Goal: Task Accomplishment & Management: Manage account settings

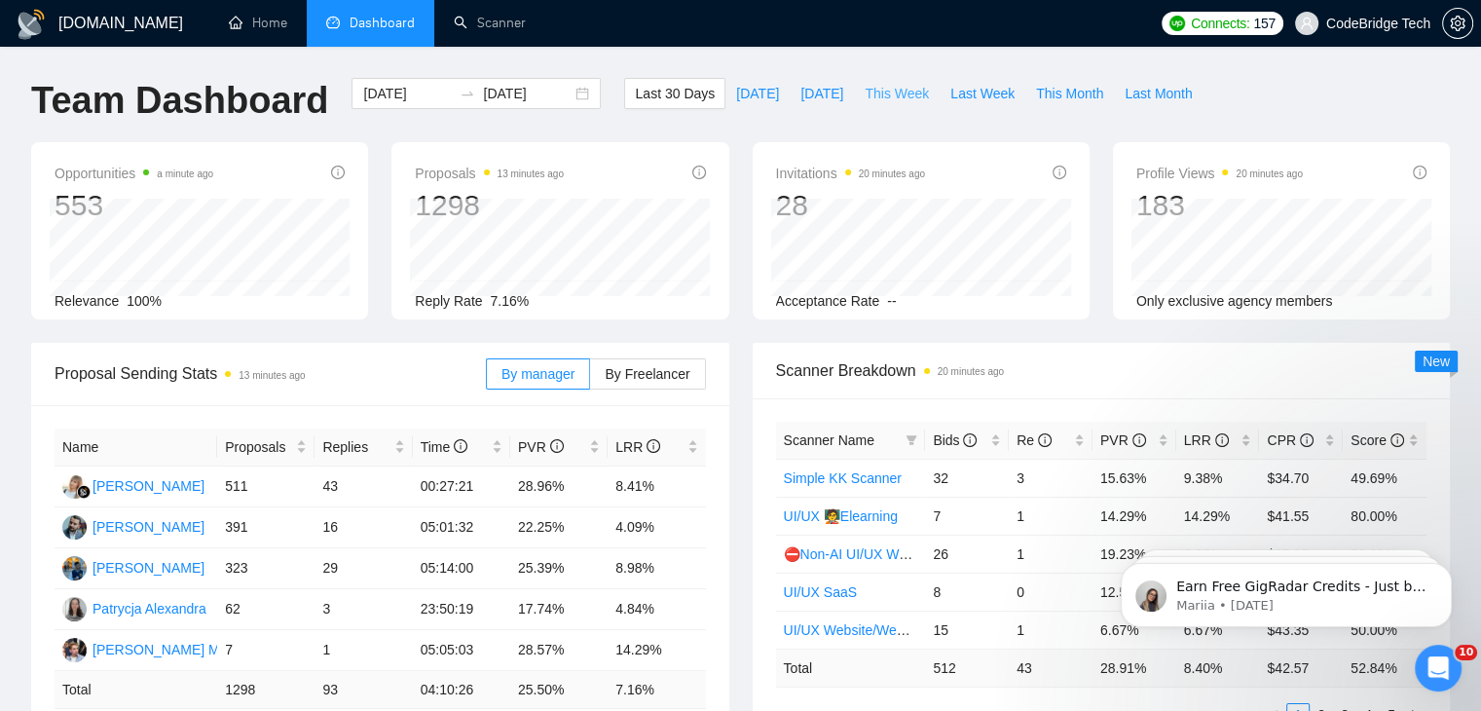
click at [869, 88] on span "This Week" at bounding box center [896, 93] width 64 height 21
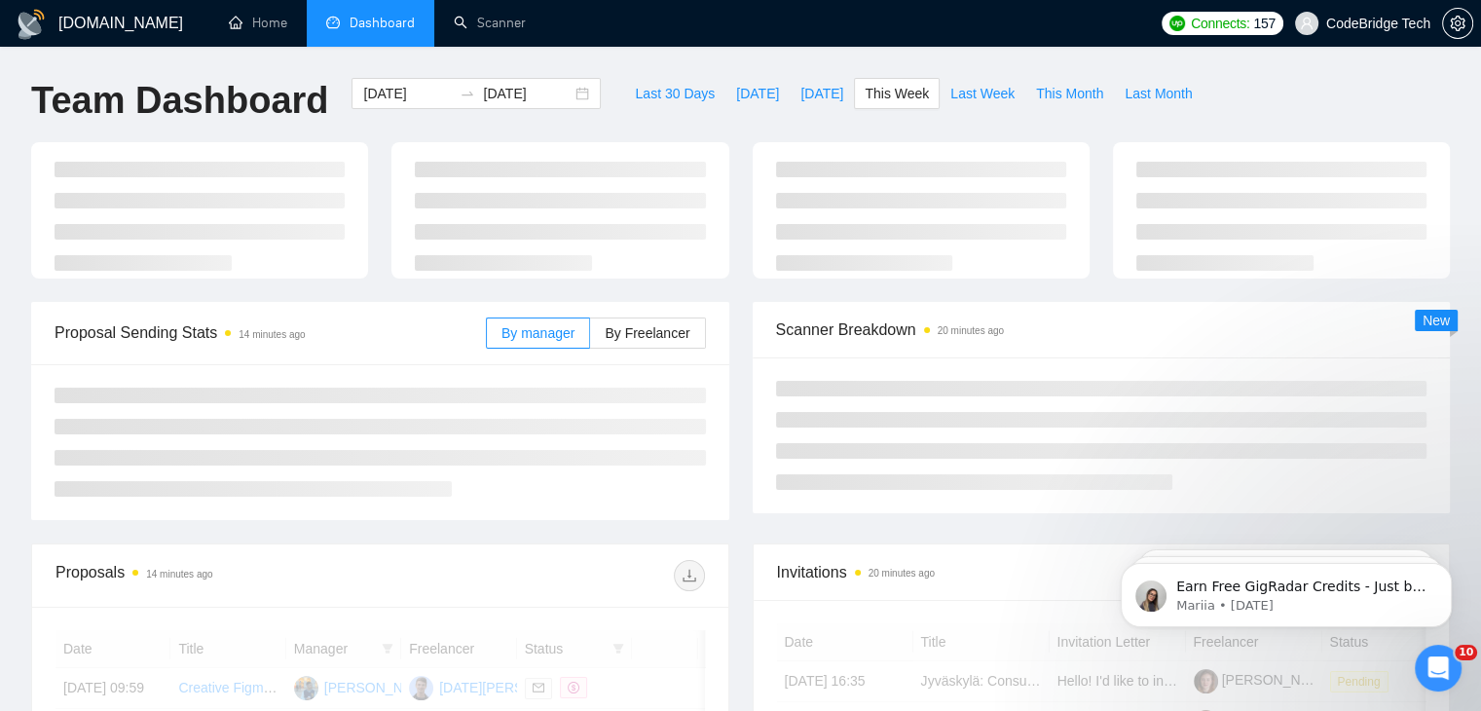
type input "[DATE]"
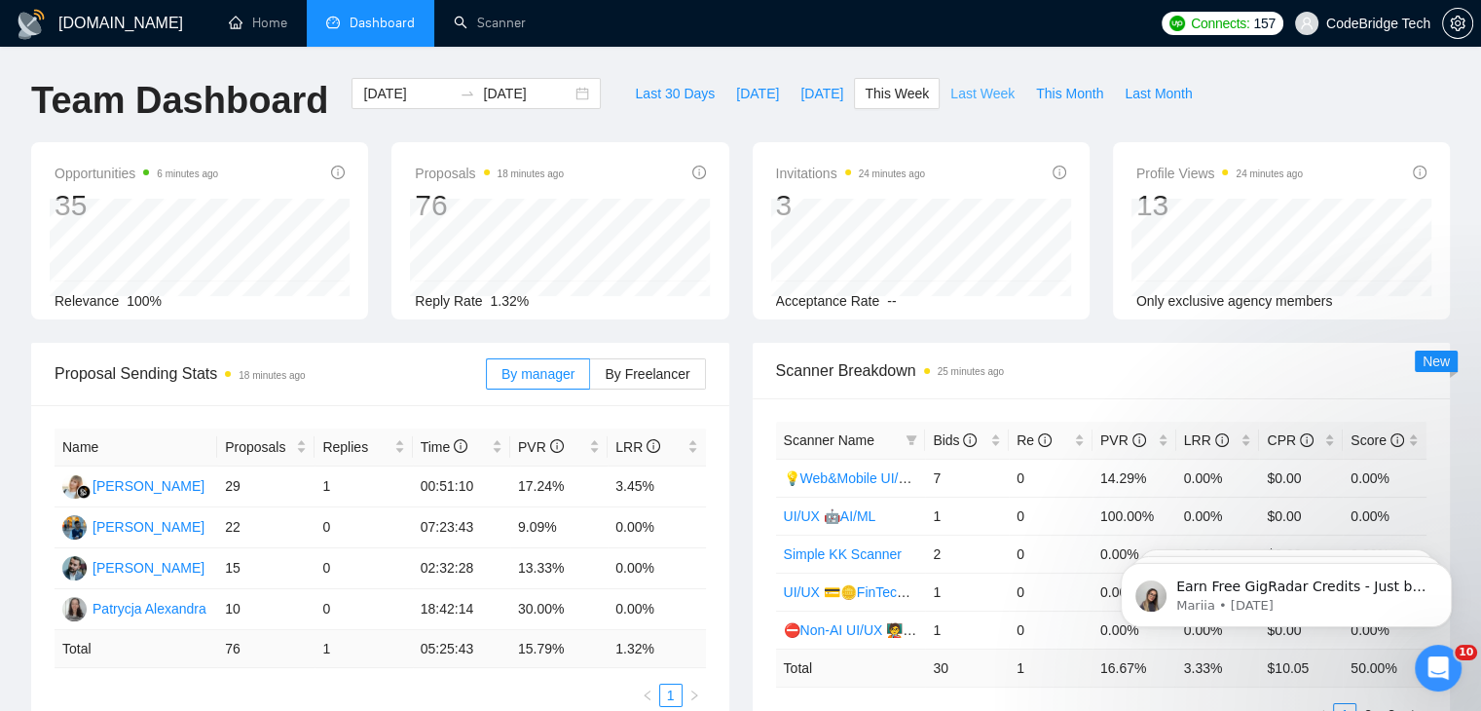
click at [950, 84] on span "Last Week" at bounding box center [982, 93] width 64 height 21
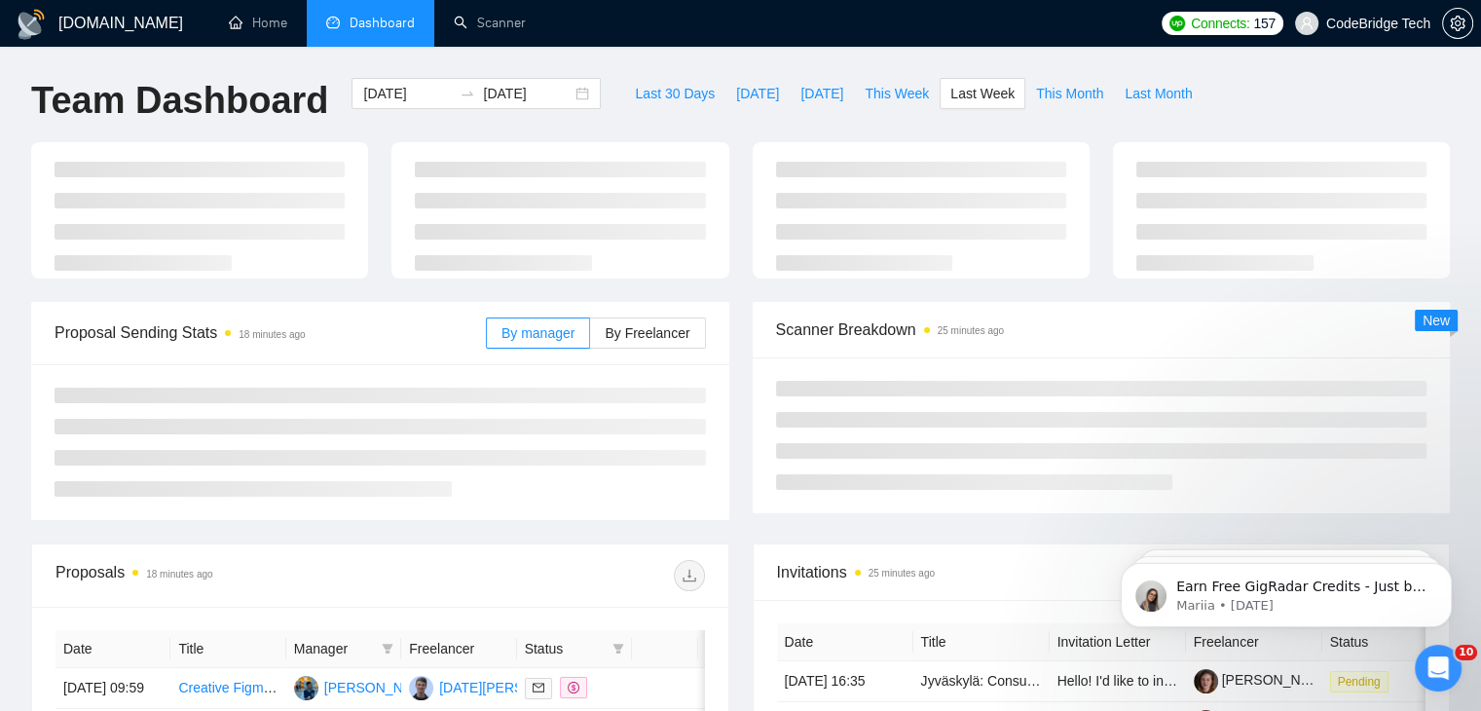
type input "[DATE]"
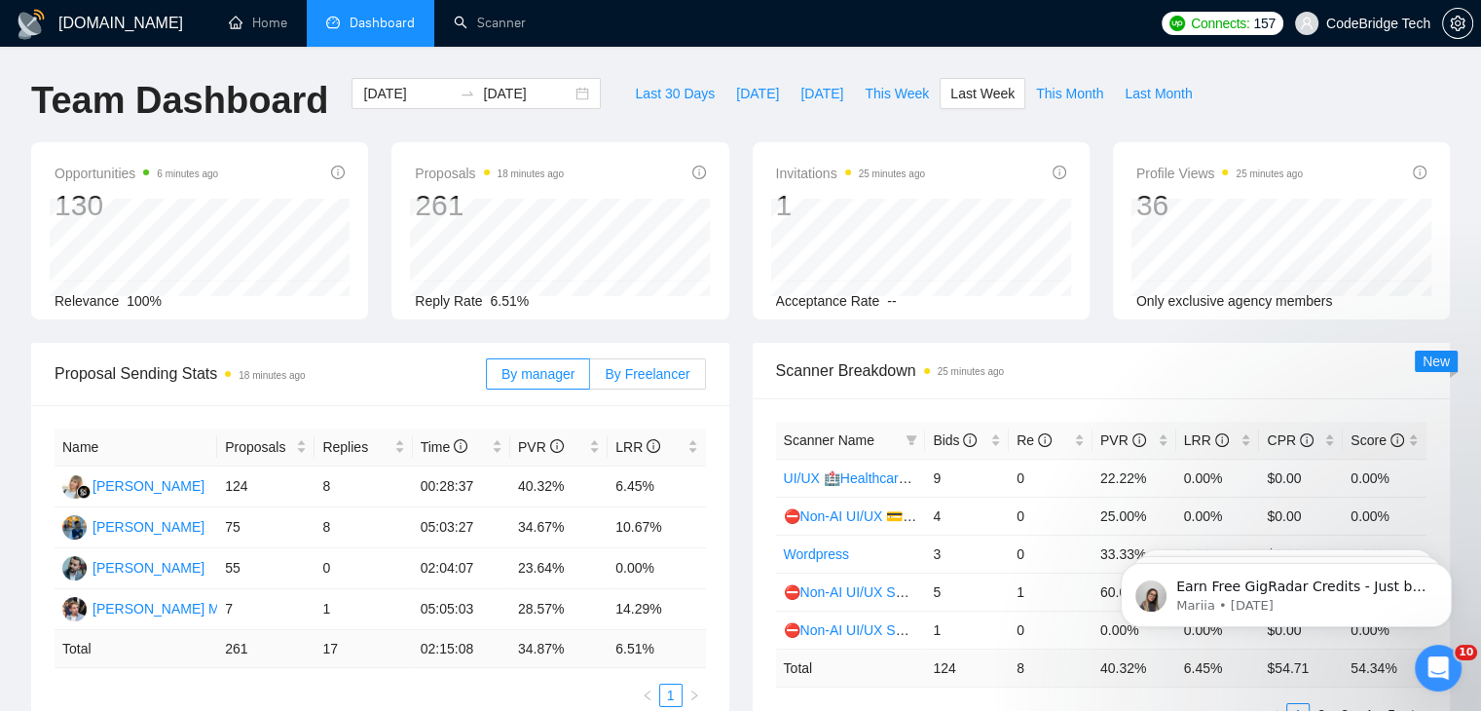
click at [646, 379] on span "By Freelancer" at bounding box center [647, 374] width 85 height 16
click at [590, 379] on input "By Freelancer" at bounding box center [590, 379] width 0 height 0
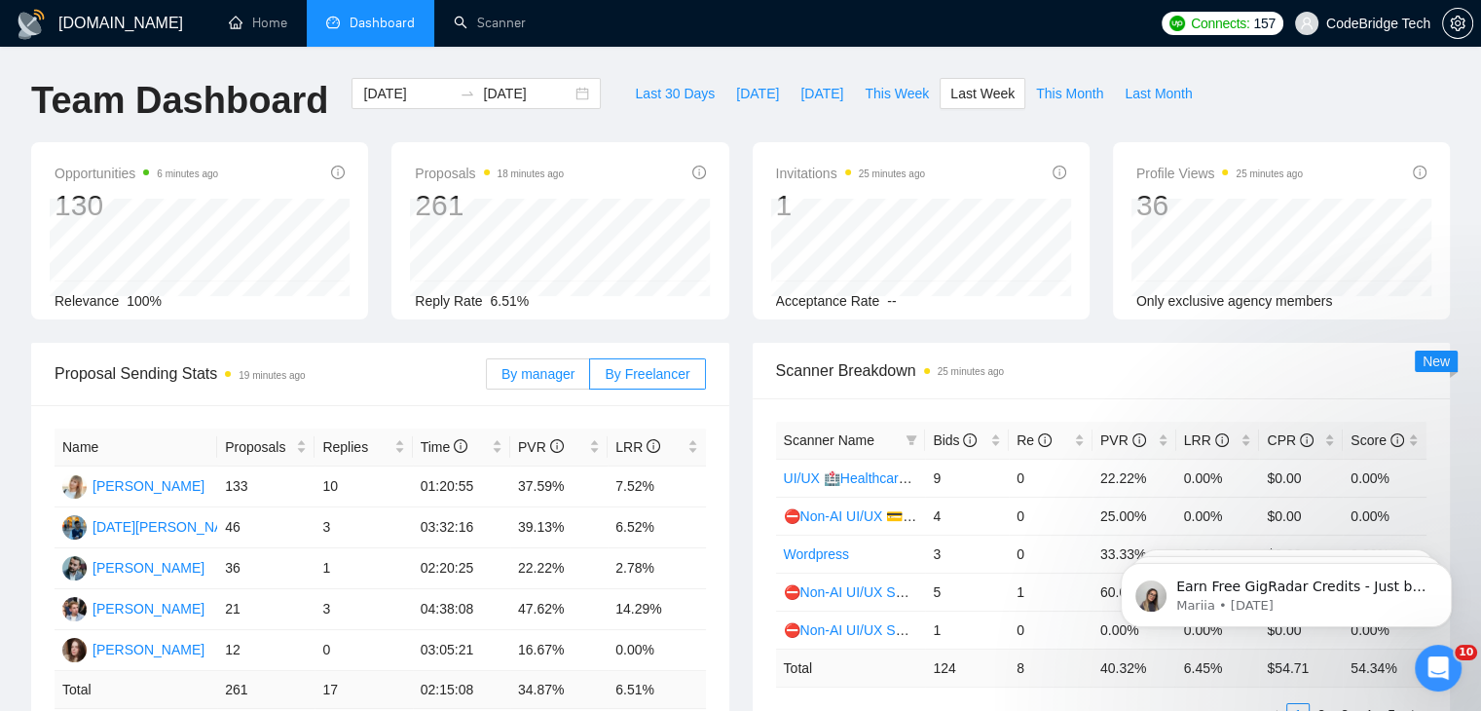
click at [572, 381] on span "By manager" at bounding box center [537, 374] width 73 height 16
click at [487, 379] on input "By manager" at bounding box center [487, 379] width 0 height 0
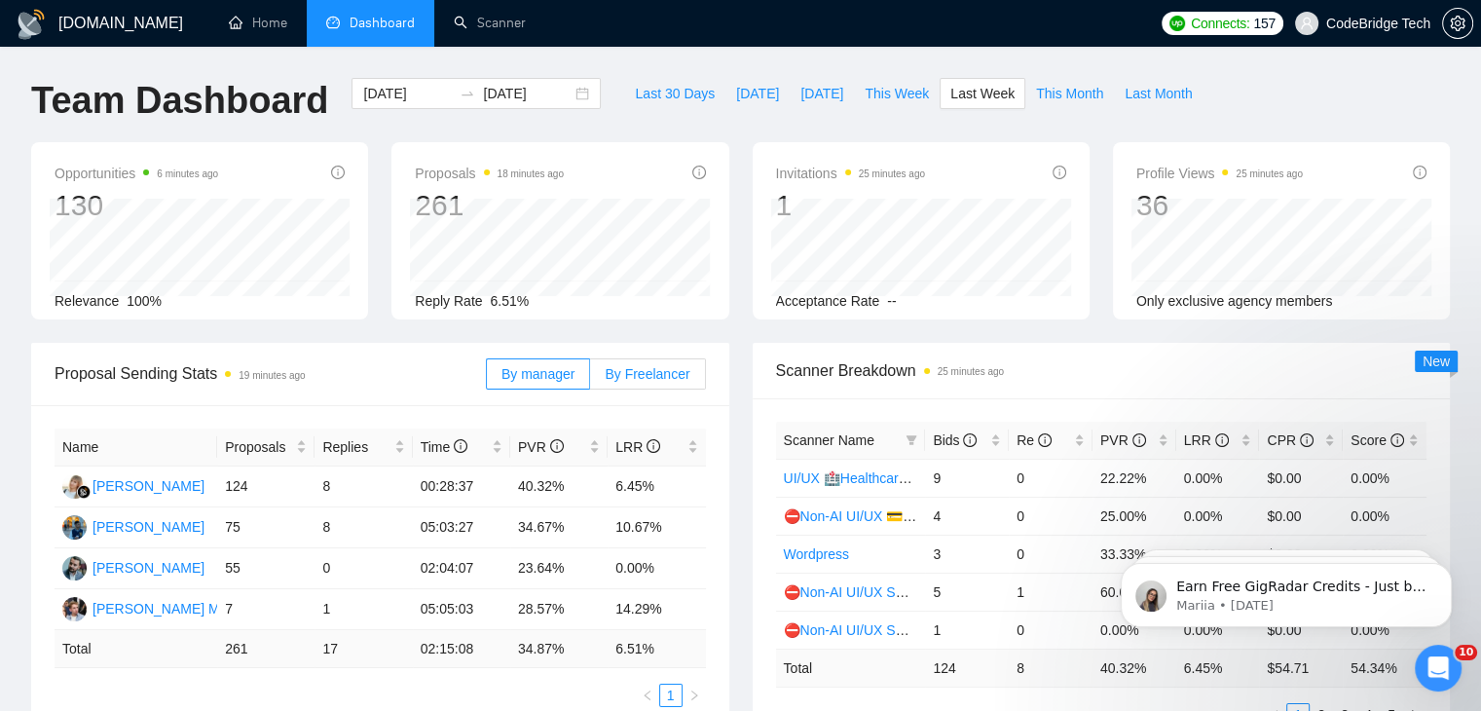
click at [650, 366] on span "By Freelancer" at bounding box center [647, 374] width 85 height 16
click at [590, 379] on input "By Freelancer" at bounding box center [590, 379] width 0 height 0
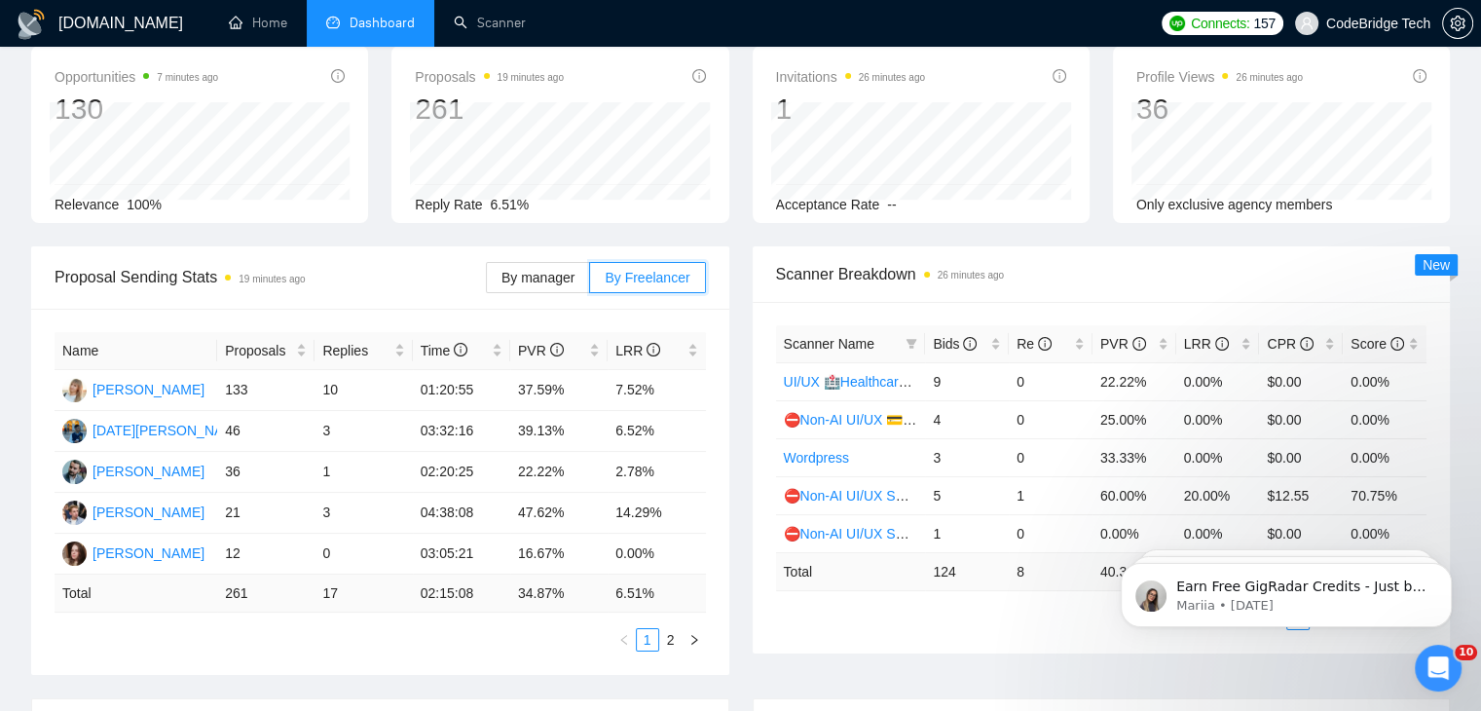
scroll to position [97, 0]
click at [676, 631] on link "2" at bounding box center [670, 638] width 21 height 21
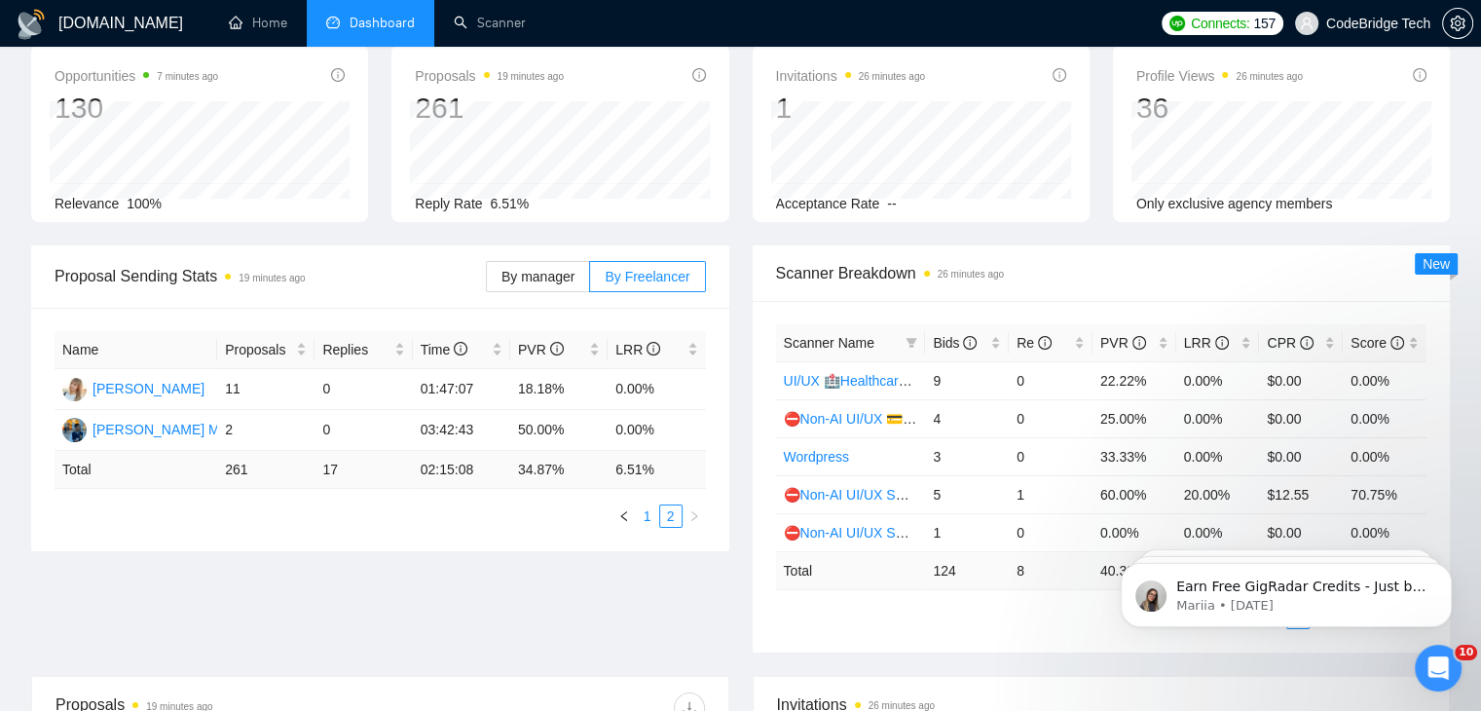
click at [646, 525] on link "1" at bounding box center [647, 515] width 21 height 21
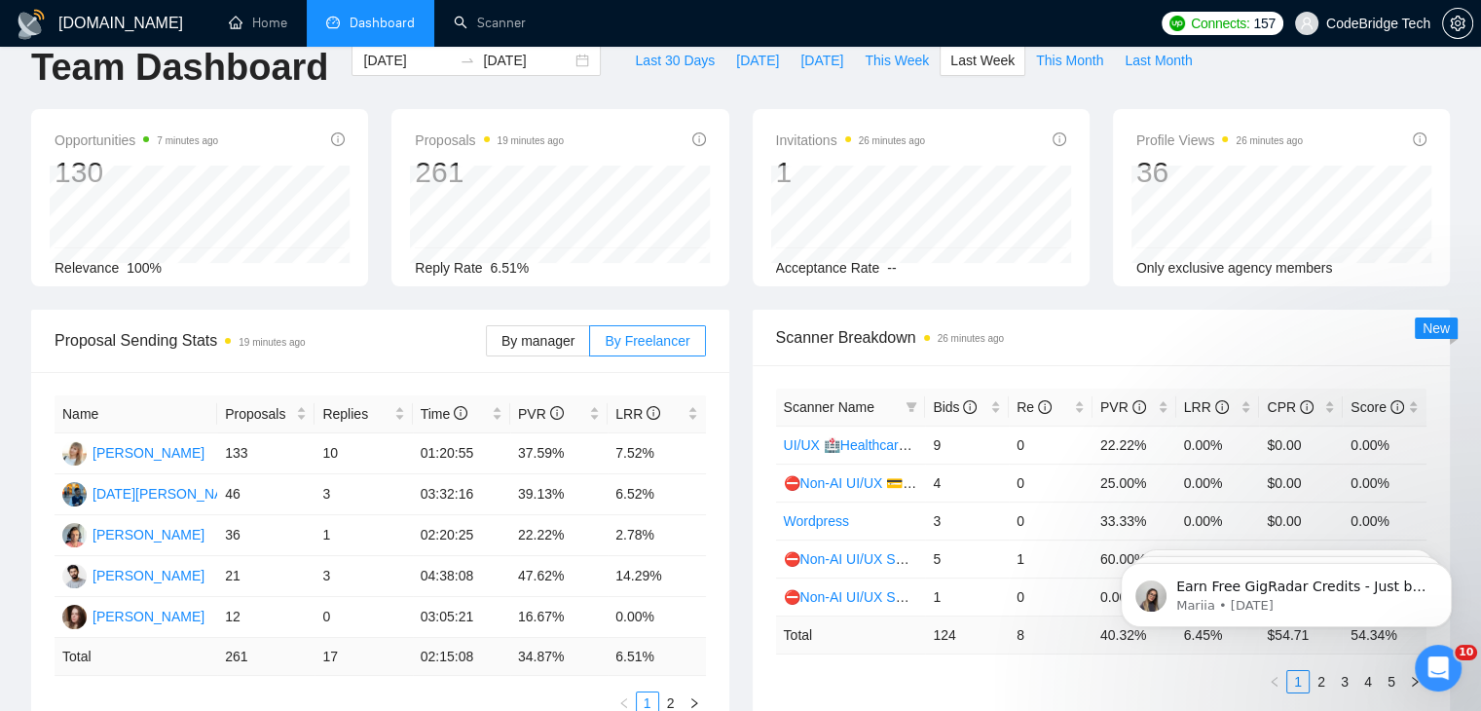
scroll to position [0, 0]
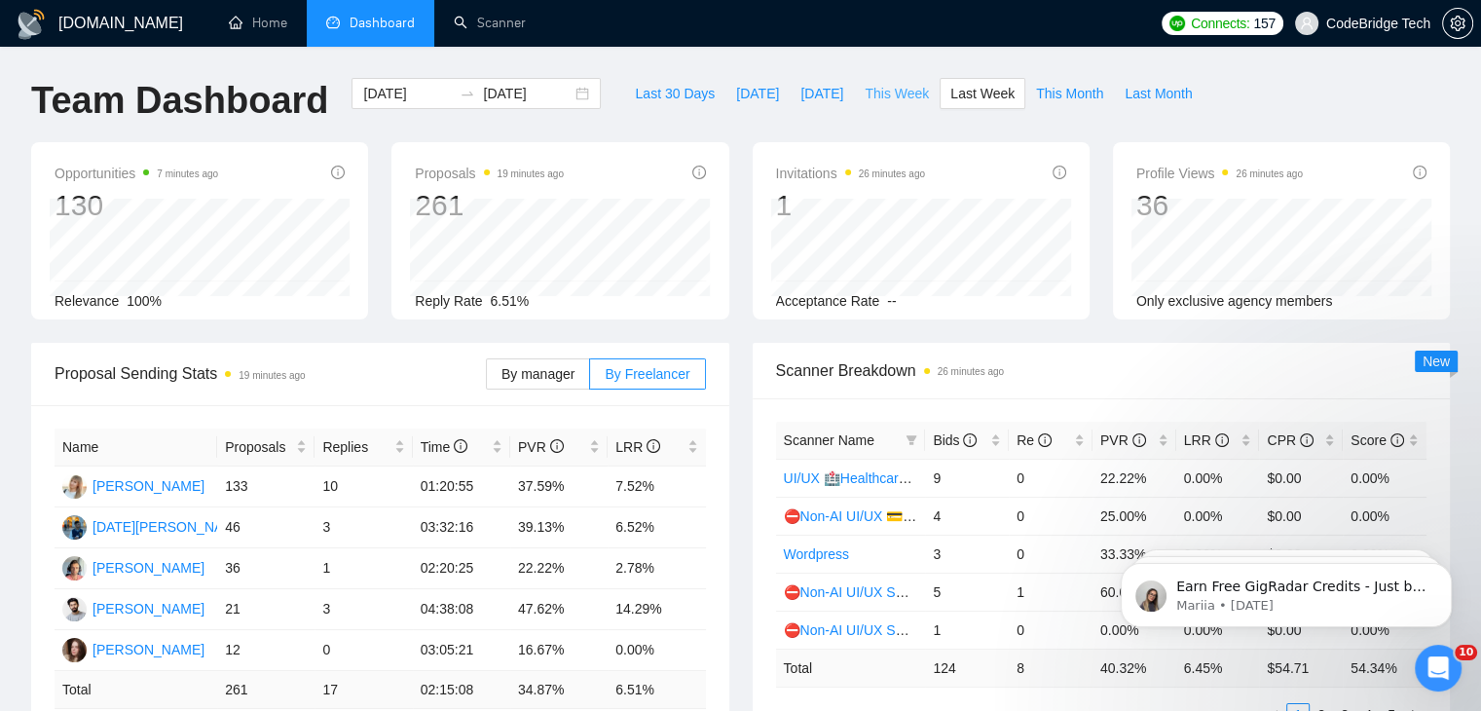
click at [873, 96] on span "This Week" at bounding box center [896, 93] width 64 height 21
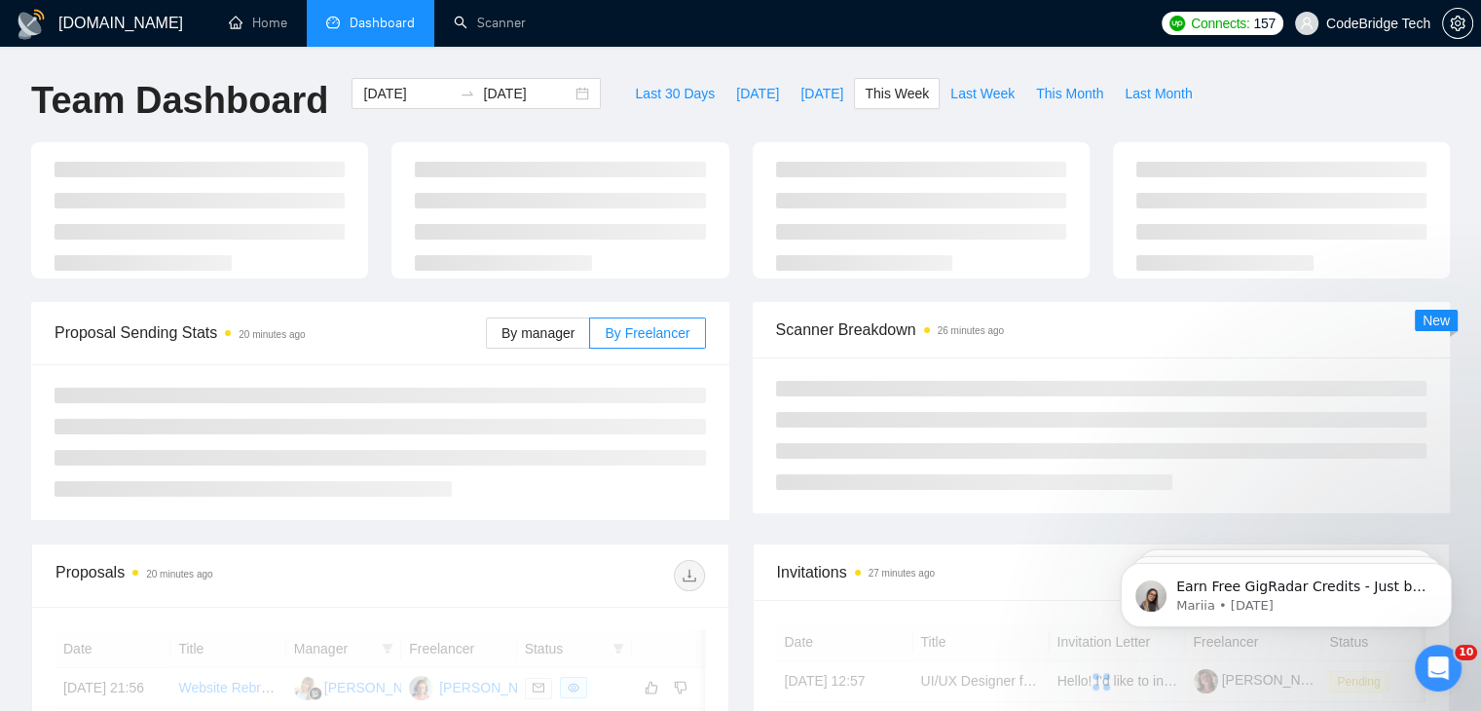
type input "[DATE]"
click at [1063, 106] on button "This Month" at bounding box center [1069, 93] width 89 height 31
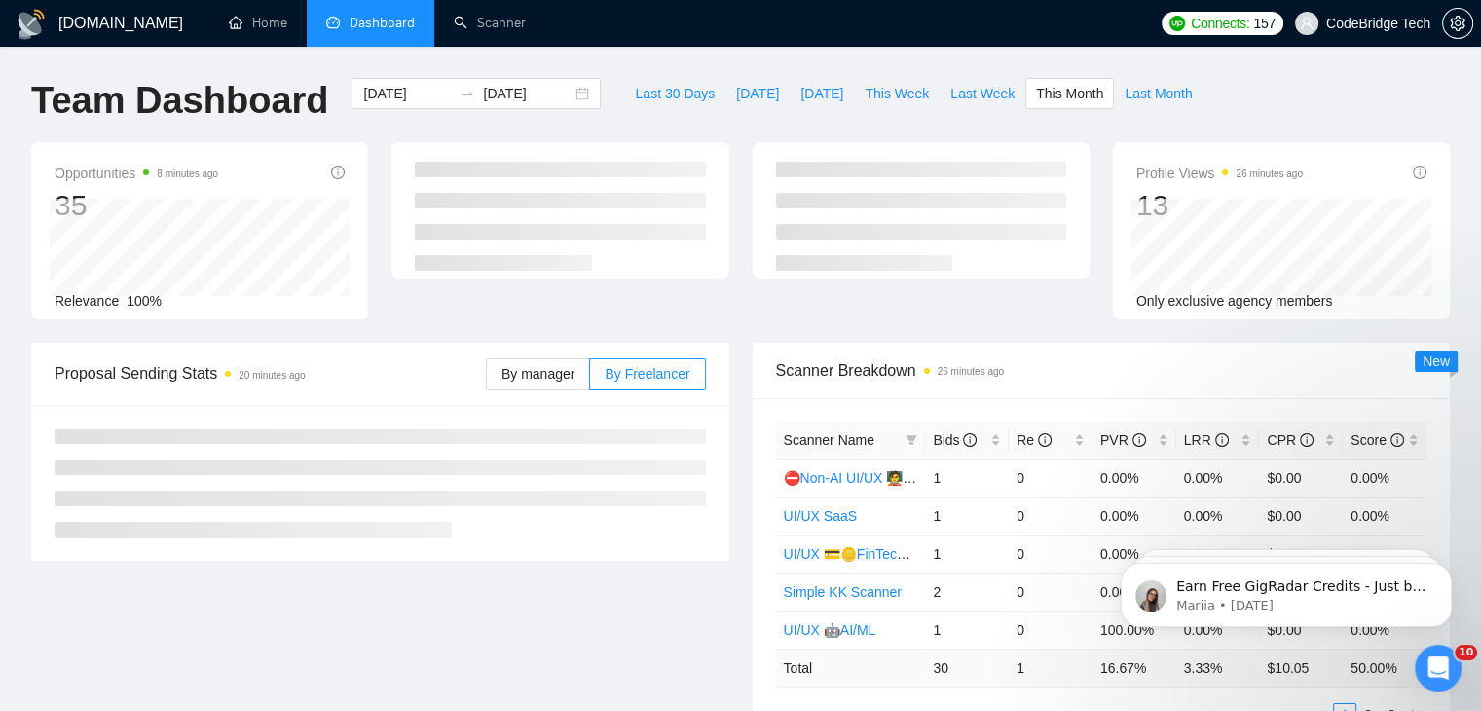
type input "[DATE]"
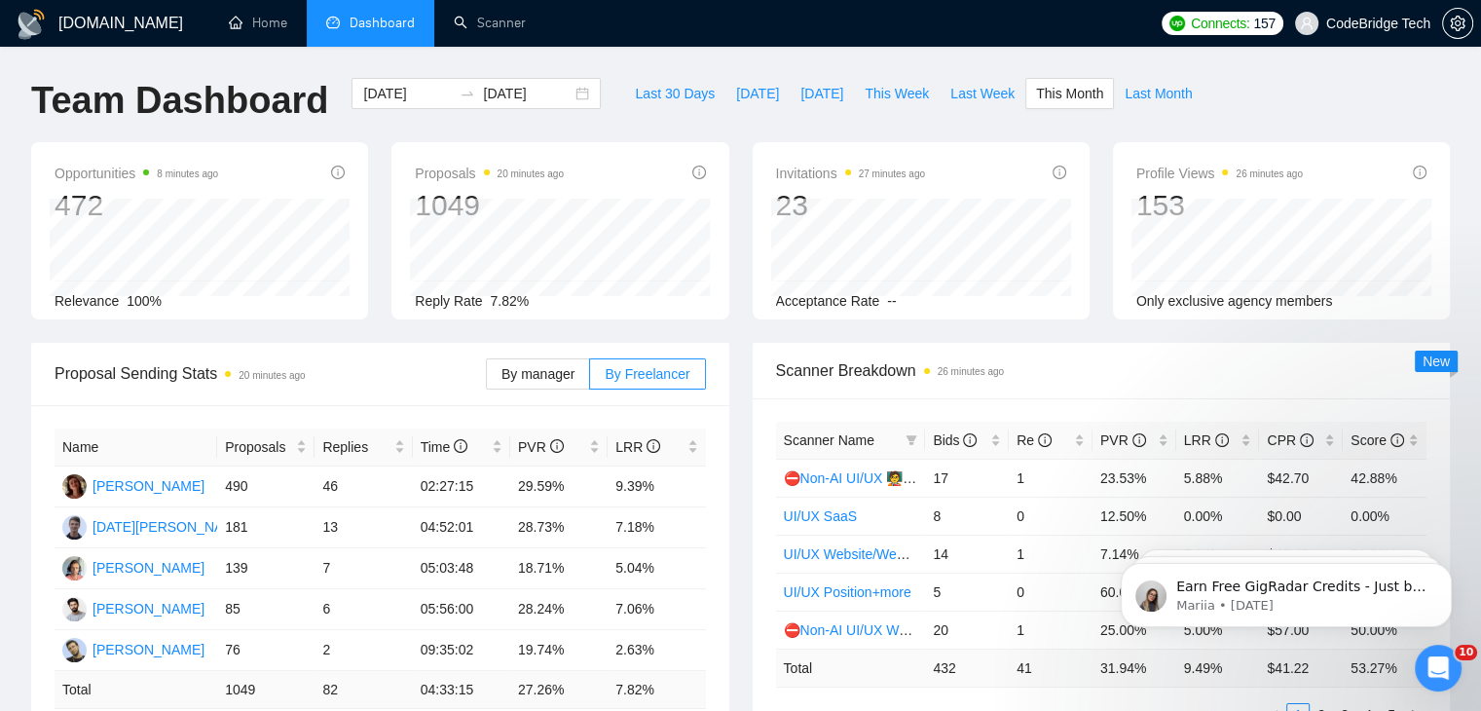
click at [559, 389] on div "By manager By Freelancer" at bounding box center [596, 374] width 220 height 62
click at [561, 373] on span "By manager" at bounding box center [537, 374] width 73 height 16
click at [487, 379] on input "By manager" at bounding box center [487, 379] width 0 height 0
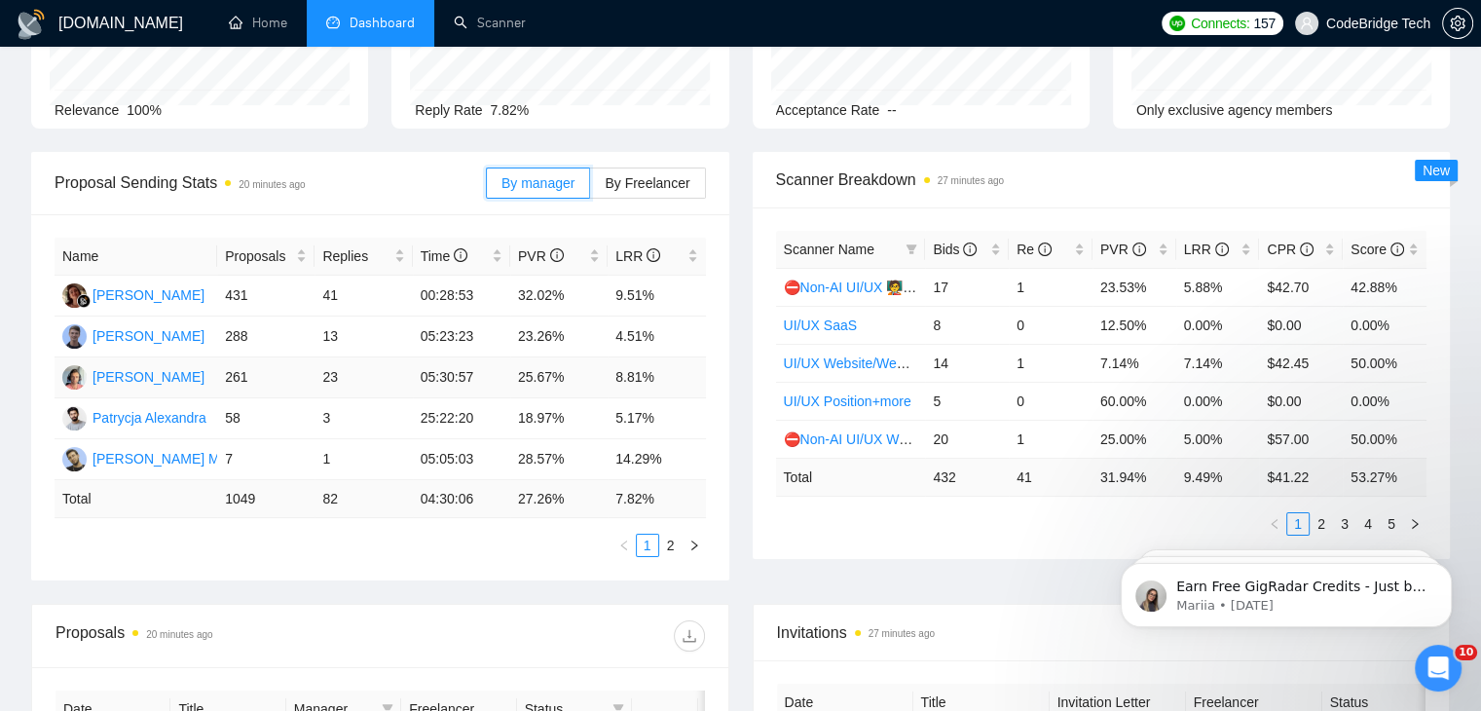
scroll to position [195, 0]
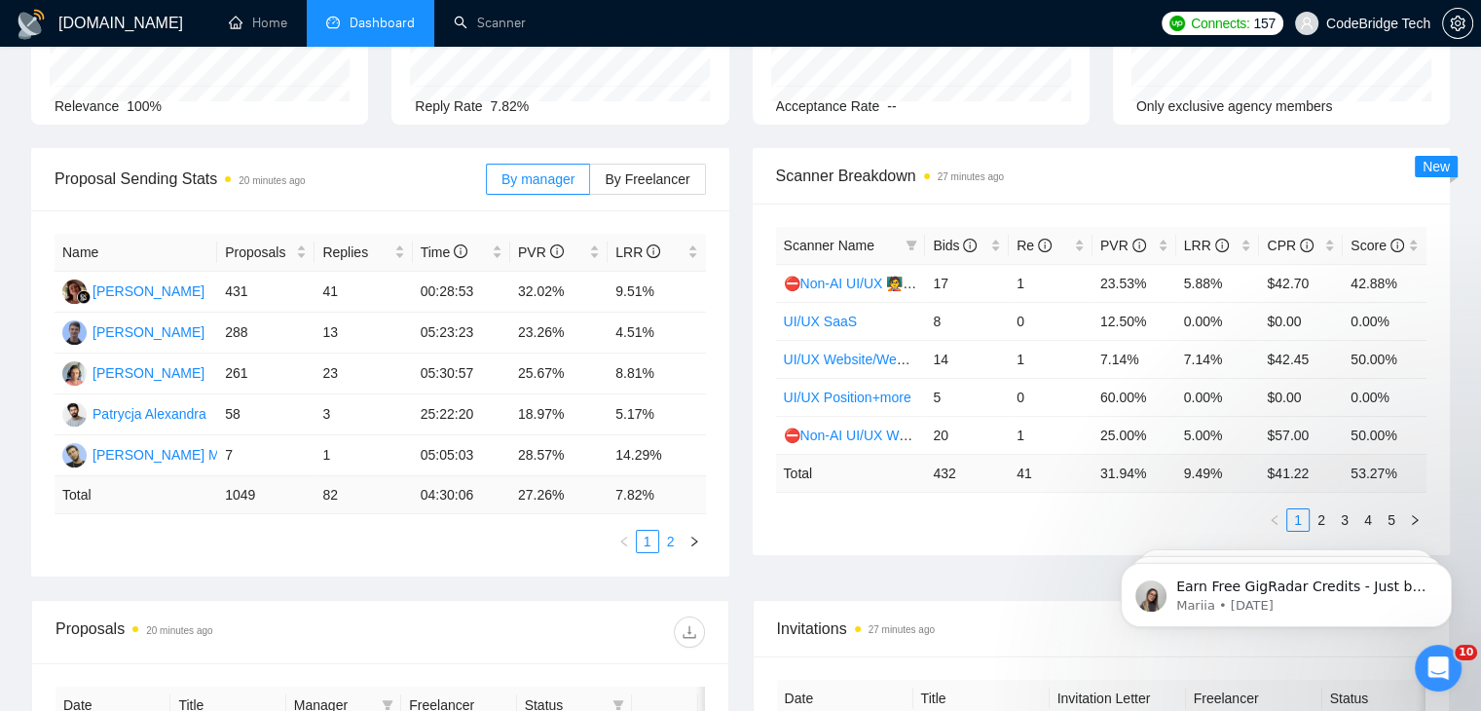
click at [672, 540] on link "2" at bounding box center [670, 541] width 21 height 21
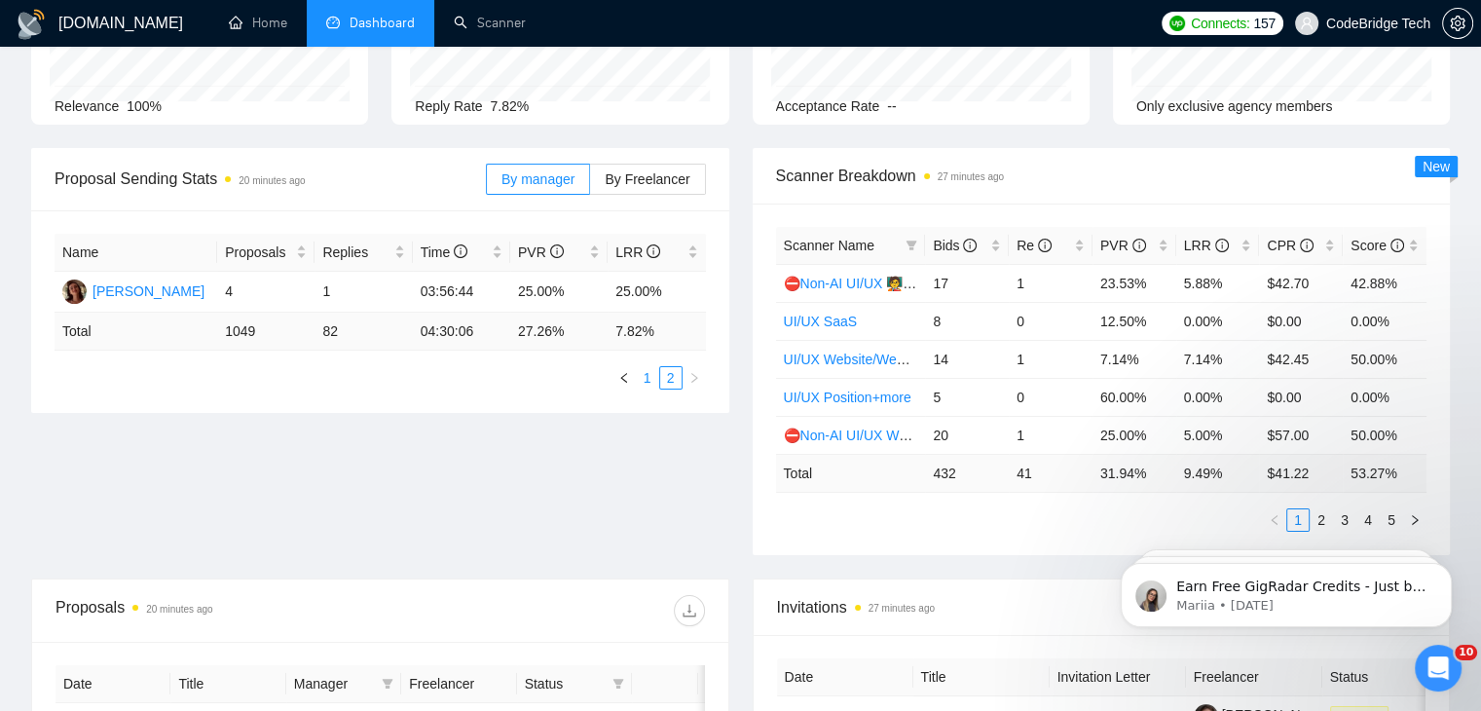
click at [654, 378] on link "1" at bounding box center [647, 377] width 21 height 21
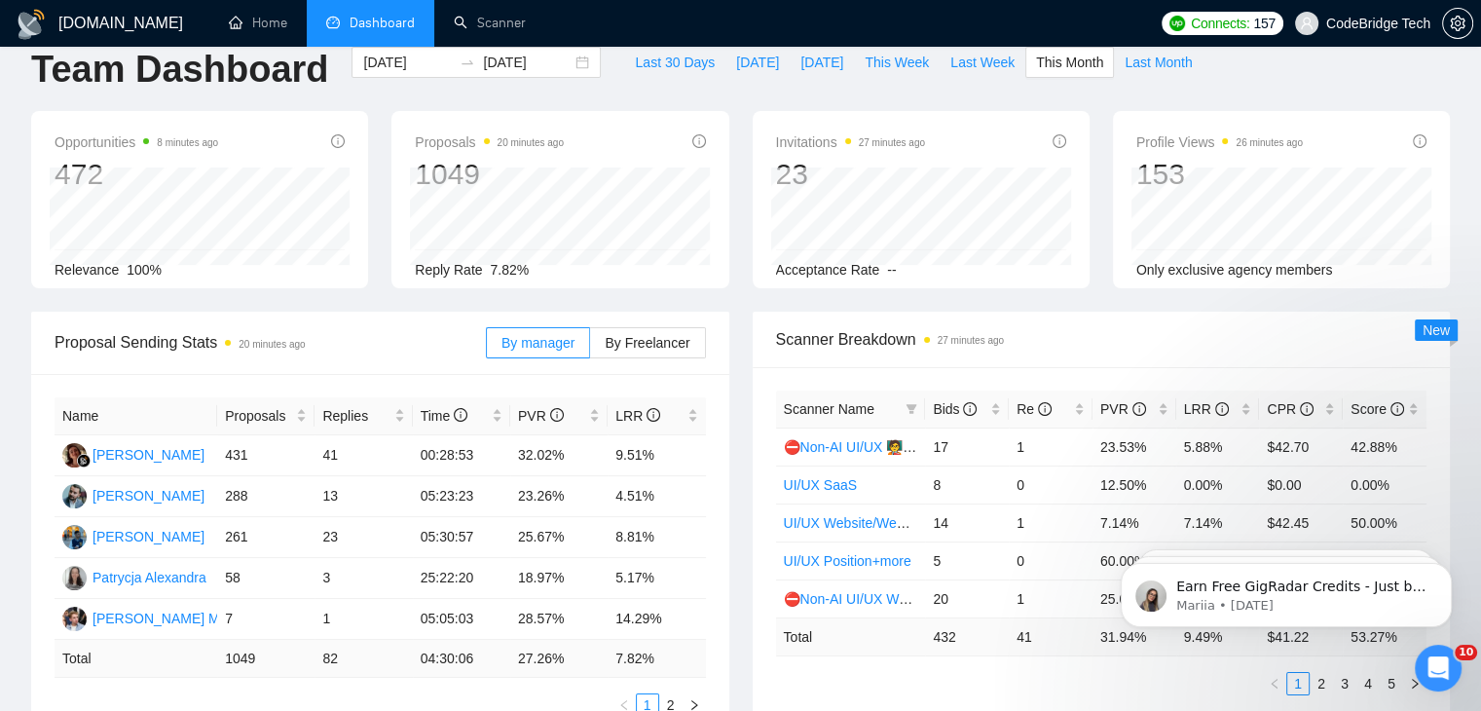
scroll to position [0, 0]
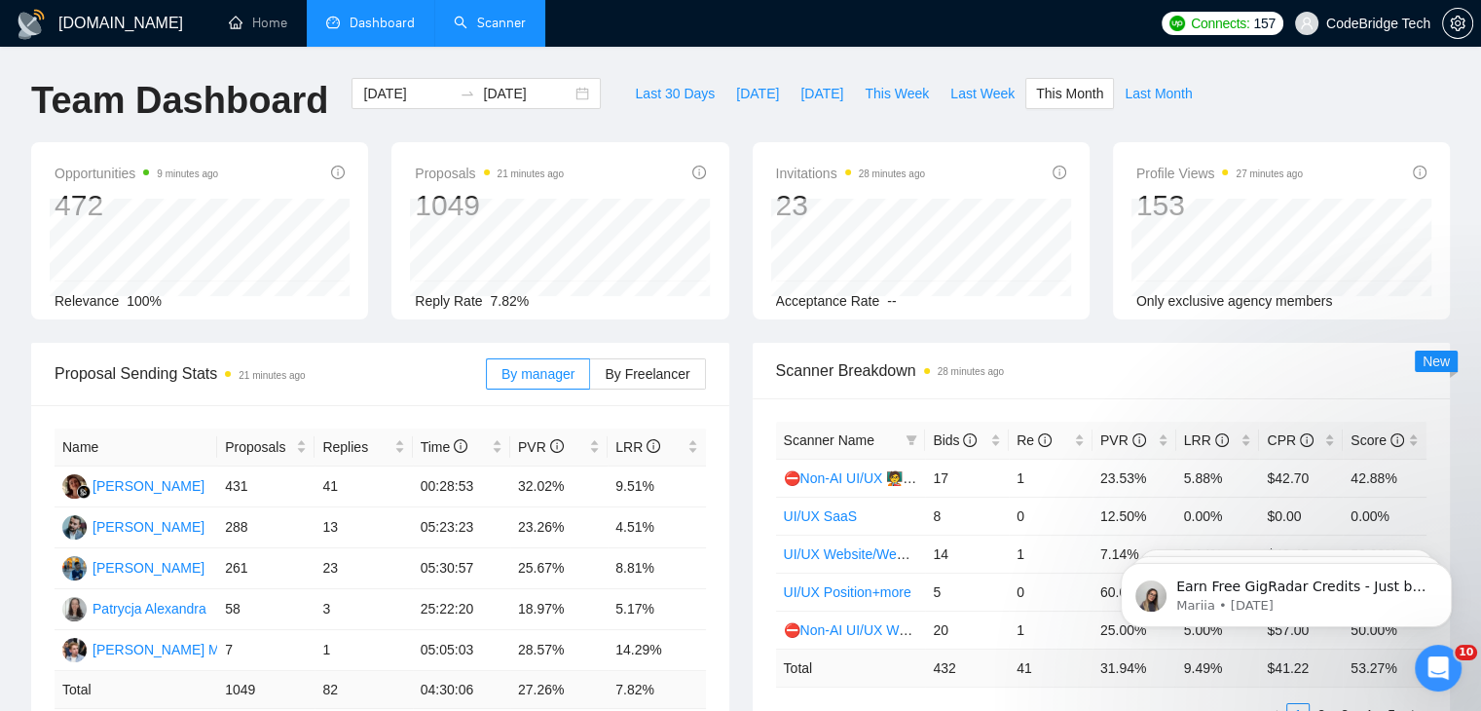
click at [511, 15] on link "Scanner" at bounding box center [490, 23] width 72 height 17
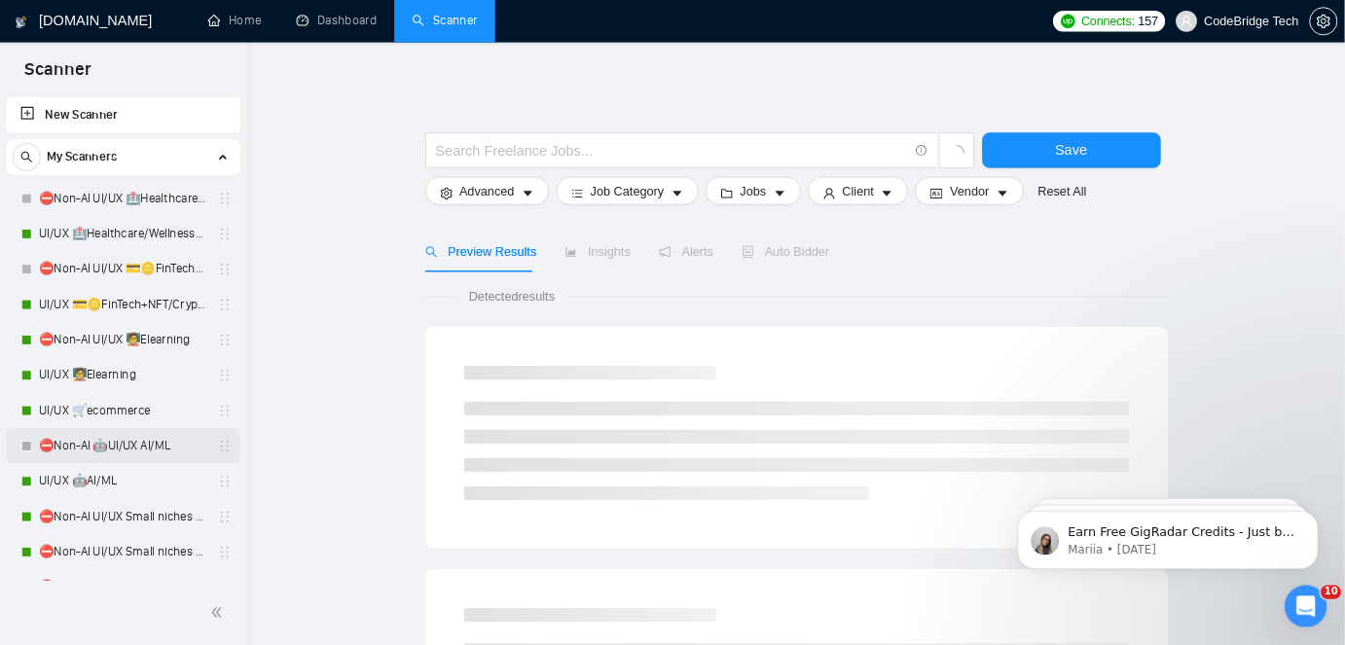
scroll to position [195, 0]
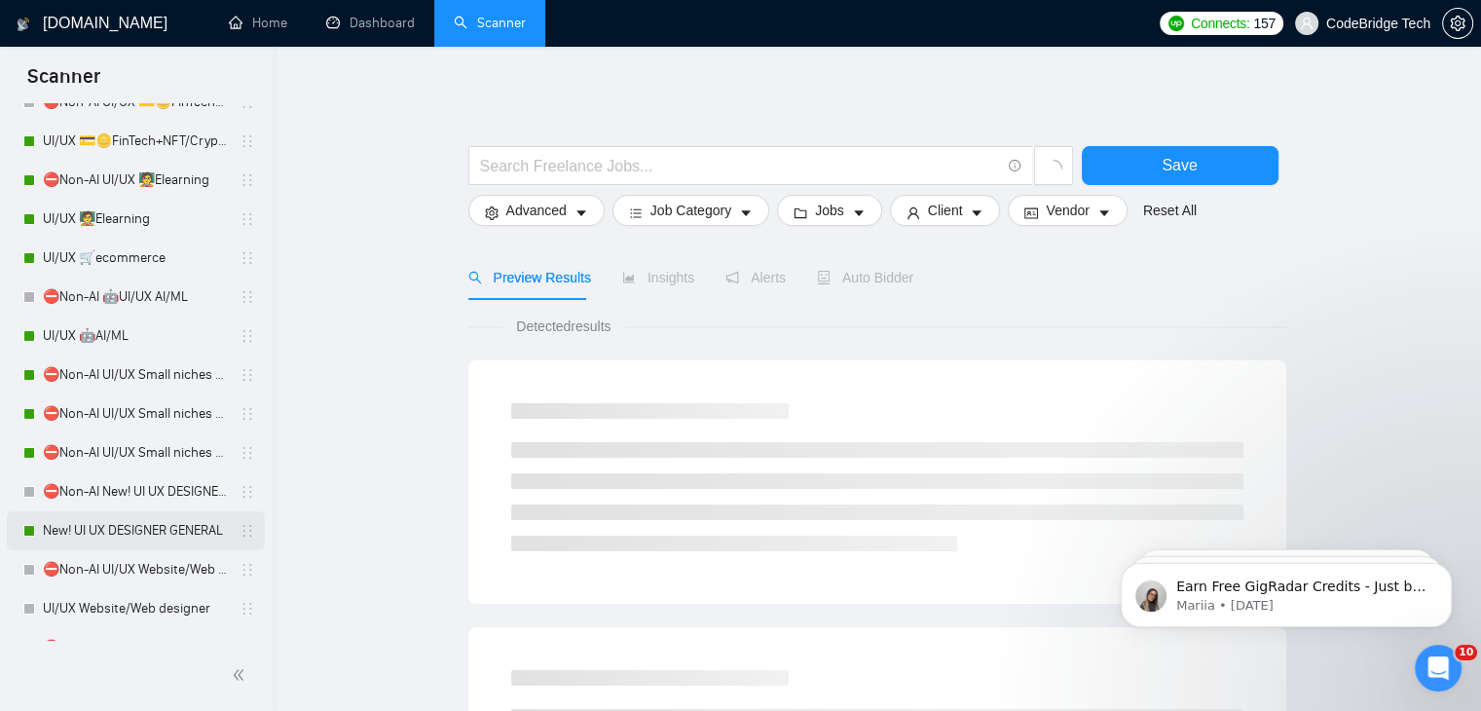
click at [120, 535] on link "New! UI UX DESIGNER GENERAL" at bounding box center [135, 530] width 185 height 39
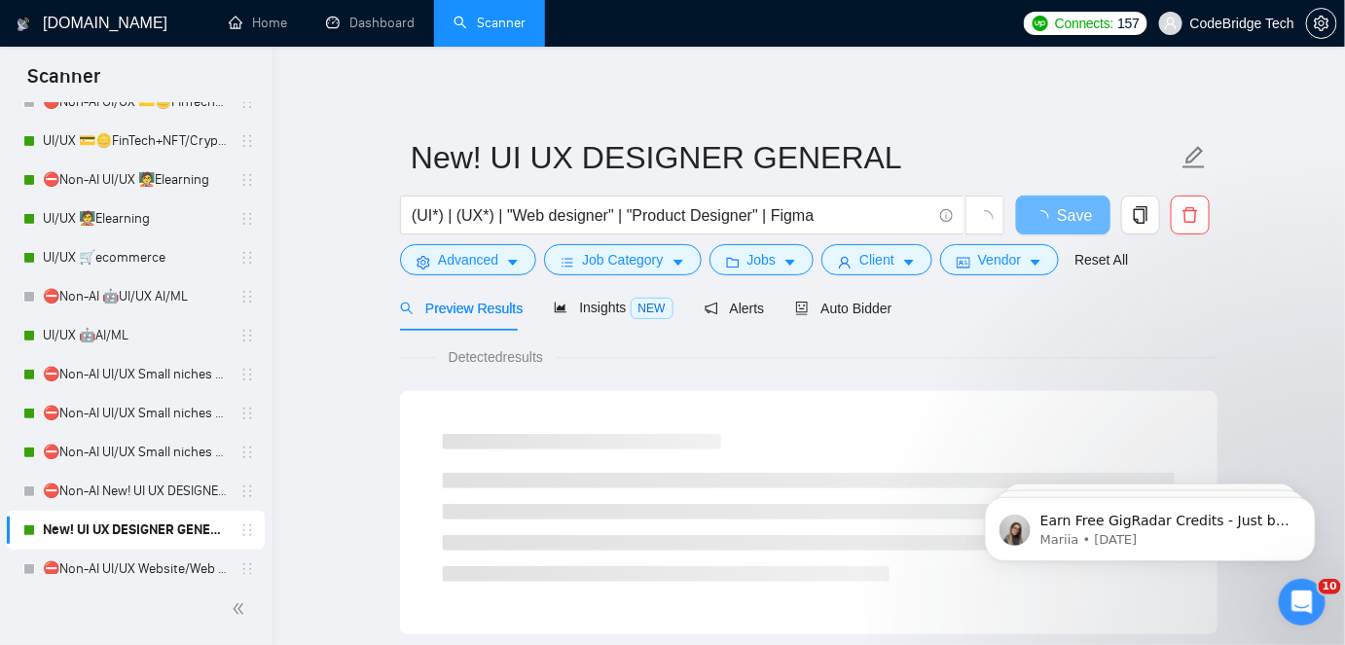
scroll to position [195, 0]
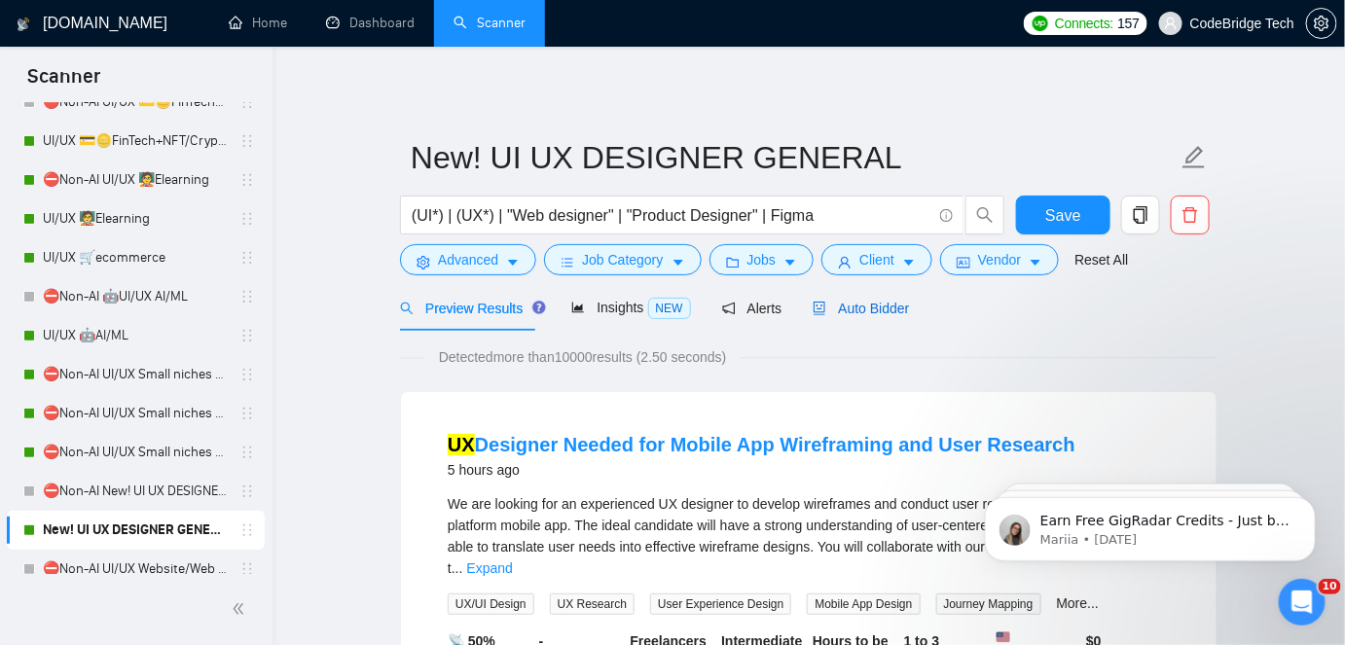
click at [816, 318] on div "Auto Bidder" at bounding box center [861, 308] width 96 height 21
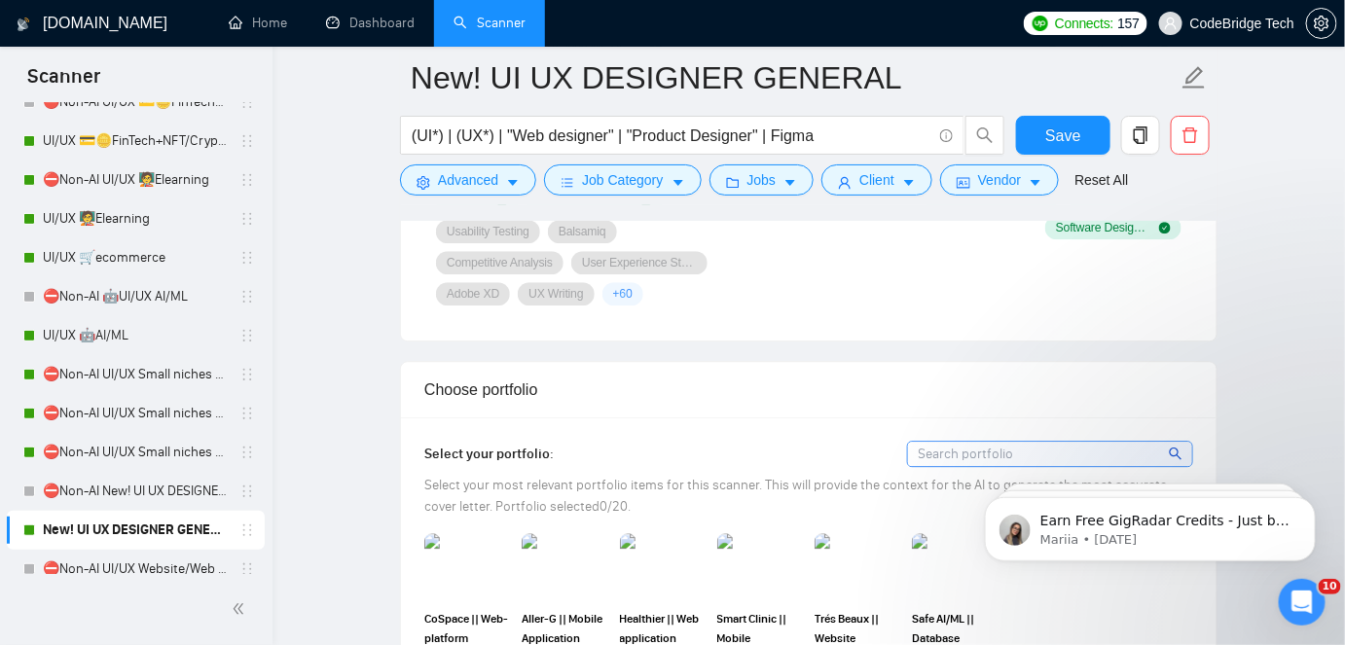
scroll to position [1770, 0]
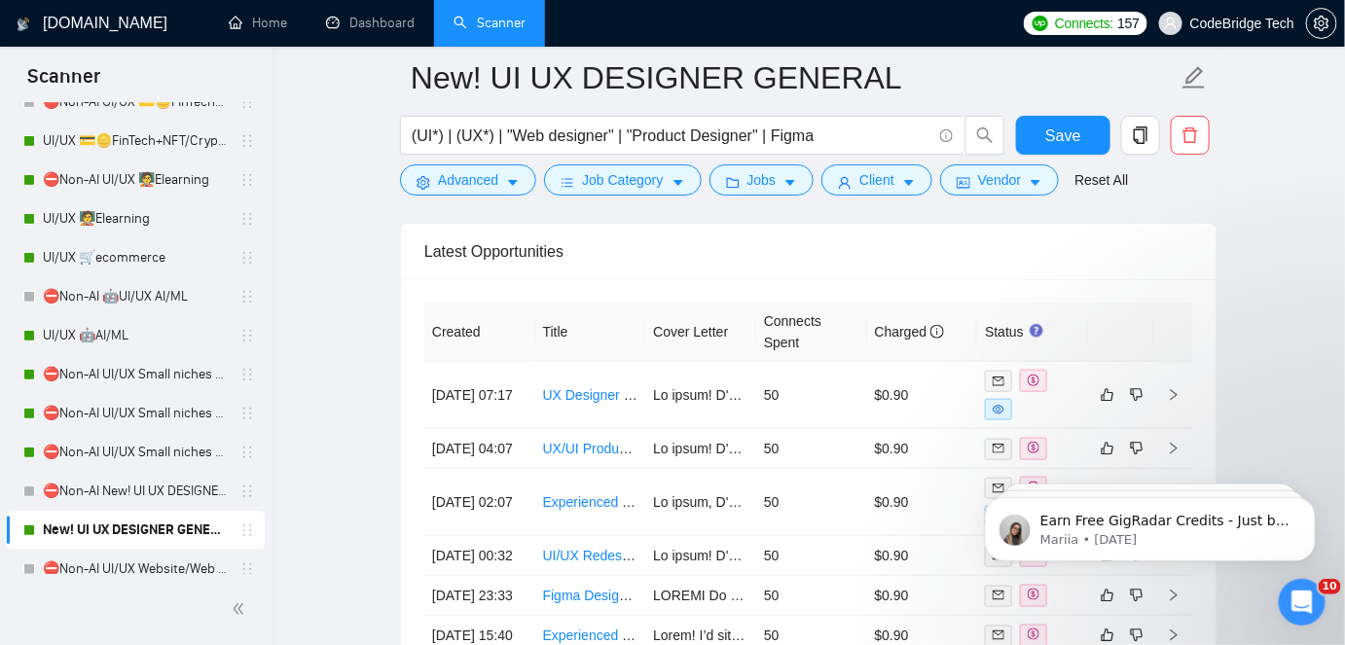
scroll to position [5399, 0]
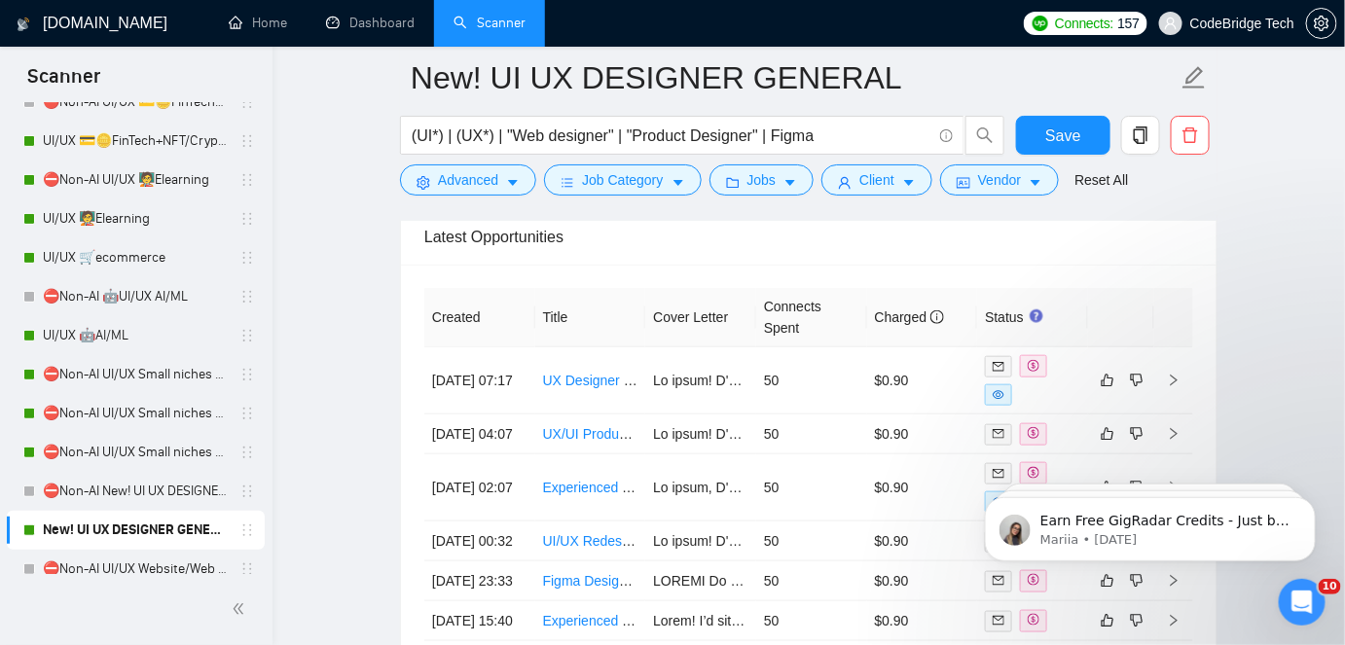
drag, startPoint x: 1357, startPoint y: 207, endPoint x: 376, endPoint y: 91, distance: 988.2
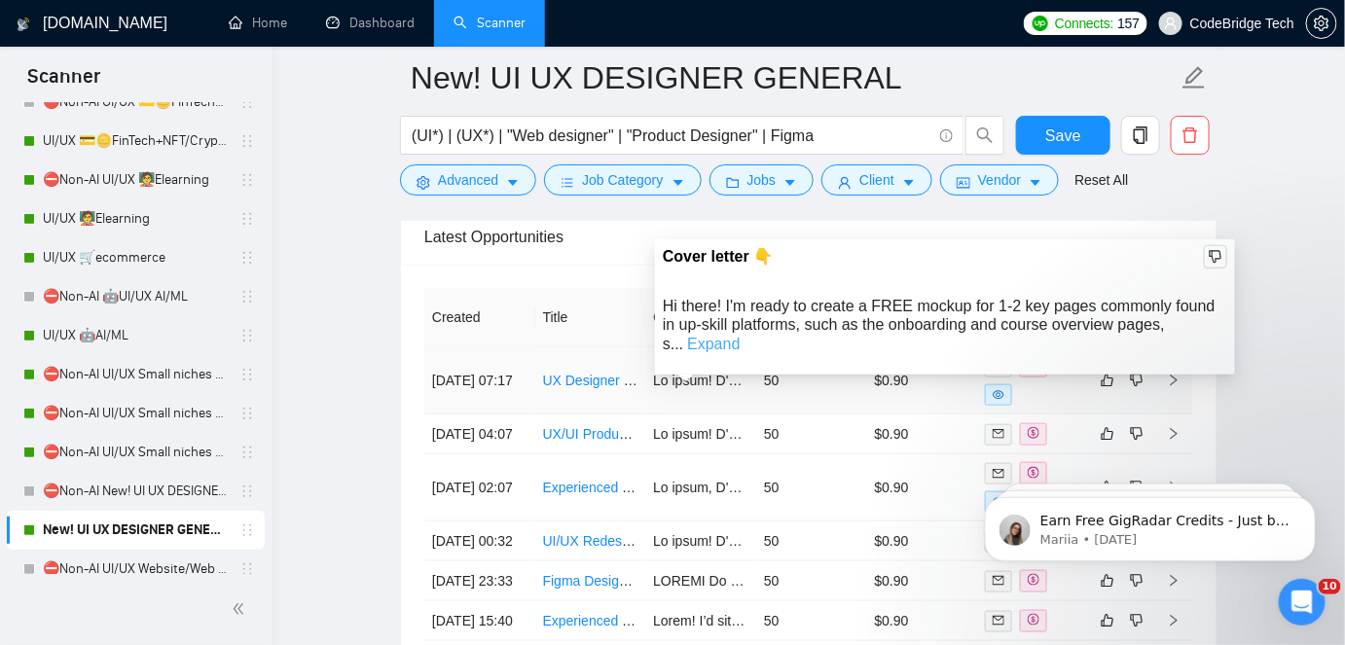
click at [740, 336] on link "Expand" at bounding box center [713, 344] width 53 height 17
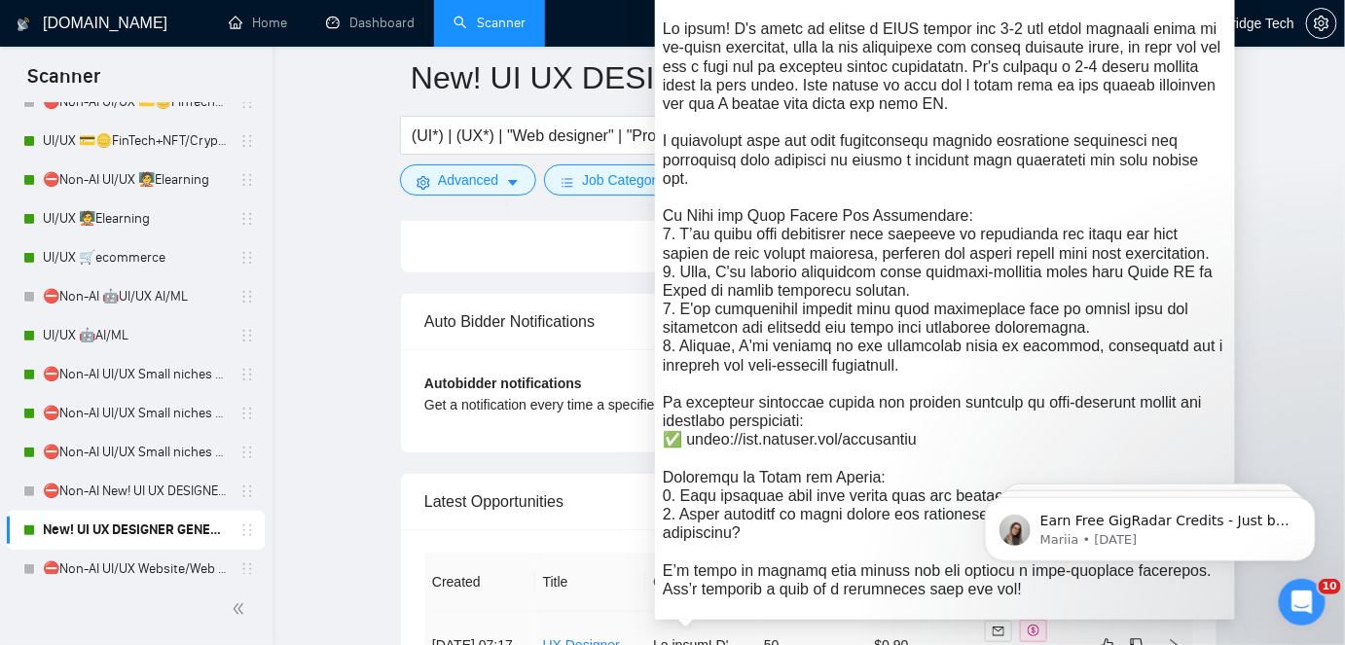
scroll to position [5046, 0]
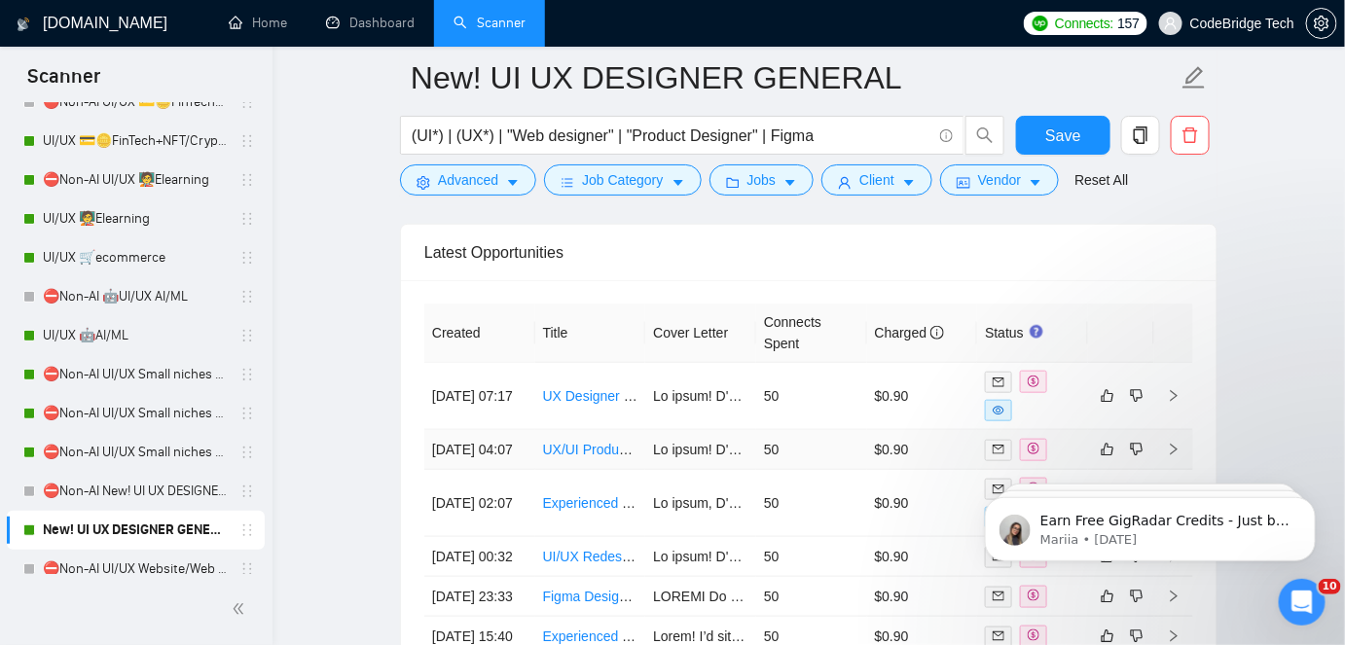
scroll to position [5488, 0]
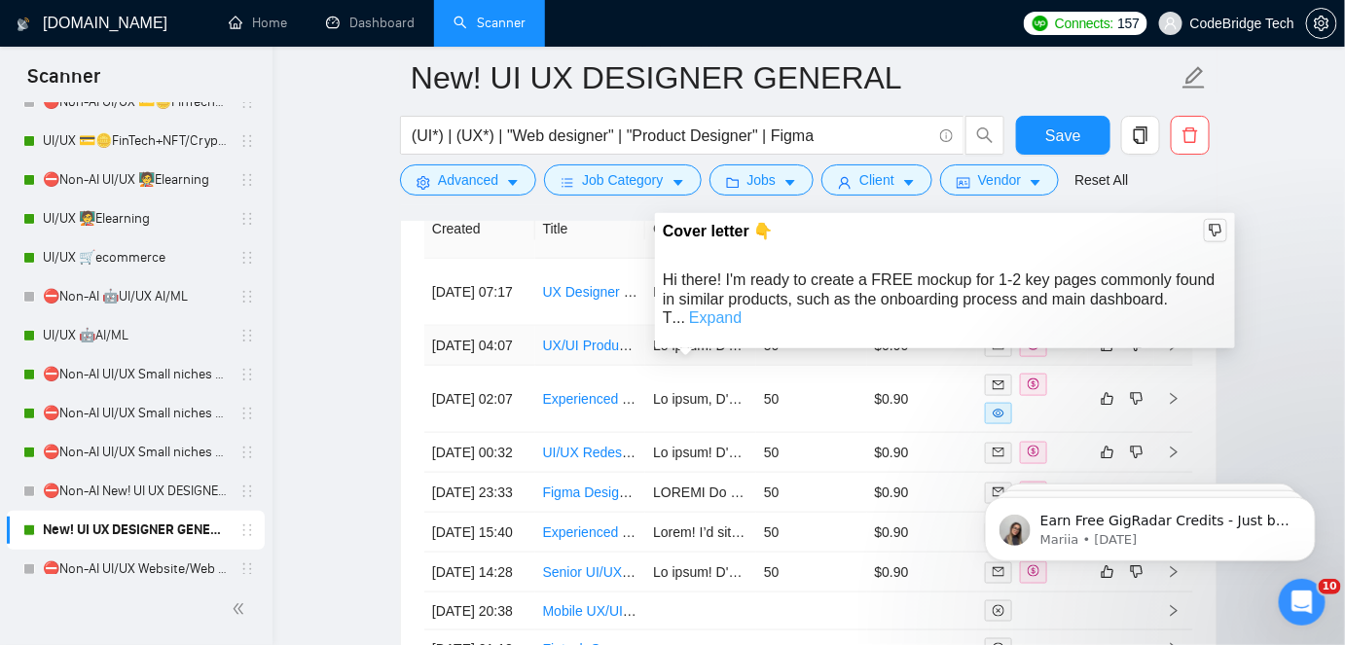
click at [742, 310] on link "Expand" at bounding box center [715, 318] width 53 height 17
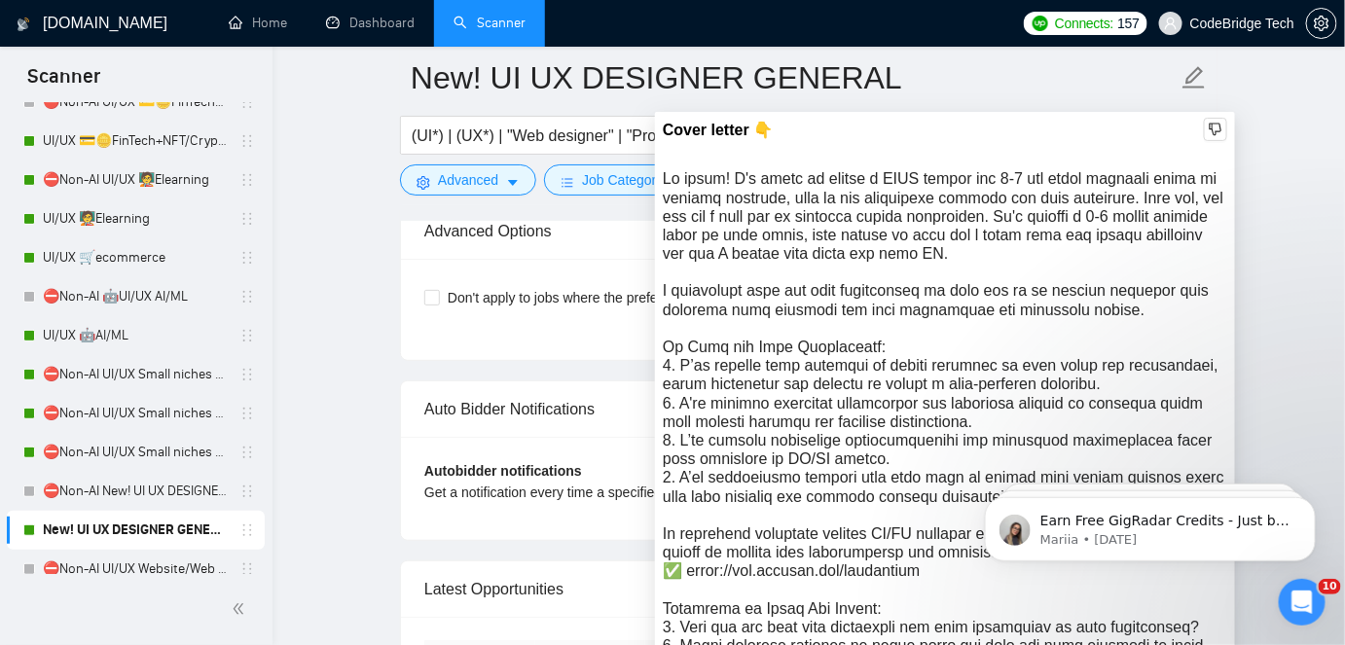
scroll to position [5046, 0]
click at [1129, 182] on div "Hi there! I'm ready to create a FREE mockup for 1-2 key pages commonly found in…" at bounding box center [945, 469] width 565 height 598
click at [1121, 182] on div "Hi there! I'm ready to create a FREE mockup for 1-2 key pages commonly found in…" at bounding box center [945, 469] width 565 height 598
drag, startPoint x: 1090, startPoint y: 179, endPoint x: 1211, endPoint y: 179, distance: 120.7
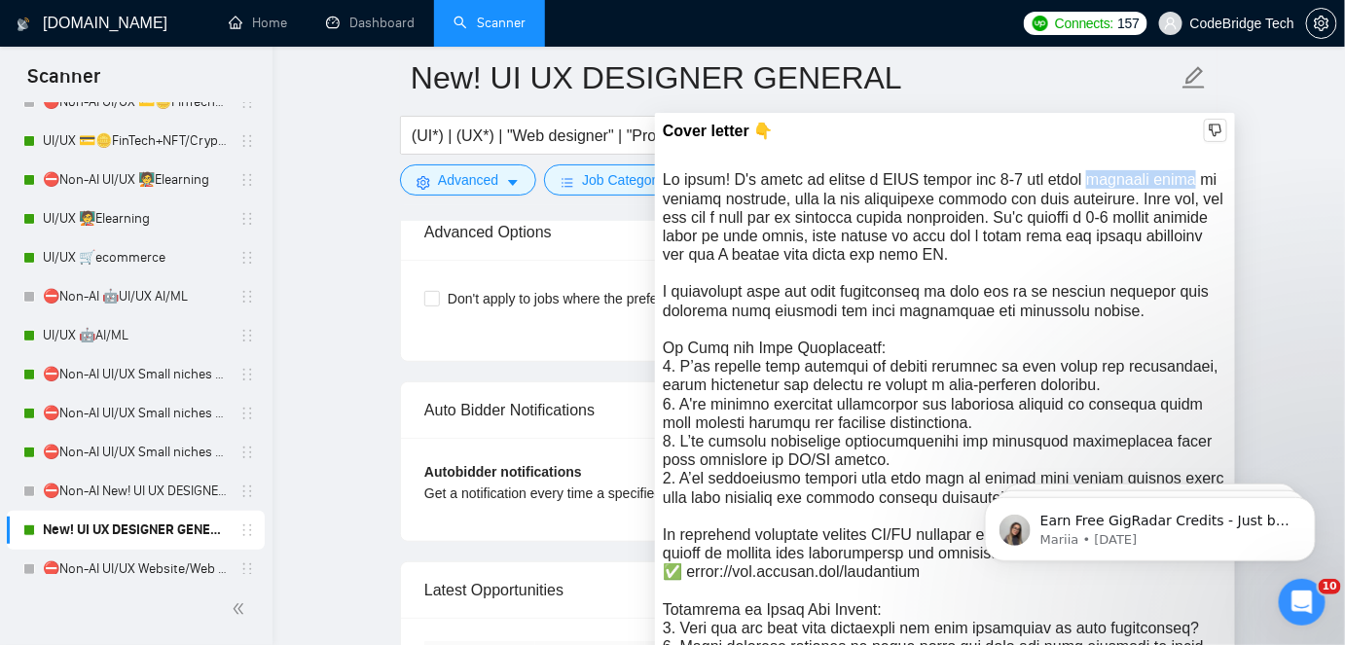
click at [1211, 179] on div "Hi there! I'm ready to create a FREE mockup for 1-2 key pages commonly found in…" at bounding box center [945, 469] width 565 height 598
copy div "commonly found"
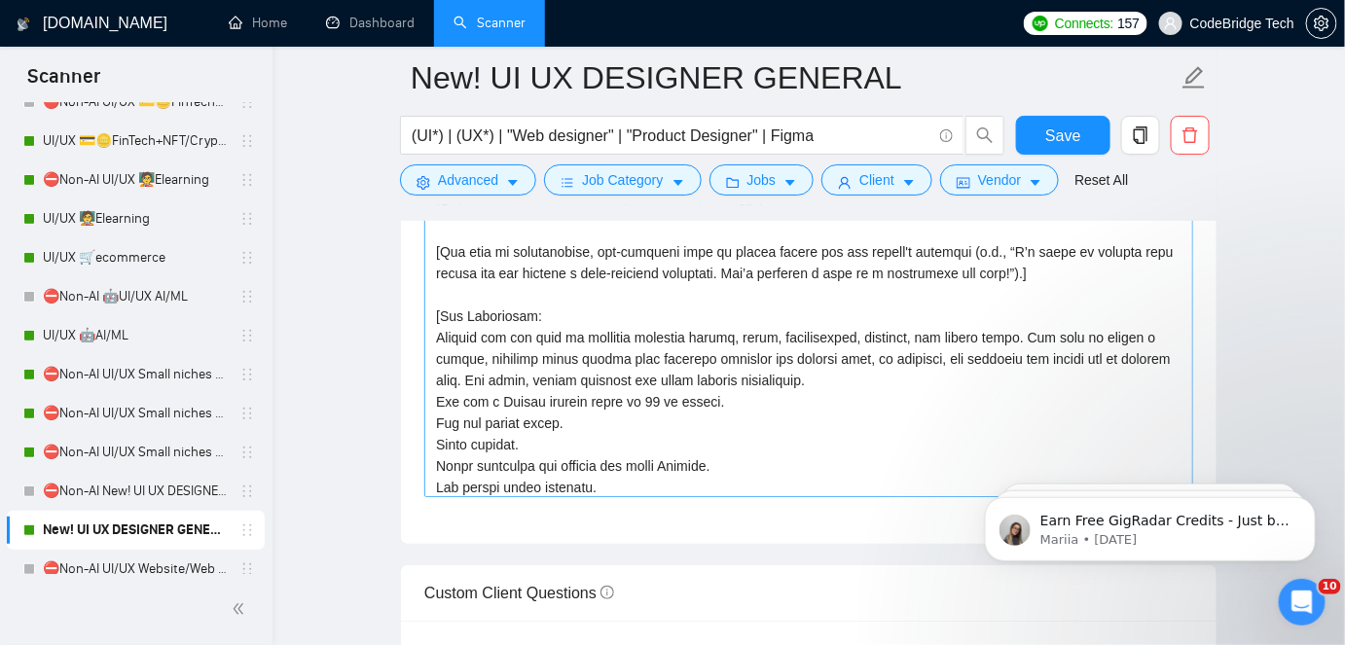
scroll to position [273, 0]
click at [711, 399] on textarea "Cover letter template:" at bounding box center [808, 278] width 769 height 438
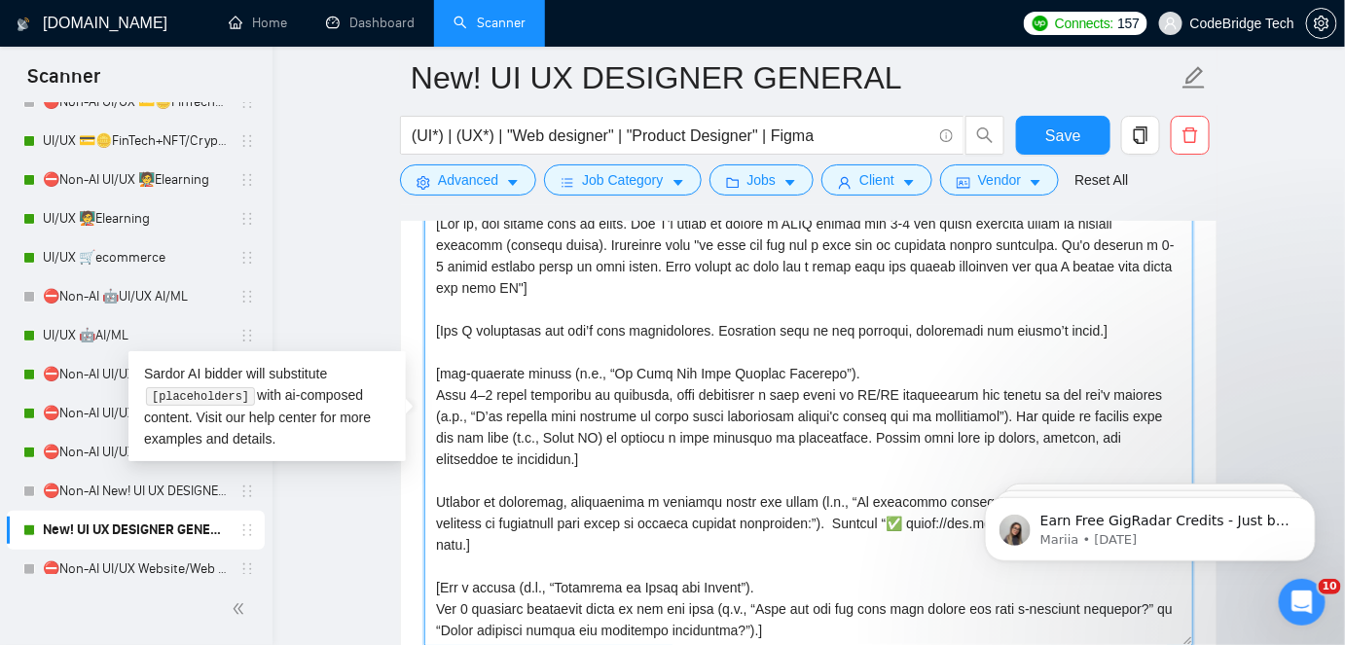
scroll to position [2214, 0]
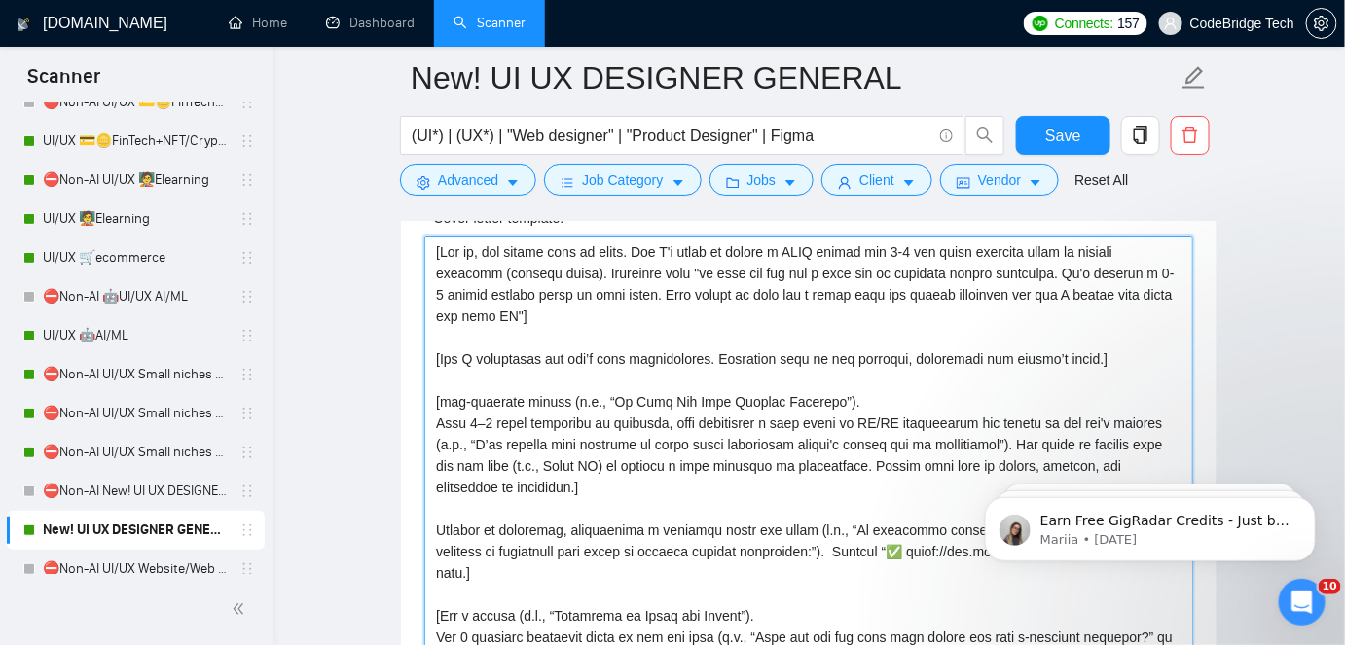
drag, startPoint x: 593, startPoint y: 352, endPoint x: 706, endPoint y: 356, distance: 113.0
click at [706, 356] on textarea "Cover letter template:" at bounding box center [808, 456] width 769 height 438
click at [578, 350] on textarea "Cover letter template:" at bounding box center [808, 456] width 769 height 438
drag, startPoint x: 709, startPoint y: 349, endPoint x: 464, endPoint y: 358, distance: 244.5
click at [464, 358] on textarea "Cover letter template:" at bounding box center [808, 456] width 769 height 438
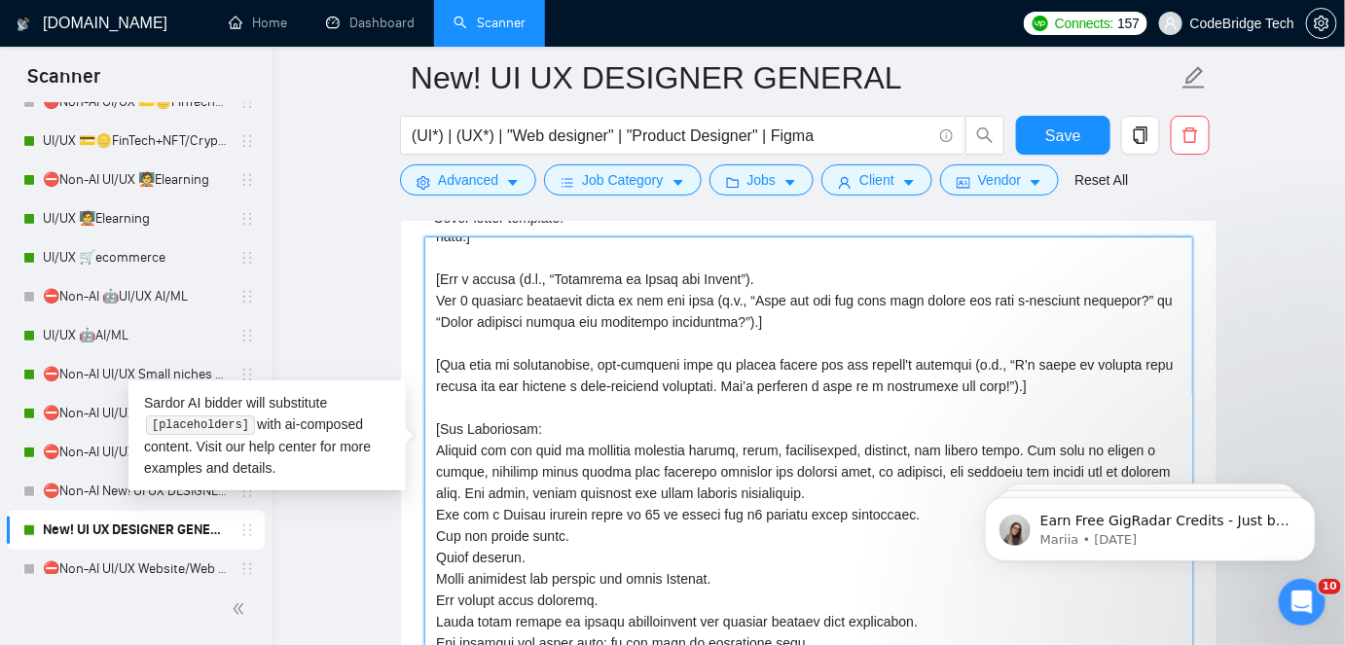
scroll to position [442, 0]
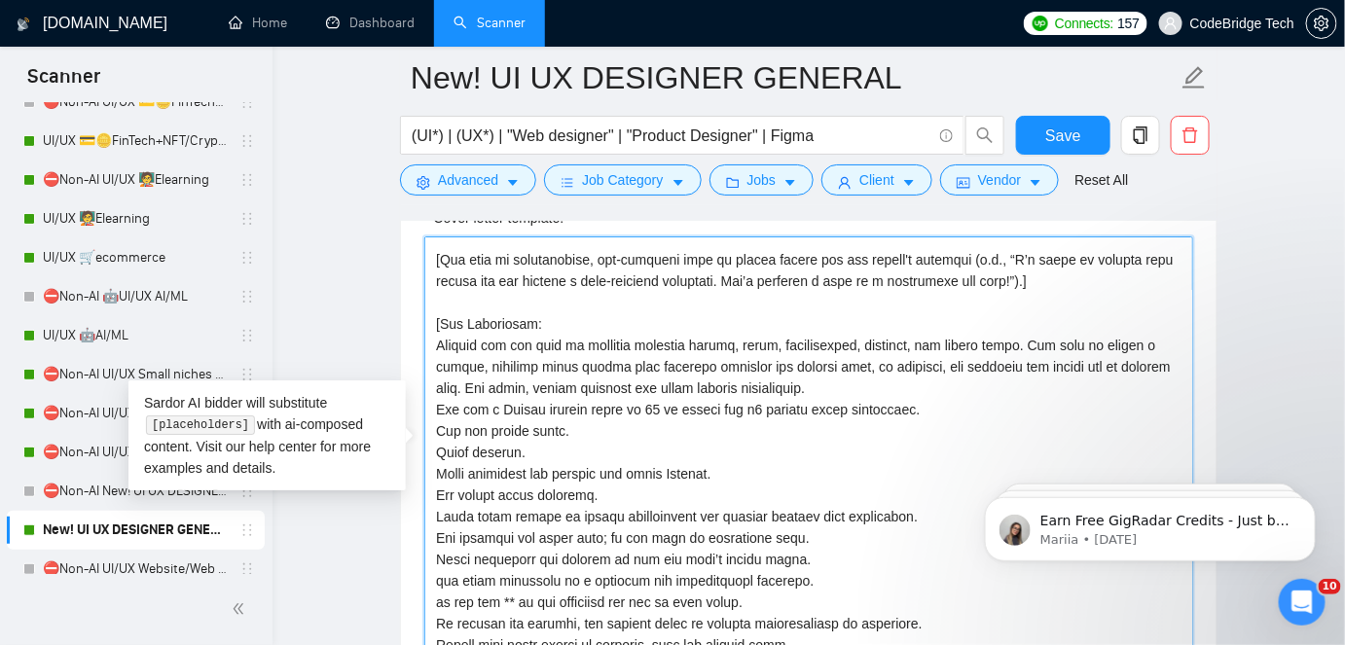
click at [752, 395] on textarea "Cover letter template:" at bounding box center [808, 456] width 769 height 438
click at [905, 400] on textarea "Cover letter template:" at bounding box center [808, 456] width 769 height 438
paste textarea "I understand the job’s core requirements"
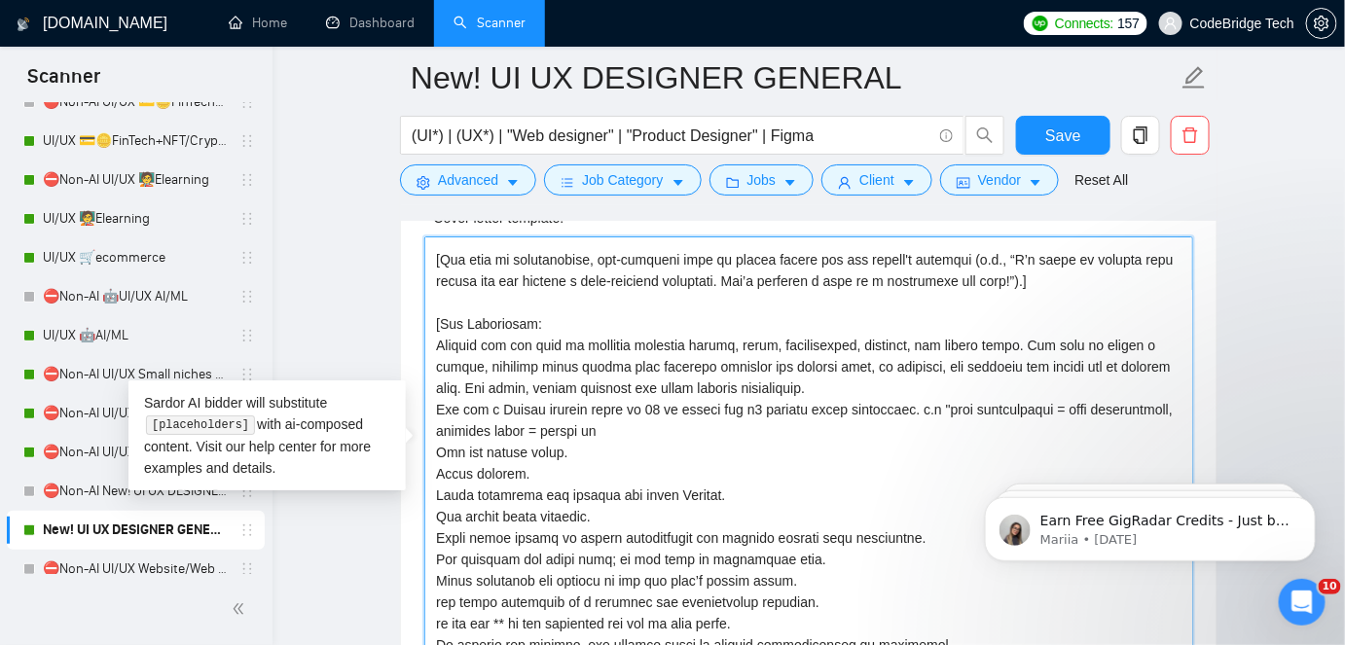
drag, startPoint x: 756, startPoint y: 402, endPoint x: 743, endPoint y: 397, distance: 14.5
click at [743, 397] on textarea "Cover letter template:" at bounding box center [808, 456] width 769 height 438
click at [789, 380] on textarea "Cover letter template:" at bounding box center [808, 456] width 769 height 438
click at [746, 426] on textarea "Cover letter template:" at bounding box center [808, 456] width 769 height 438
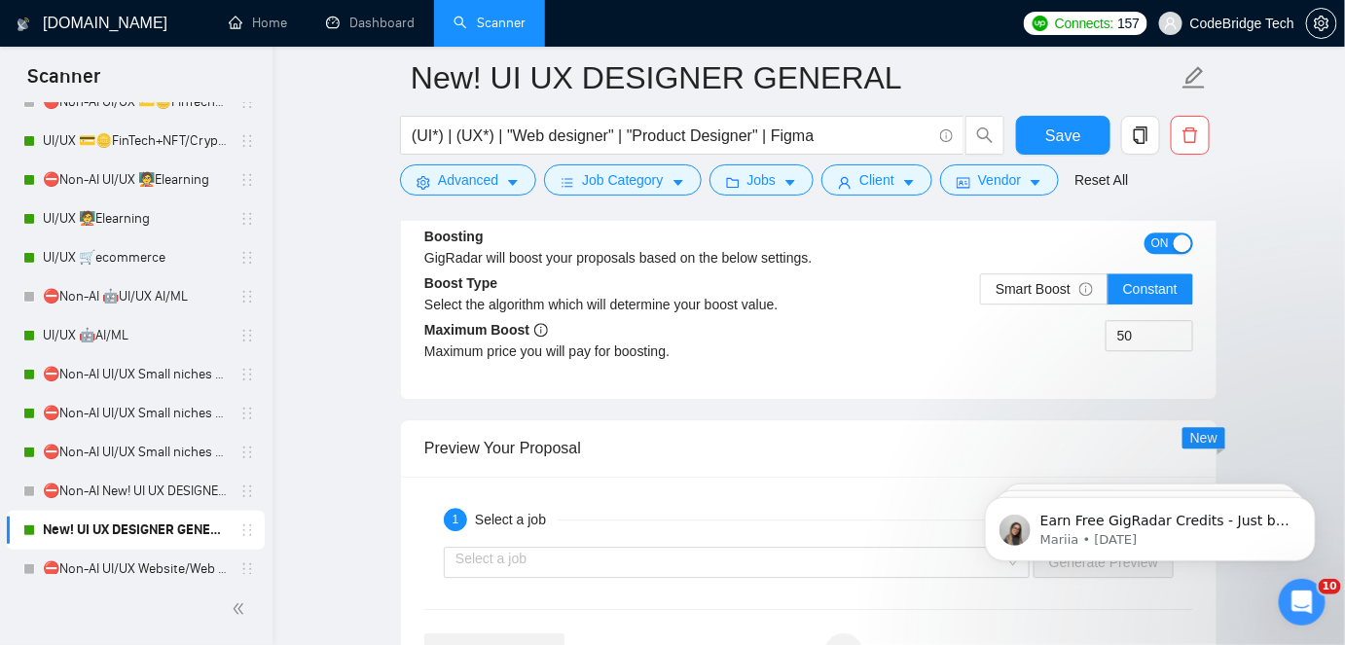
scroll to position [4338, 0]
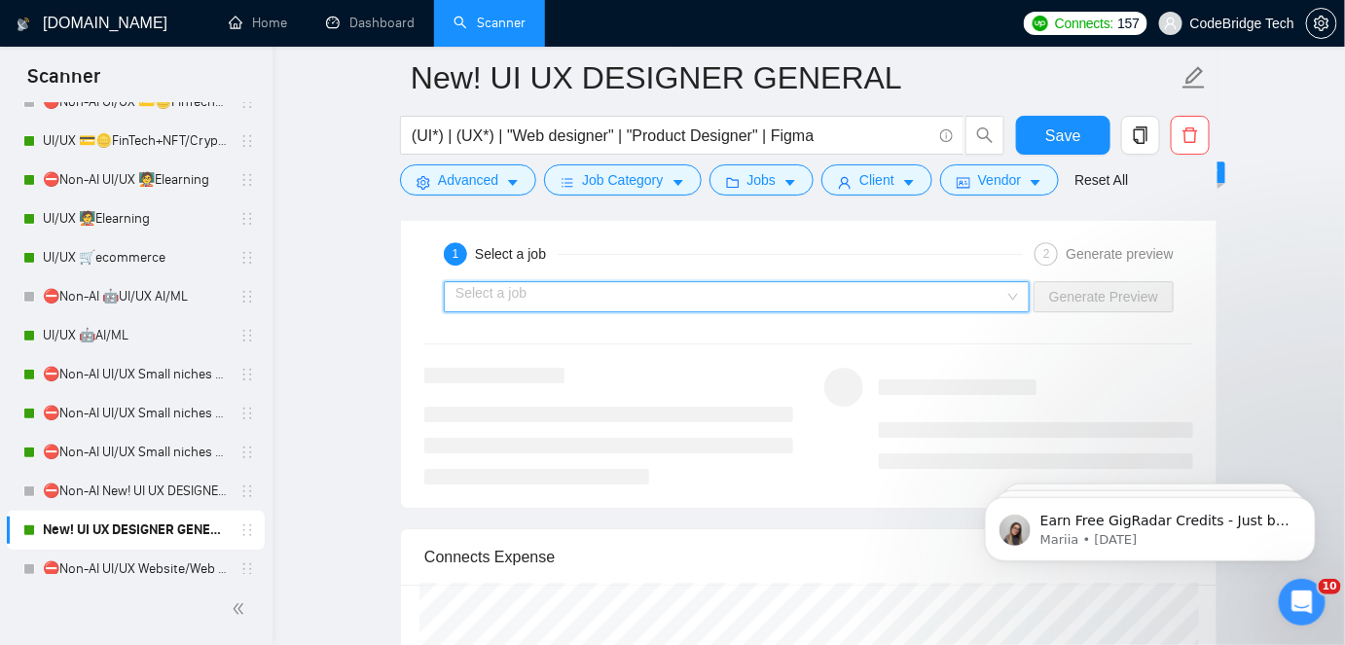
click at [768, 282] on input "search" at bounding box center [730, 296] width 549 height 29
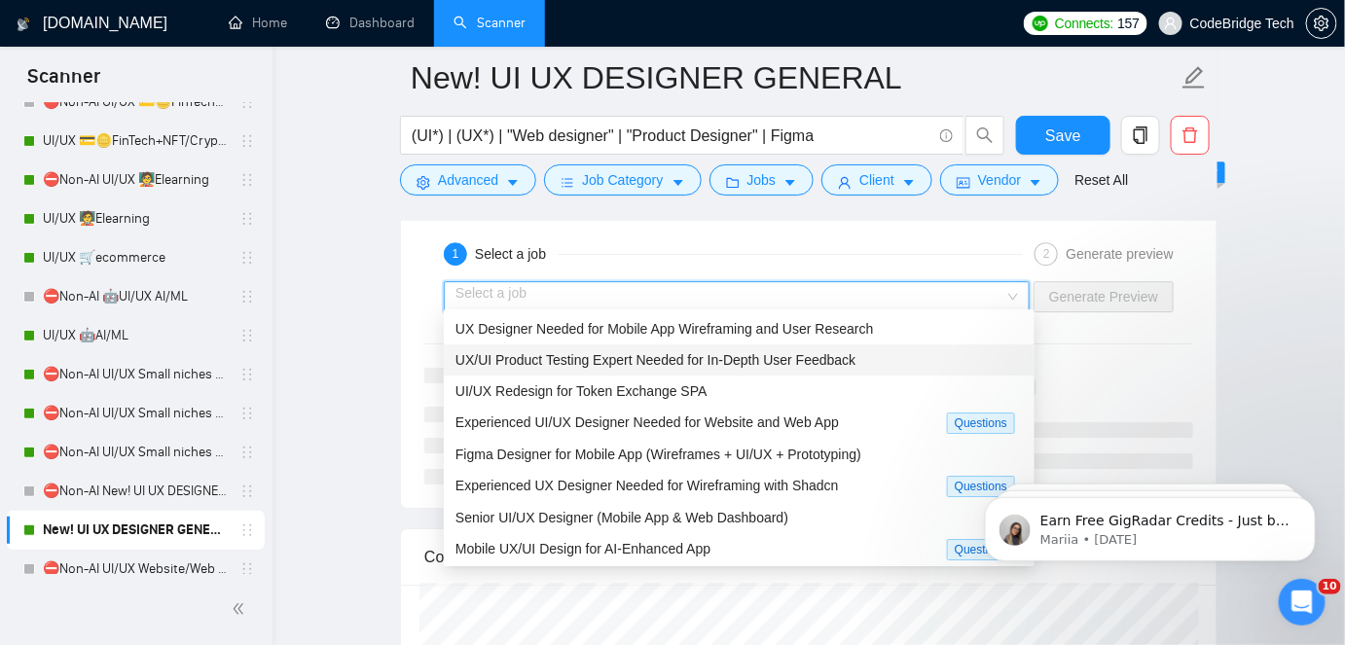
click at [672, 366] on span "UX/UI Product Testing Expert Needed for In-Depth User Feedback" at bounding box center [656, 360] width 400 height 16
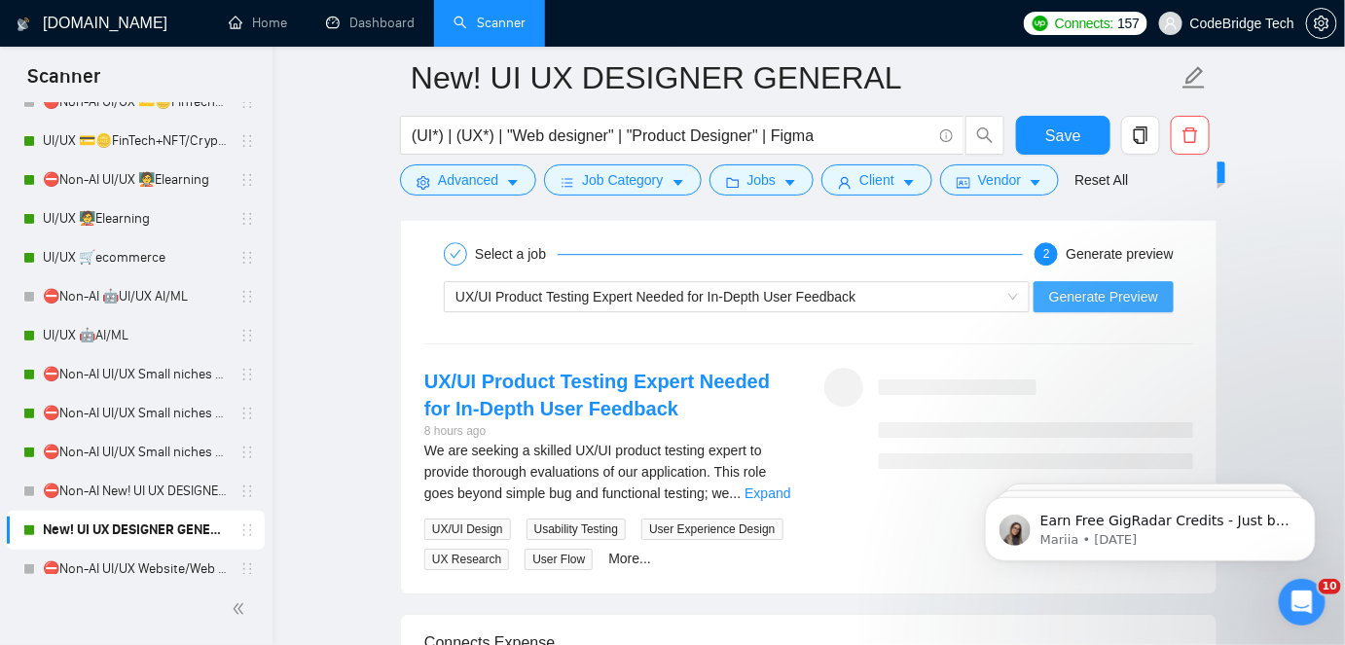
click at [1083, 286] on span "Generate Preview" at bounding box center [1103, 296] width 109 height 21
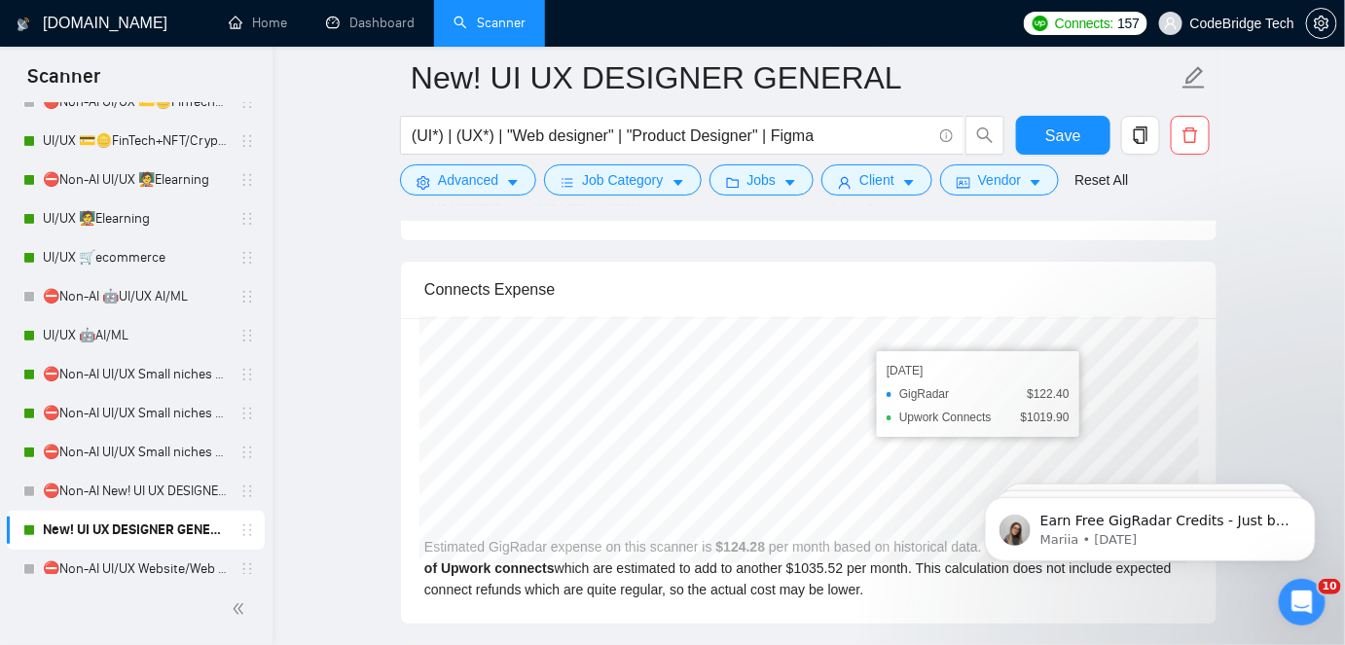
scroll to position [4426, 0]
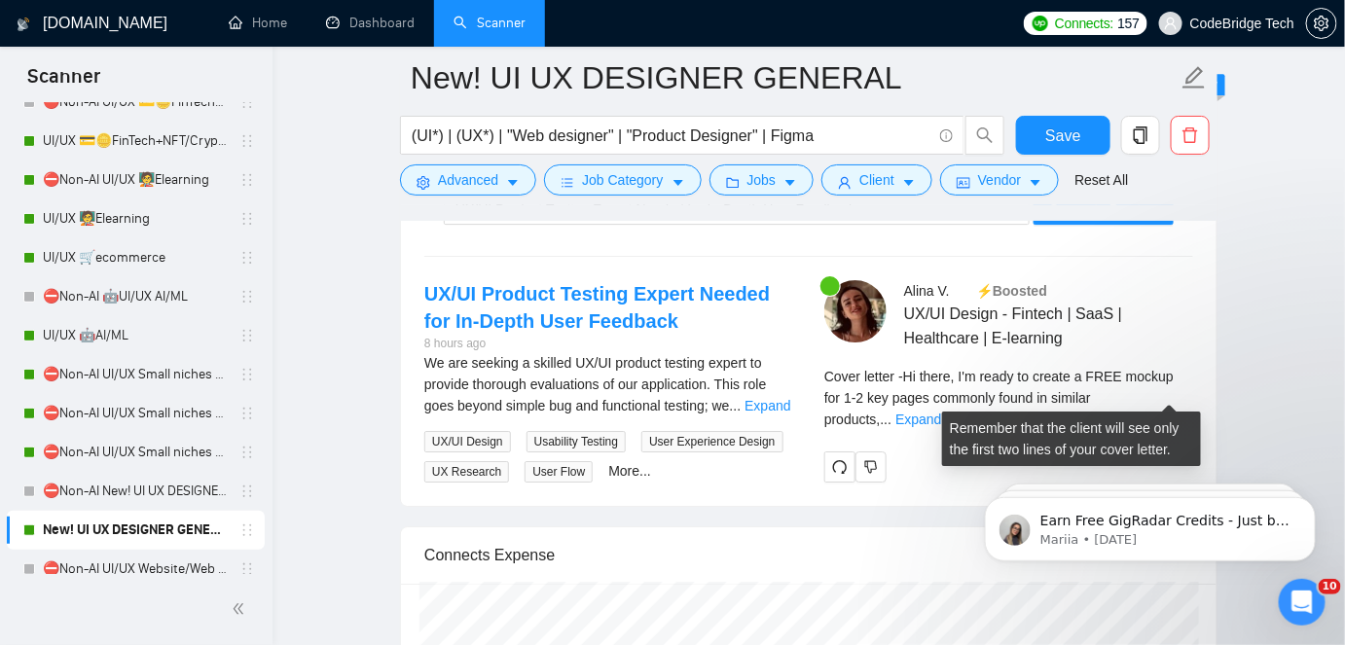
click at [972, 379] on div "Cover letter - Hi there, I'm ready to create a FREE mockup for 1-2 key pages co…" at bounding box center [1009, 398] width 369 height 64
click at [1134, 386] on span "Cover letter - Hi there, I'm ready to create a FREE mockup for 1-2 key pages co…" at bounding box center [999, 398] width 349 height 58
click at [941, 412] on link "Expand" at bounding box center [919, 420] width 46 height 16
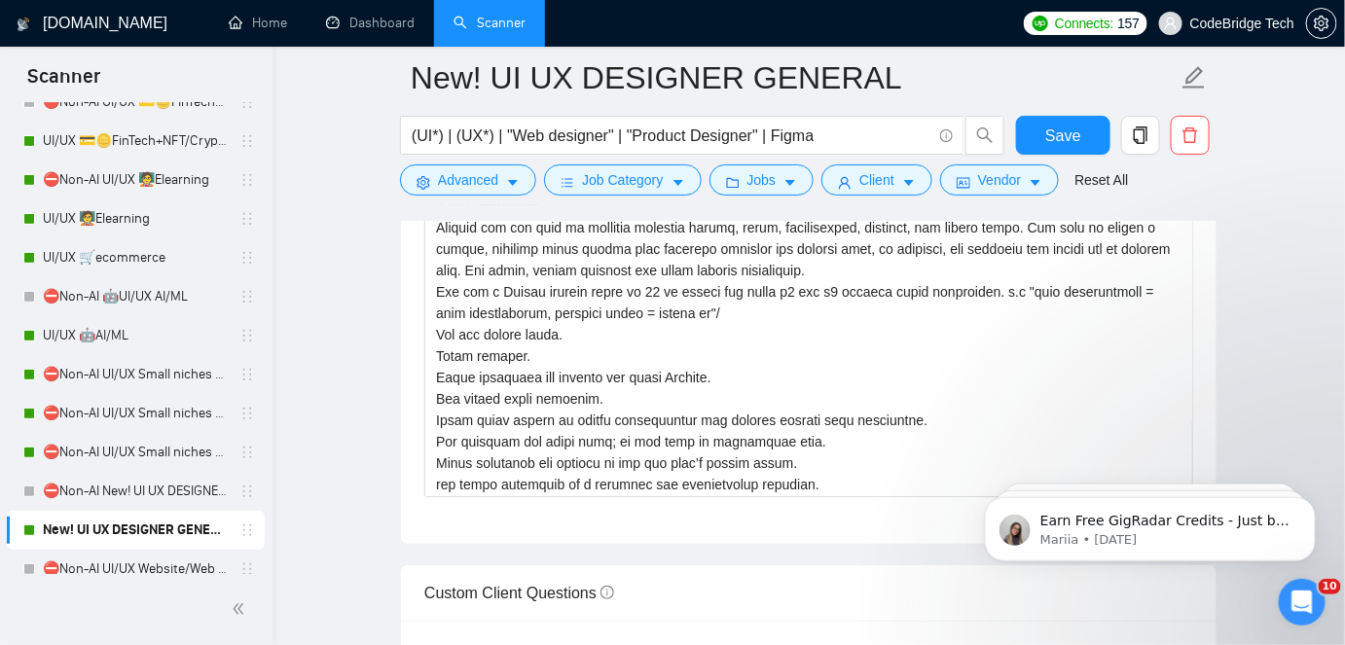
scroll to position [353, 0]
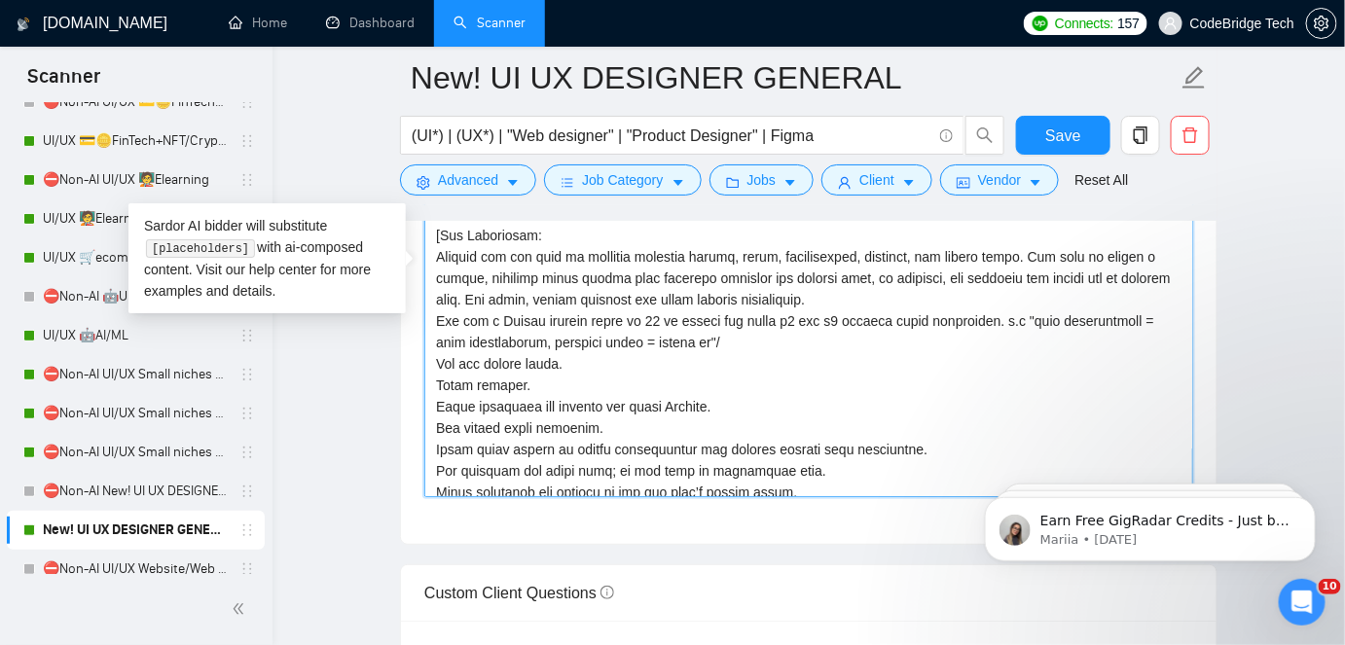
drag, startPoint x: 748, startPoint y: 341, endPoint x: 804, endPoint y: 341, distance: 56.5
click at [804, 341] on textarea "Cover letter template:" at bounding box center [808, 278] width 769 height 438
click at [678, 334] on textarea "Cover letter template:" at bounding box center [808, 278] width 769 height 438
click at [739, 332] on textarea "Cover letter template:" at bounding box center [808, 278] width 769 height 438
click at [742, 335] on textarea "Cover letter template:" at bounding box center [808, 278] width 769 height 438
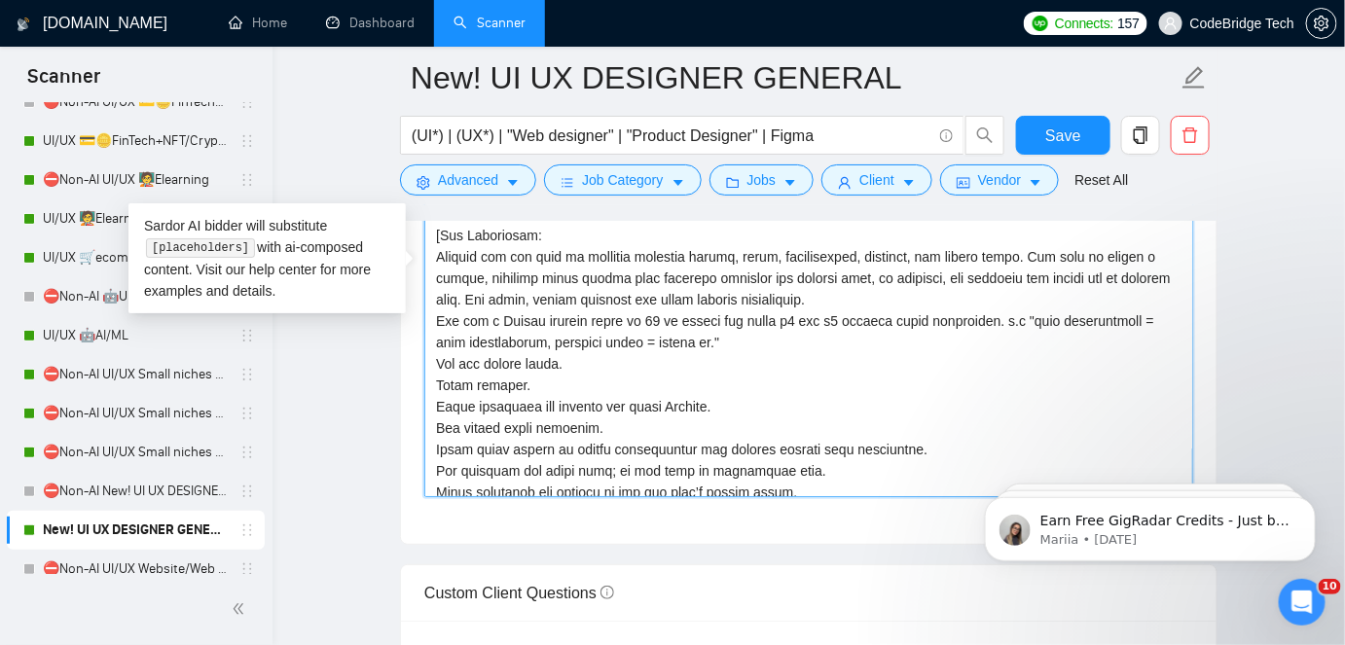
click at [768, 333] on textarea "Cover letter template:" at bounding box center [808, 278] width 769 height 438
click at [820, 317] on textarea "Cover letter template:" at bounding box center [808, 278] width 769 height 438
click at [807, 319] on textarea "Cover letter template:" at bounding box center [808, 278] width 769 height 438
click at [815, 319] on textarea "Cover letter template:" at bounding box center [808, 278] width 769 height 438
click at [843, 335] on textarea "Cover letter template:" at bounding box center [808, 278] width 769 height 438
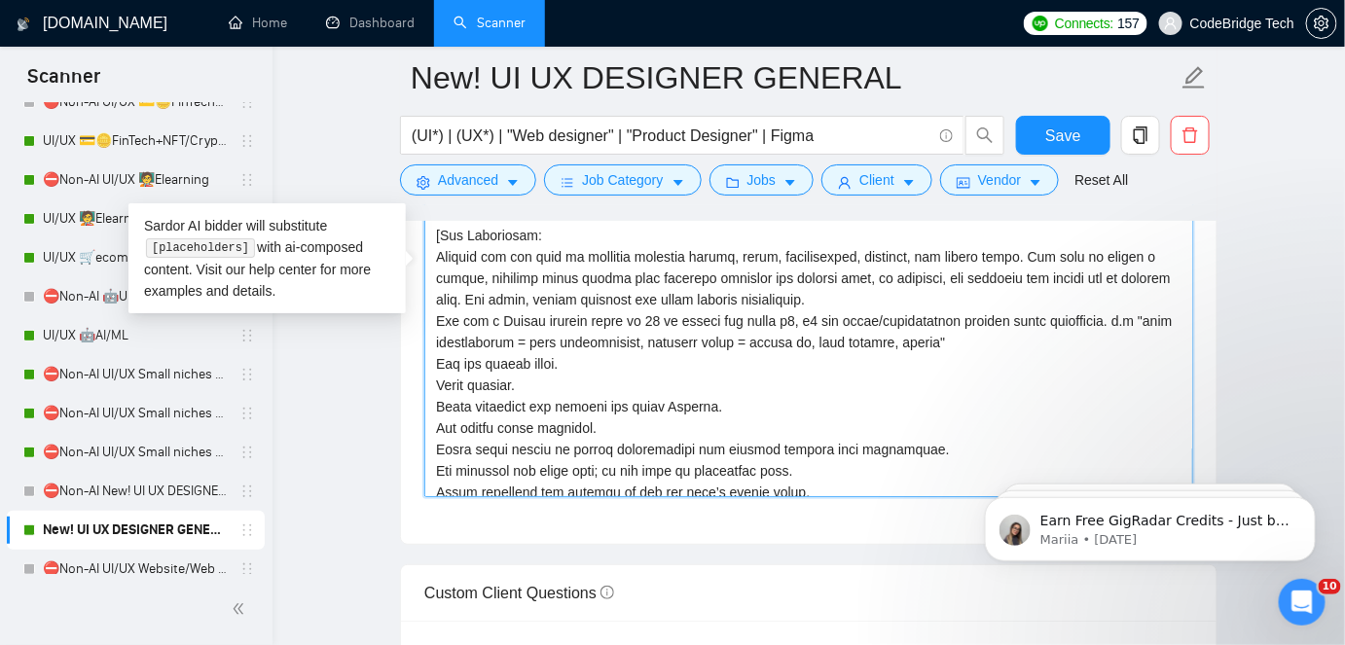
click at [986, 349] on textarea "Cover letter template:" at bounding box center [808, 278] width 769 height 438
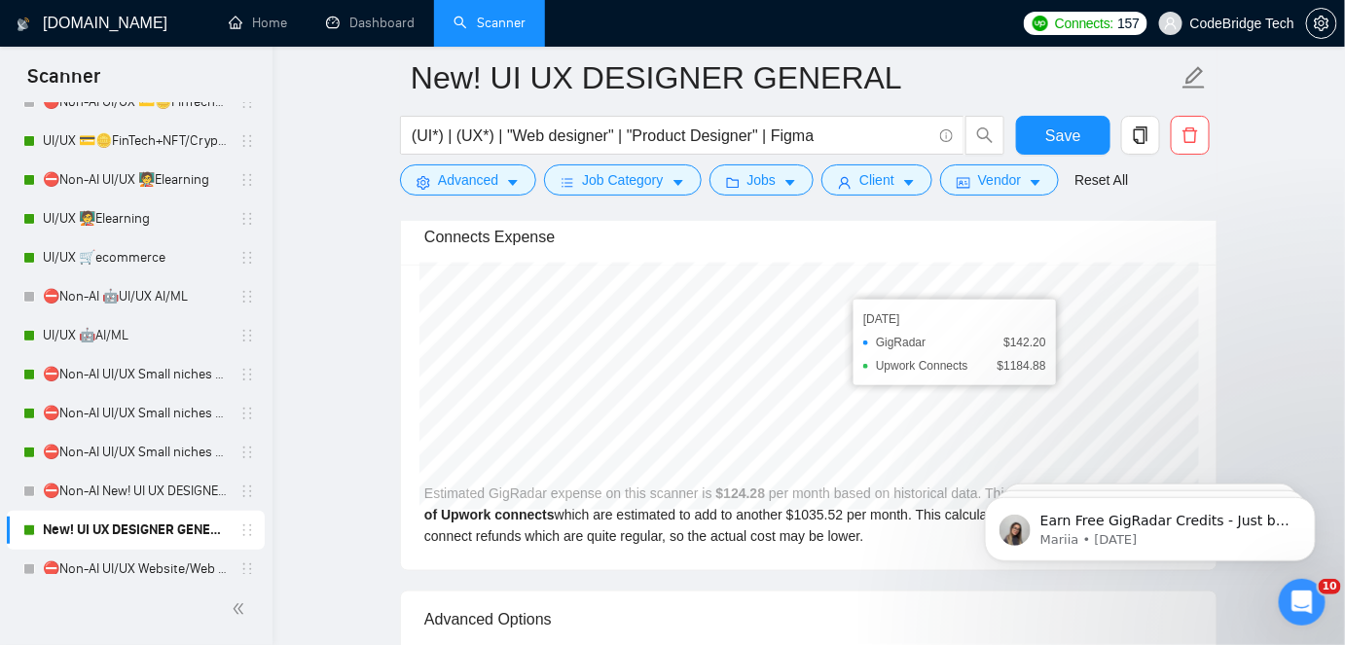
scroll to position [5134, 0]
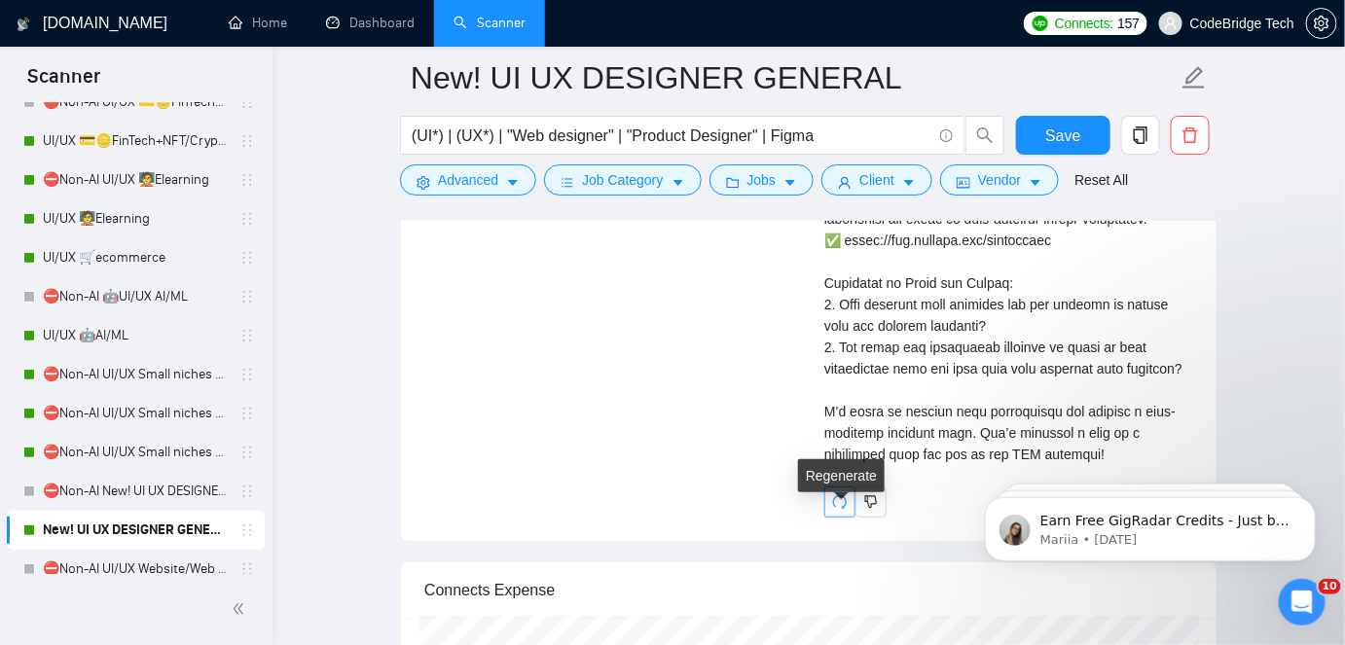
click at [838, 509] on icon "redo" at bounding box center [840, 503] width 16 height 16
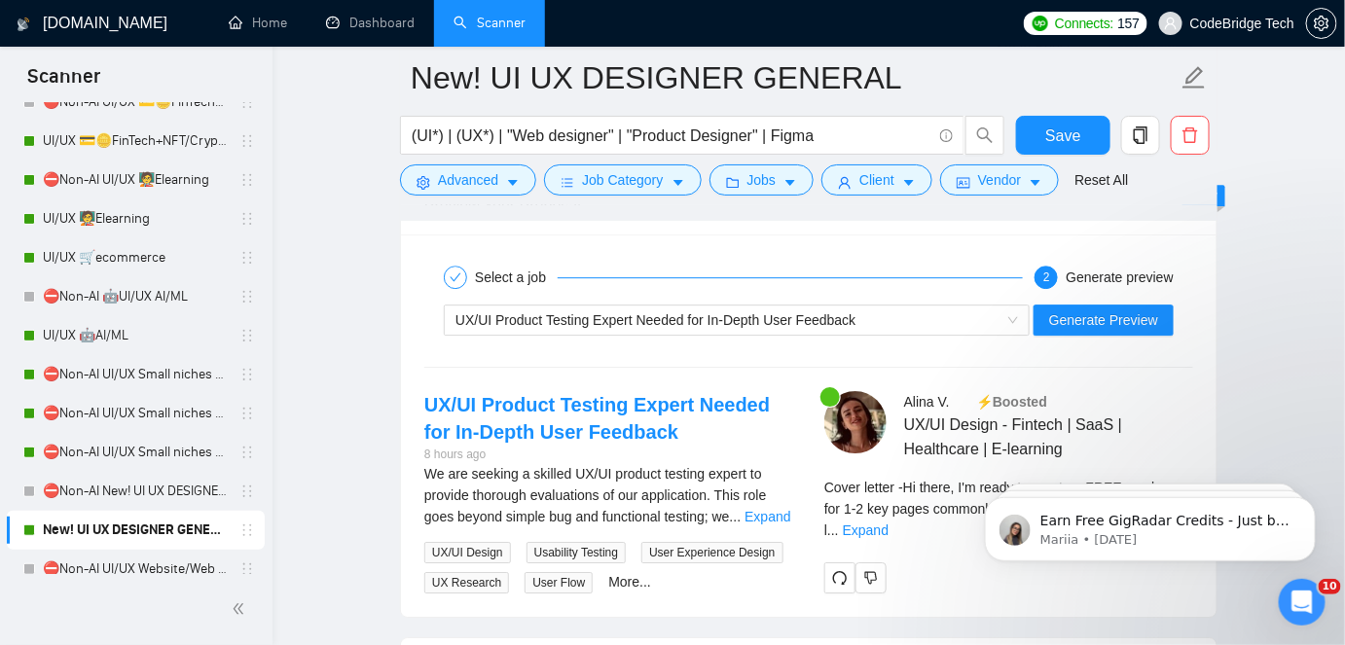
scroll to position [4402, 0]
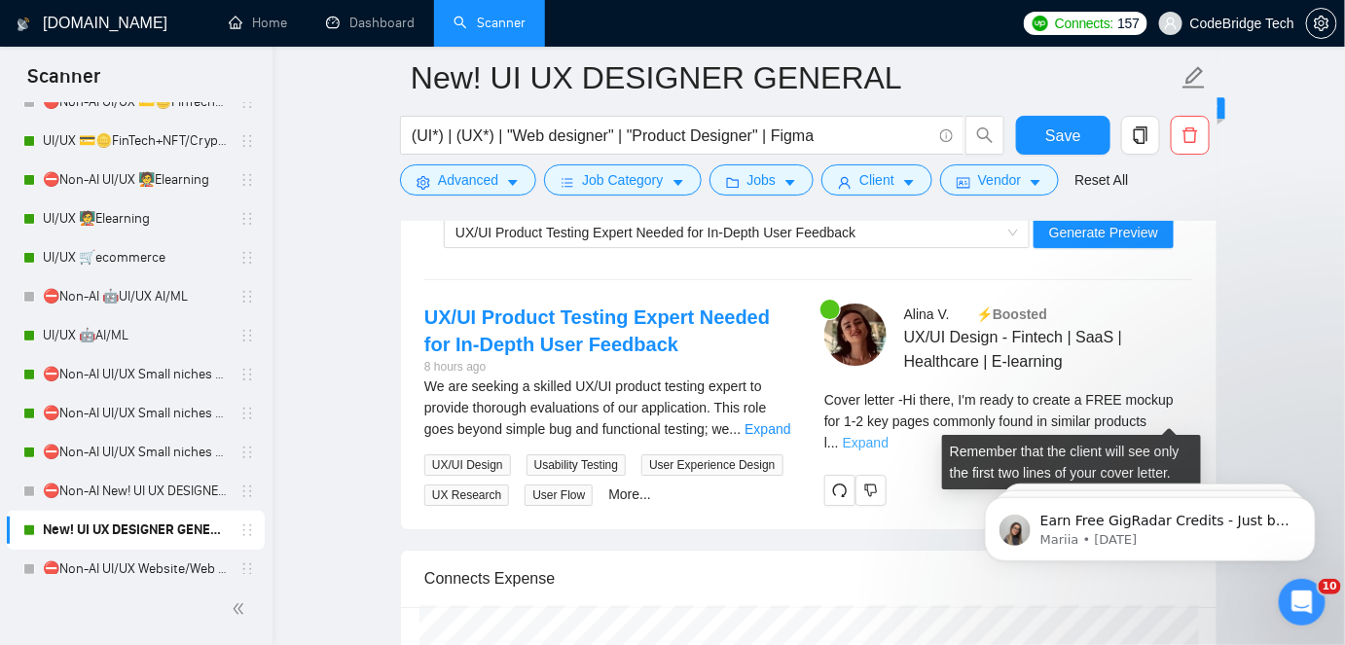
click at [889, 435] on link "Expand" at bounding box center [866, 443] width 46 height 16
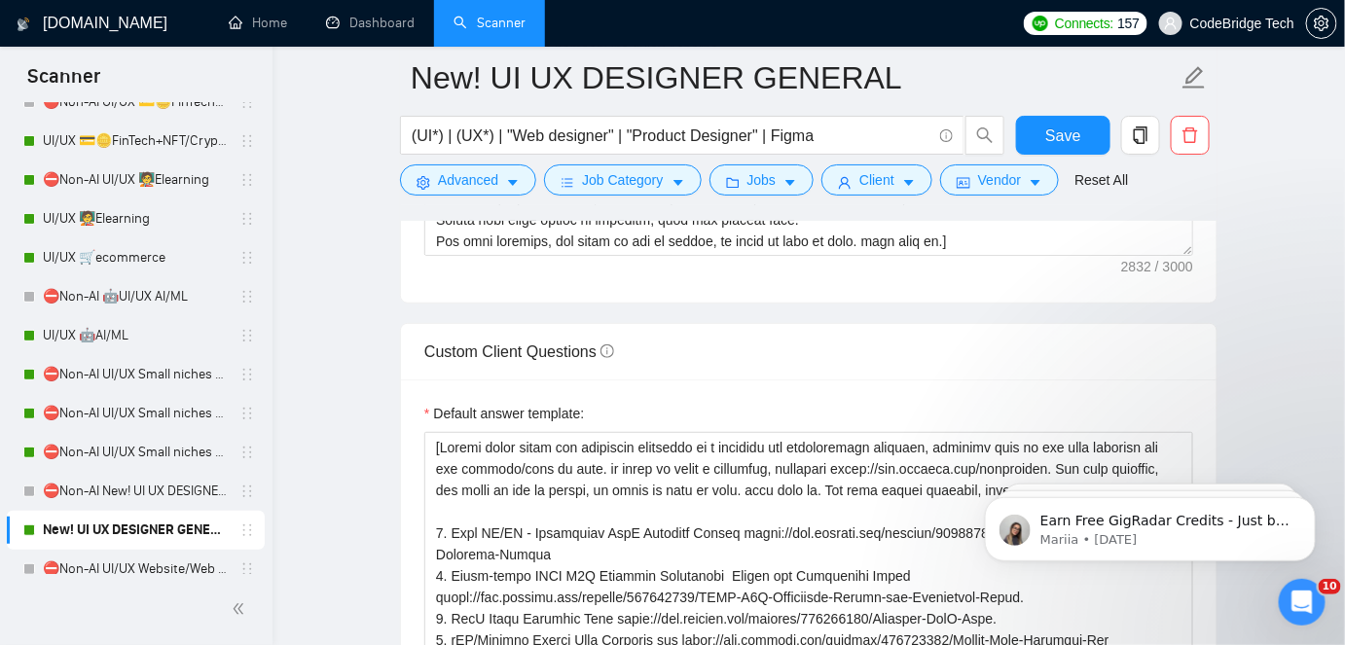
scroll to position [2190, 0]
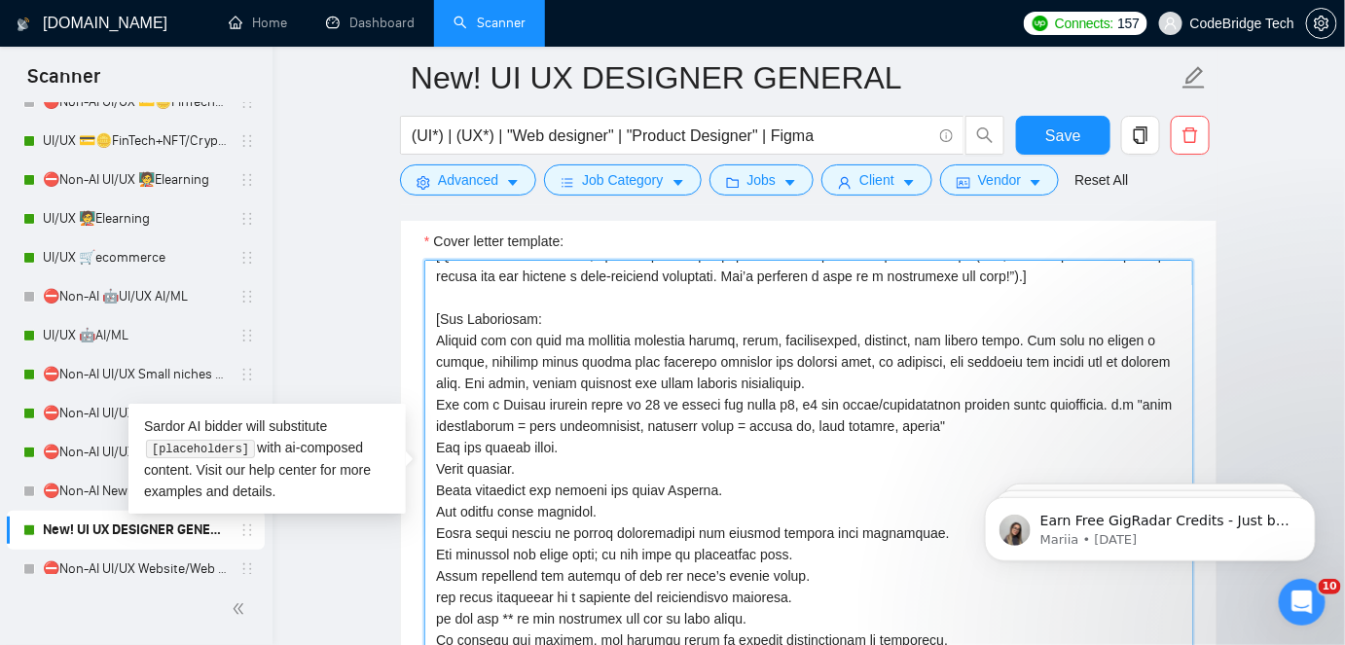
drag, startPoint x: 829, startPoint y: 395, endPoint x: 957, endPoint y: 411, distance: 128.5
click at [957, 411] on textarea "Cover letter template:" at bounding box center [808, 479] width 769 height 438
click at [1009, 388] on textarea "Cover letter template:" at bounding box center [808, 479] width 769 height 438
drag, startPoint x: 824, startPoint y: 400, endPoint x: 968, endPoint y: 403, distance: 144.1
click at [968, 403] on textarea "Cover letter template:" at bounding box center [808, 479] width 769 height 438
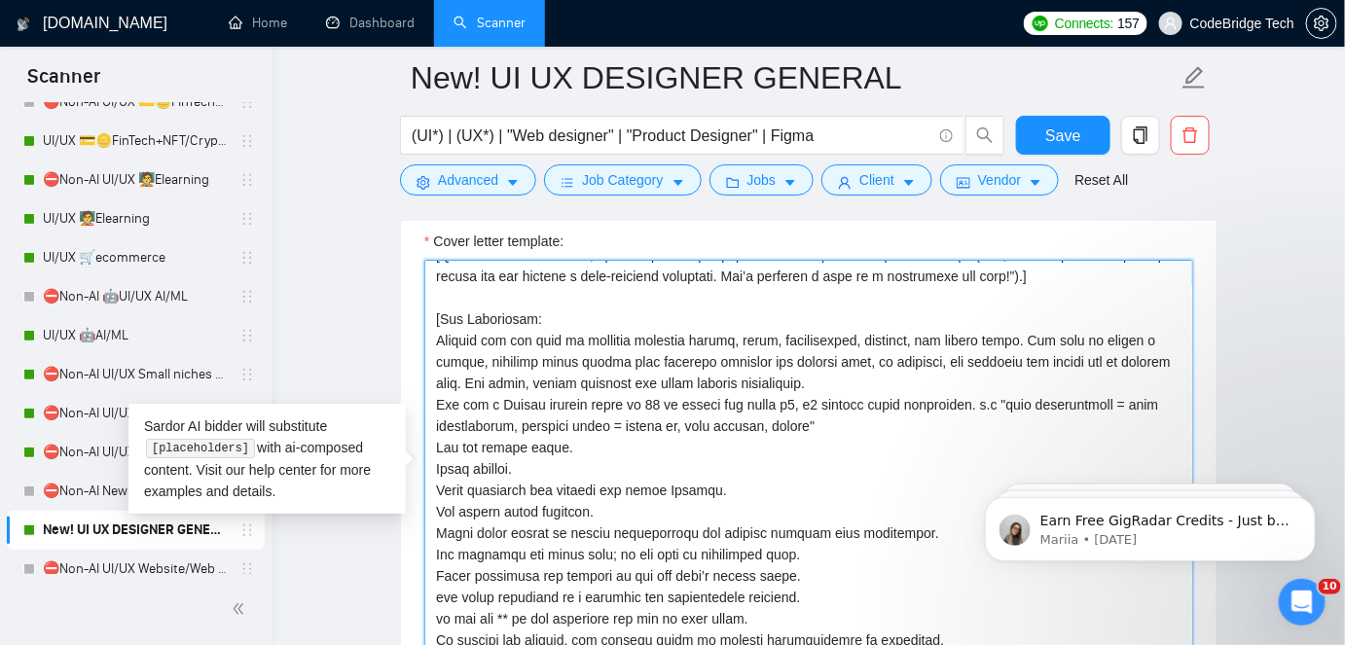
drag, startPoint x: 710, startPoint y: 417, endPoint x: 839, endPoint y: 420, distance: 129.5
click at [839, 420] on textarea "Cover letter template:" at bounding box center [808, 479] width 769 height 438
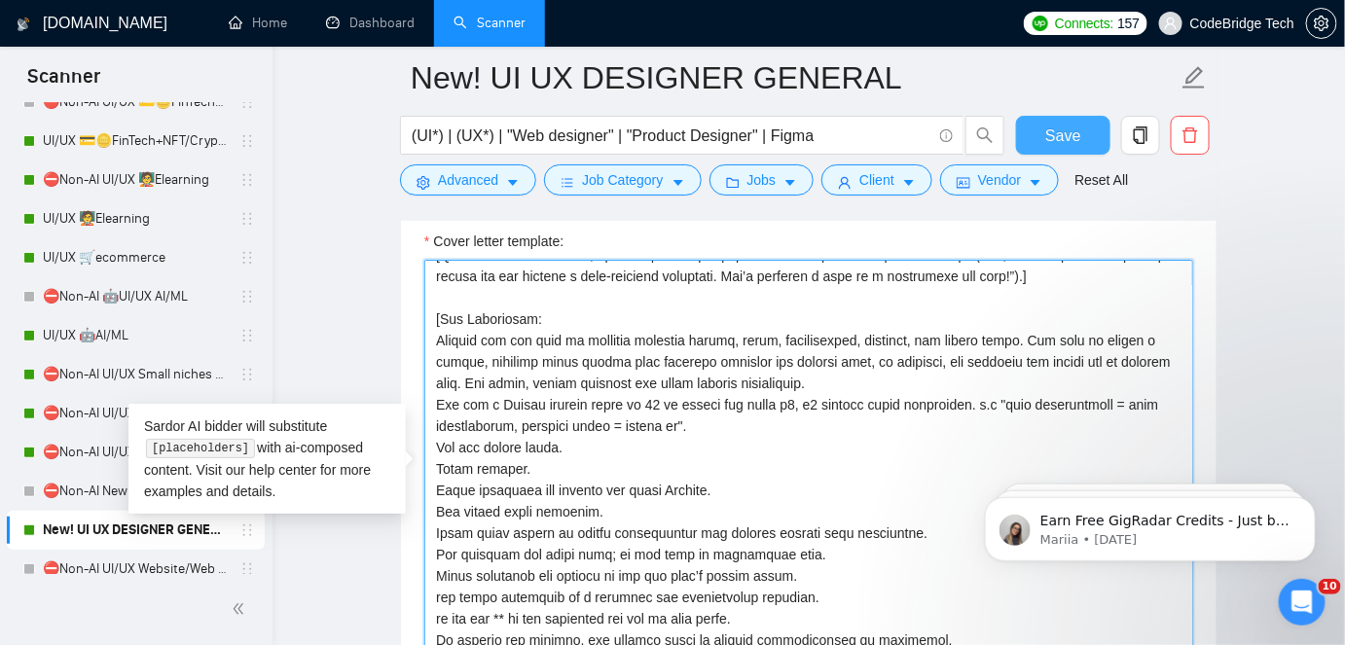
type textarea "[Lor ip, dol sitame cons ad elits. Doe T'i utlab et dolore m ALIQ enimad min 4-…"
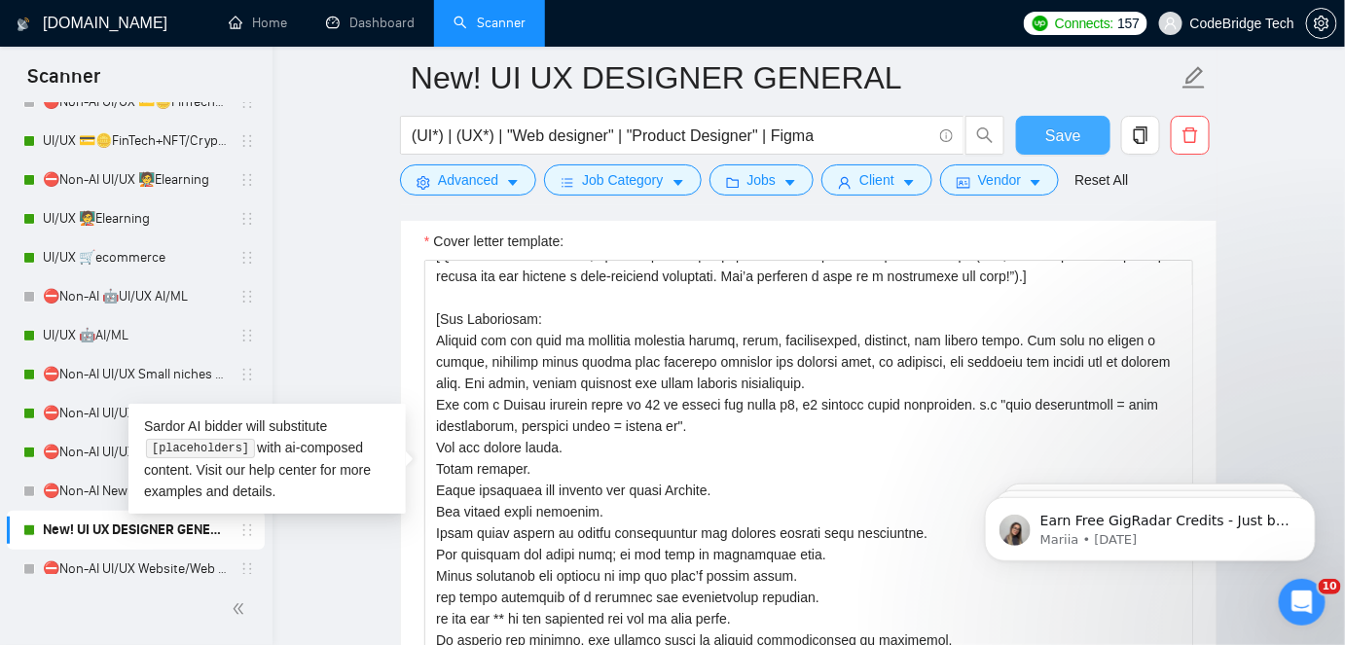
click at [1064, 130] on span "Save" at bounding box center [1063, 136] width 35 height 24
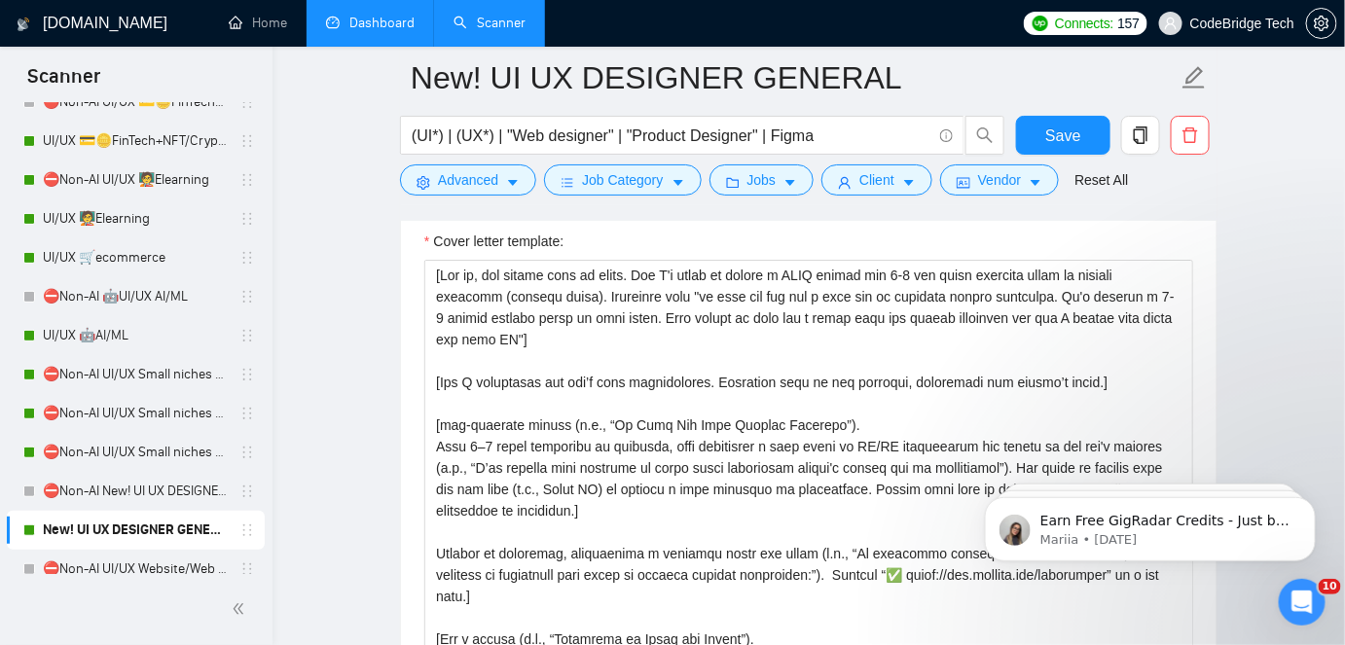
click at [359, 31] on link "Dashboard" at bounding box center [370, 23] width 89 height 17
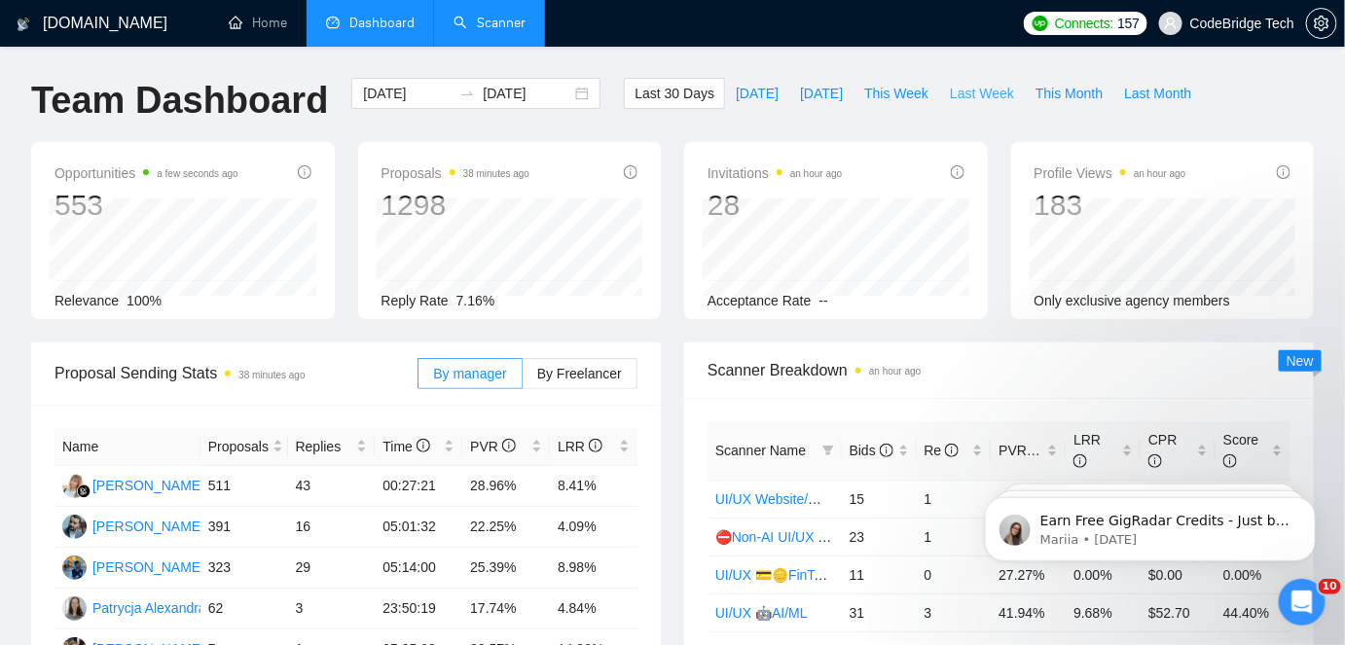
click at [971, 105] on button "Last Week" at bounding box center [982, 93] width 86 height 31
type input "[DATE]"
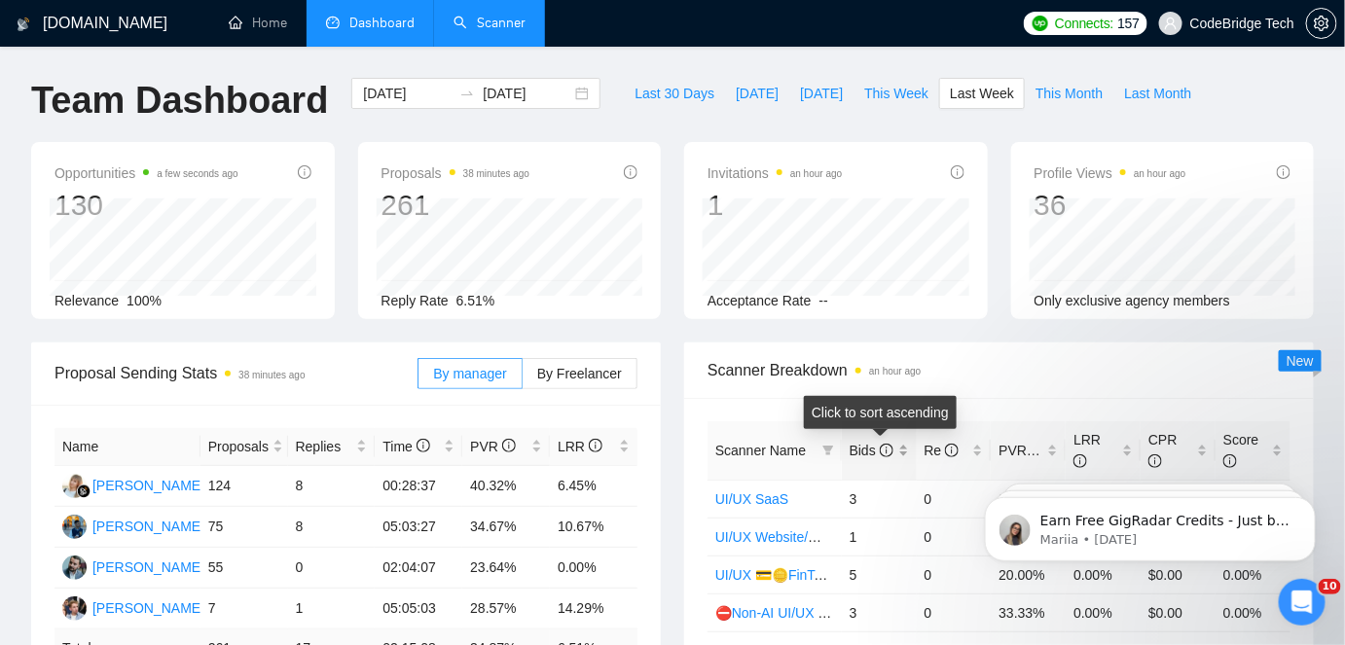
click at [873, 443] on span "Bids" at bounding box center [872, 451] width 44 height 16
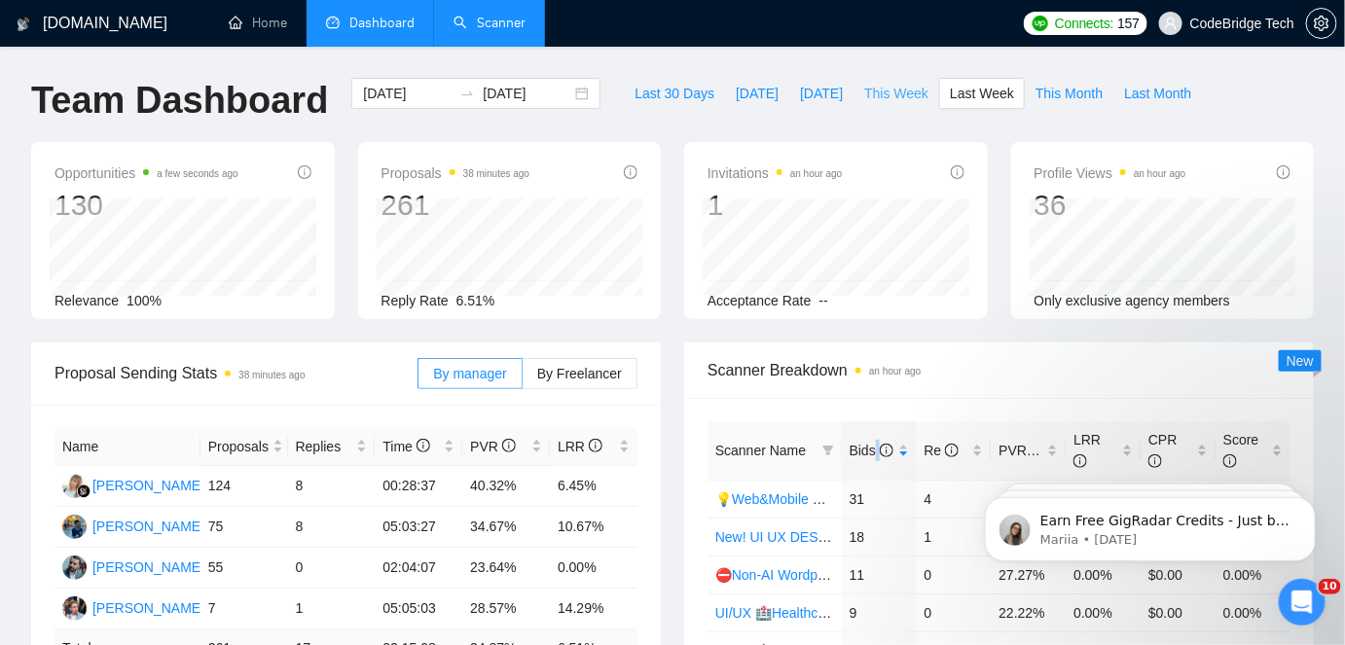
click at [893, 78] on button "This Week" at bounding box center [897, 93] width 86 height 31
type input "[DATE]"
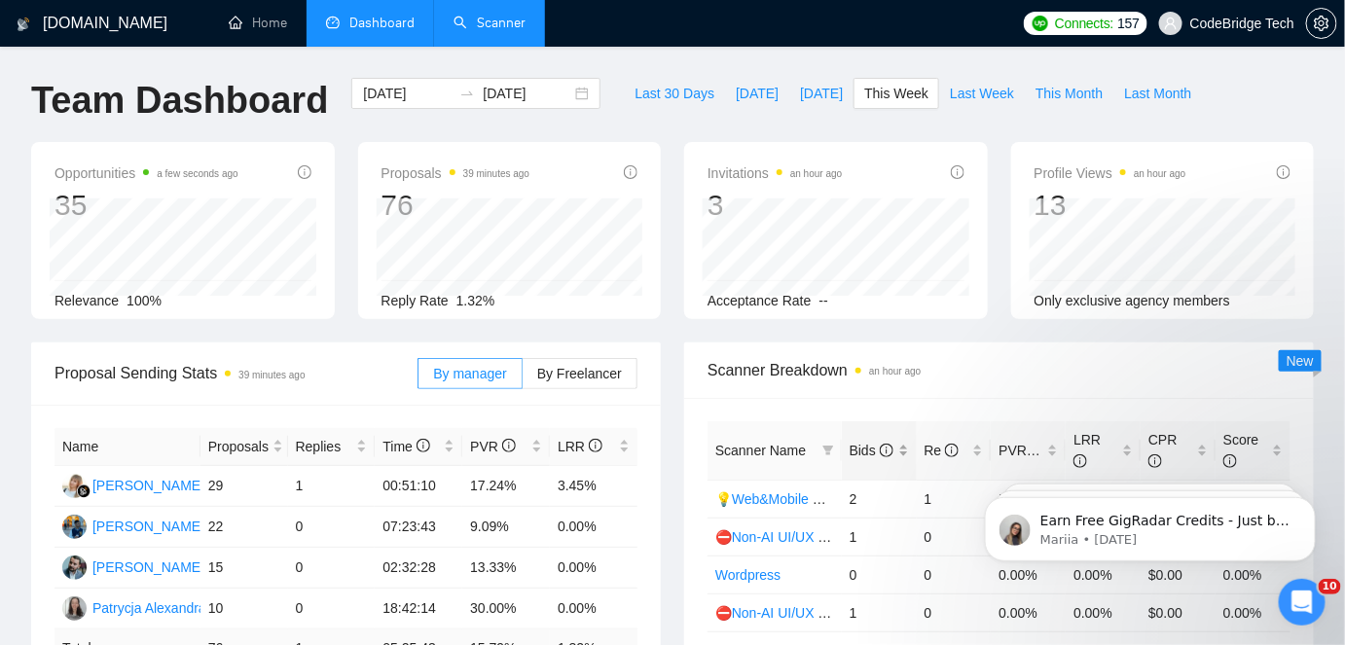
click at [867, 435] on body "[DOMAIN_NAME] Home Dashboard Scanner Connects: 157 CodeBridge Tech Team Dashboa…" at bounding box center [672, 322] width 1345 height 645
click at [873, 443] on span "Bids" at bounding box center [872, 451] width 44 height 16
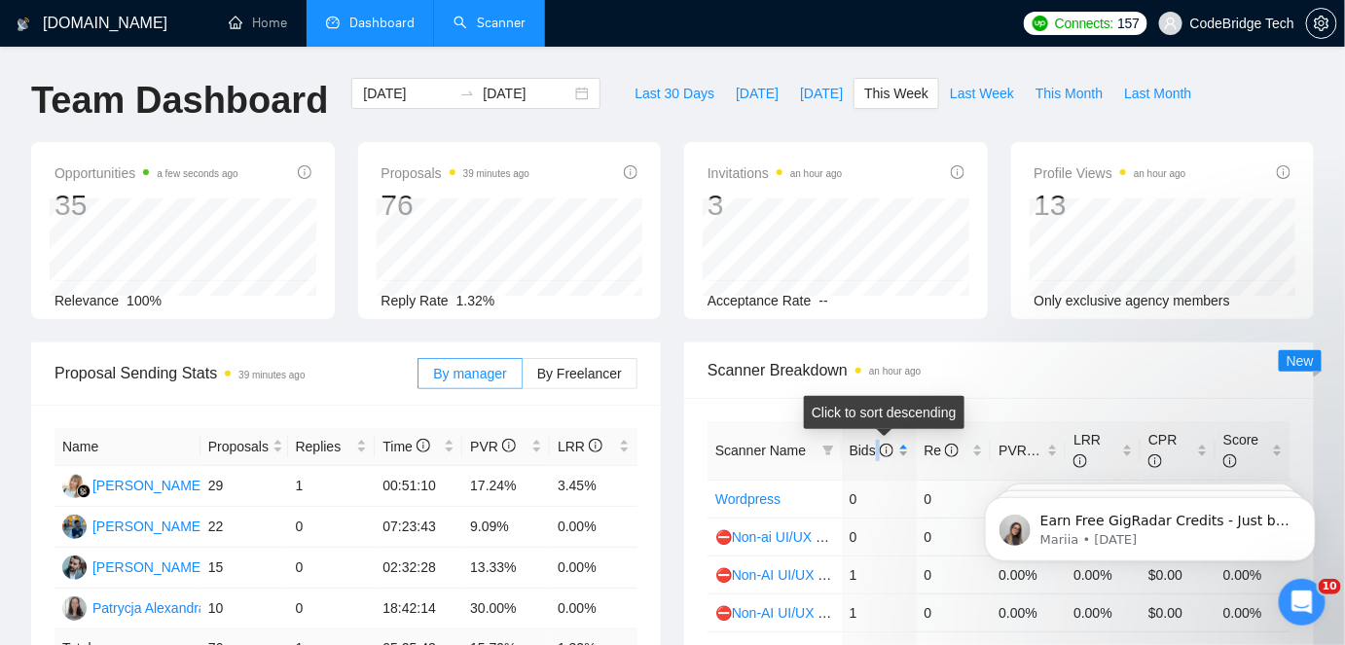
click at [873, 443] on span "Bids" at bounding box center [872, 451] width 44 height 16
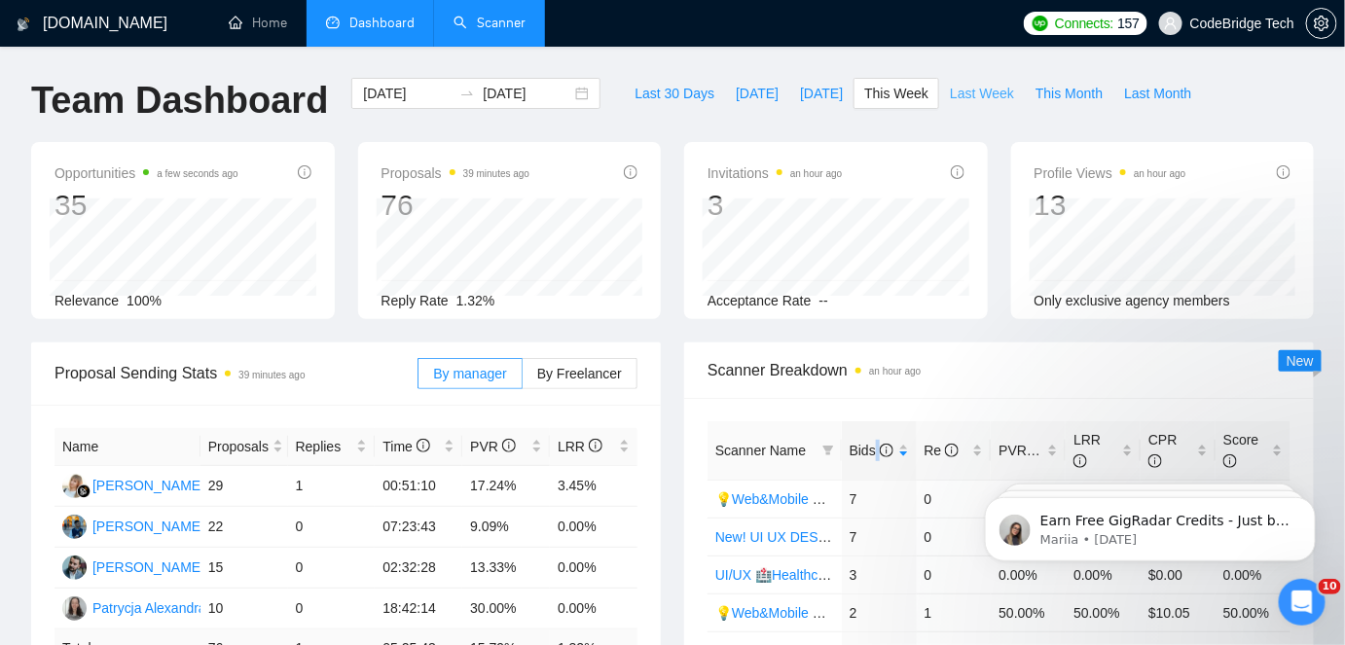
click at [966, 81] on button "Last Week" at bounding box center [982, 93] width 86 height 31
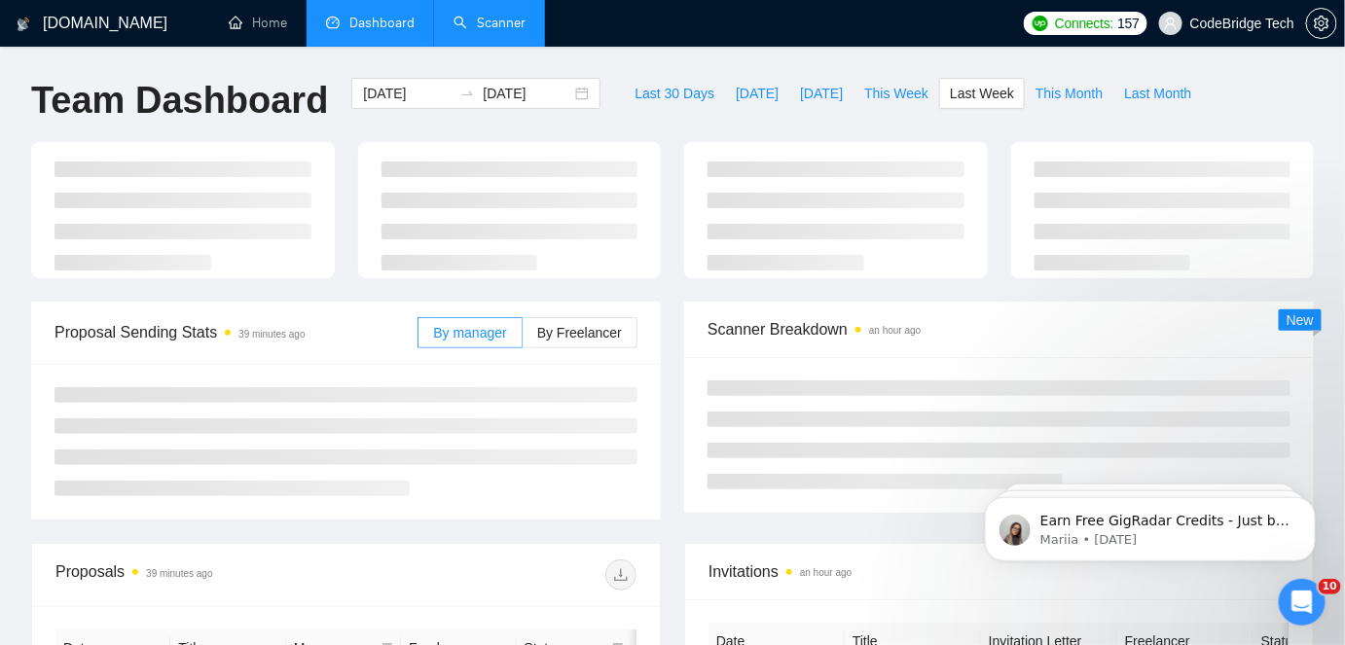
type input "[DATE]"
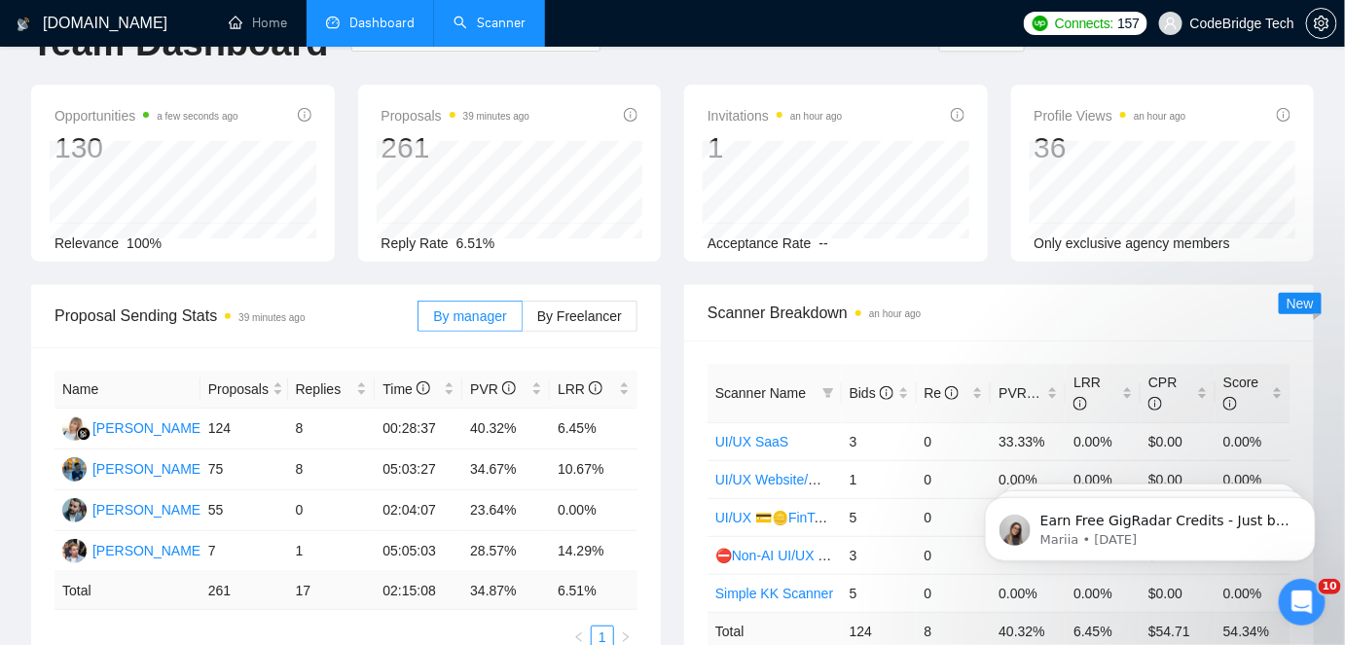
scroll to position [88, 0]
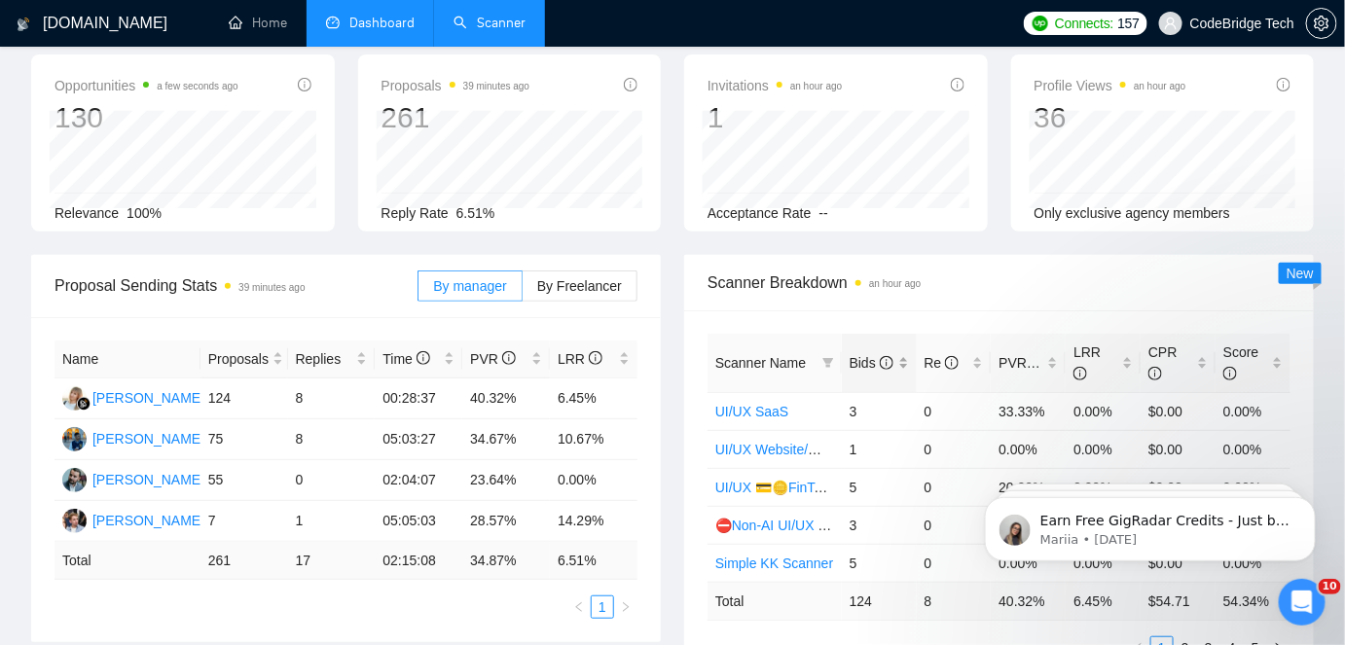
click at [850, 372] on div "Bids" at bounding box center [879, 362] width 59 height 21
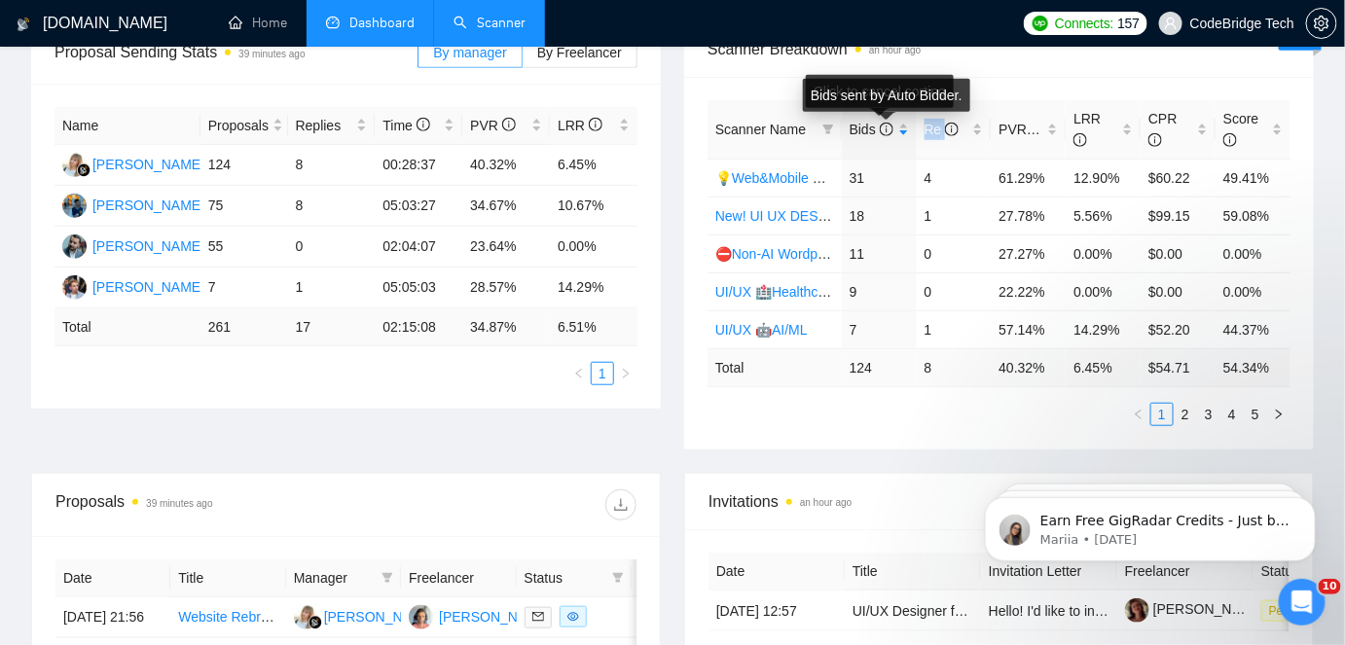
scroll to position [353, 0]
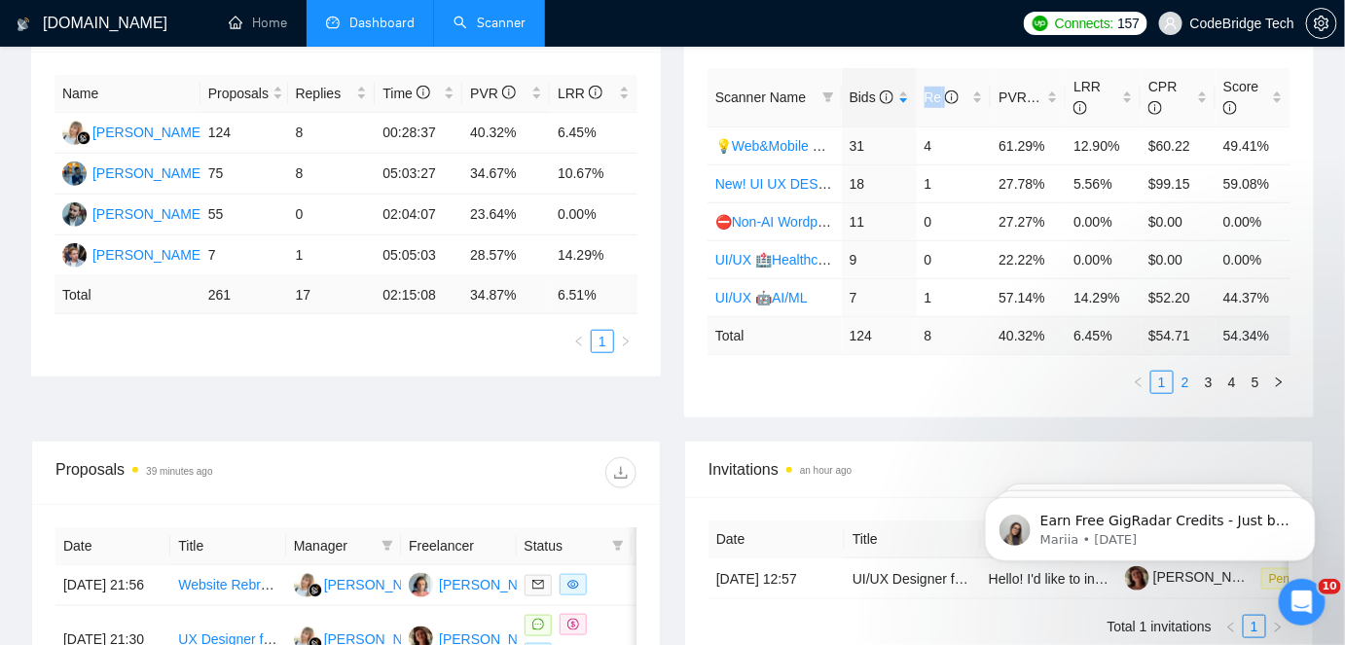
click at [1196, 382] on li "2" at bounding box center [1185, 382] width 23 height 23
click at [1215, 380] on link "3" at bounding box center [1208, 382] width 21 height 21
click at [1165, 389] on li "1" at bounding box center [1162, 382] width 23 height 23
click at [1199, 386] on link "3" at bounding box center [1208, 382] width 21 height 21
click at [773, 148] on link "UI/[GEOGRAPHIC_DATA] Middle - [GEOGRAPHIC_DATA], [GEOGRAPHIC_DATA], [GEOGRAPHIC…" at bounding box center [1193, 146] width 955 height 16
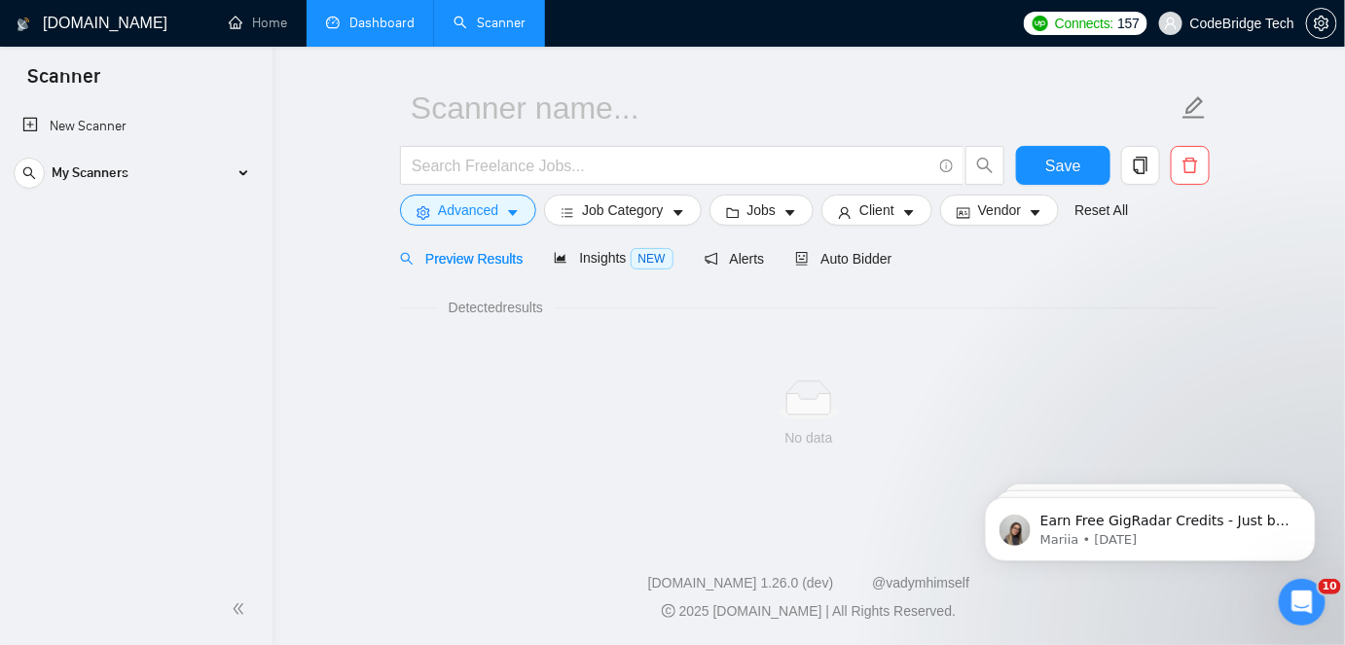
scroll to position [49, 0]
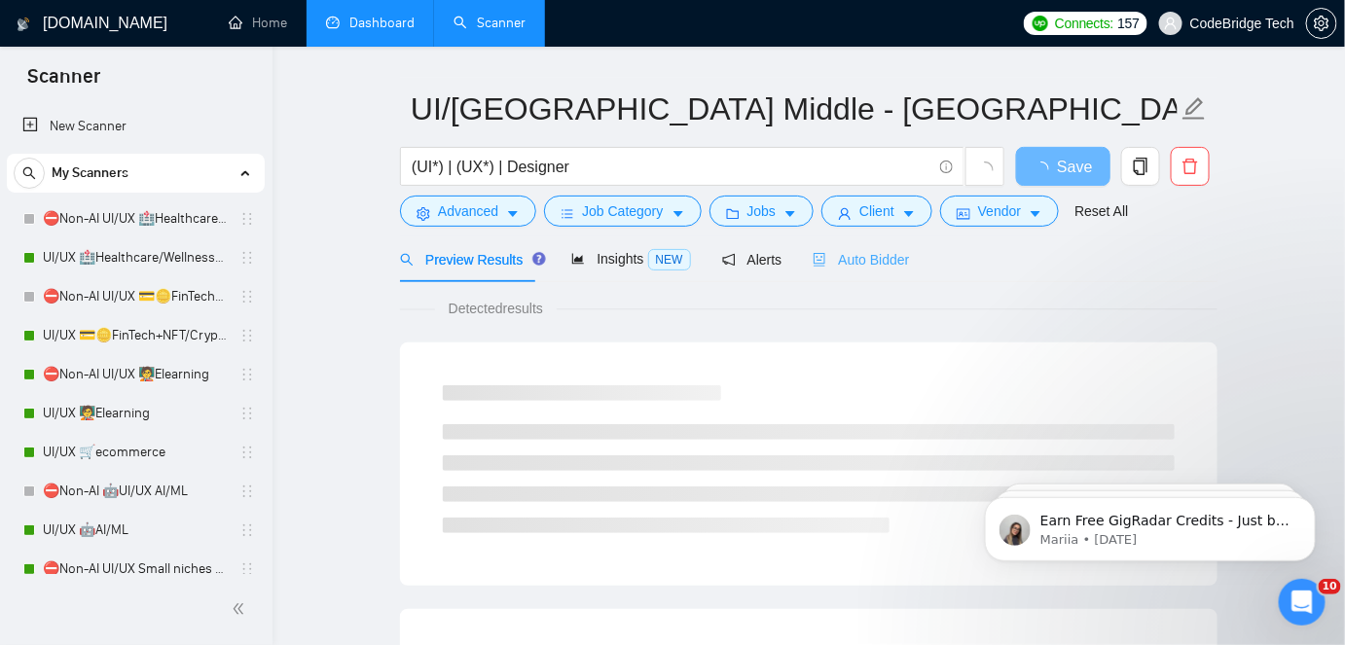
click at [819, 274] on div "Auto Bidder" at bounding box center [861, 260] width 96 height 46
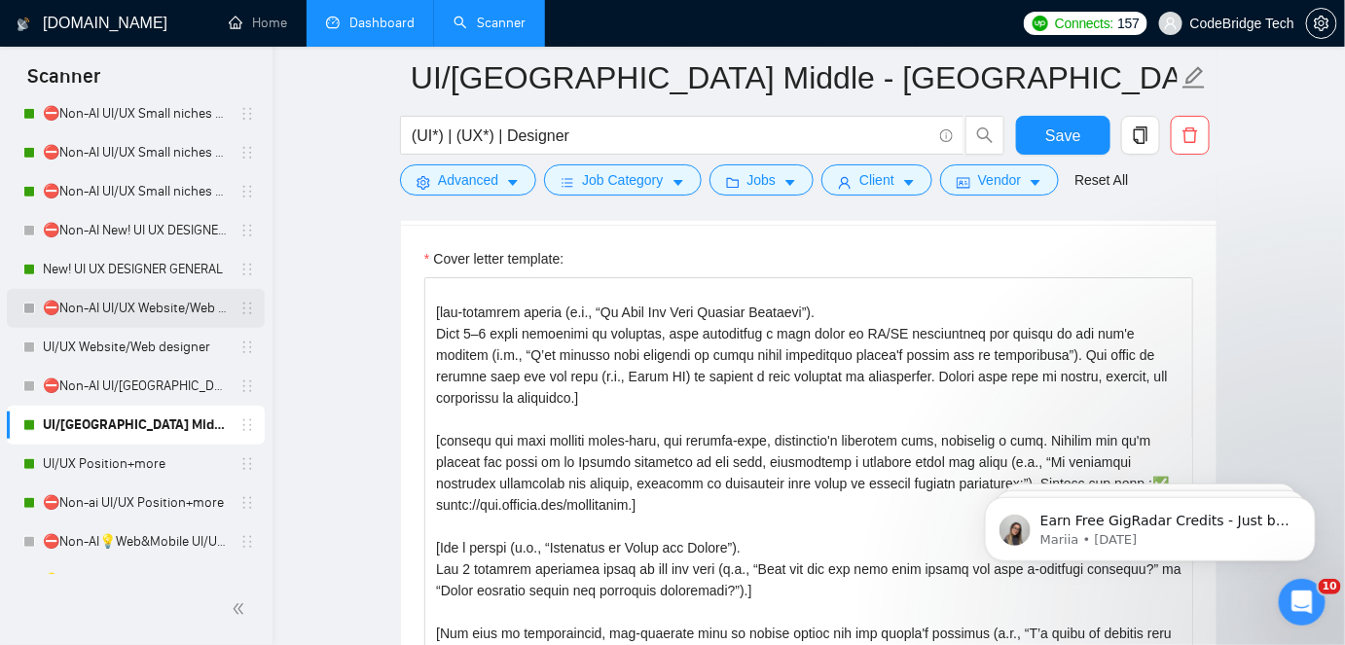
scroll to position [531, 0]
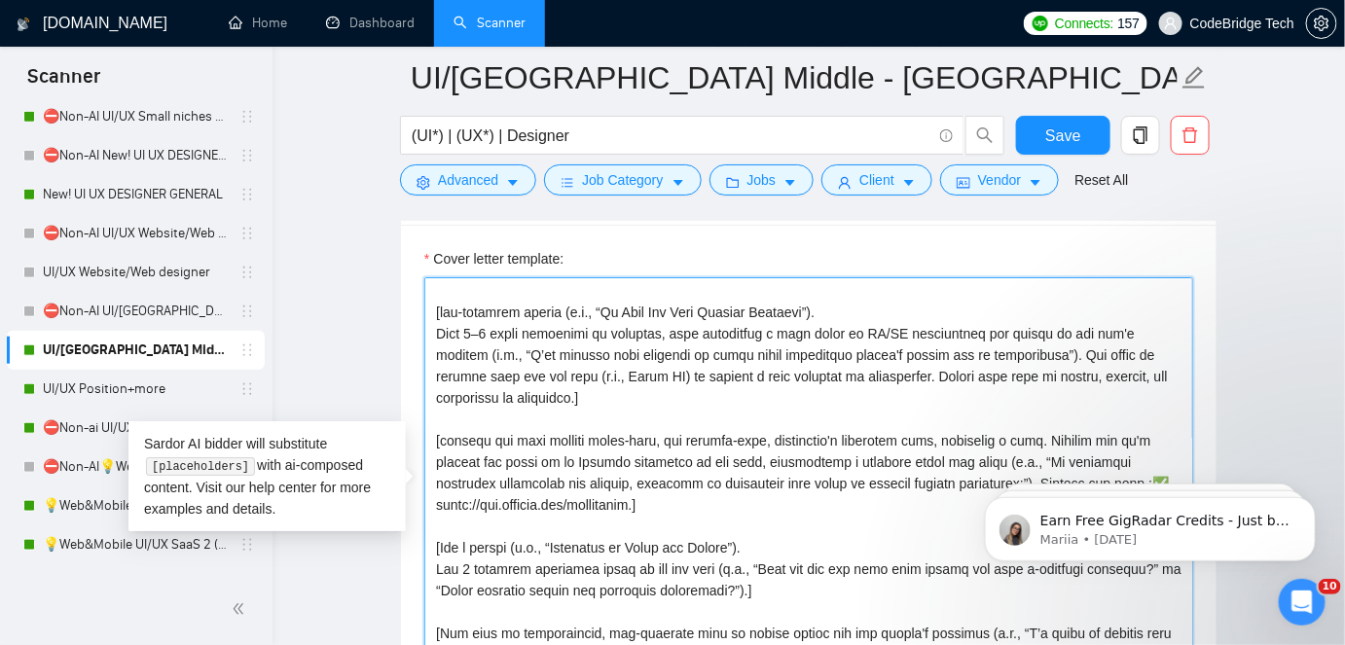
drag, startPoint x: 725, startPoint y: 504, endPoint x: 427, endPoint y: 428, distance: 307.4
click at [427, 428] on textarea "Cover letter template:" at bounding box center [808, 496] width 769 height 438
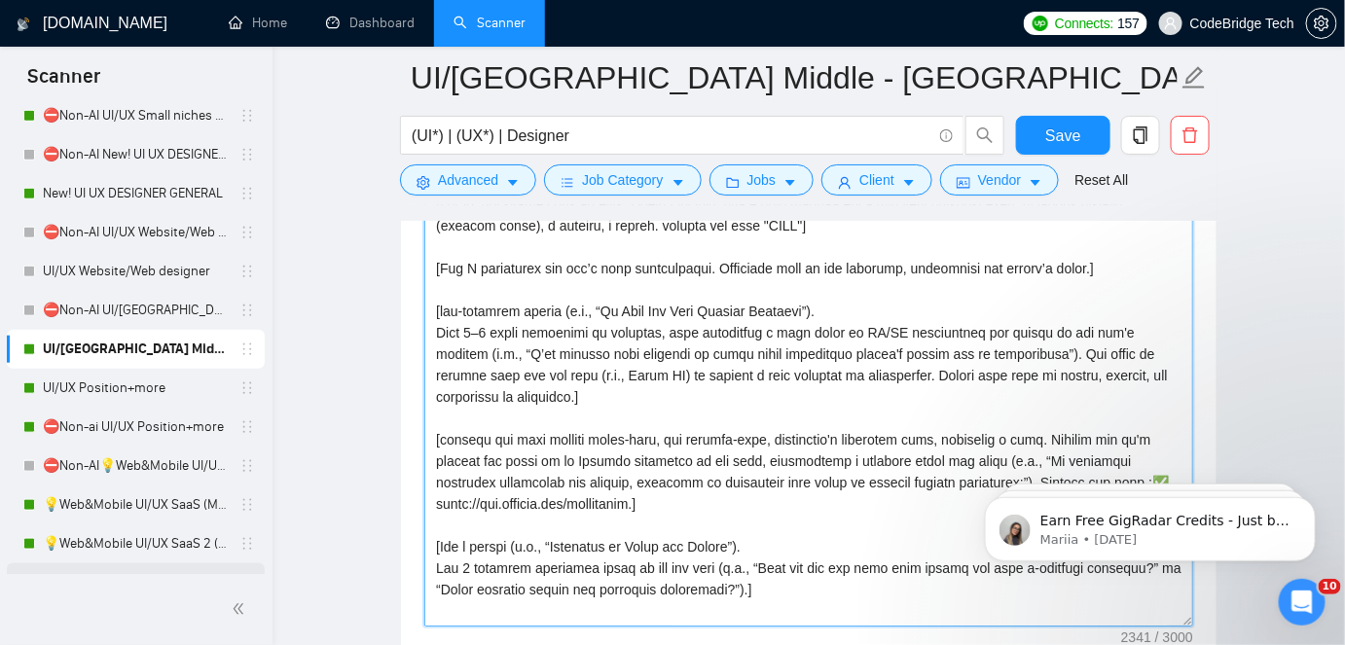
scroll to position [442, 0]
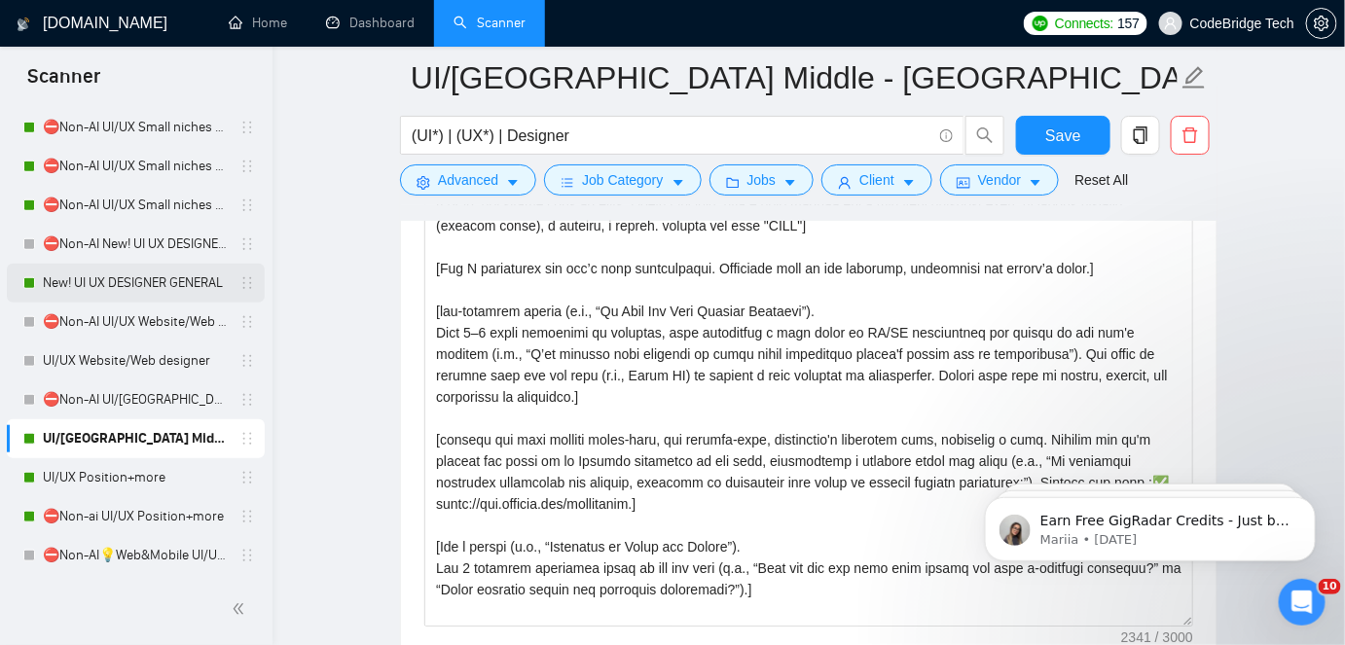
click at [134, 273] on link "New! UI UX DESIGNER GENERAL" at bounding box center [135, 283] width 185 height 39
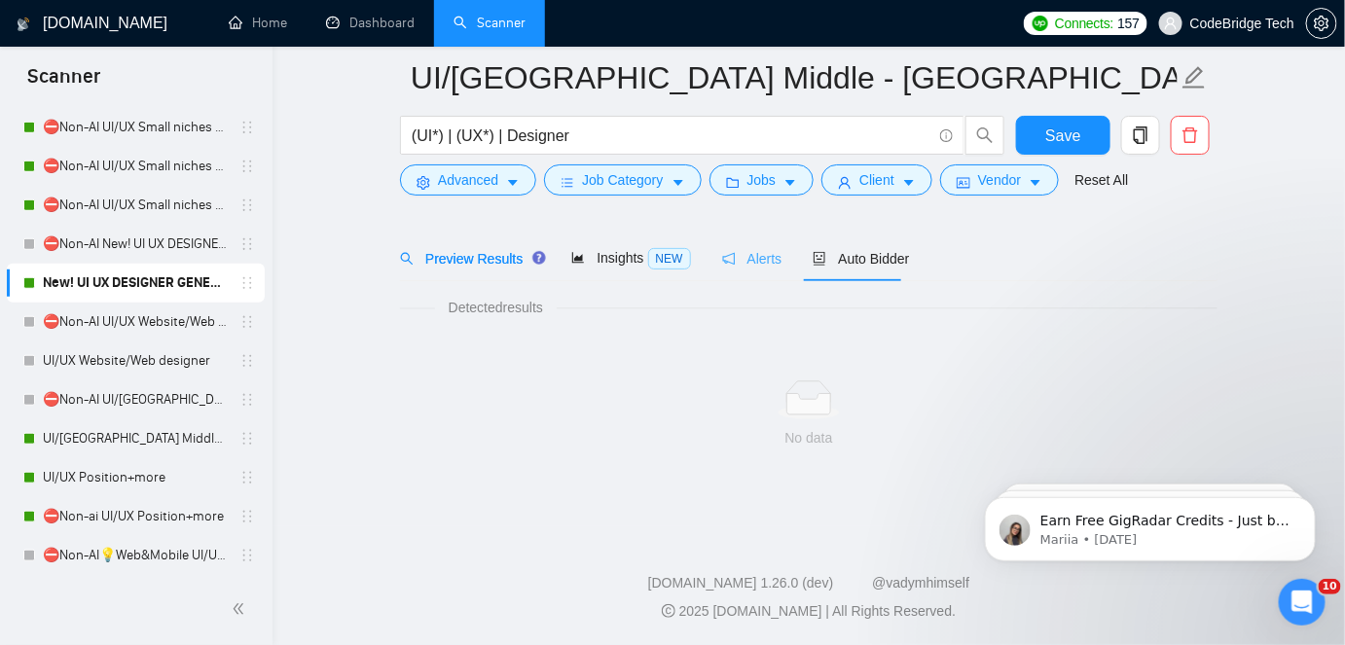
scroll to position [64, 0]
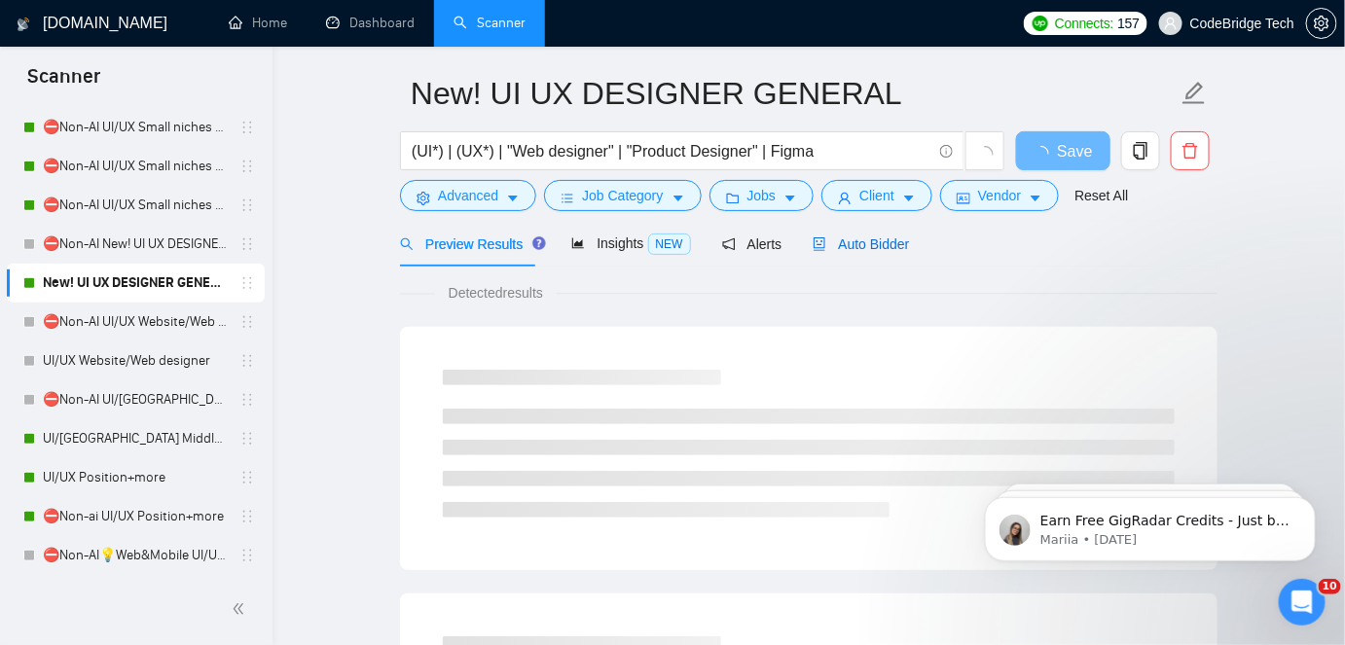
click at [833, 250] on span "Auto Bidder" at bounding box center [861, 245] width 96 height 16
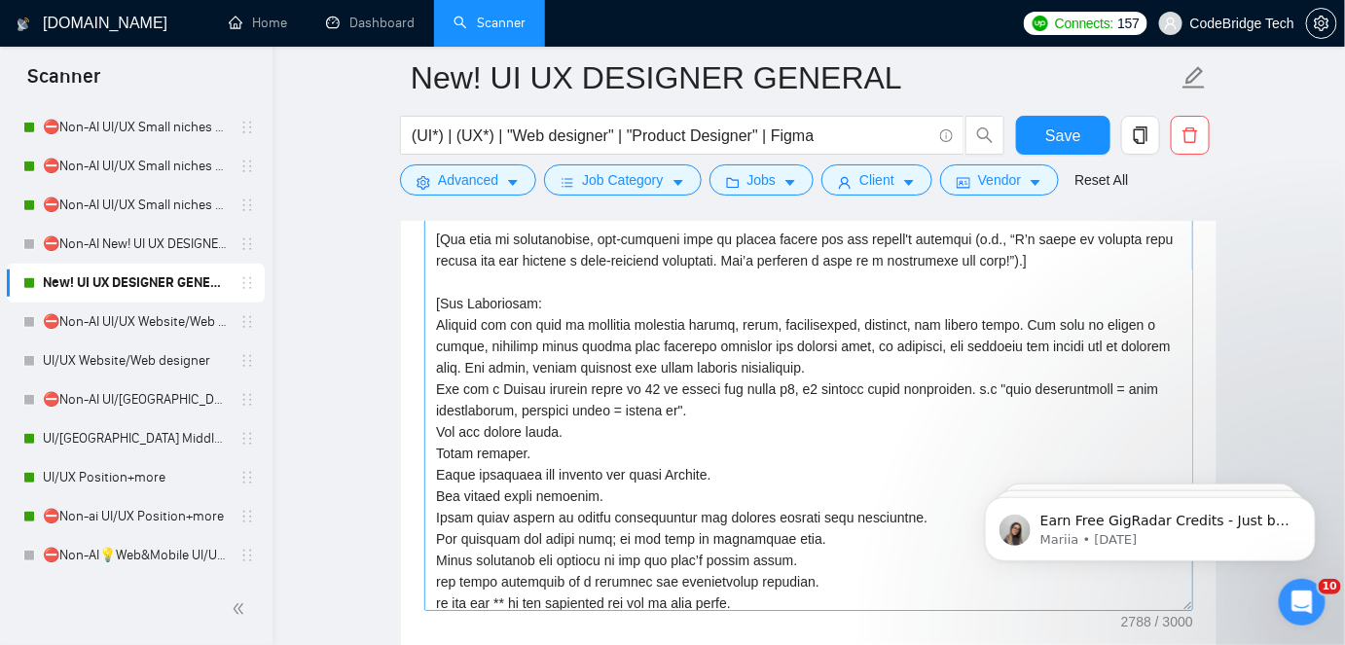
scroll to position [442, 0]
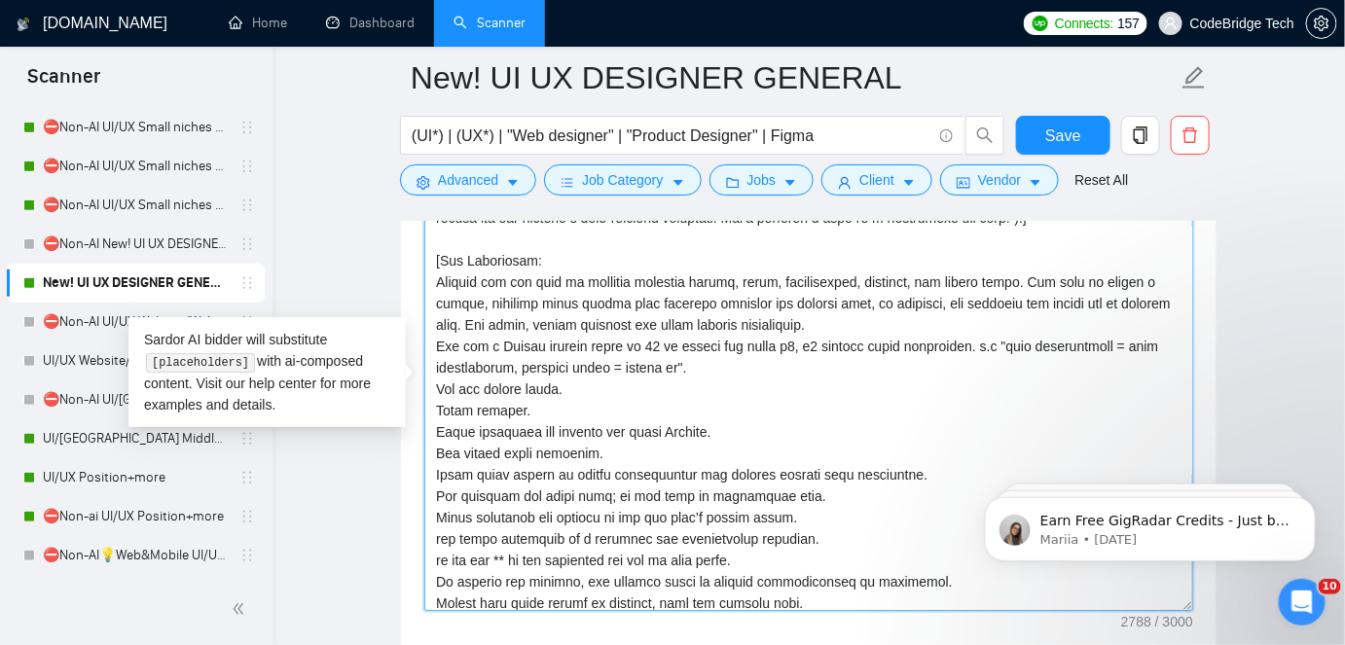
drag, startPoint x: 430, startPoint y: 338, endPoint x: 716, endPoint y: 360, distance: 287.1
click at [716, 360] on textarea "Cover letter template:" at bounding box center [808, 392] width 769 height 438
click at [734, 330] on textarea "Cover letter template:" at bounding box center [808, 392] width 769 height 438
drag, startPoint x: 432, startPoint y: 338, endPoint x: 967, endPoint y: 341, distance: 534.5
click at [967, 341] on textarea "Cover letter template:" at bounding box center [808, 392] width 769 height 438
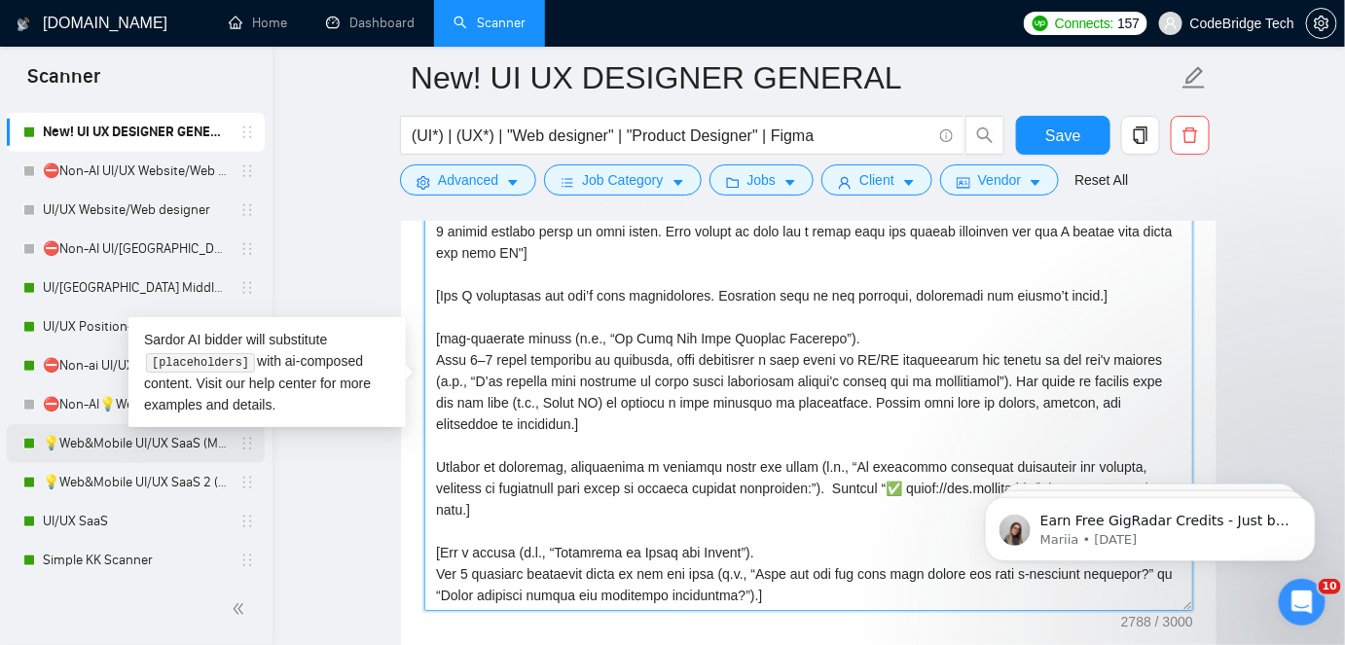
scroll to position [619, 0]
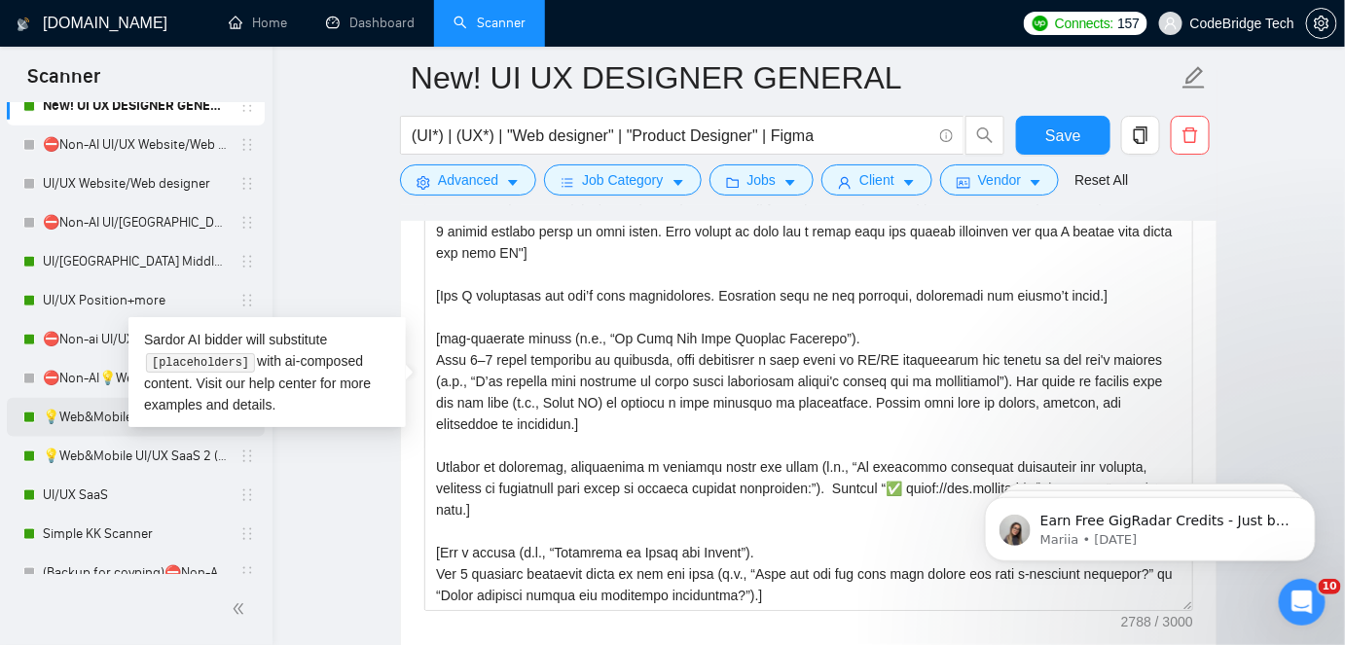
click at [99, 414] on link "💡Web&Mobile UI/UX SaaS (Mariia)" at bounding box center [135, 417] width 185 height 39
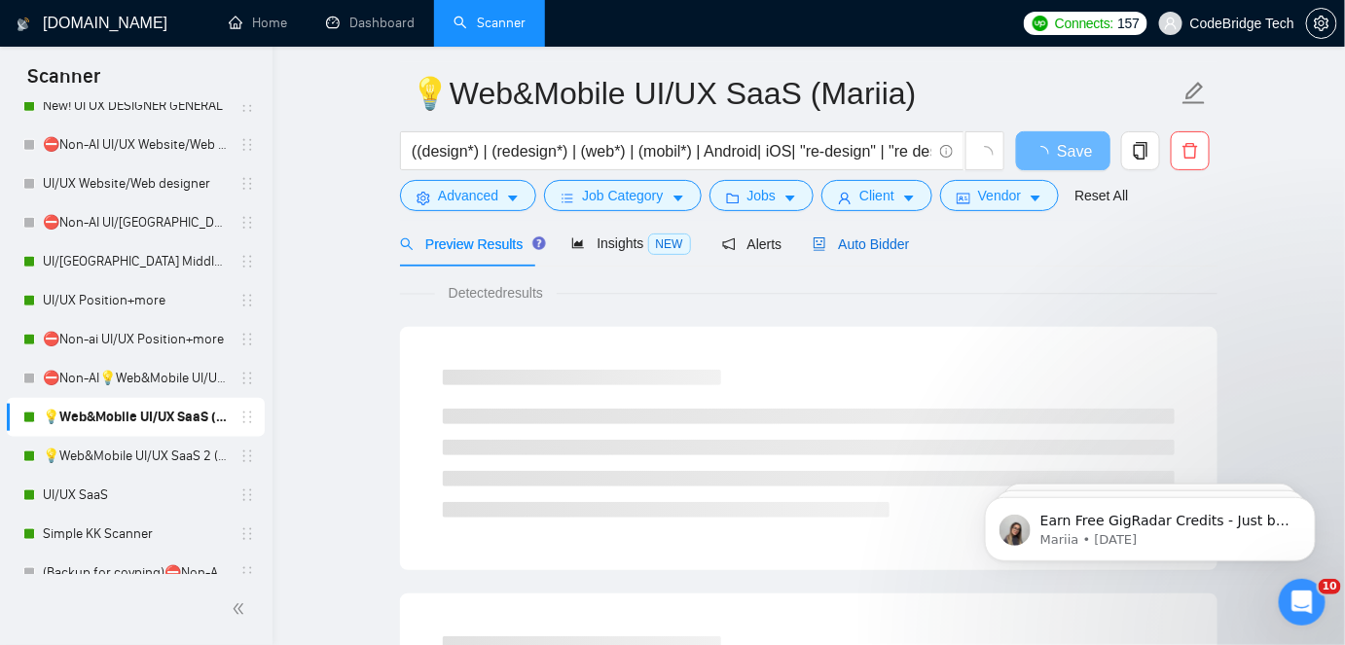
click at [843, 238] on span "Auto Bidder" at bounding box center [861, 245] width 96 height 16
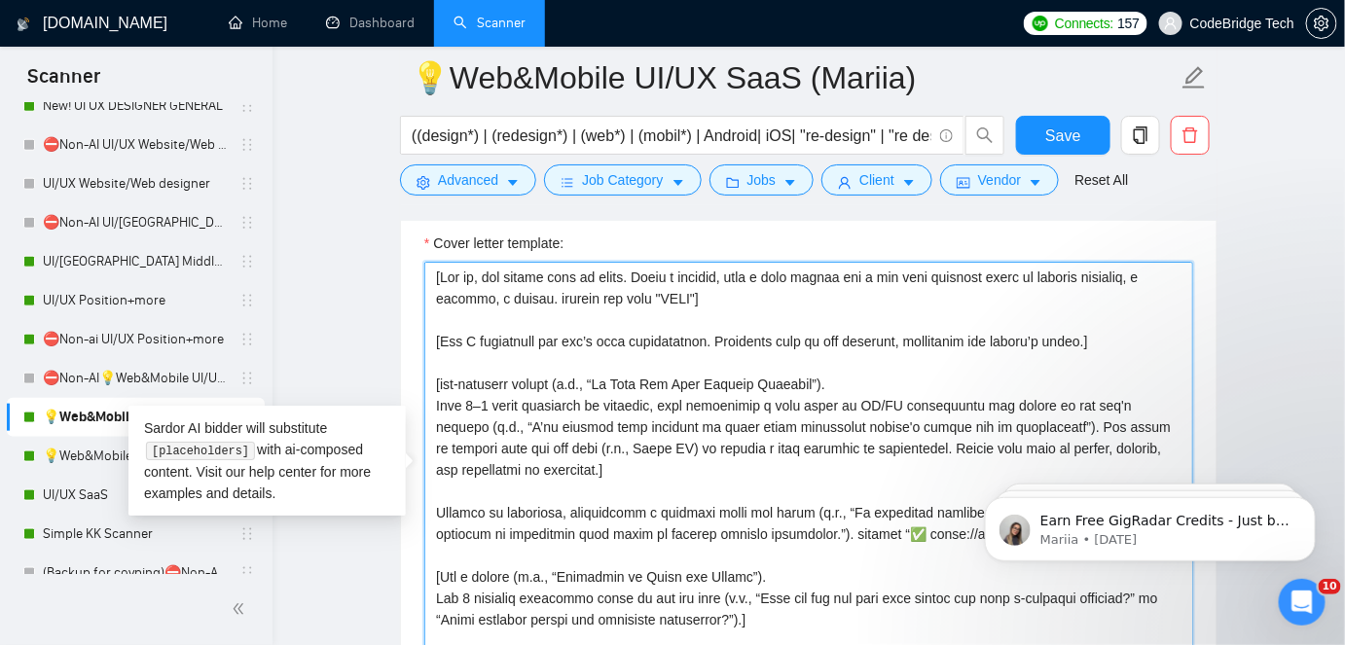
drag, startPoint x: 600, startPoint y: 378, endPoint x: 807, endPoint y: 378, distance: 207.4
click at [807, 378] on textarea "Cover letter template:" at bounding box center [808, 481] width 769 height 438
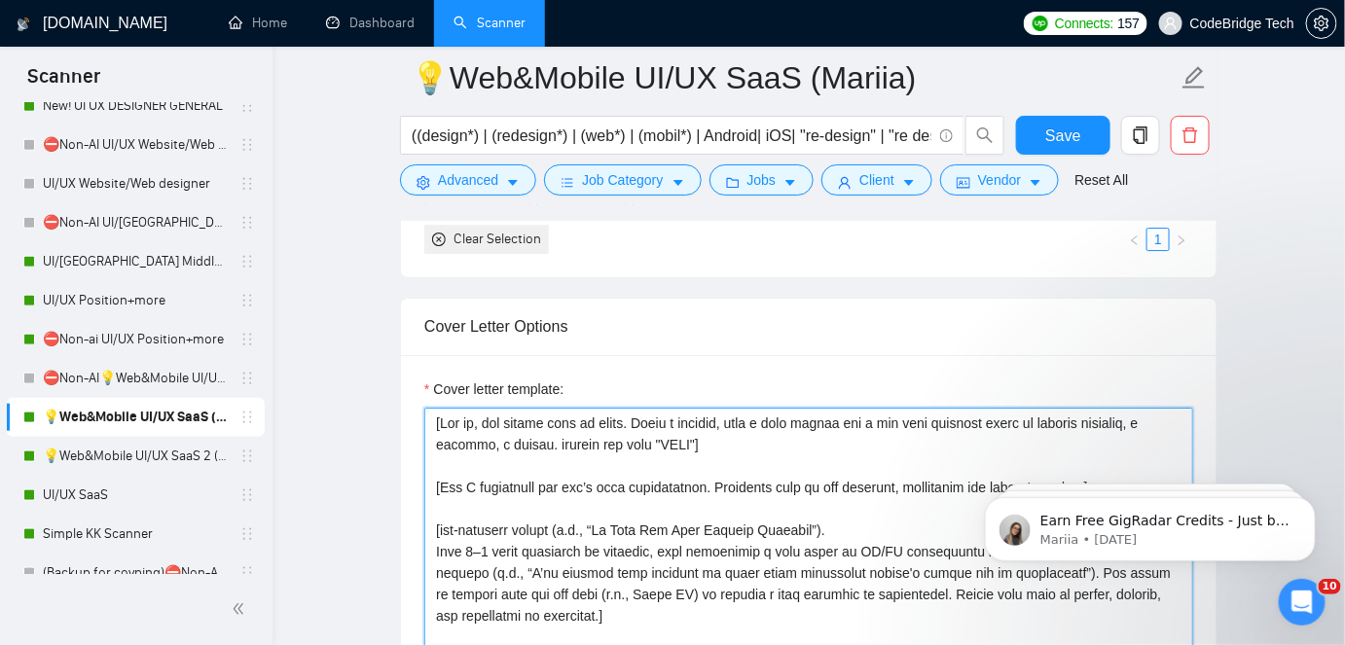
scroll to position [2011, 0]
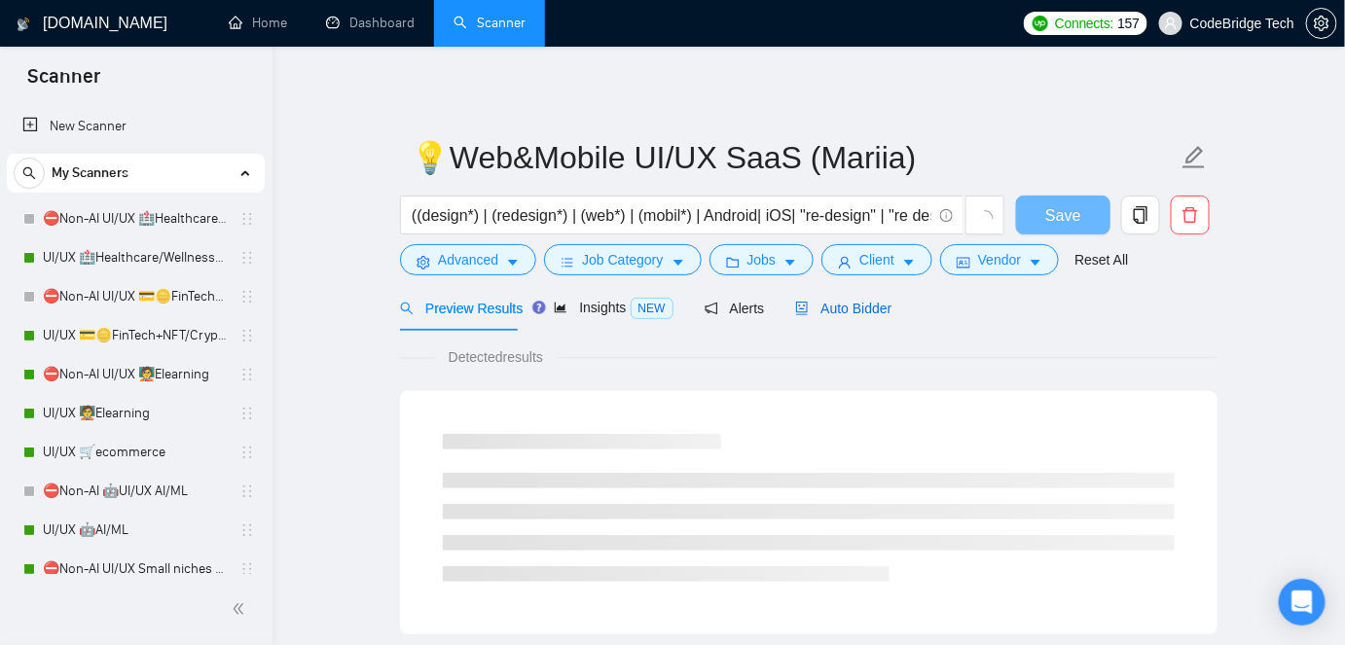
click at [795, 313] on icon "robot" at bounding box center [802, 309] width 14 height 14
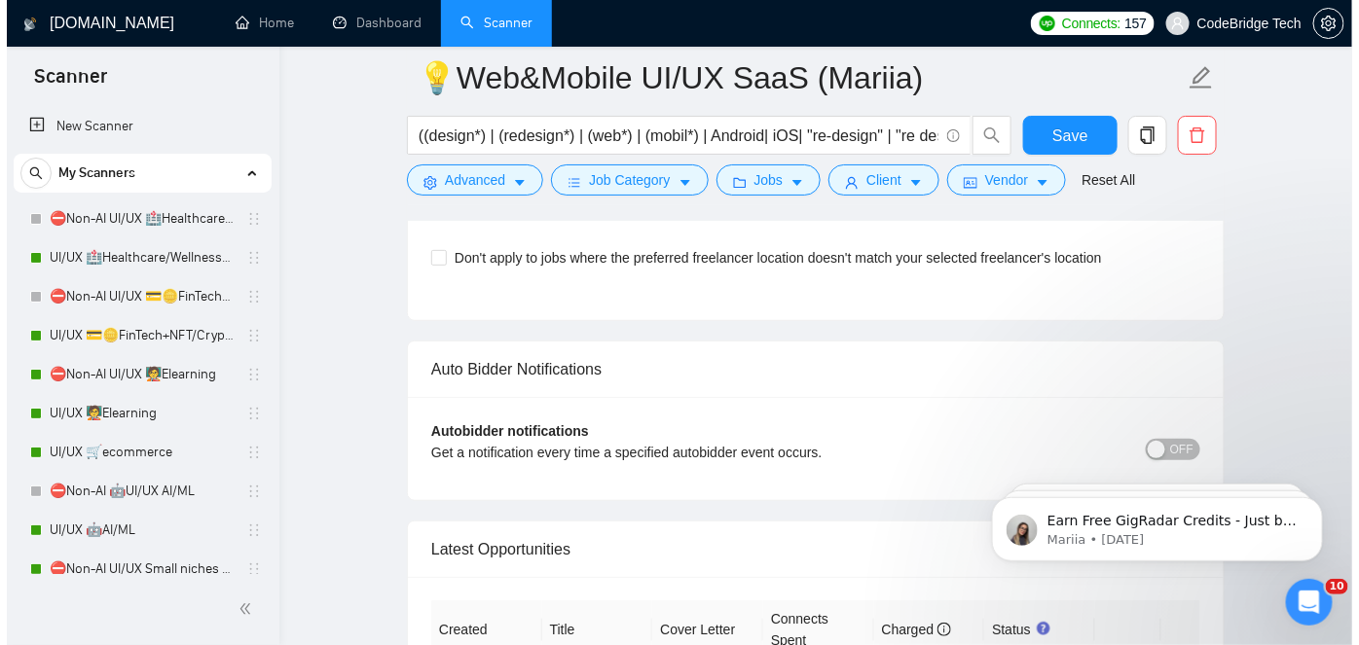
scroll to position [5487, 0]
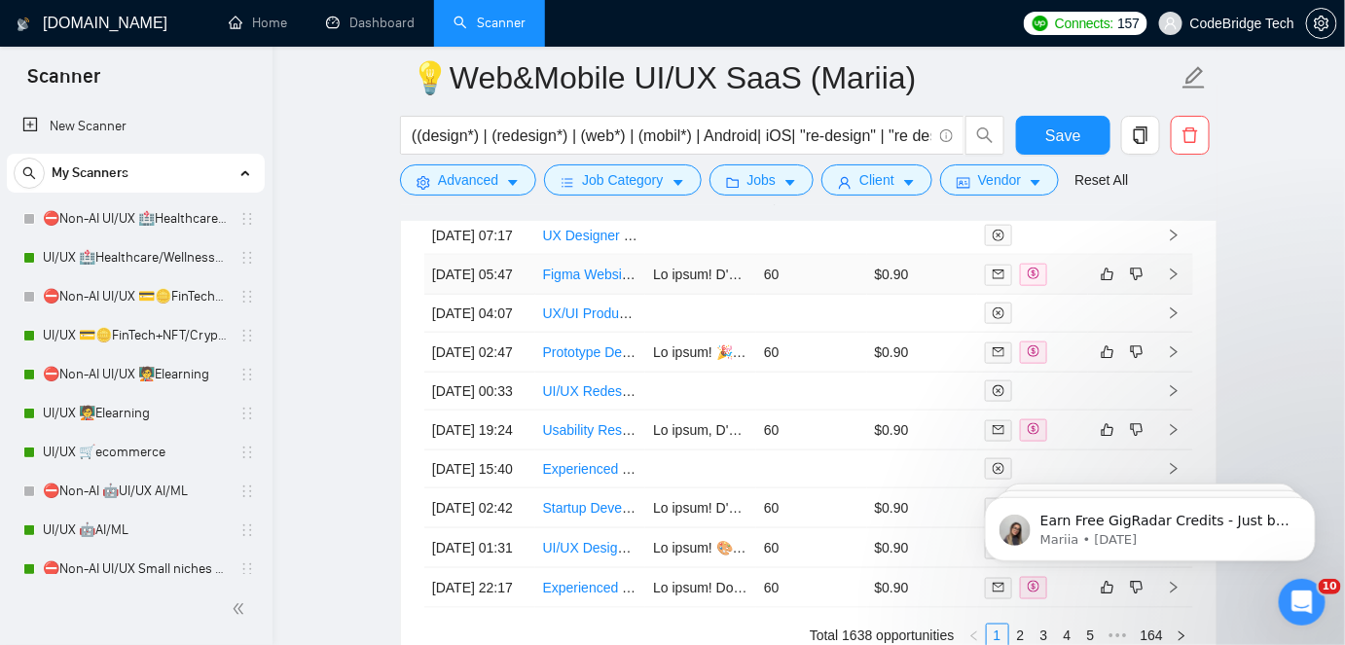
click at [791, 295] on td "60" at bounding box center [811, 275] width 111 height 40
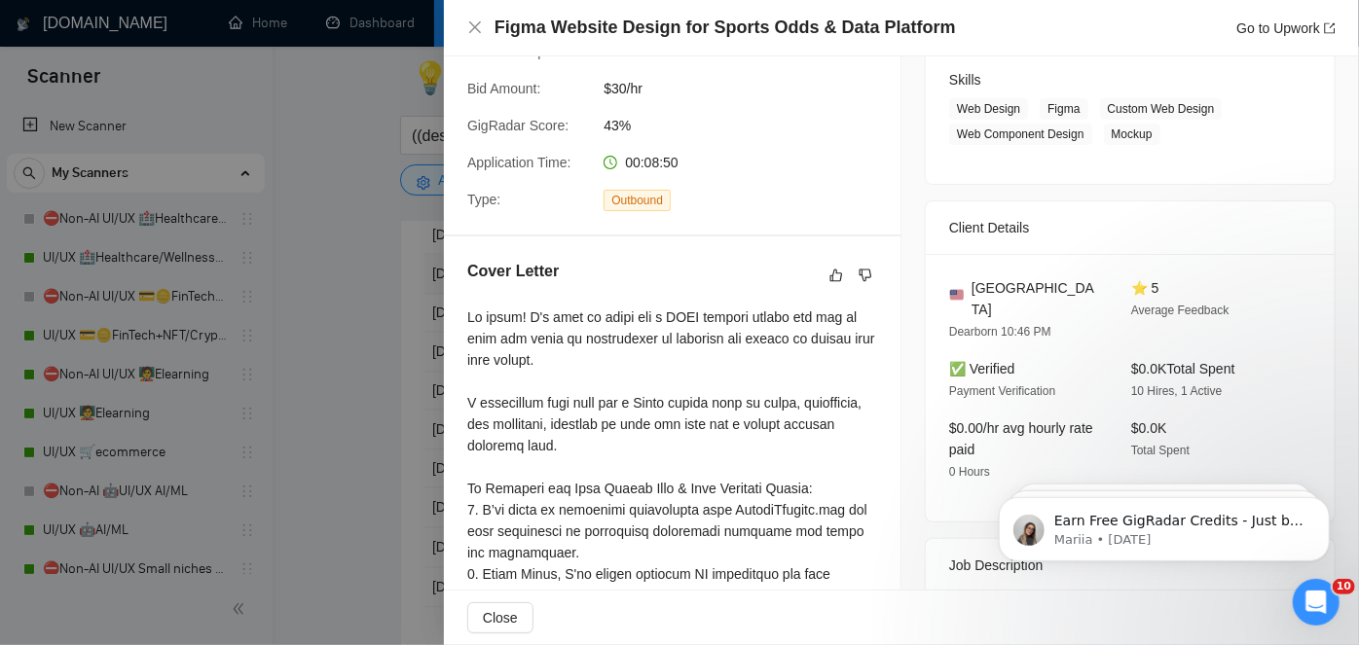
scroll to position [442, 0]
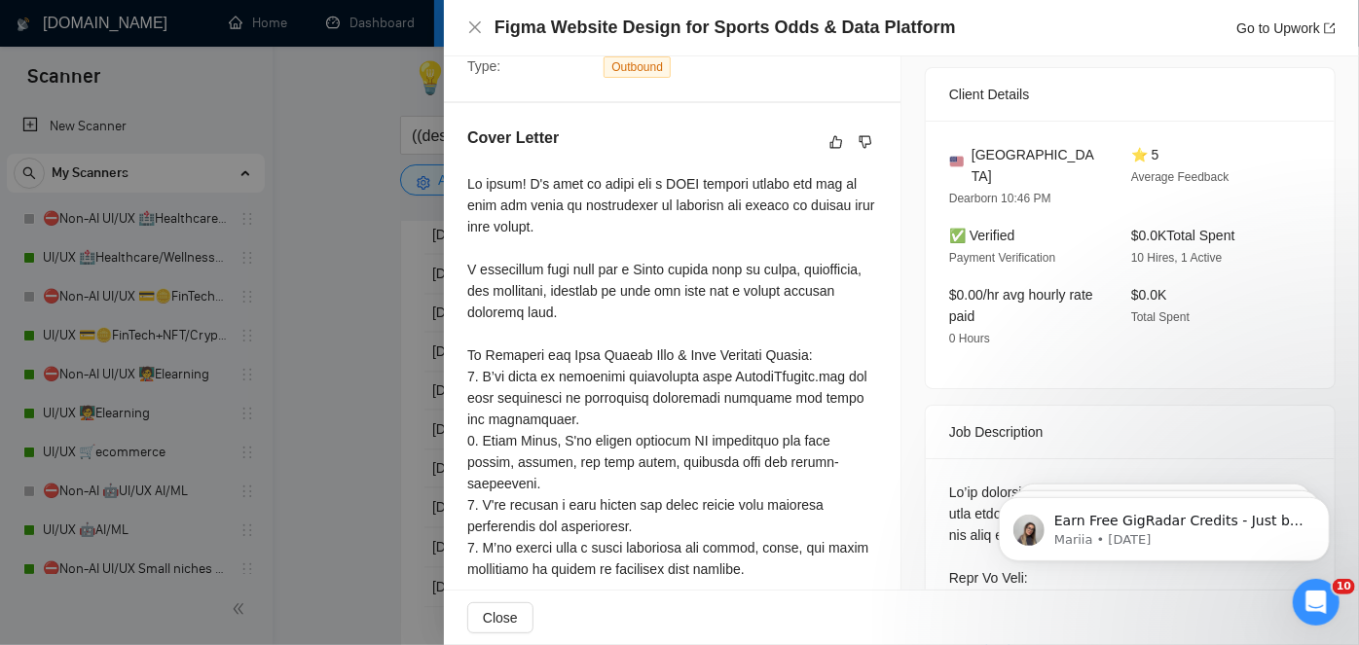
click at [366, 378] on div at bounding box center [679, 322] width 1359 height 645
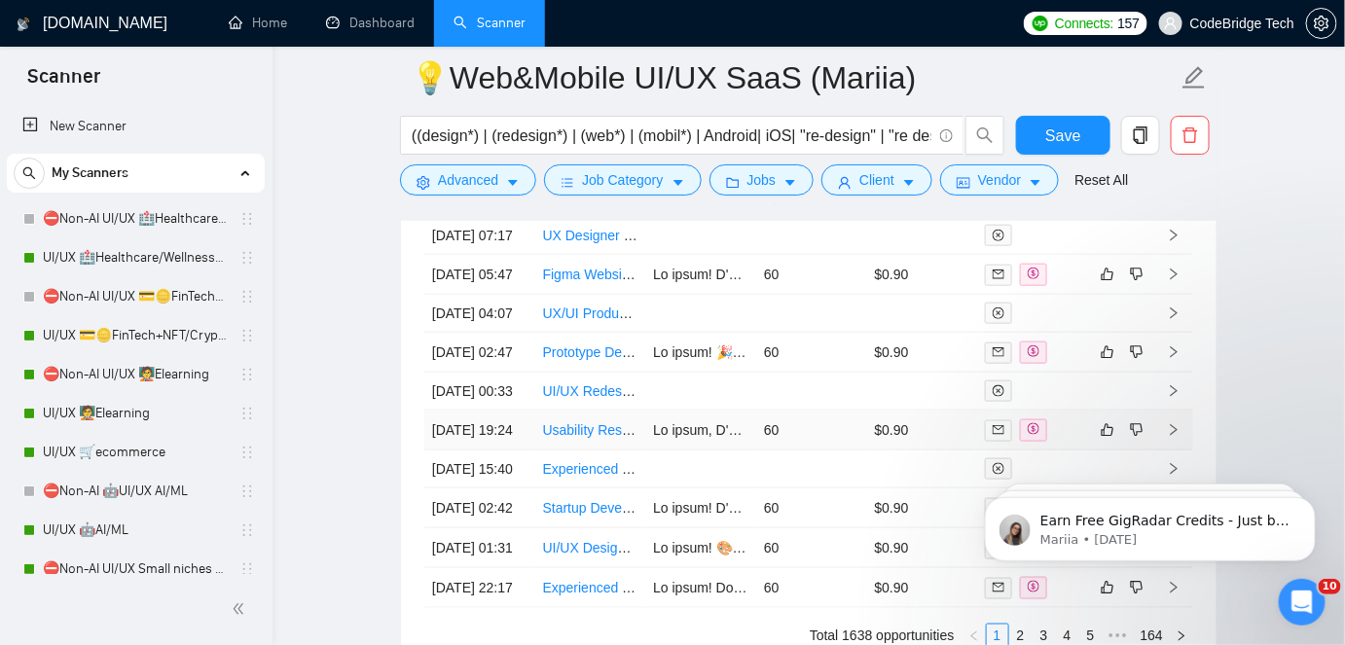
click at [777, 451] on td "60" at bounding box center [811, 431] width 111 height 40
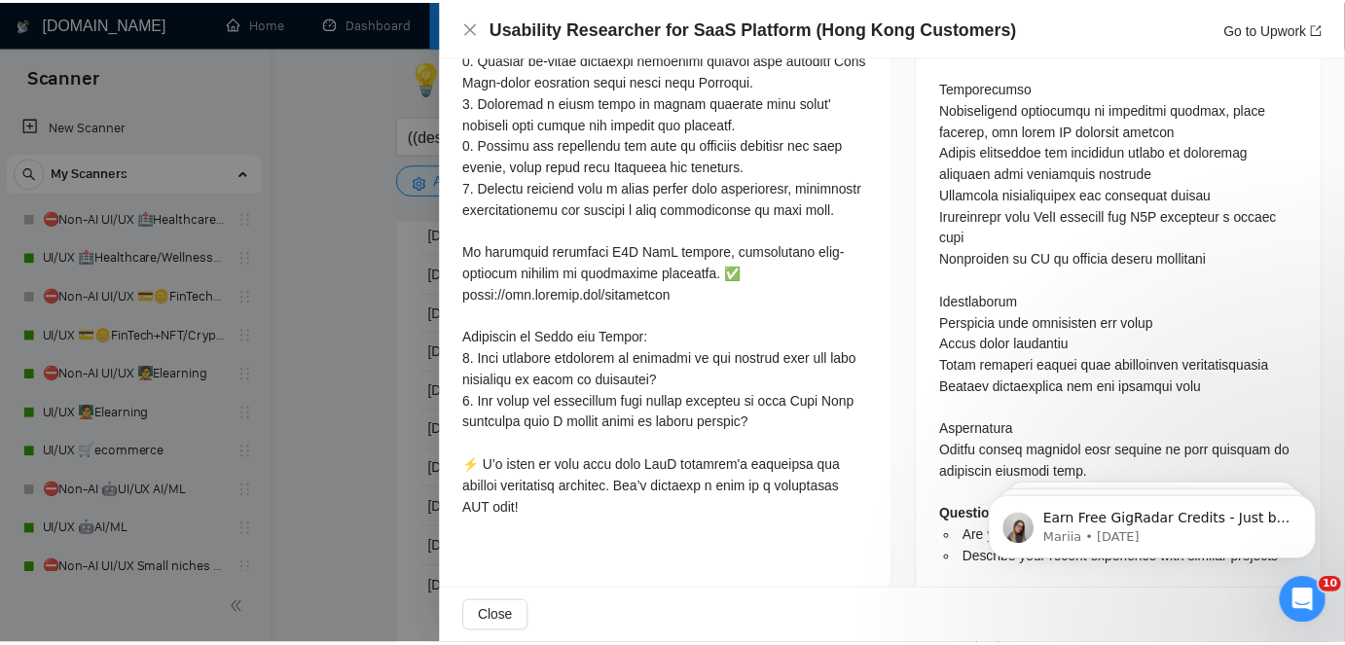
scroll to position [1327, 0]
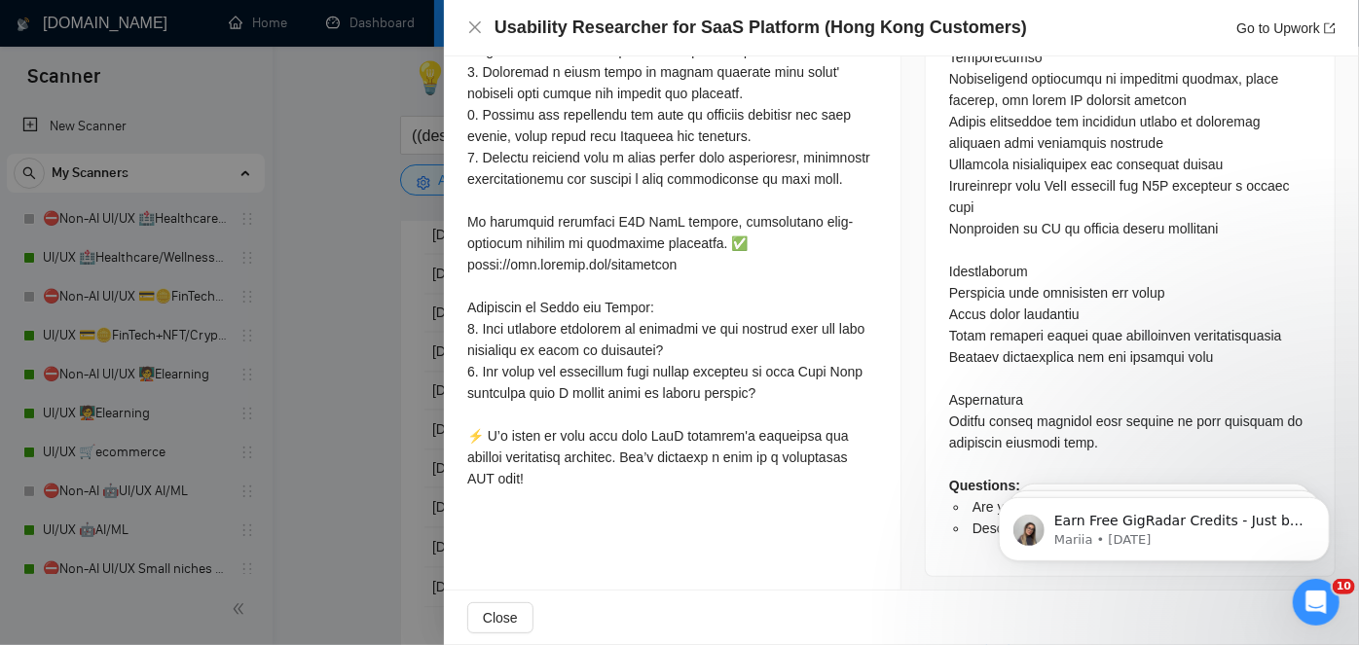
click at [304, 308] on div at bounding box center [679, 322] width 1359 height 645
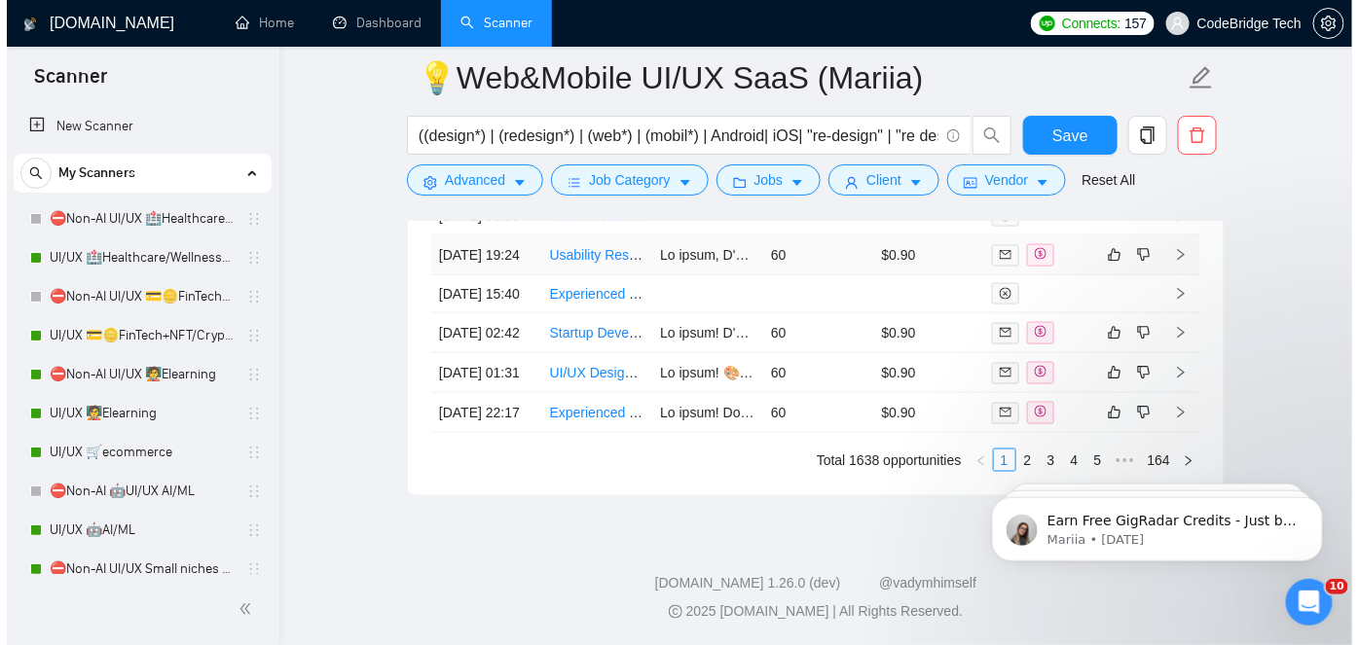
scroll to position [5664, 0]
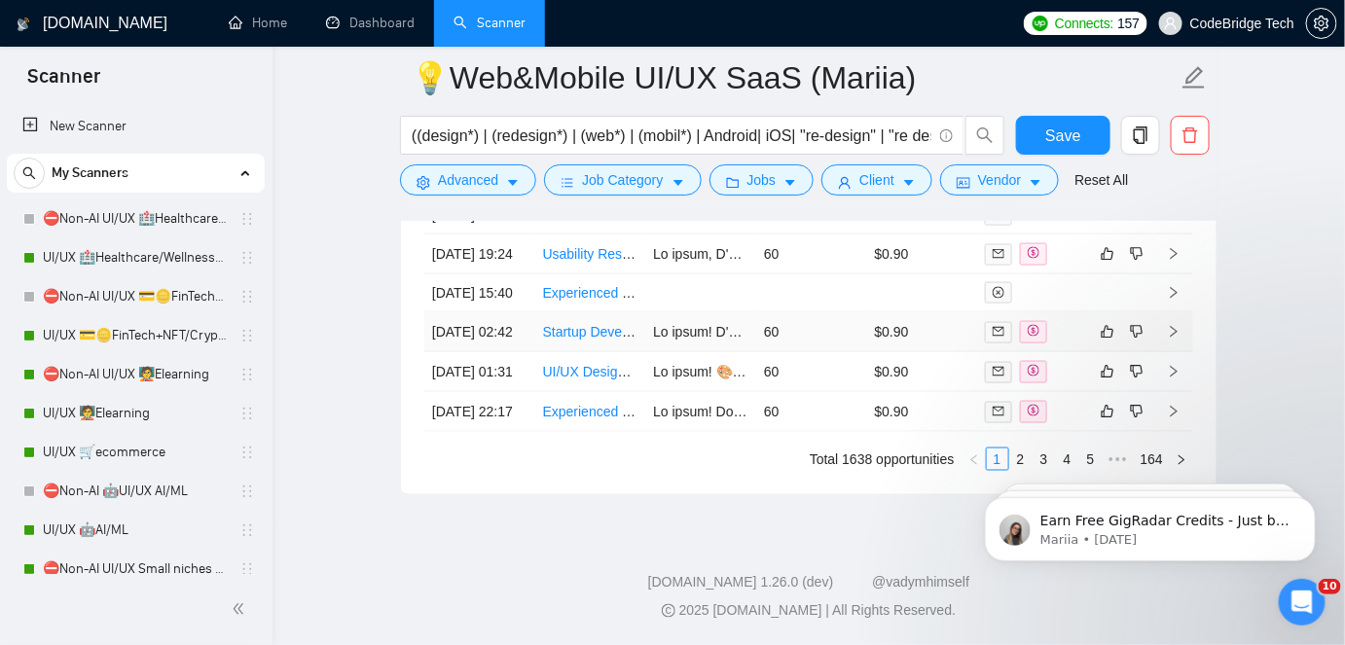
click at [644, 352] on td "Startup Development and UI Design" at bounding box center [590, 332] width 111 height 40
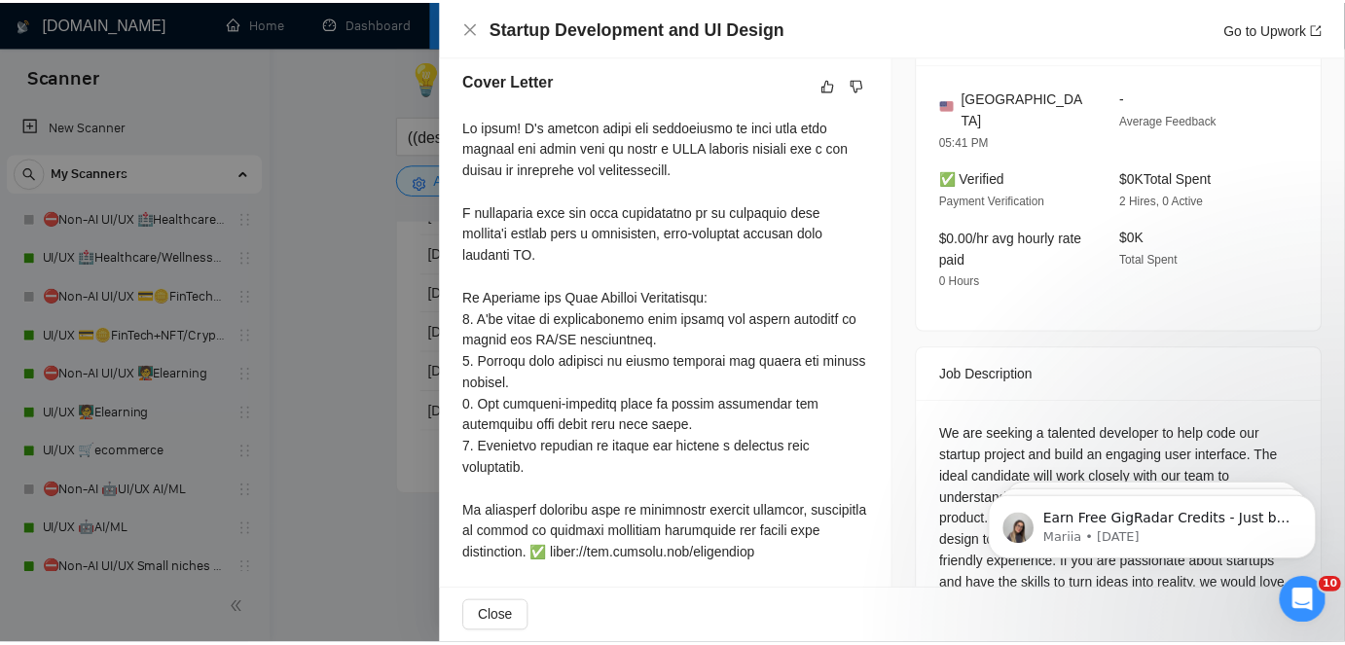
scroll to position [498, 0]
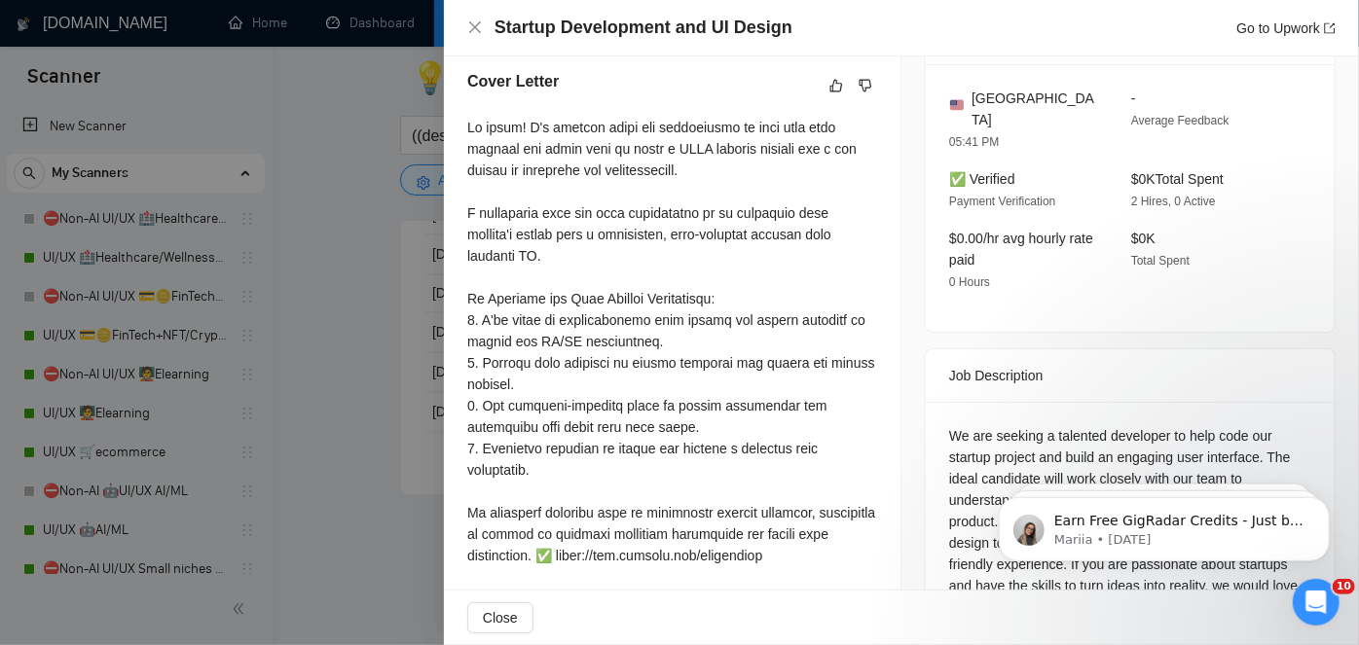
click at [363, 428] on div at bounding box center [679, 322] width 1359 height 645
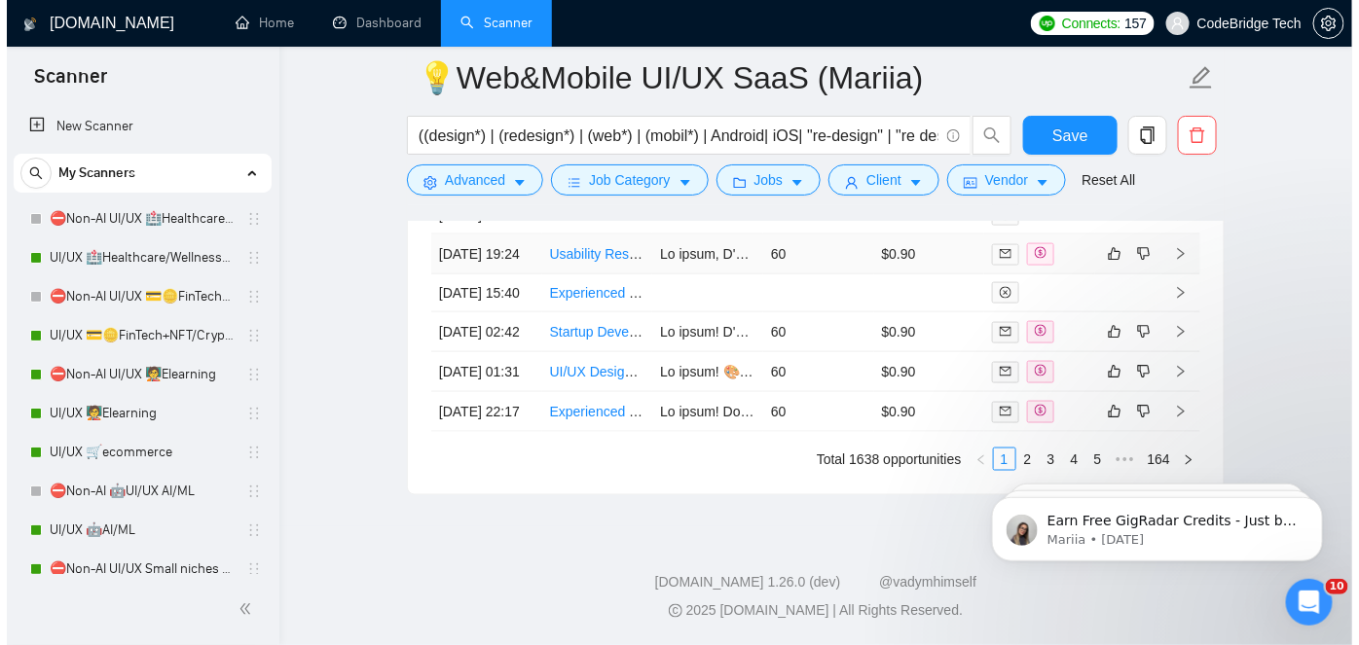
scroll to position [5575, 0]
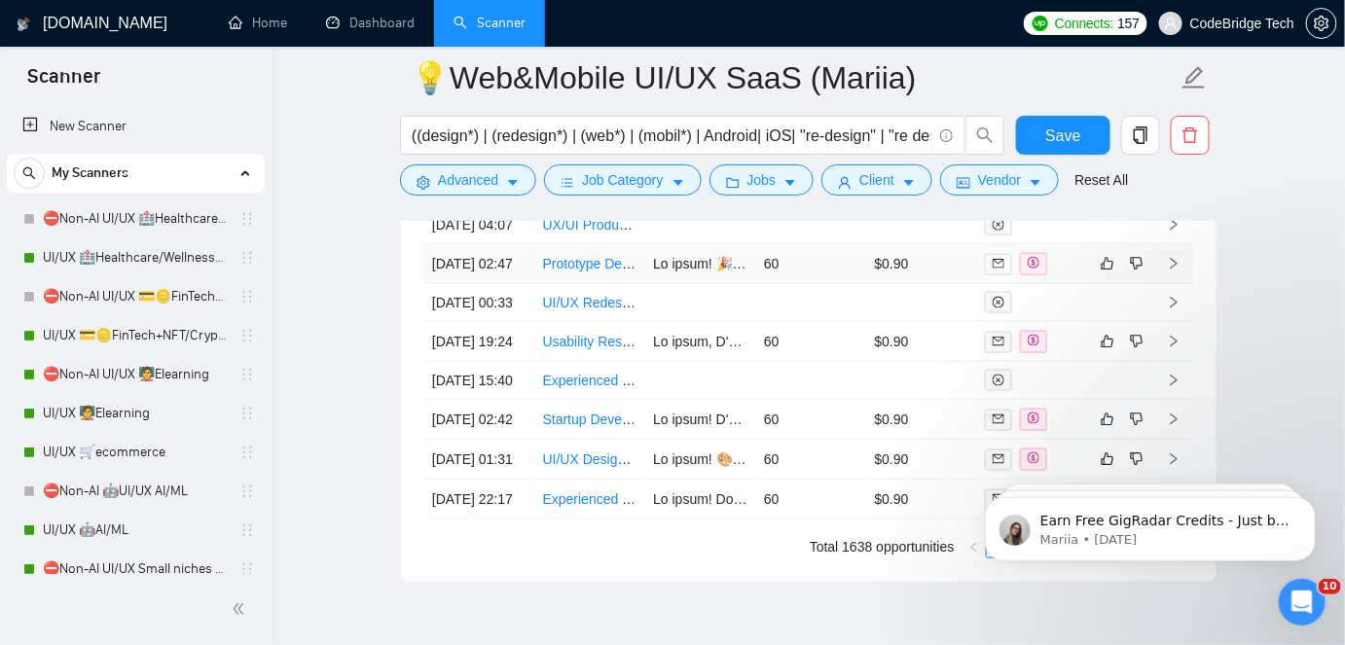
click at [656, 284] on td at bounding box center [700, 264] width 111 height 40
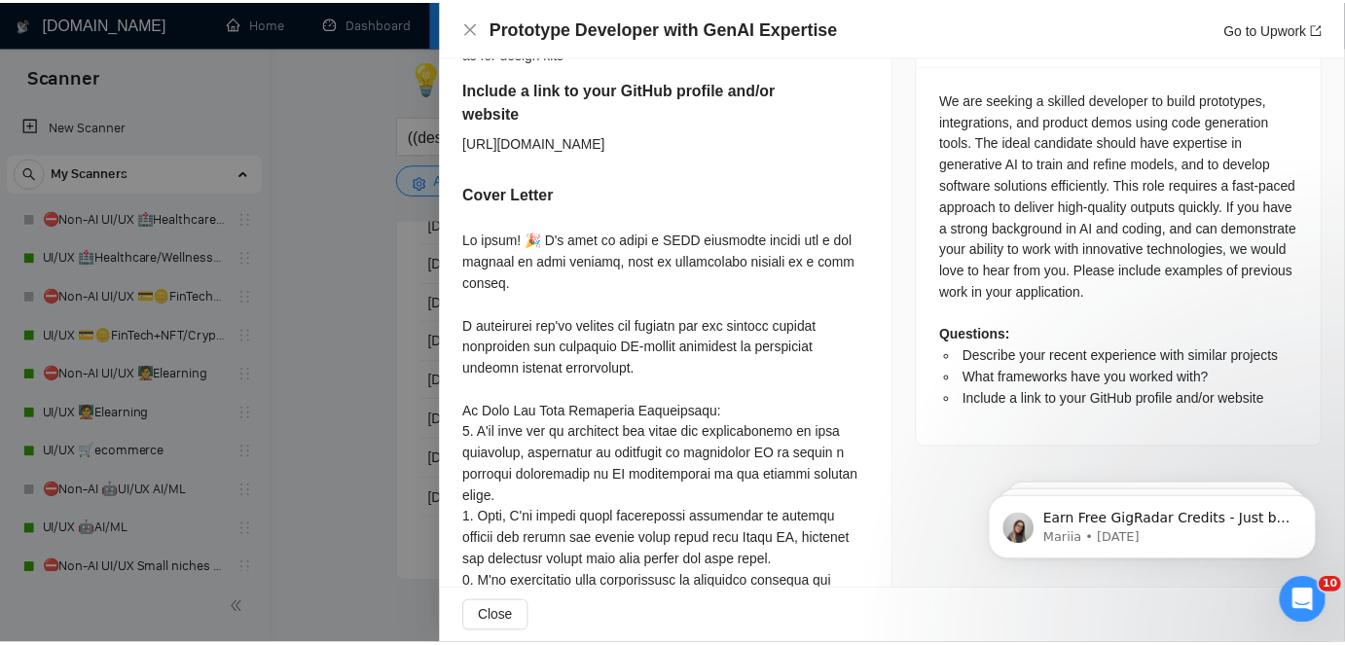
scroll to position [852, 0]
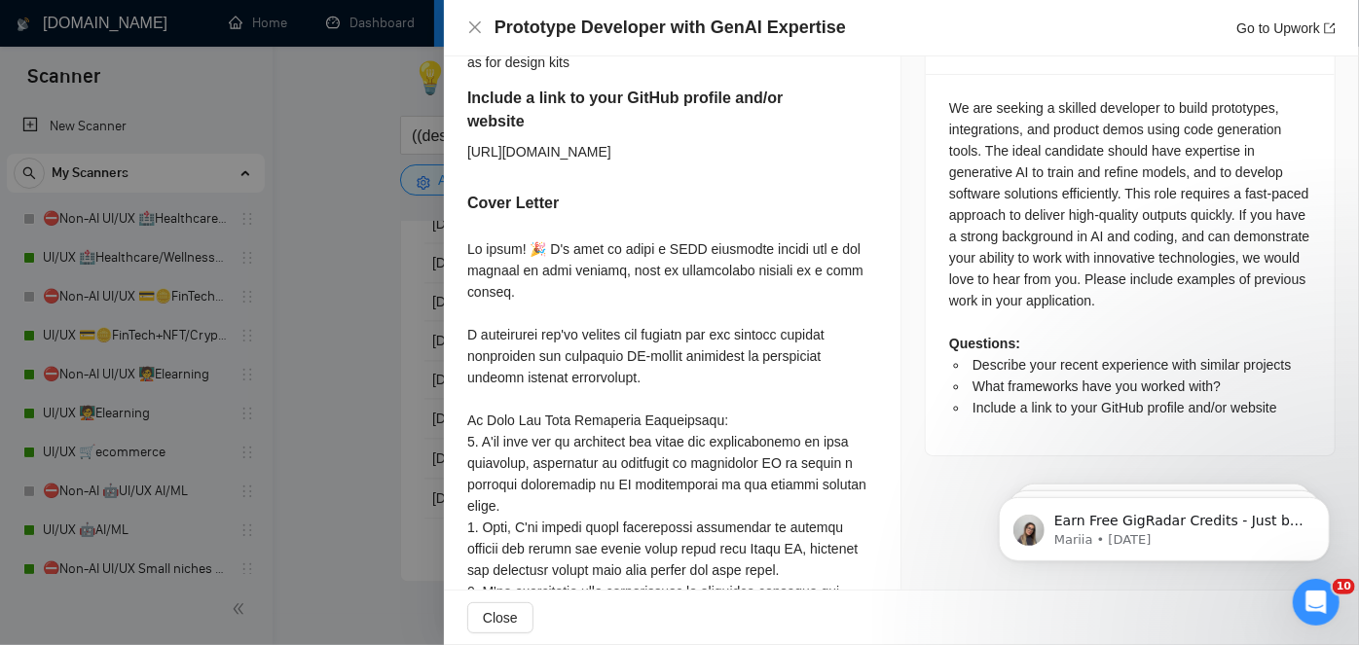
click at [405, 416] on div at bounding box center [679, 322] width 1359 height 645
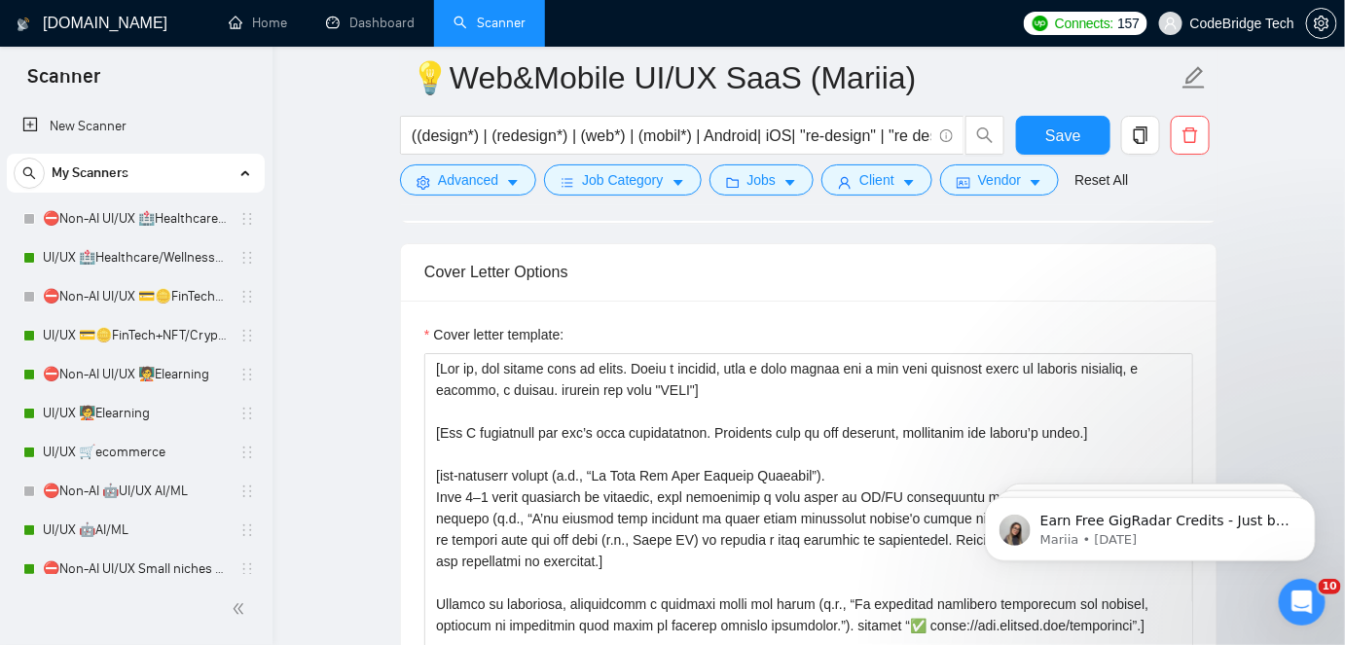
scroll to position [2123, 0]
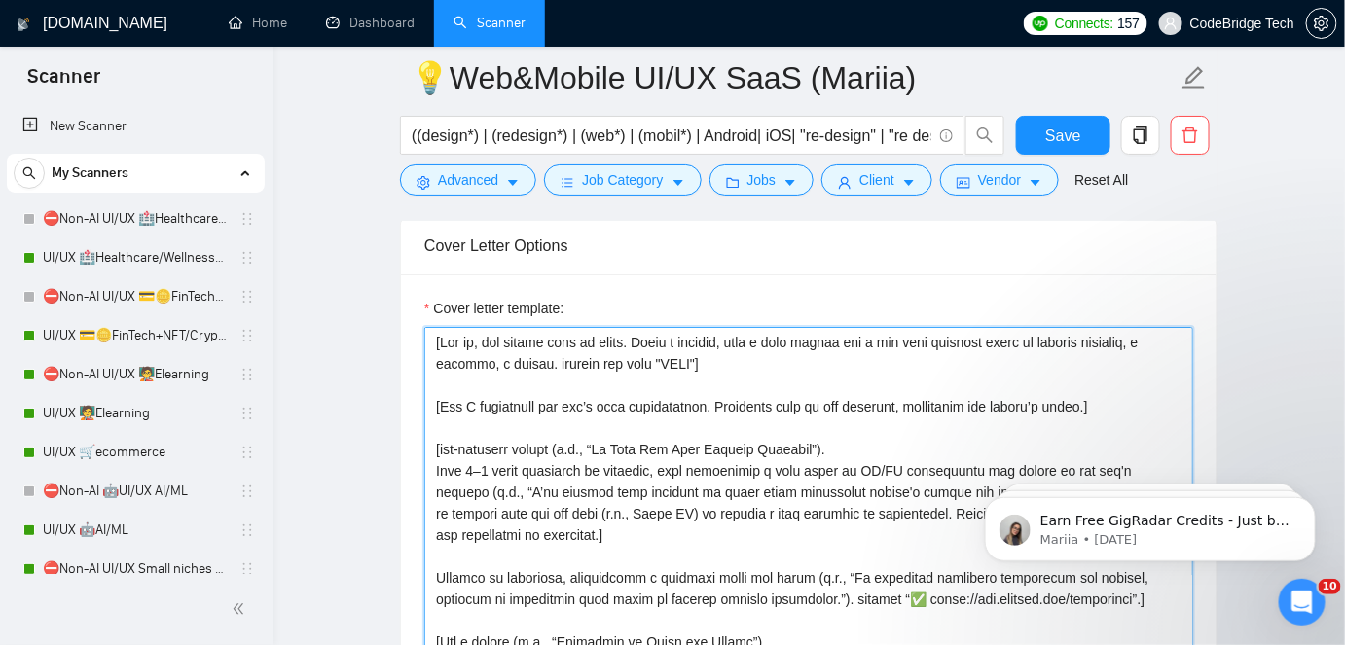
click at [670, 361] on textarea "Cover letter template:" at bounding box center [808, 546] width 769 height 438
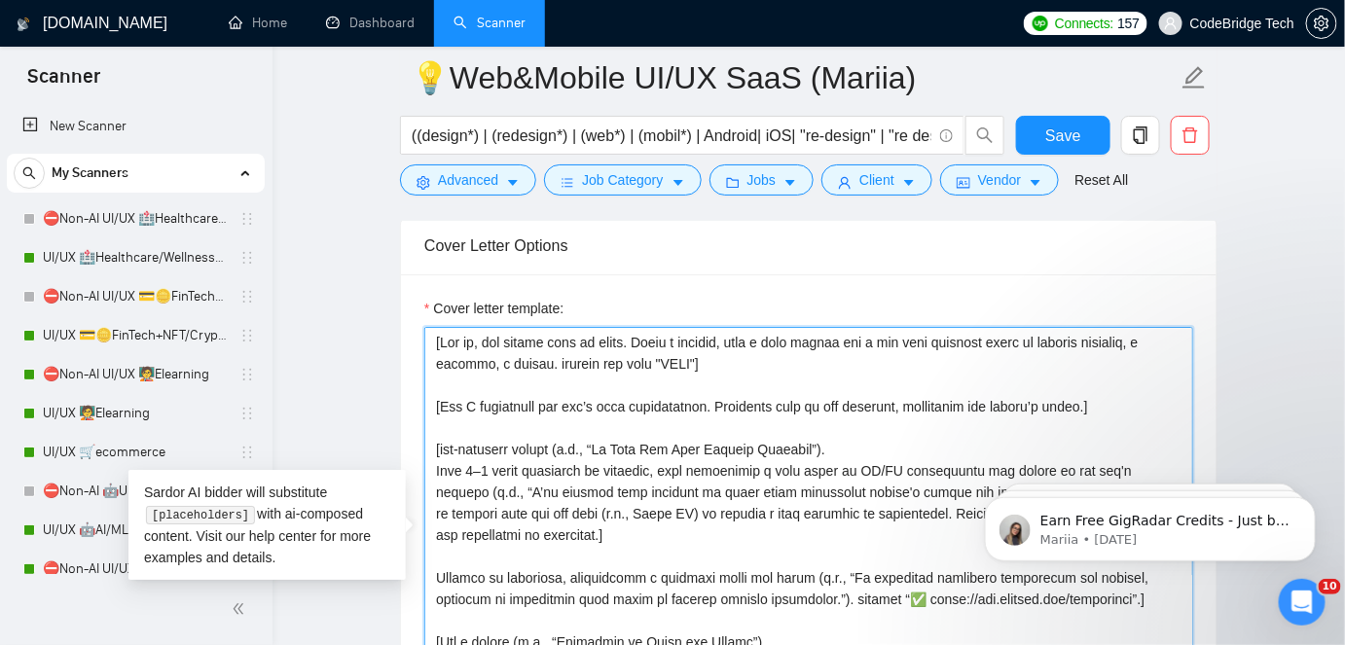
paste textarea "𝐅𝐑𝐄𝐄"
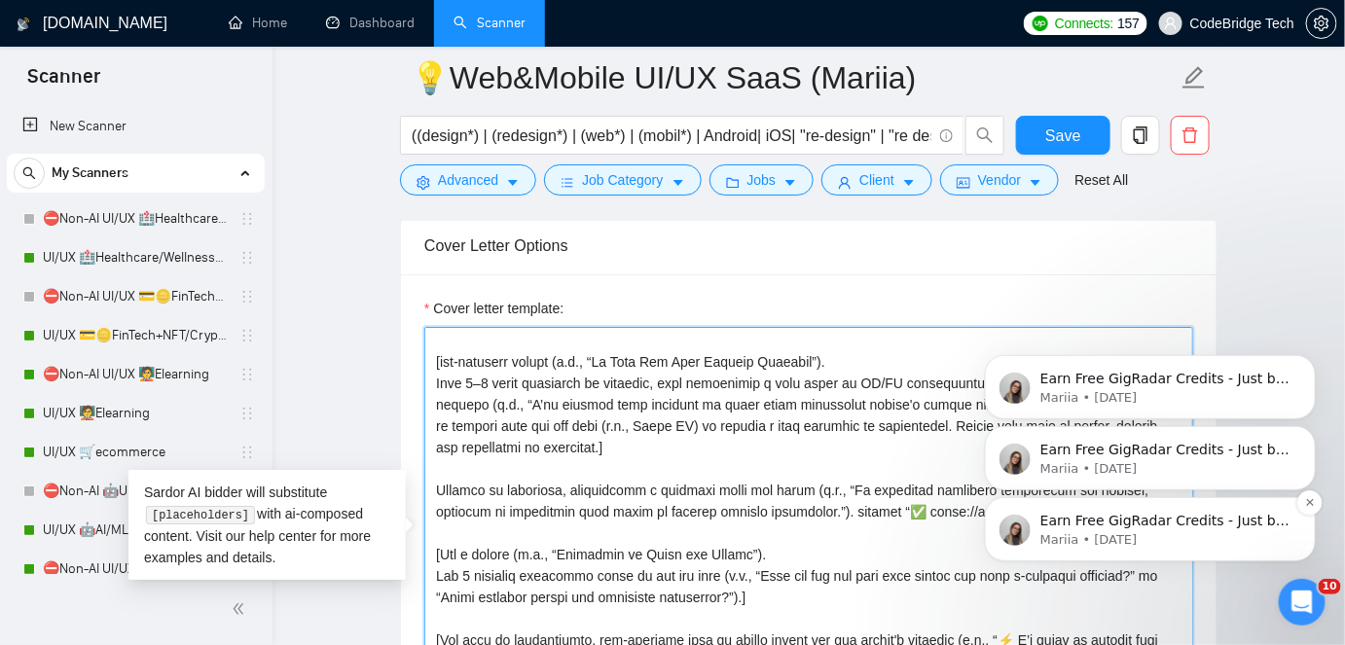
drag, startPoint x: 1390, startPoint y: 718, endPoint x: 1050, endPoint y: 502, distance: 402.7
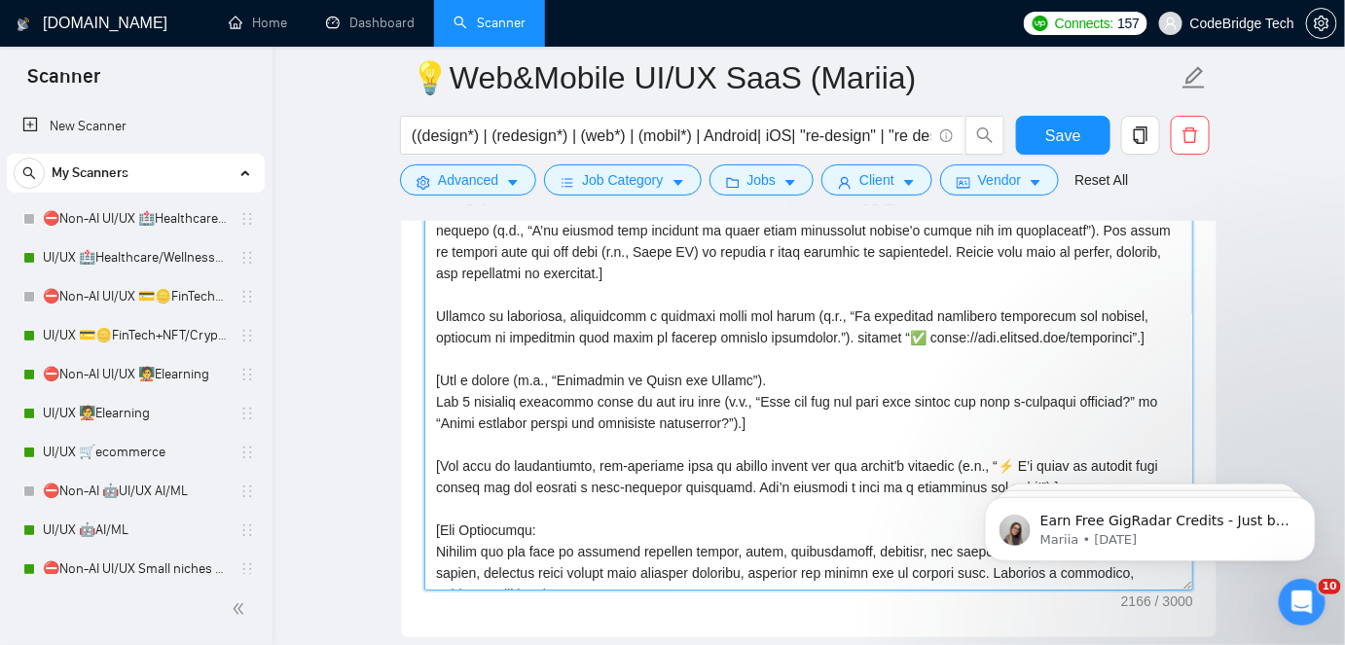
scroll to position [2300, 0]
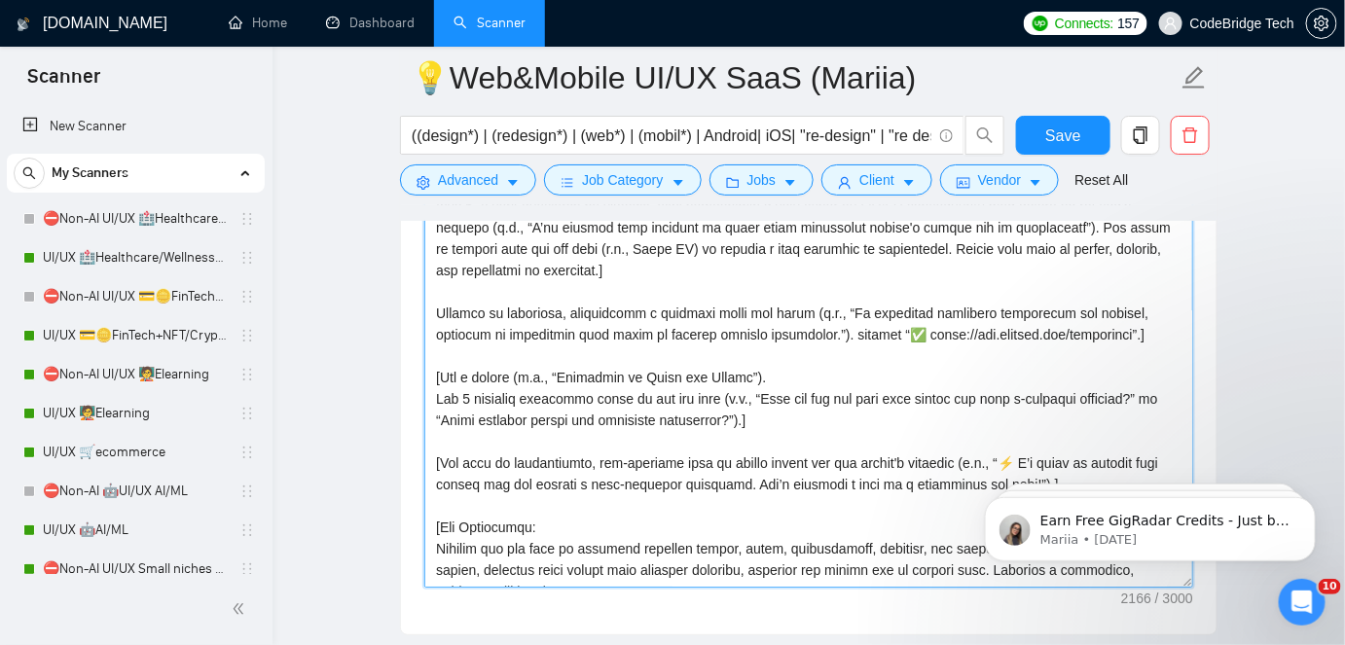
drag, startPoint x: 1166, startPoint y: 333, endPoint x: 426, endPoint y: 310, distance: 740.2
click at [426, 310] on textarea "Cover letter template:" at bounding box center [808, 369] width 769 height 438
paste textarea "[mention one most related niche-wise, not product-wise, freelancer's portfolio …"
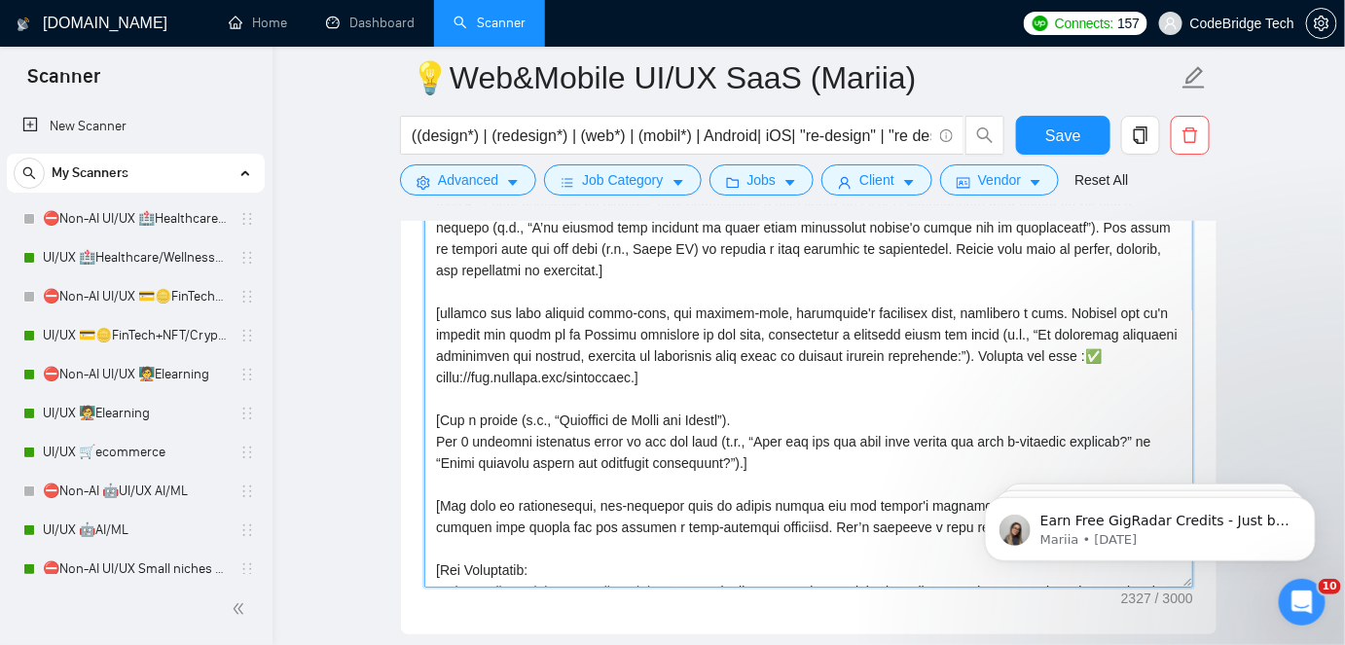
click at [476, 415] on textarea "Cover letter template:" at bounding box center [808, 369] width 769 height 438
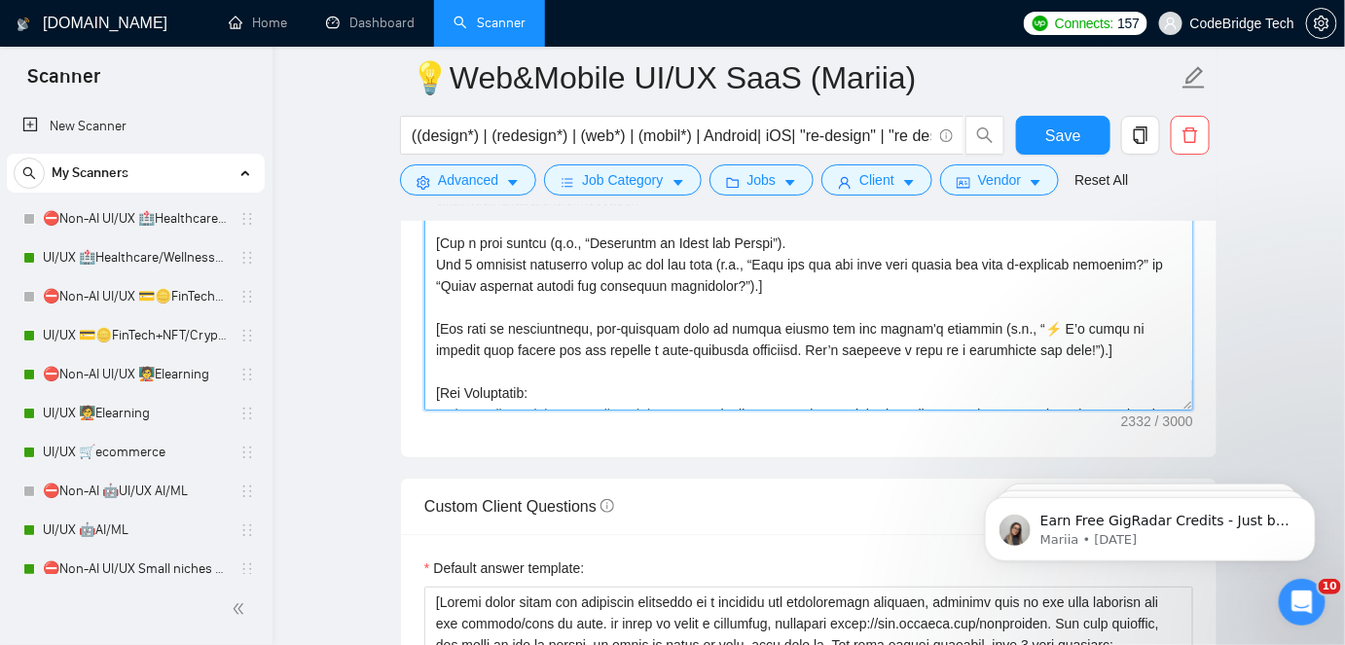
scroll to position [0, 0]
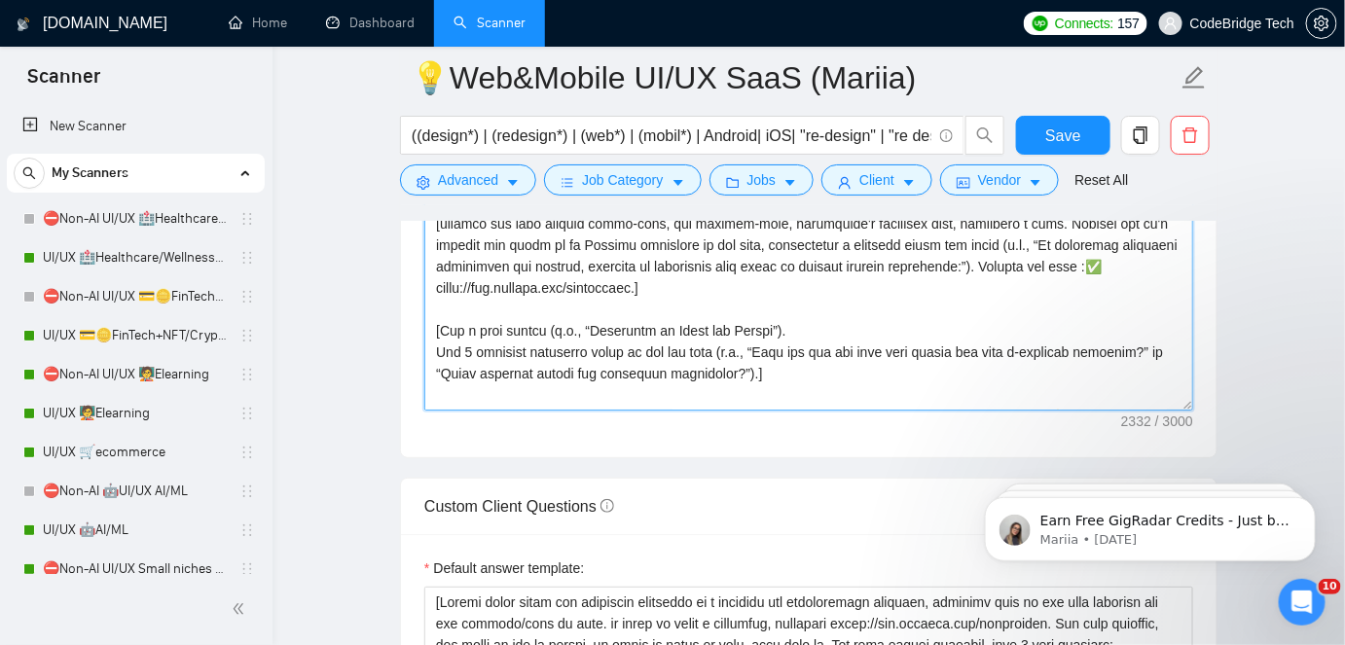
drag, startPoint x: 591, startPoint y: 324, endPoint x: 768, endPoint y: 323, distance: 177.2
click at [768, 323] on textarea "Cover letter template:" at bounding box center [808, 192] width 769 height 438
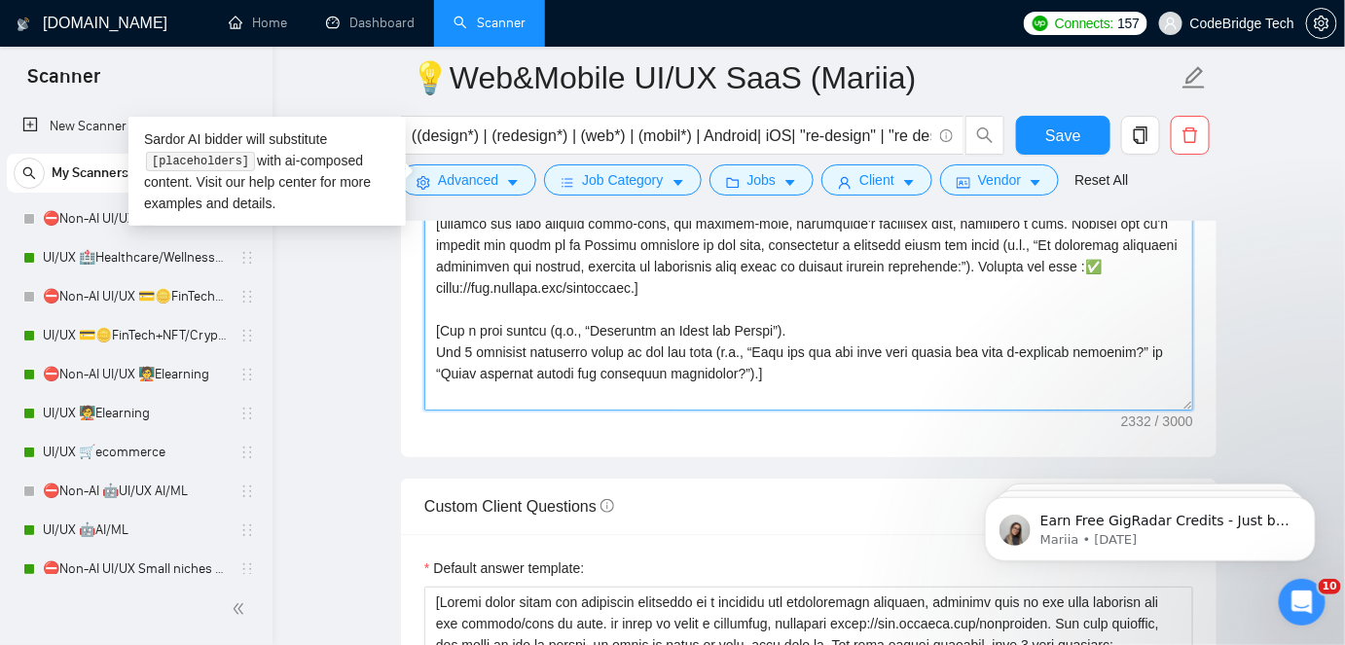
paste textarea "𝐐𝐮𝐞𝐬𝐭𝐢𝐨𝐧𝐬 𝐭𝐨 𝐀𝐥𝐢𝐠𝐧 𝐨𝐮𝐫 𝐕𝐢𝐬𝐢𝐨𝐧"
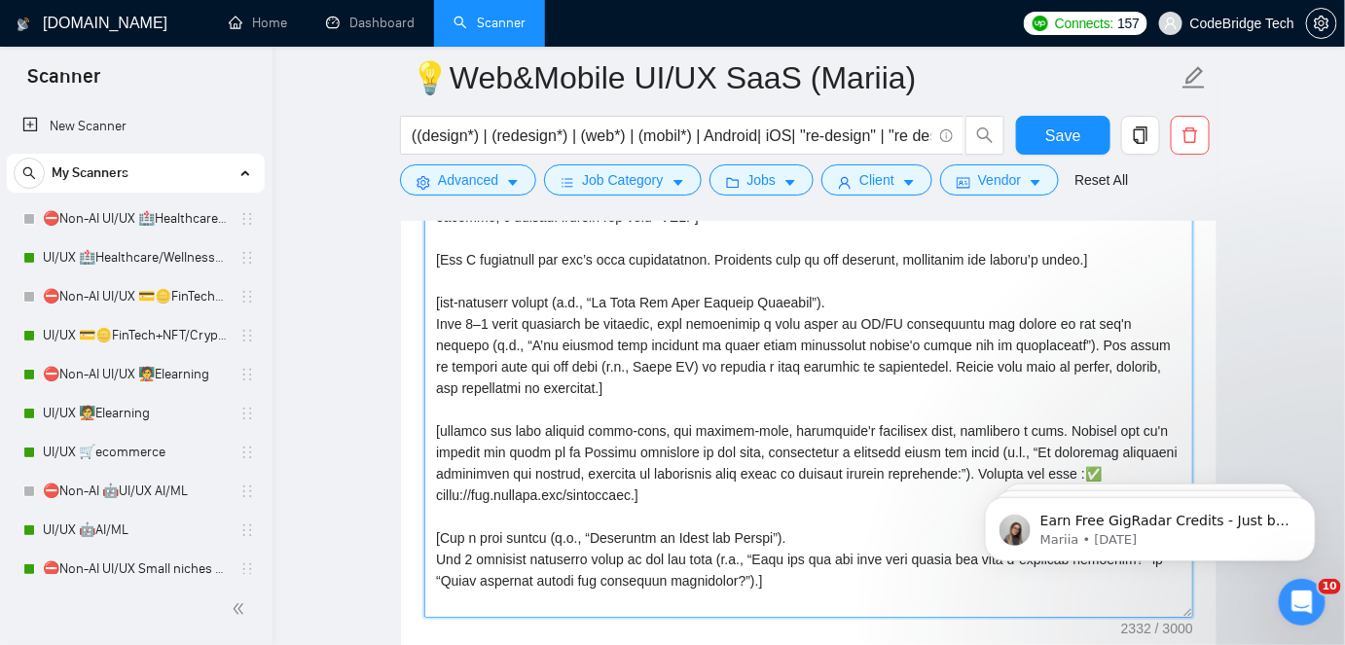
scroll to position [2212, 0]
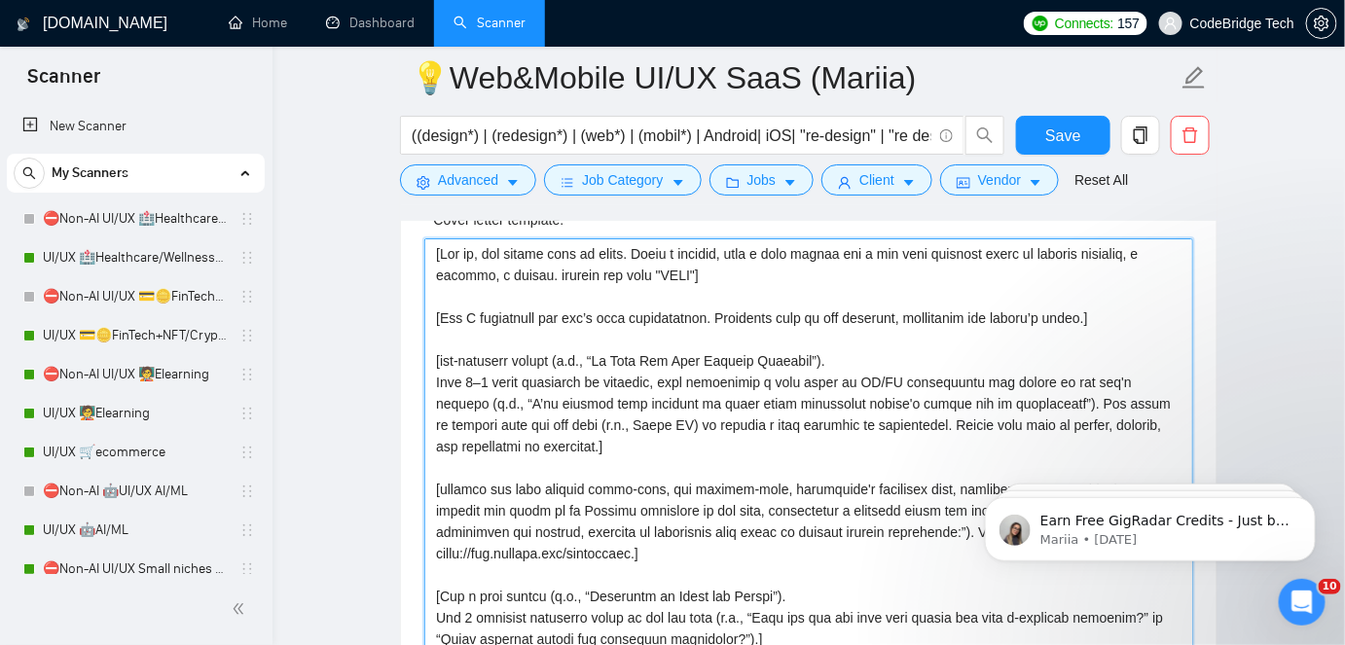
click at [440, 349] on textarea "Cover letter template:" at bounding box center [808, 458] width 769 height 438
click at [512, 343] on textarea "Cover letter template:" at bounding box center [808, 458] width 769 height 438
click at [516, 349] on textarea "Cover letter template:" at bounding box center [808, 458] width 769 height 438
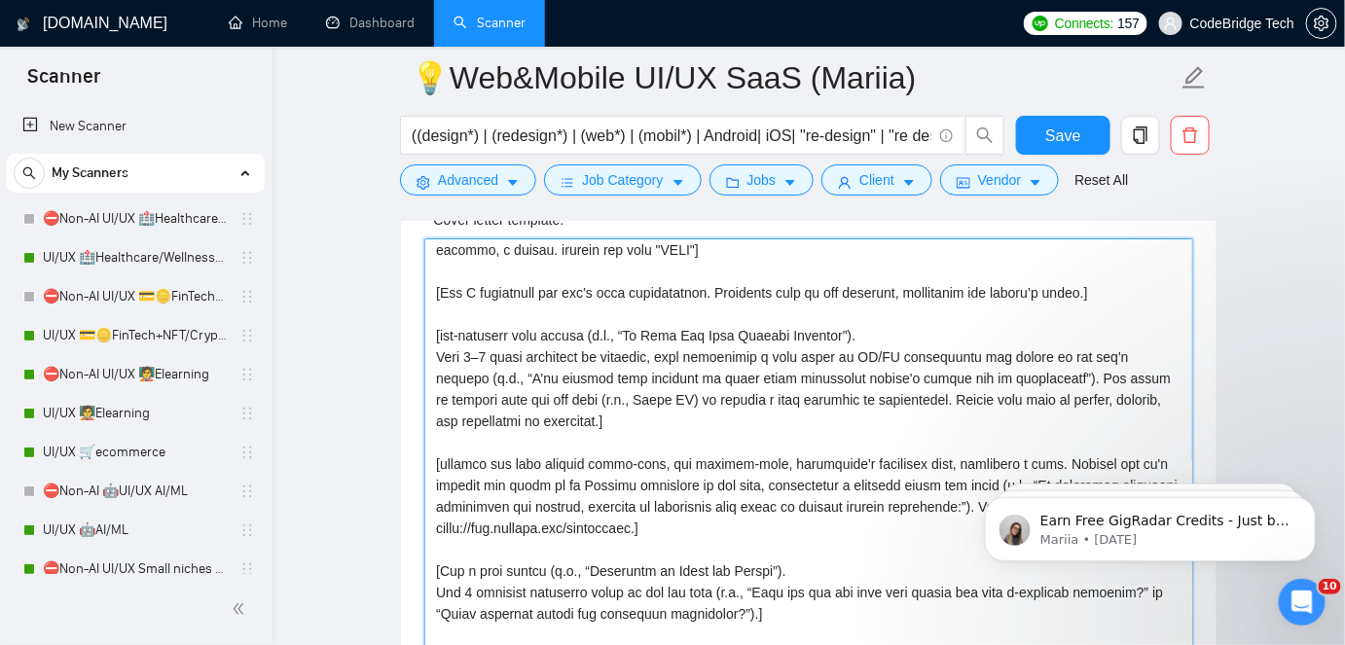
scroll to position [0, 0]
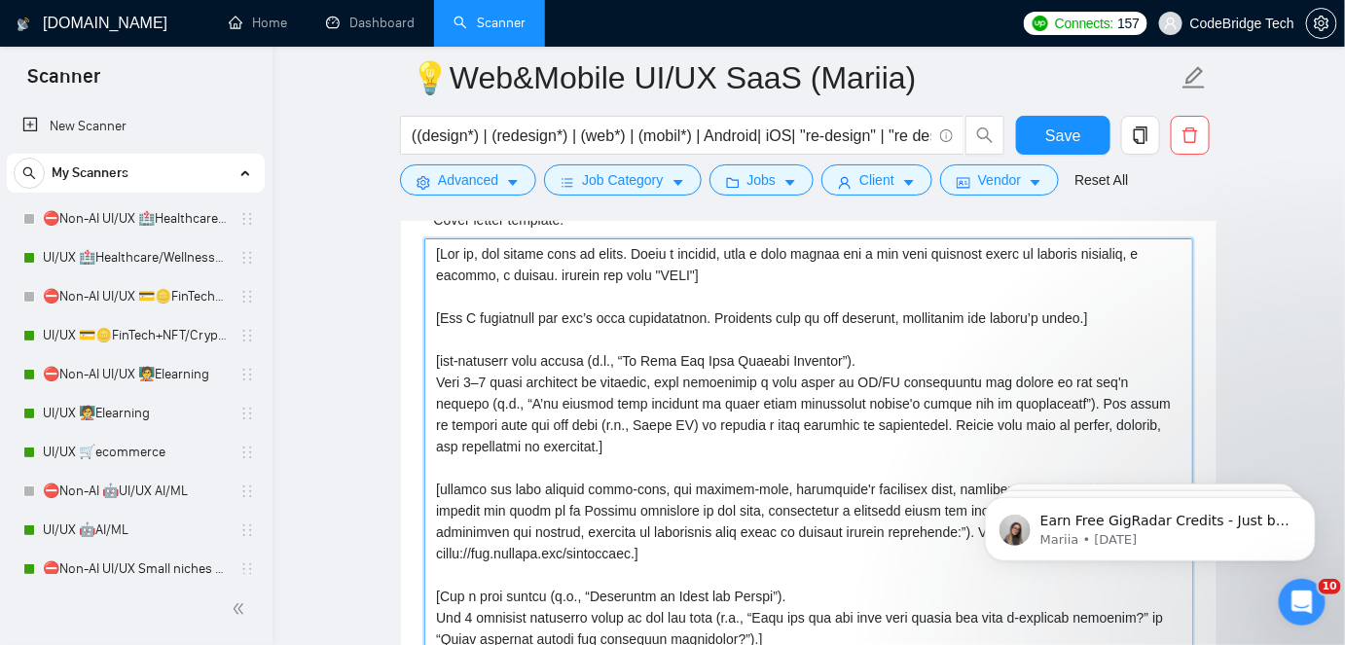
drag, startPoint x: 626, startPoint y: 349, endPoint x: 834, endPoint y: 350, distance: 208.3
click at [834, 350] on textarea "Cover letter template:" at bounding box center [808, 458] width 769 height 438
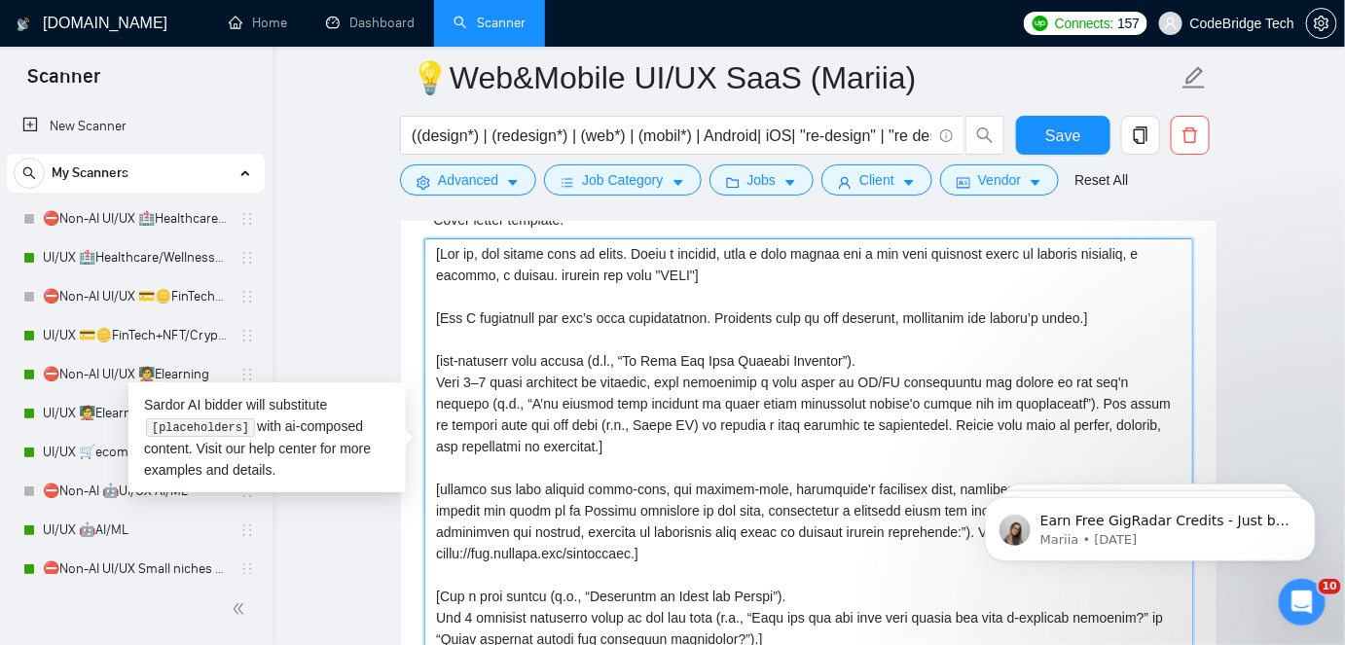
paste textarea "𝐌𝐲 𝐏𝐥𝐚𝐧 𝐅𝐨𝐫 𝐘𝐨𝐮𝐫 𝐖𝐞𝐛𝐬𝐢𝐭𝐞 𝐑𝐞𝐝𝐞𝐬𝐢𝐠𝐧"
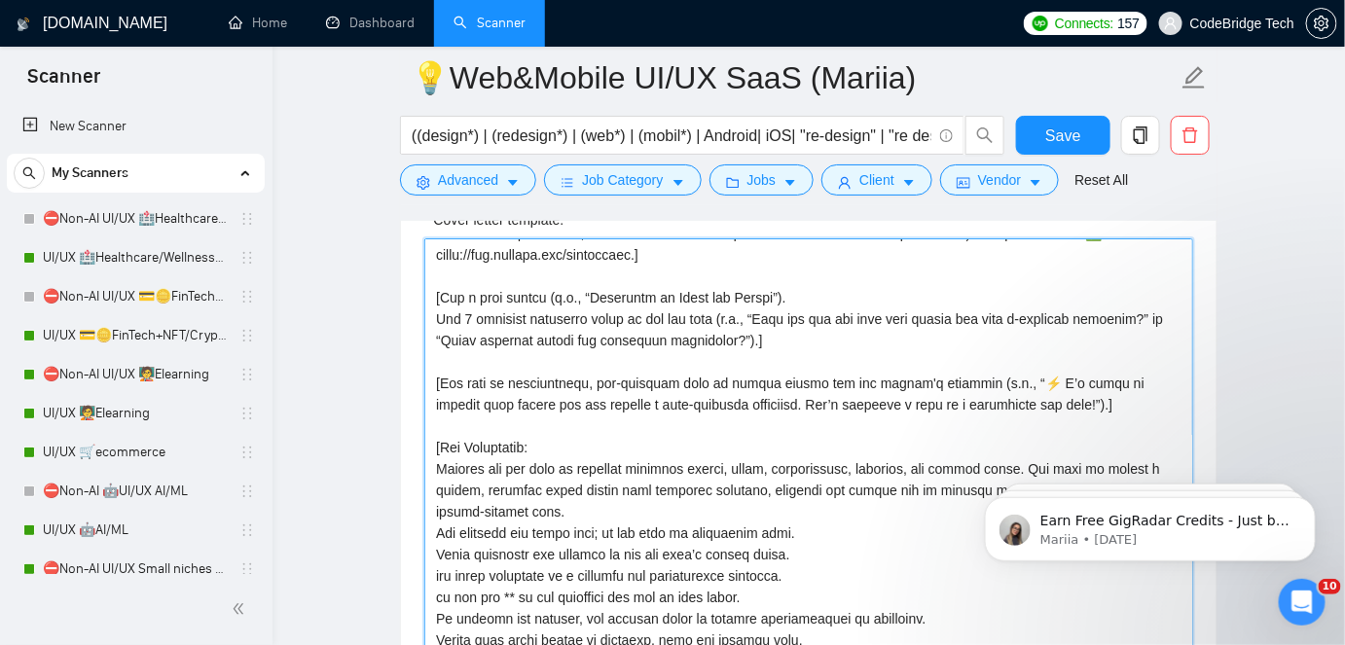
scroll to position [2300, 0]
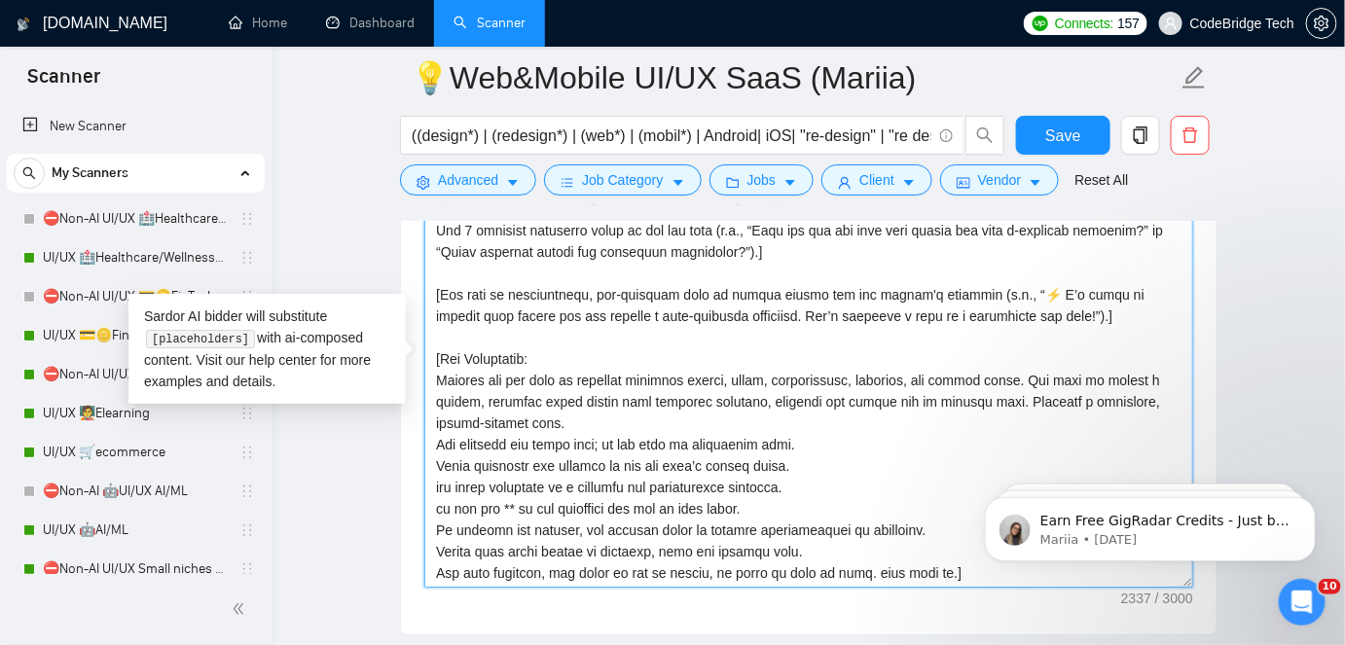
click at [508, 419] on textarea "Cover letter template:" at bounding box center [808, 369] width 769 height 438
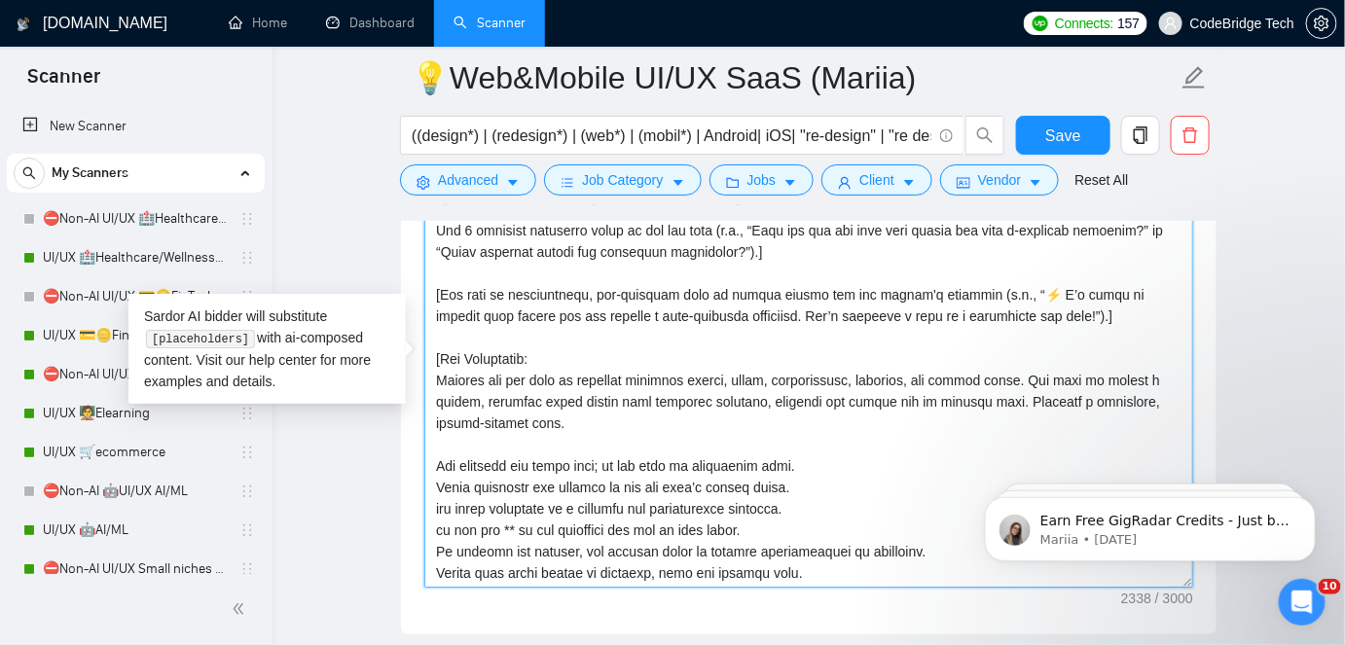
paste textarea "Aim for a Flesch reading score of 80 or higher and mixed b1, b2 english level v…"
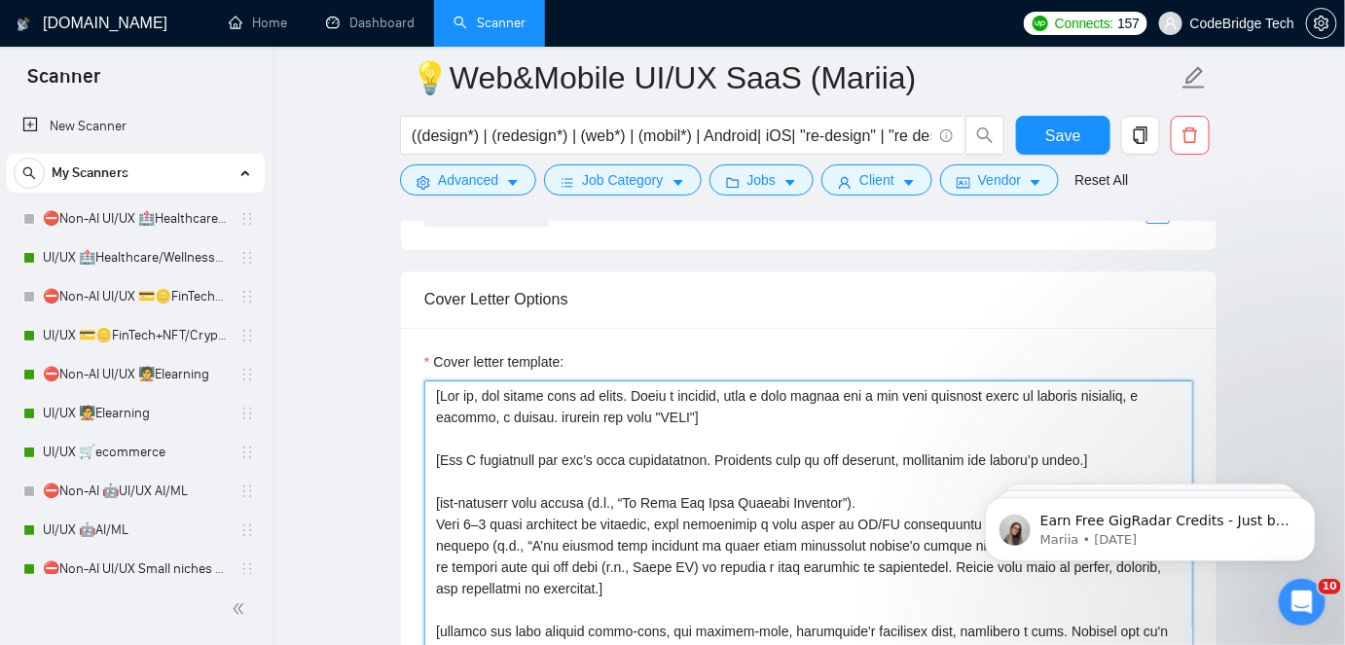
scroll to position [2035, 0]
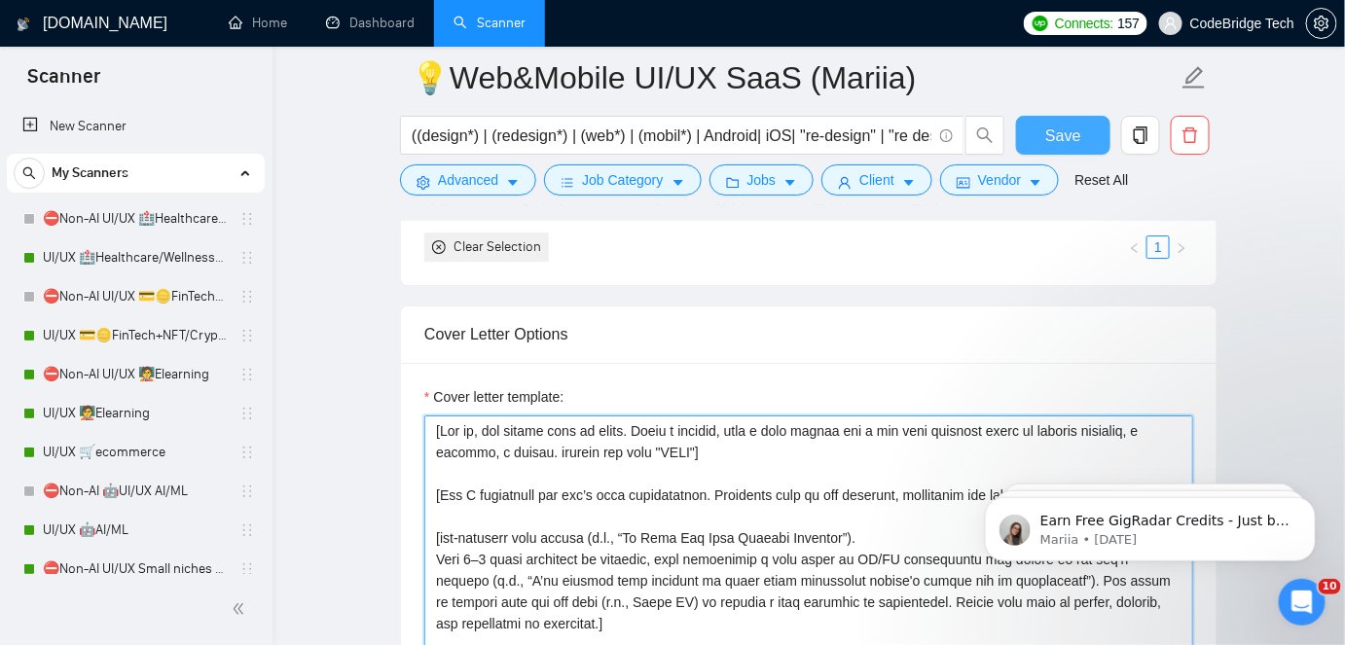
type textarea "[Say hi, add client name if known. Offer a freebie, like a test screen for a ke…"
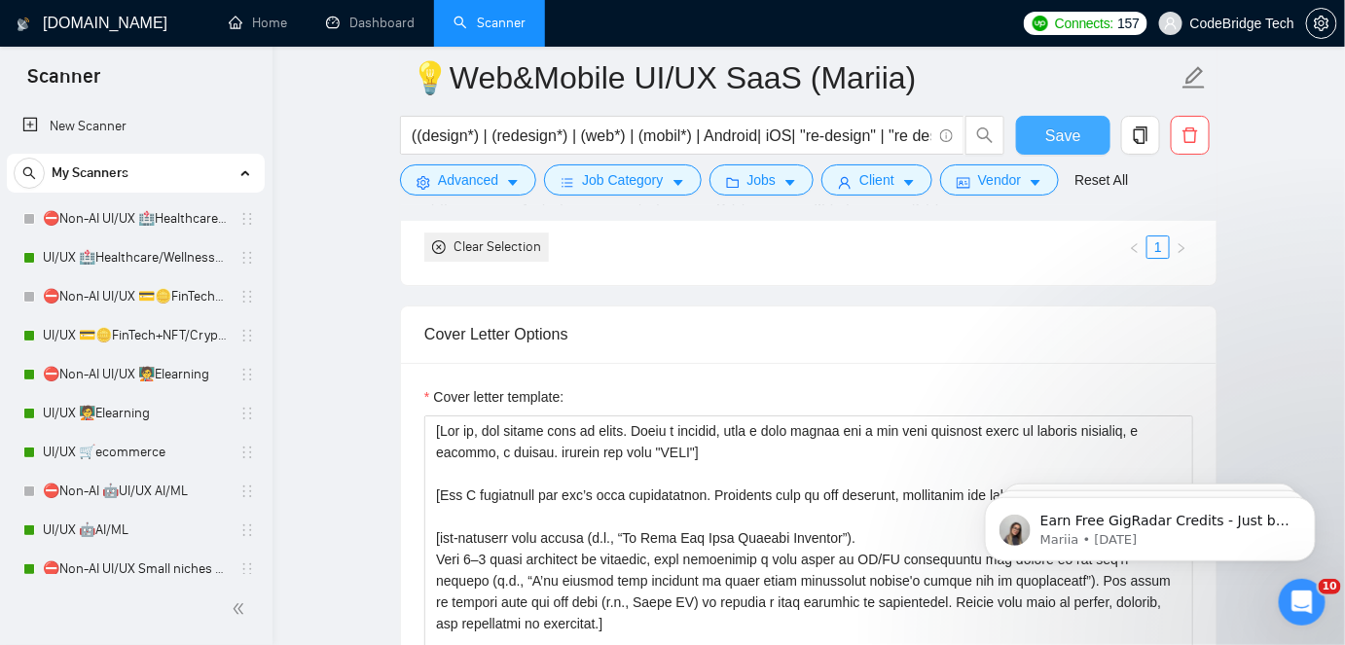
click at [1065, 132] on span "Save" at bounding box center [1063, 136] width 35 height 24
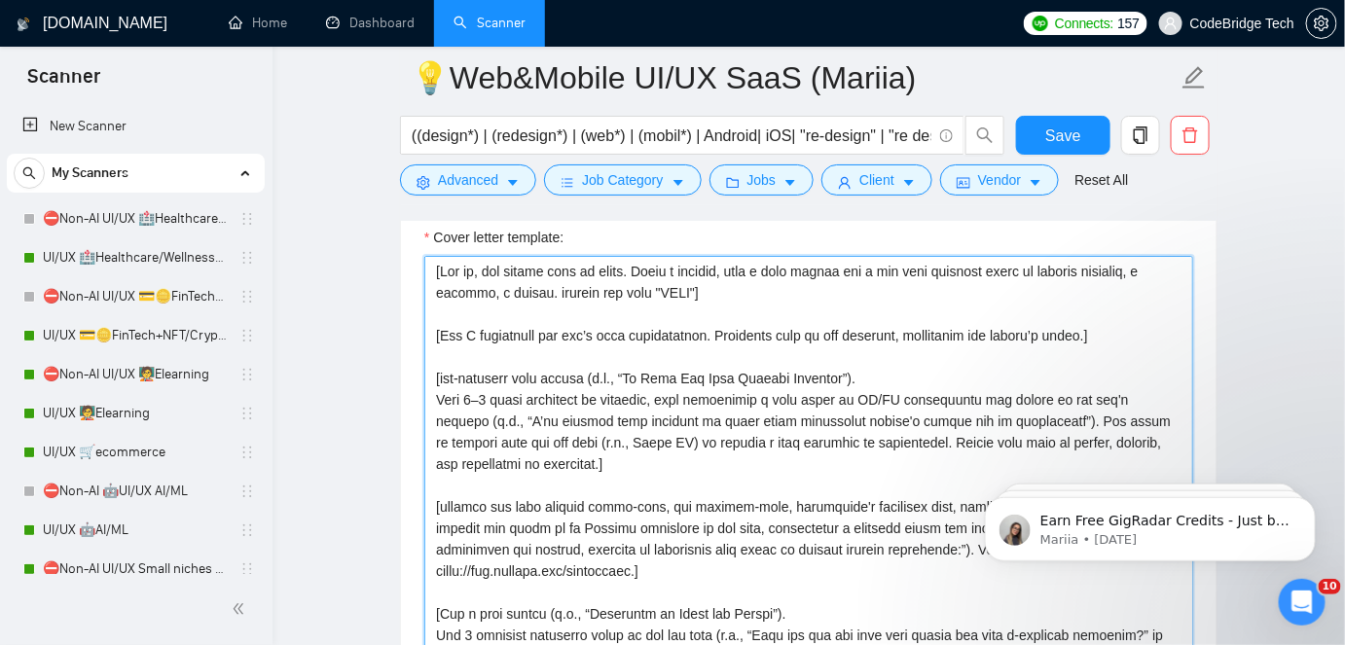
click at [666, 453] on textarea "Cover letter template:" at bounding box center [808, 475] width 769 height 438
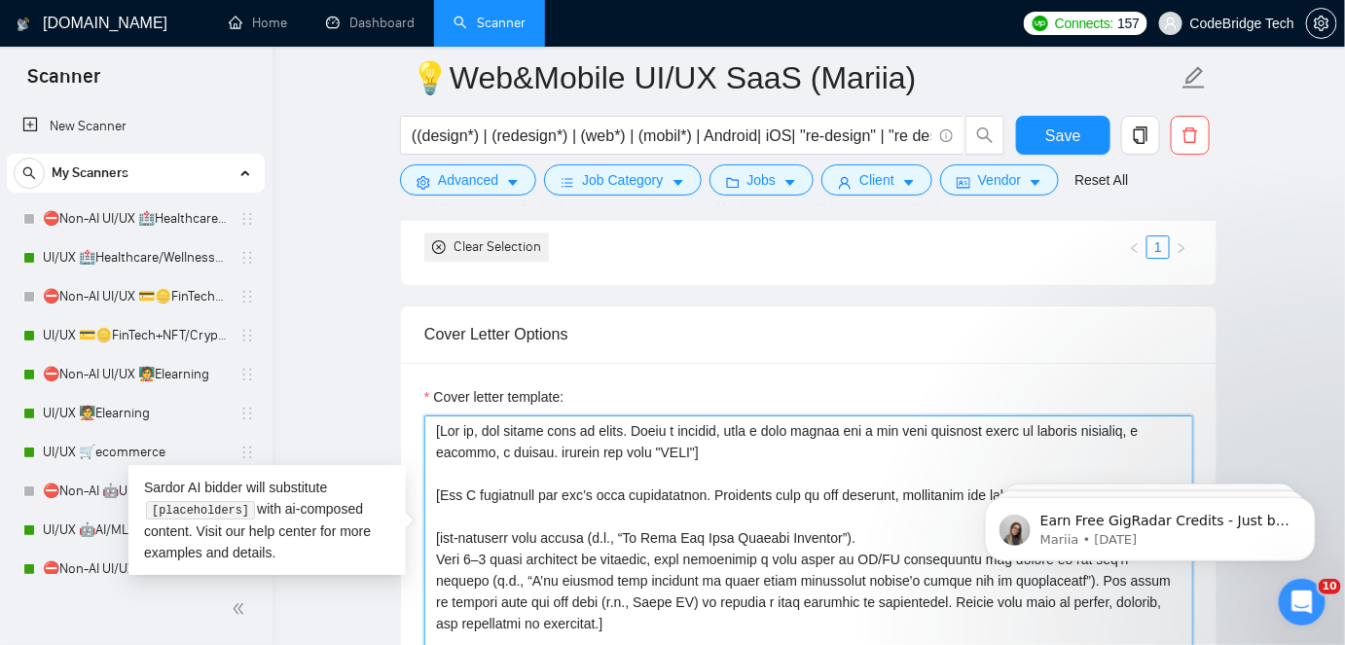
click at [672, 447] on textarea "Cover letter template:" at bounding box center [808, 635] width 769 height 438
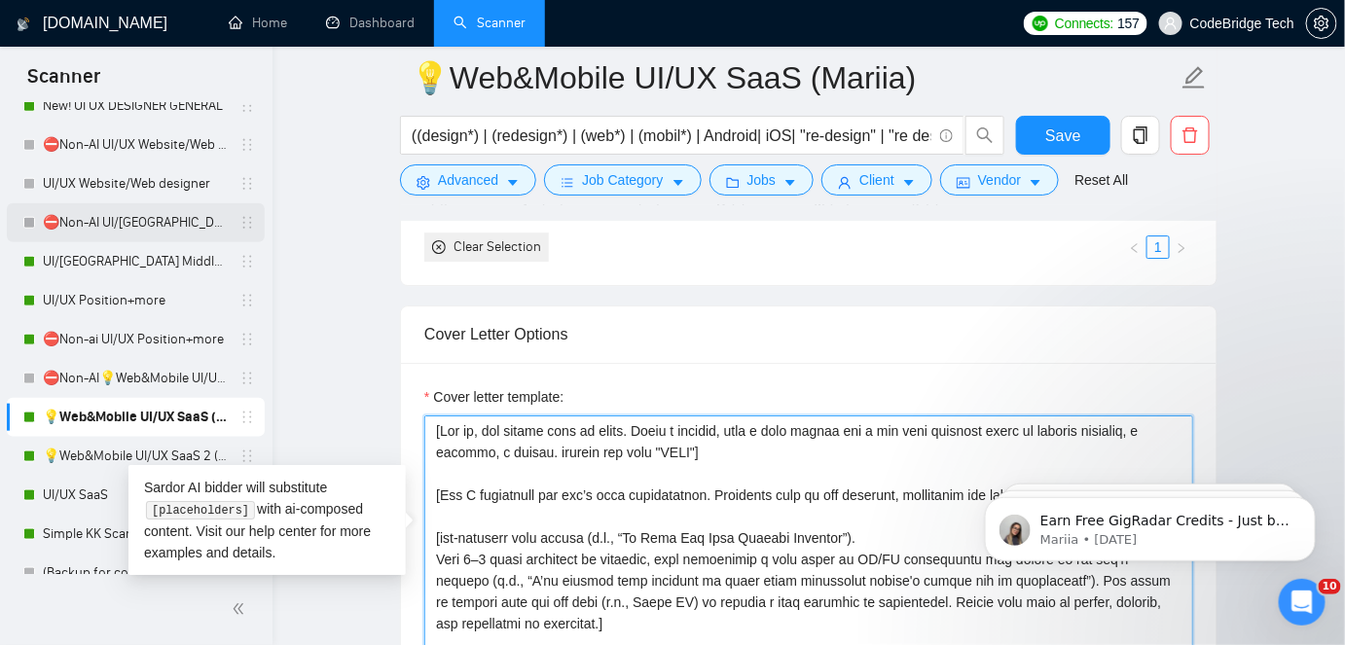
scroll to position [531, 0]
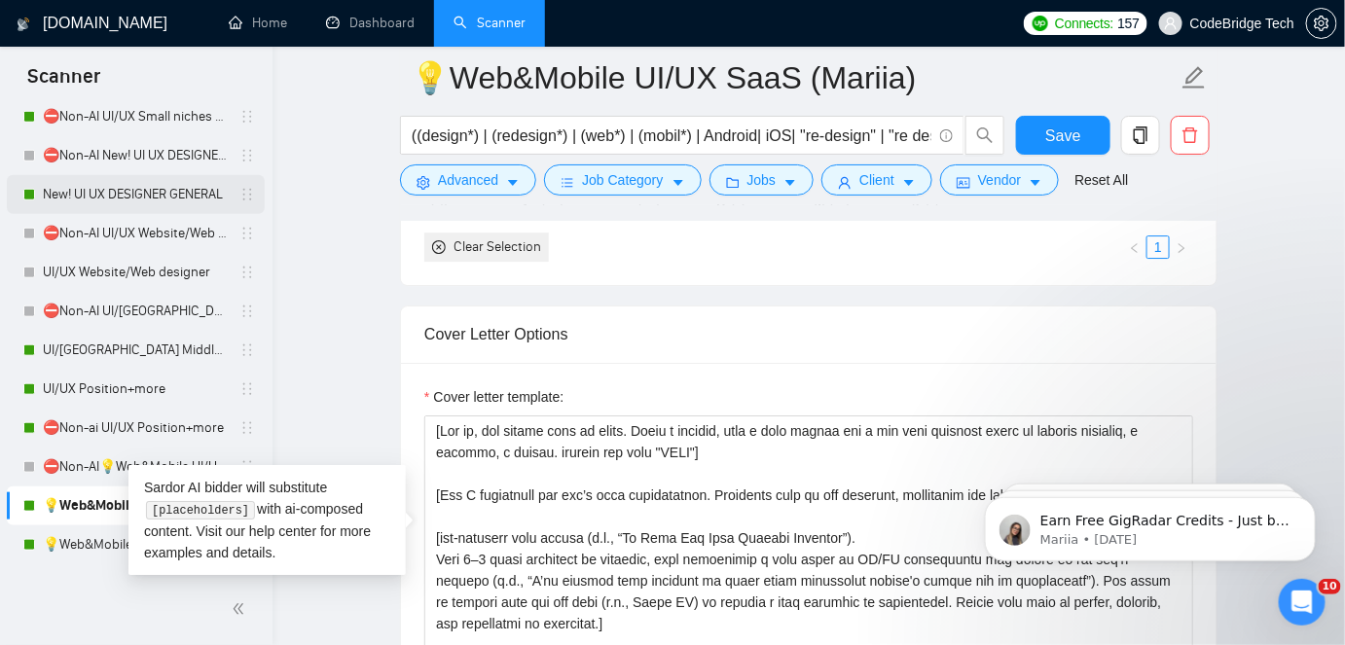
click at [105, 198] on link "New! UI UX DESIGNER GENERAL" at bounding box center [135, 194] width 185 height 39
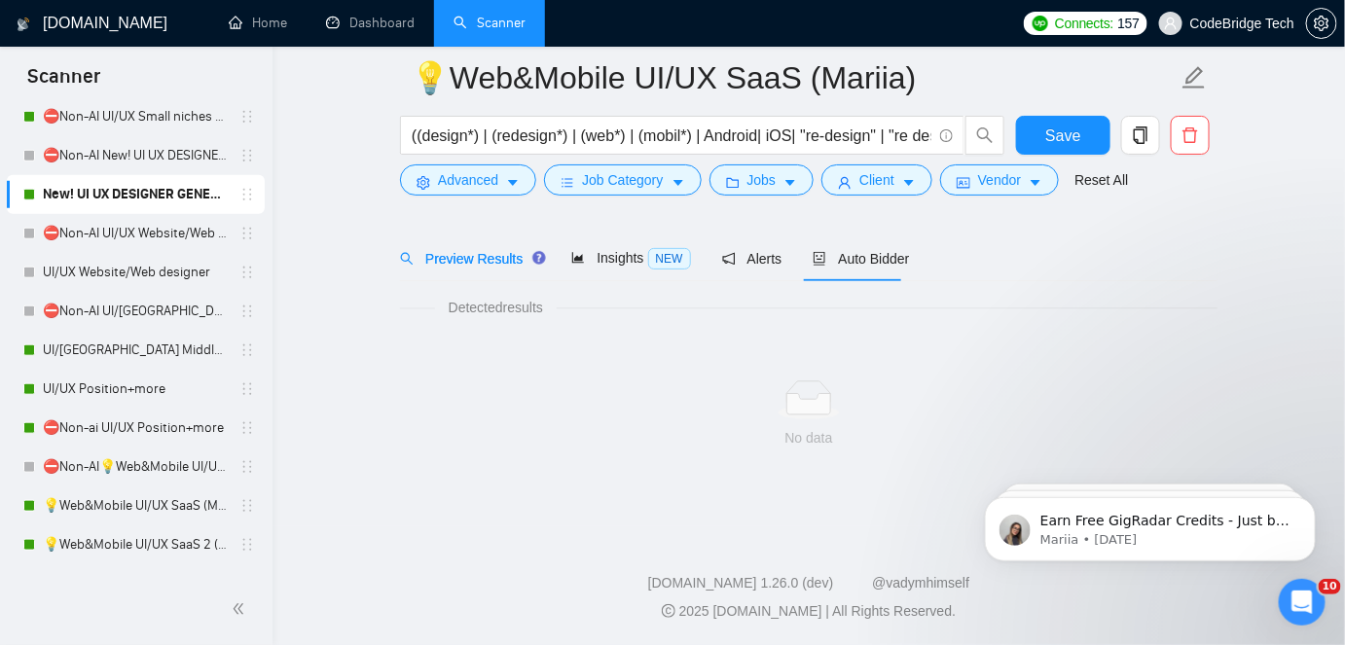
scroll to position [64, 0]
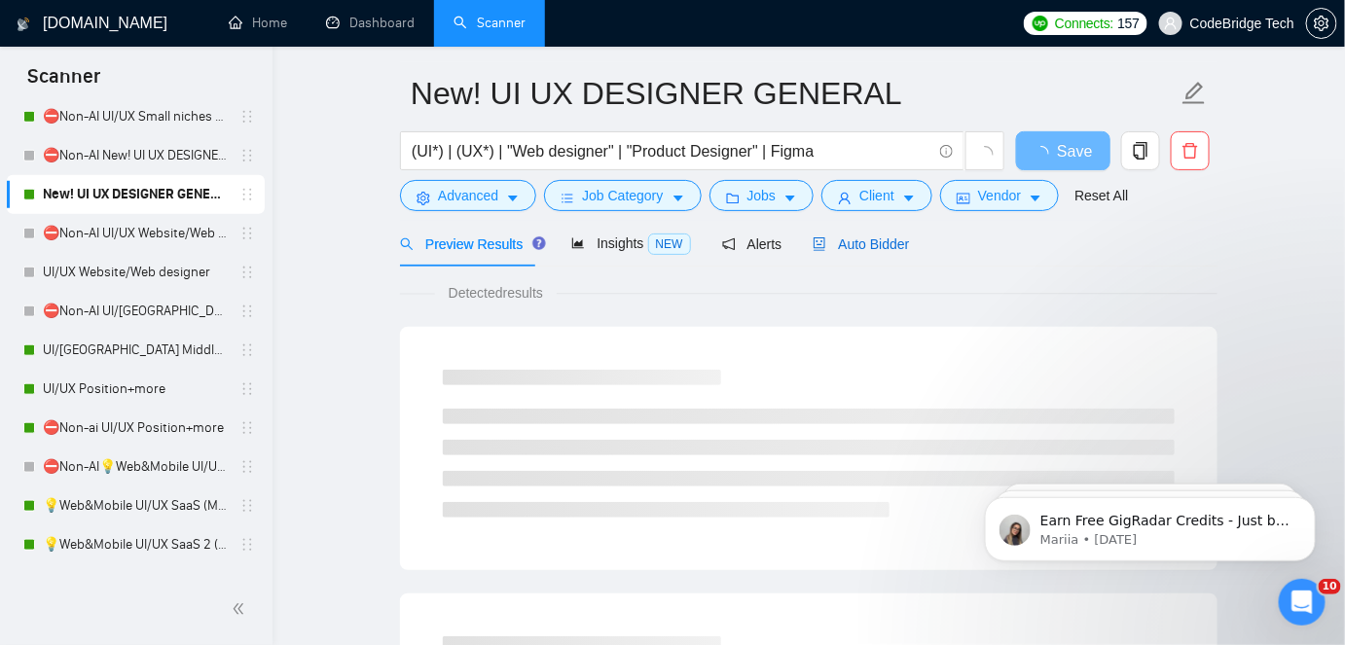
click at [842, 247] on span "Auto Bidder" at bounding box center [861, 245] width 96 height 16
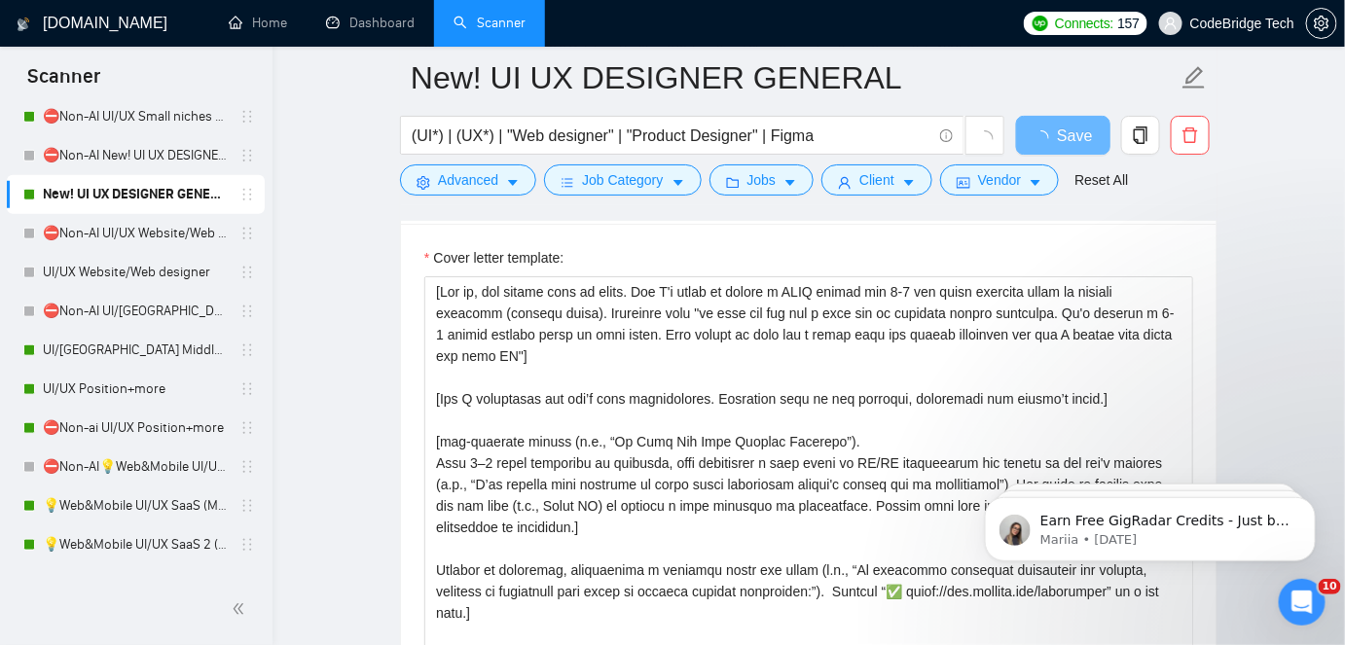
scroll to position [2100, 0]
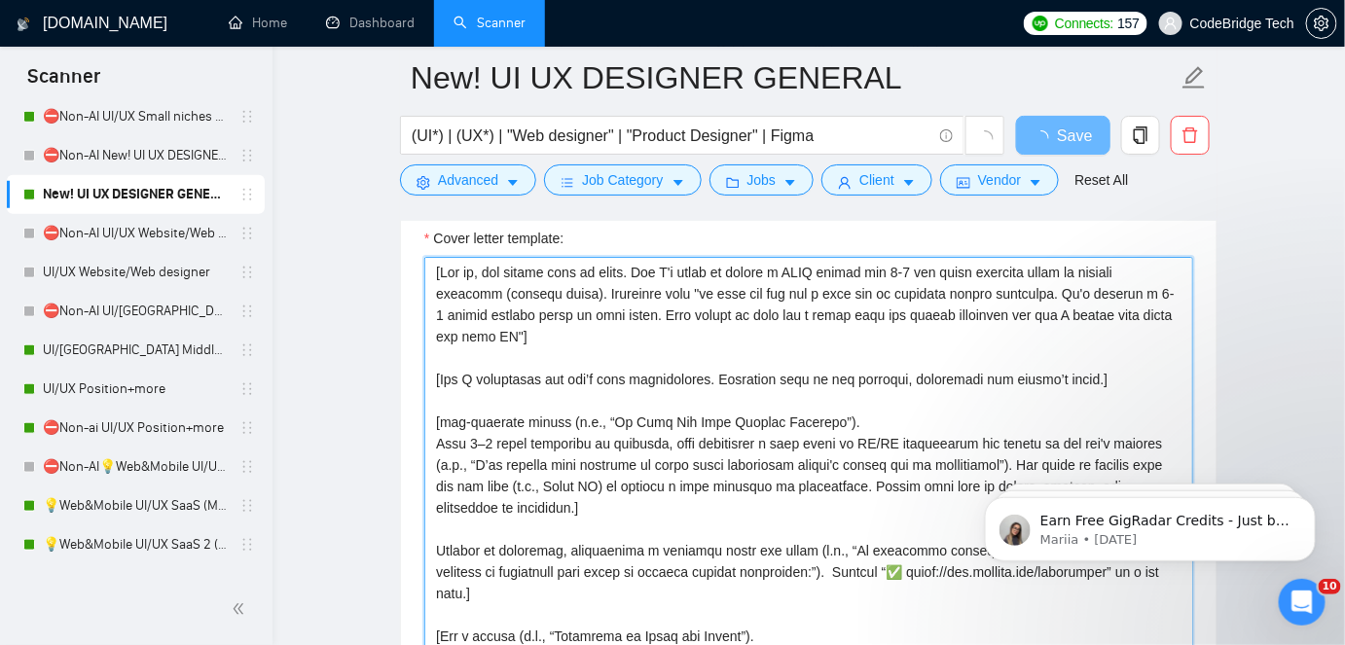
click at [802, 261] on textarea "Cover letter template:" at bounding box center [808, 476] width 769 height 438
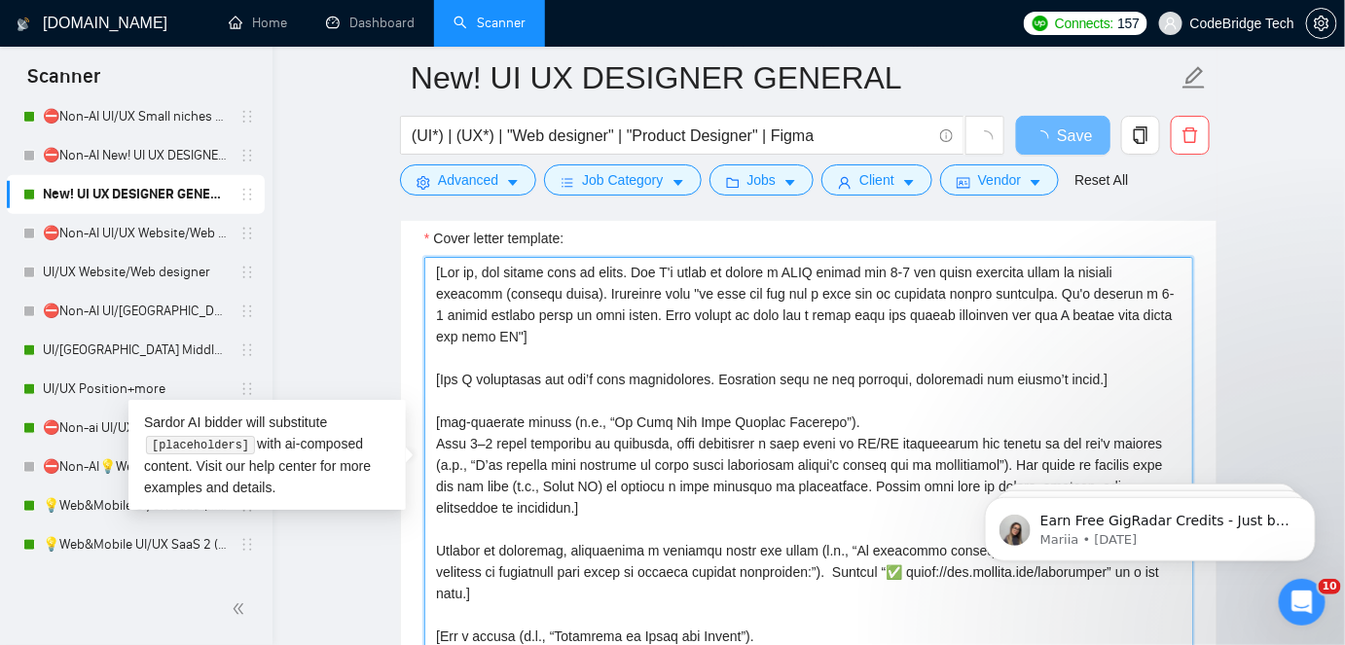
paste textarea "𝐅𝐑𝐄𝐄"
type textarea "[Say hi, add client name if known. Say I'm ready to create a 𝐅𝐑𝐄𝐄 mockup for 1-…"
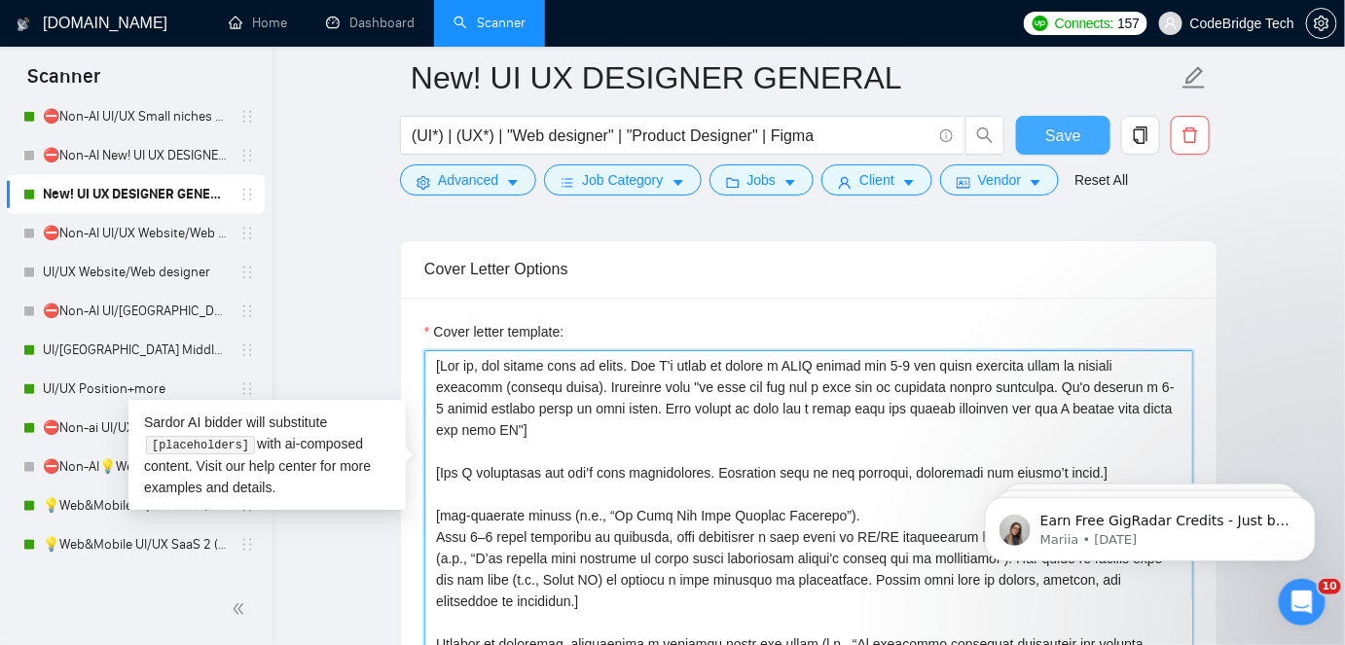
type textarea "[Say hi, add client name if known. Say I'm ready to create a 𝐅𝐑𝐄𝐄 mockup for 1-…"
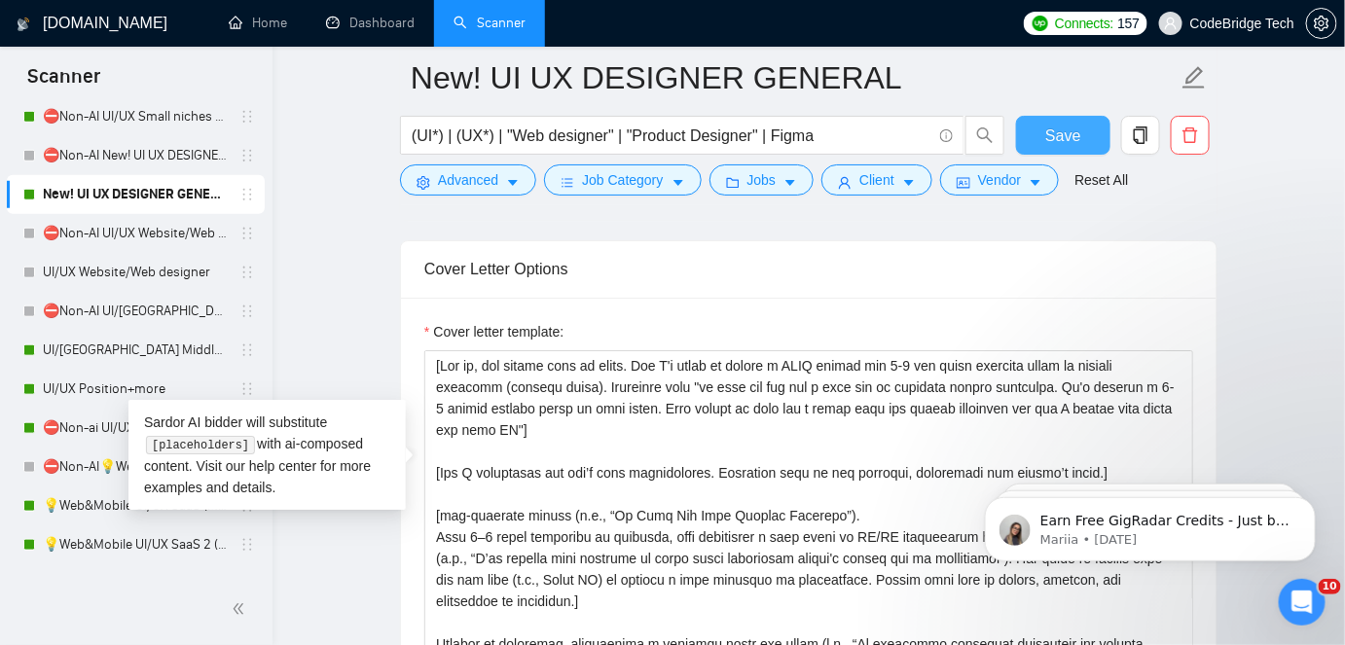
click at [1075, 127] on span "Save" at bounding box center [1063, 136] width 35 height 24
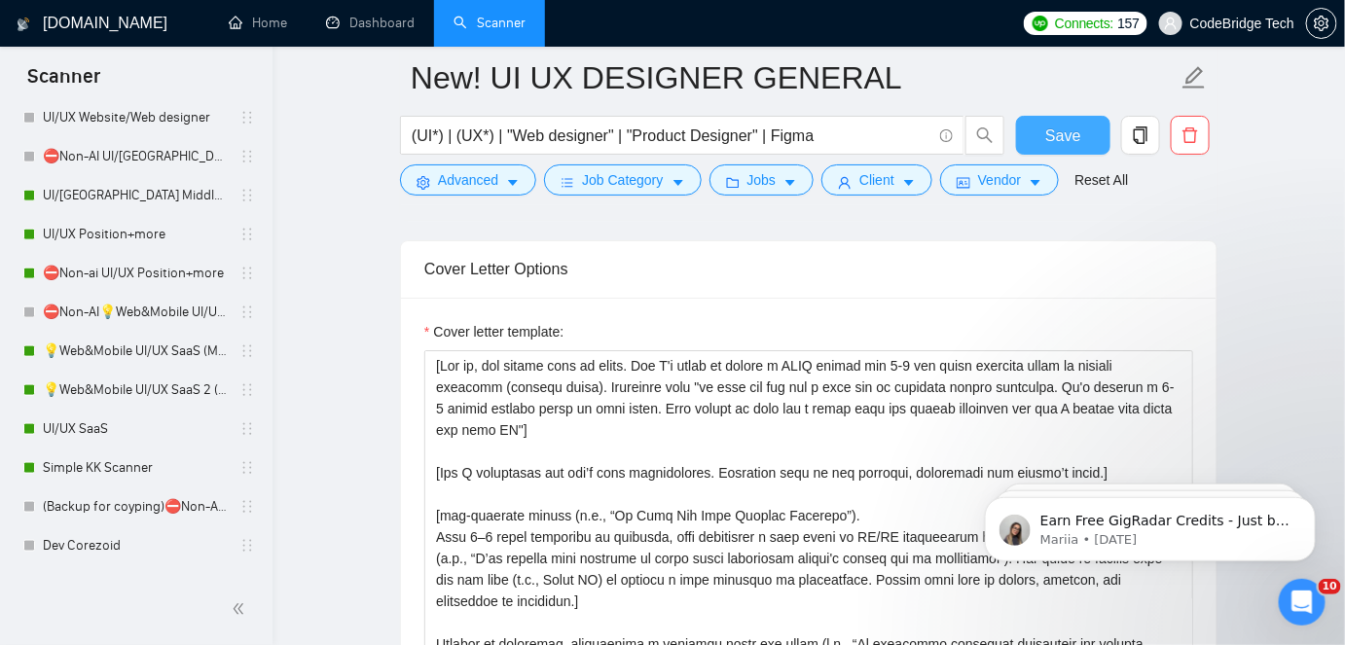
scroll to position [693, 0]
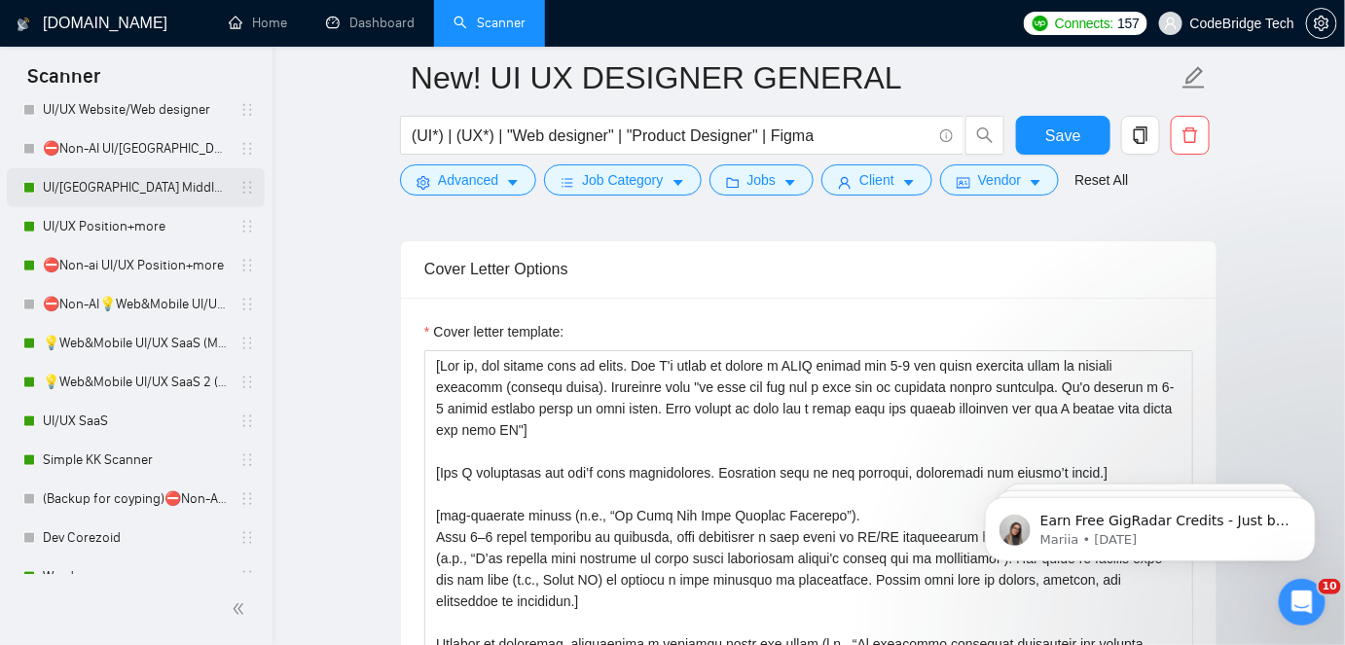
click at [119, 187] on link "UI/[GEOGRAPHIC_DATA] Middle - [GEOGRAPHIC_DATA], [GEOGRAPHIC_DATA], [GEOGRAPHIC…" at bounding box center [135, 187] width 185 height 39
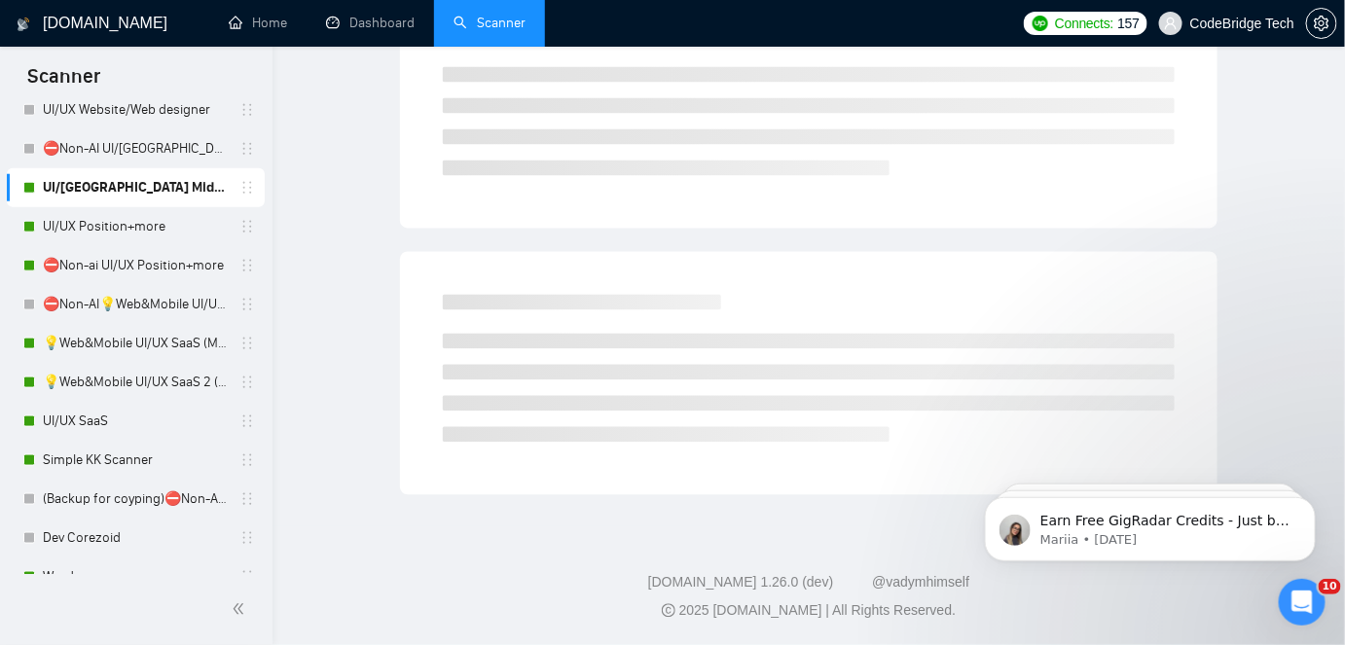
scroll to position [64, 0]
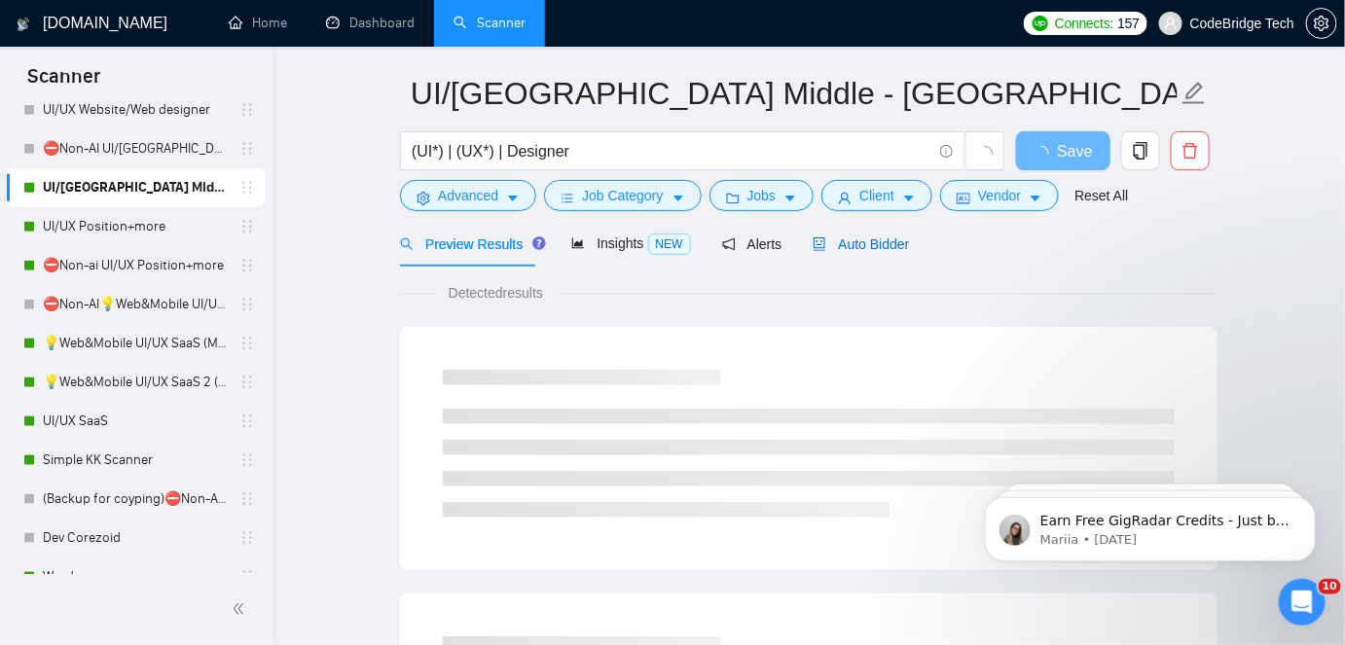
click at [855, 241] on span "Auto Bidder" at bounding box center [861, 245] width 96 height 16
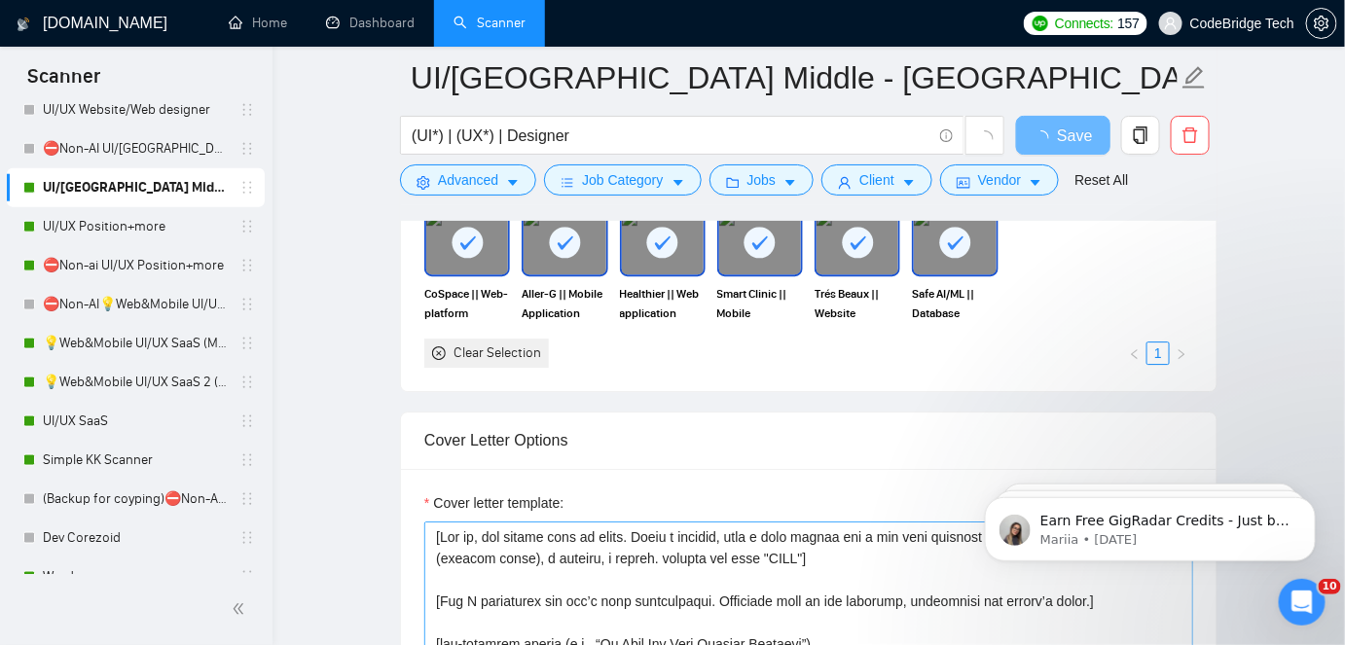
scroll to position [2100, 0]
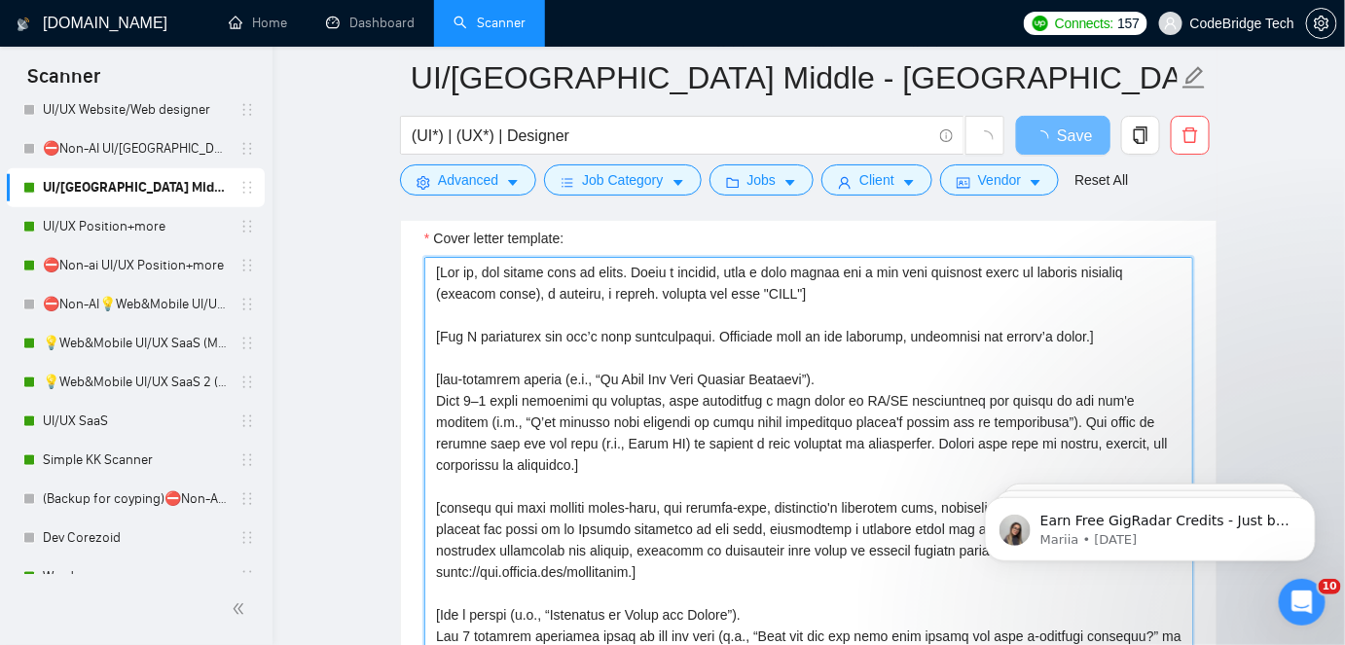
click at [782, 287] on textarea "Cover letter template:" at bounding box center [808, 476] width 769 height 438
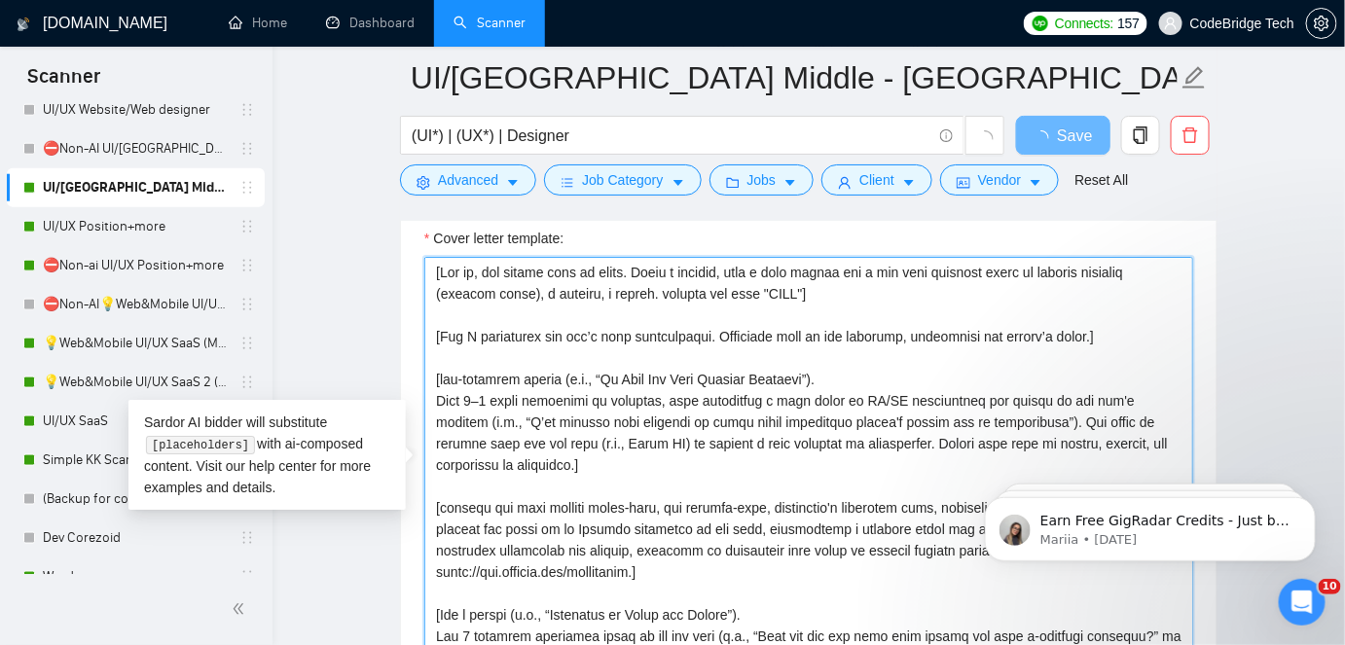
paste textarea "𝐅𝐑𝐄𝐄"
type textarea "[Say hi, add client name if known. Offer a freebie, like a test screen for a ke…"
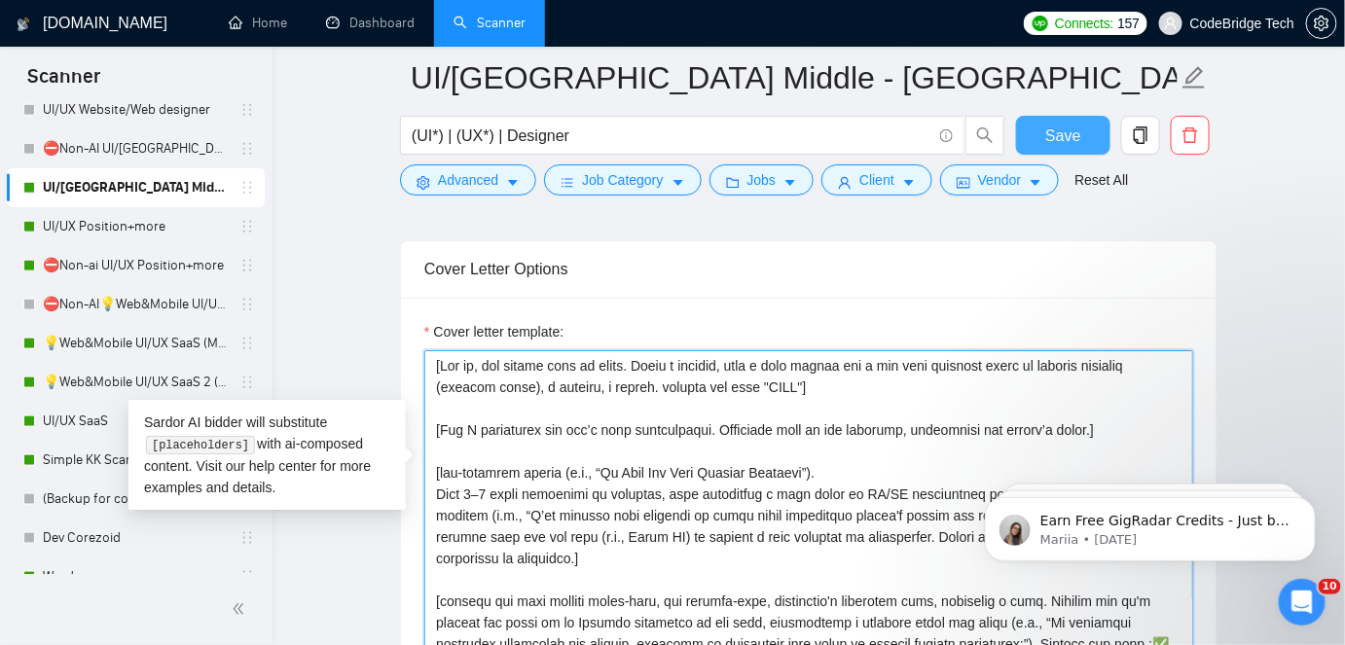
type textarea "[Say hi, add client name if known. Offer a freebie, like a test screen for a ke…"
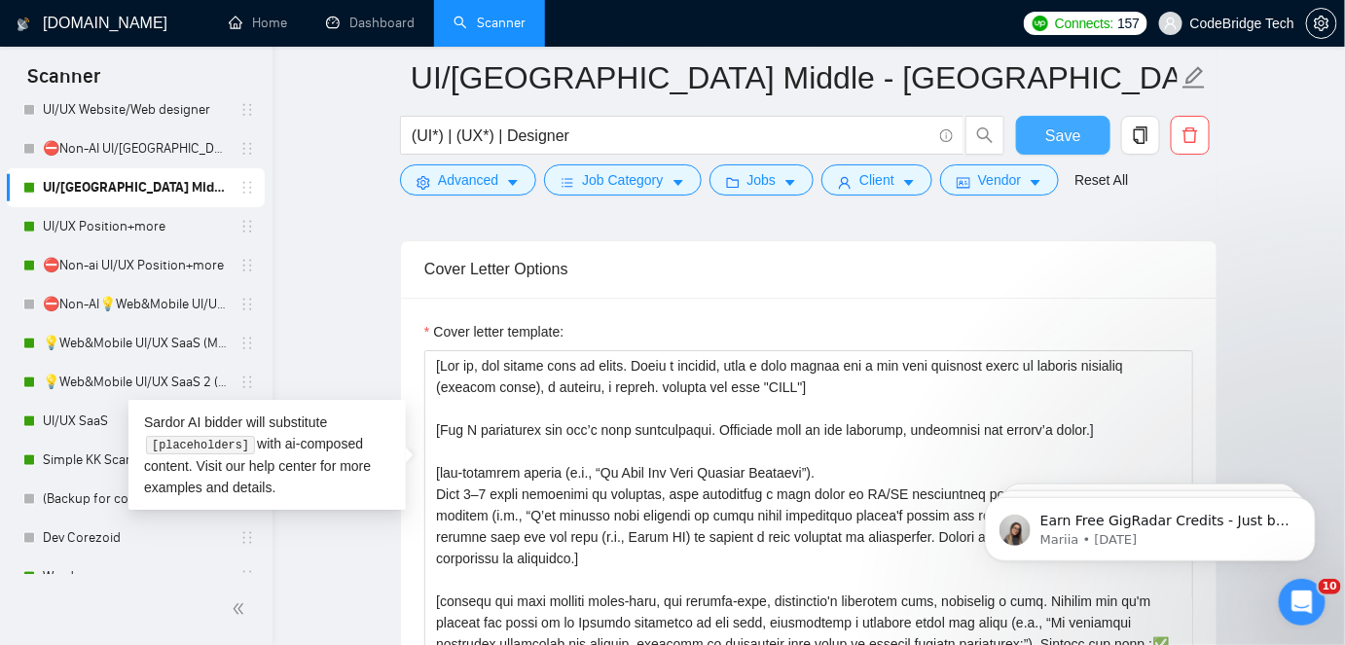
click at [1062, 135] on span "Save" at bounding box center [1063, 136] width 35 height 24
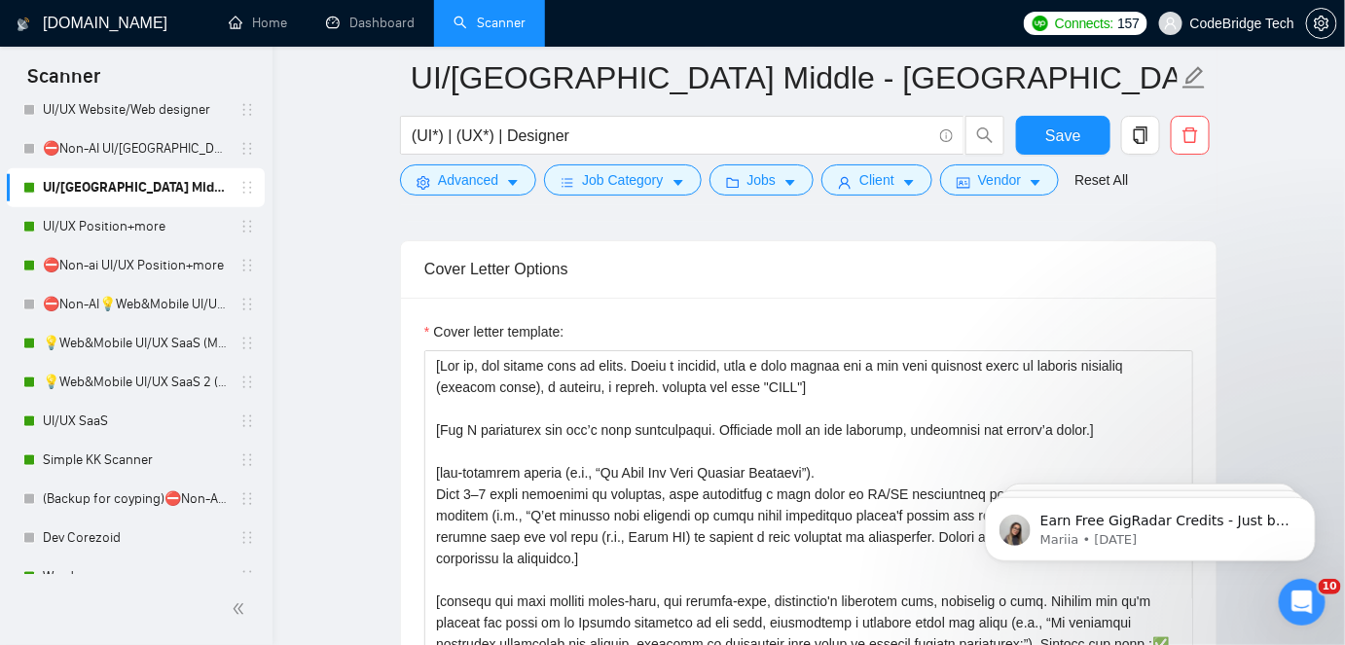
click at [390, 19] on link "Dashboard" at bounding box center [370, 23] width 89 height 17
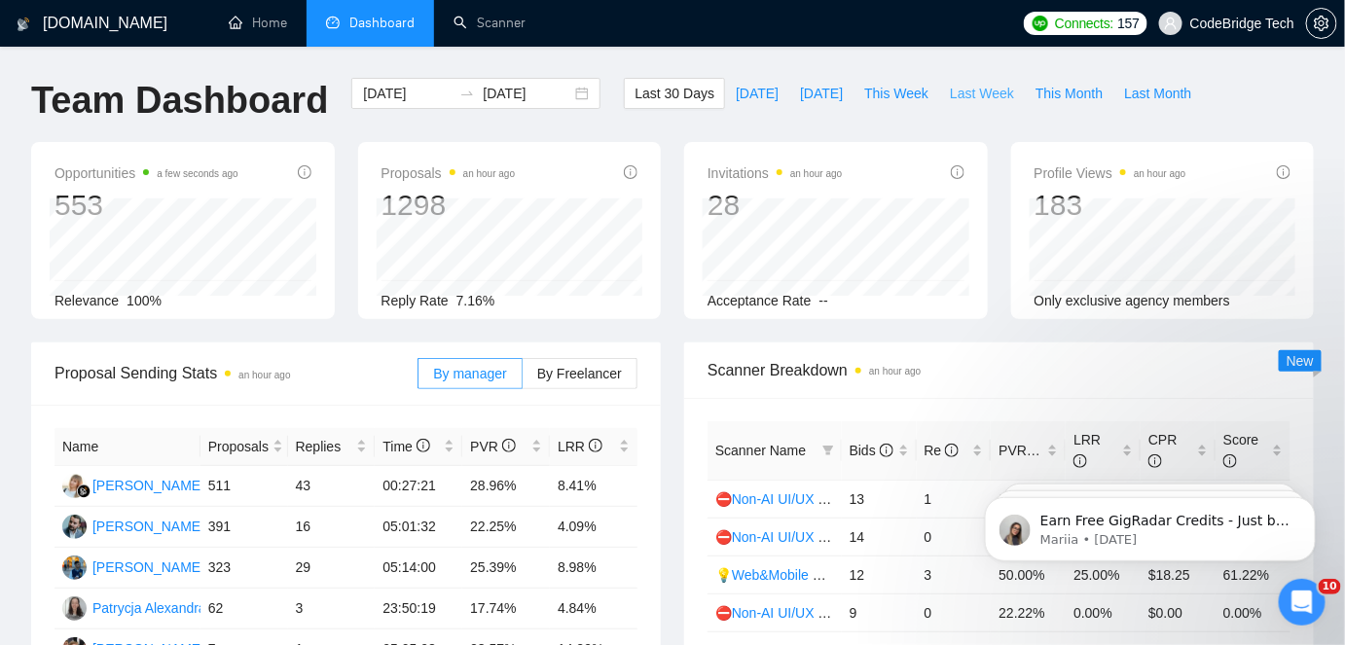
click at [981, 95] on span "Last Week" at bounding box center [982, 93] width 64 height 21
type input "[DATE]"
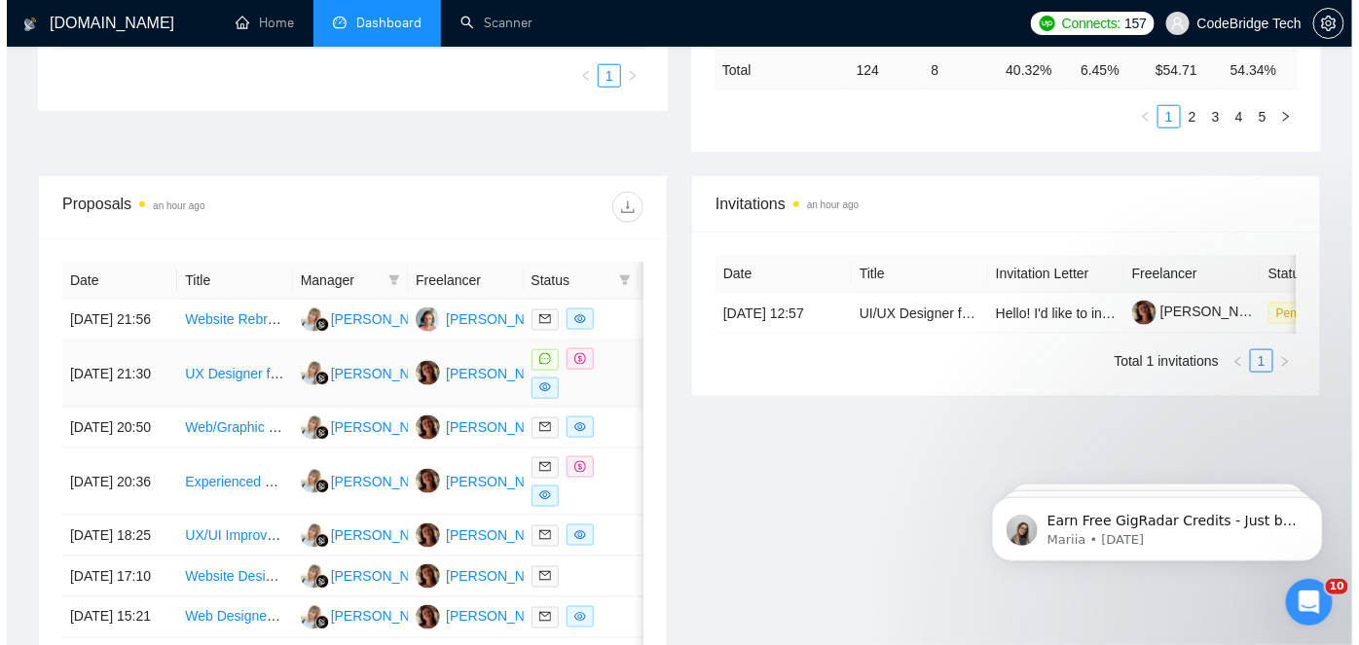
scroll to position [708, 0]
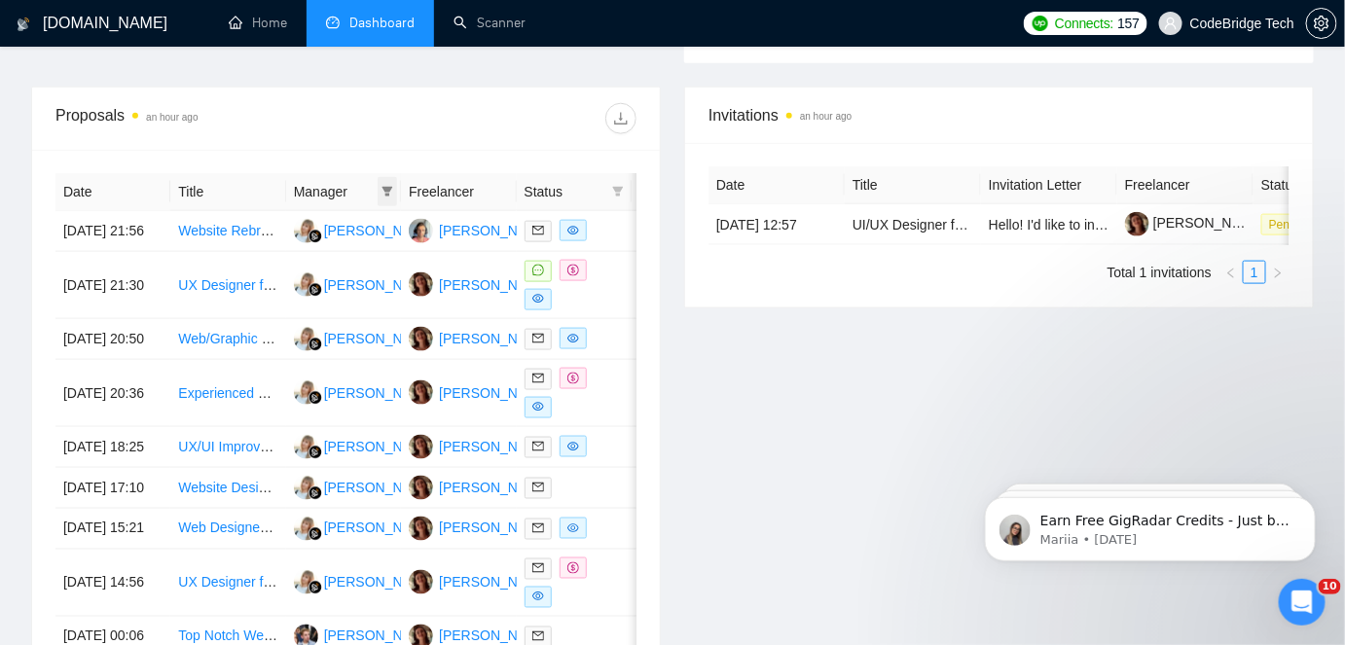
click at [385, 191] on icon "filter" at bounding box center [388, 192] width 12 height 12
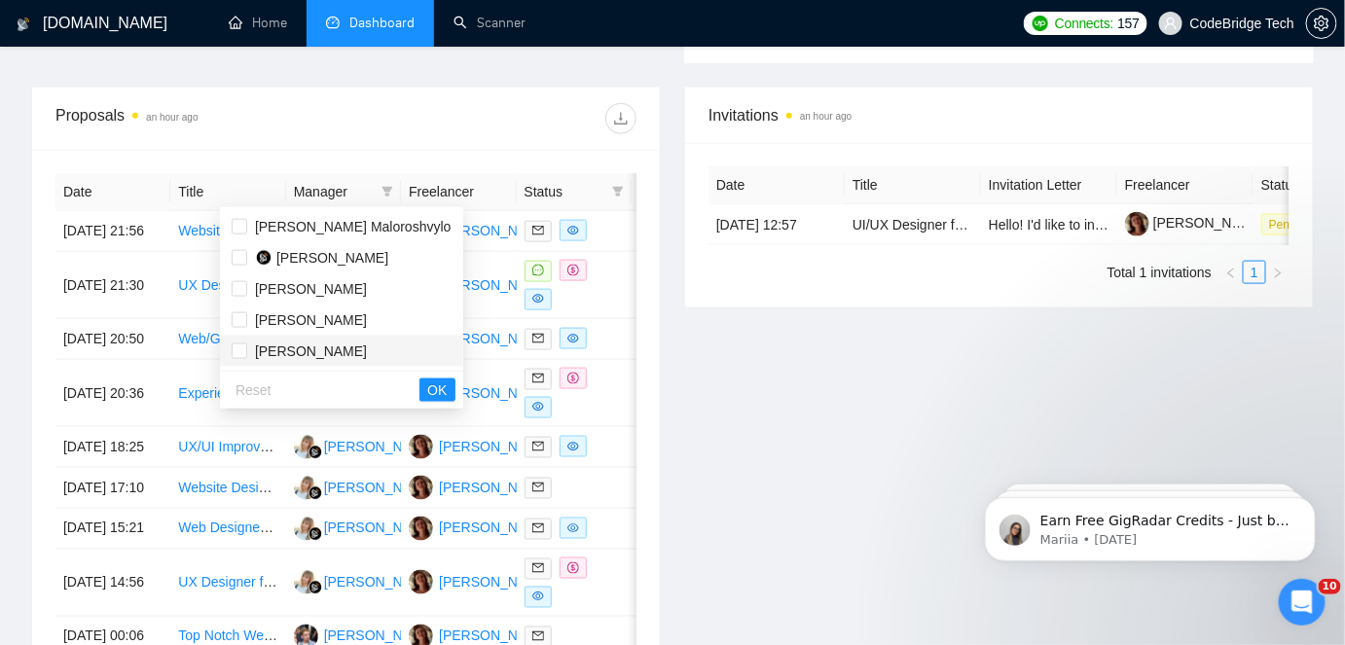
click at [279, 346] on span "[PERSON_NAME]" at bounding box center [311, 352] width 112 height 16
checkbox input "true"
click at [427, 389] on span "OK" at bounding box center [436, 390] width 19 height 21
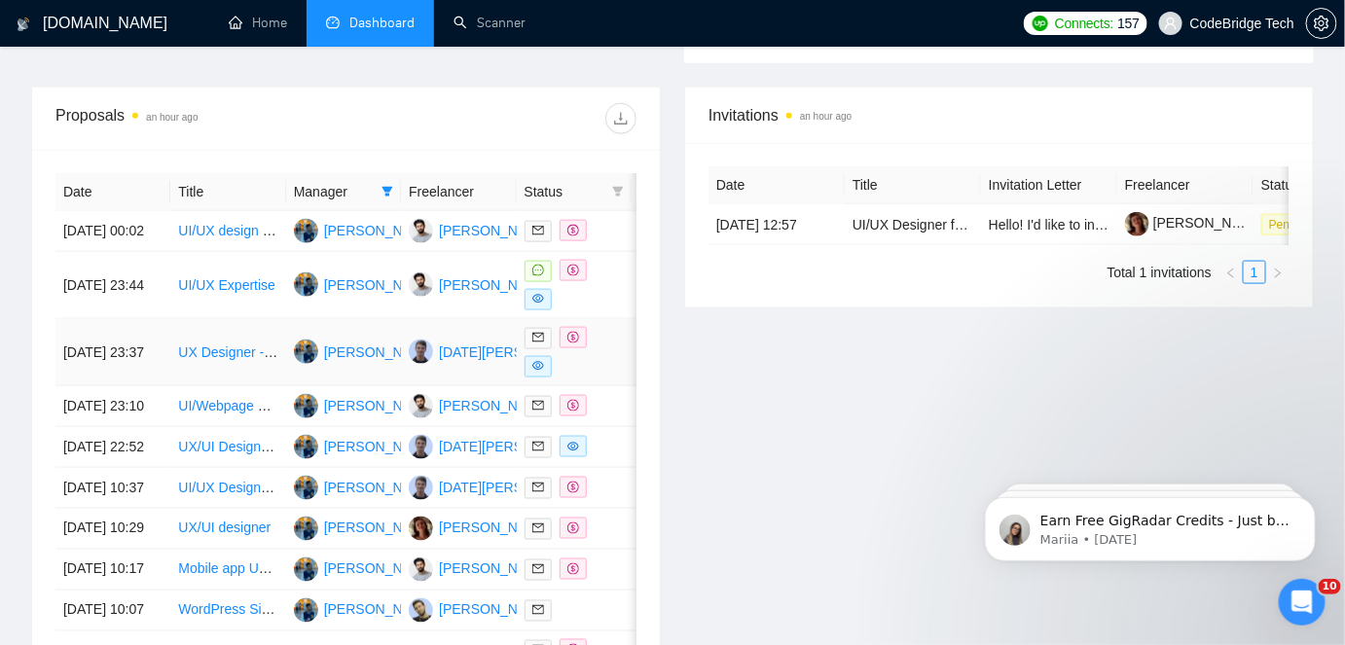
click at [317, 386] on td "[PERSON_NAME]" at bounding box center [343, 352] width 115 height 67
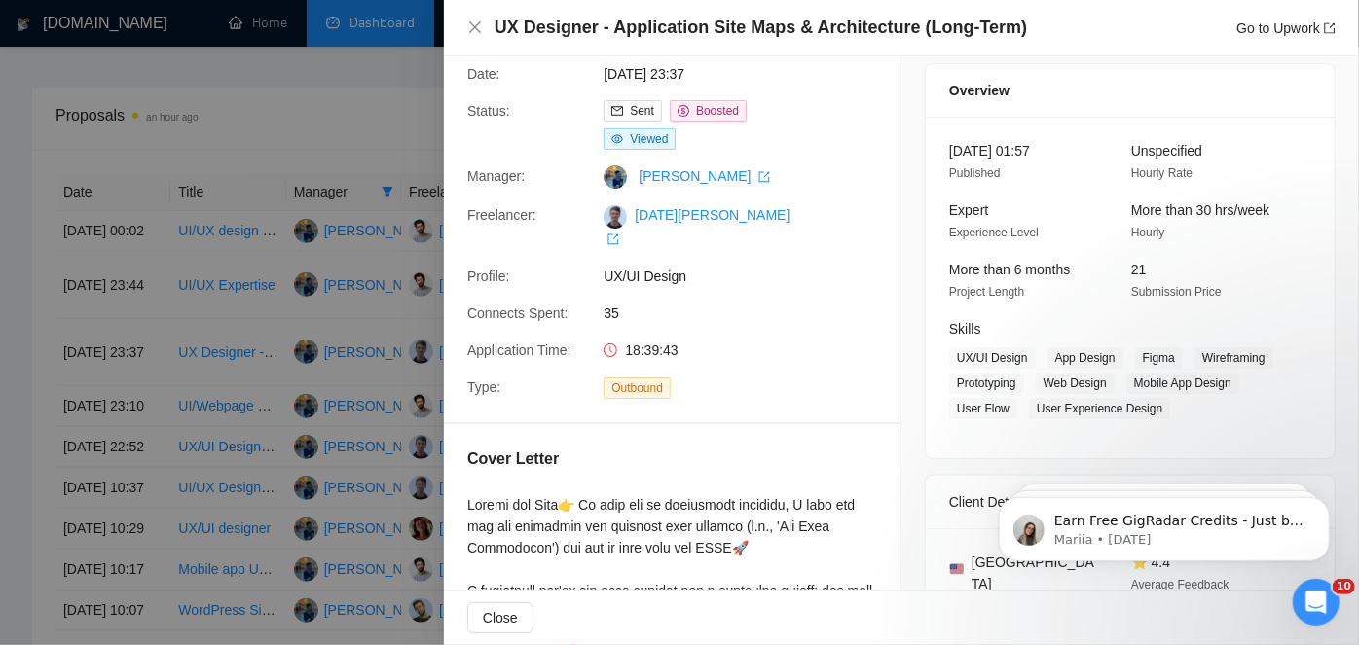
scroll to position [88, 0]
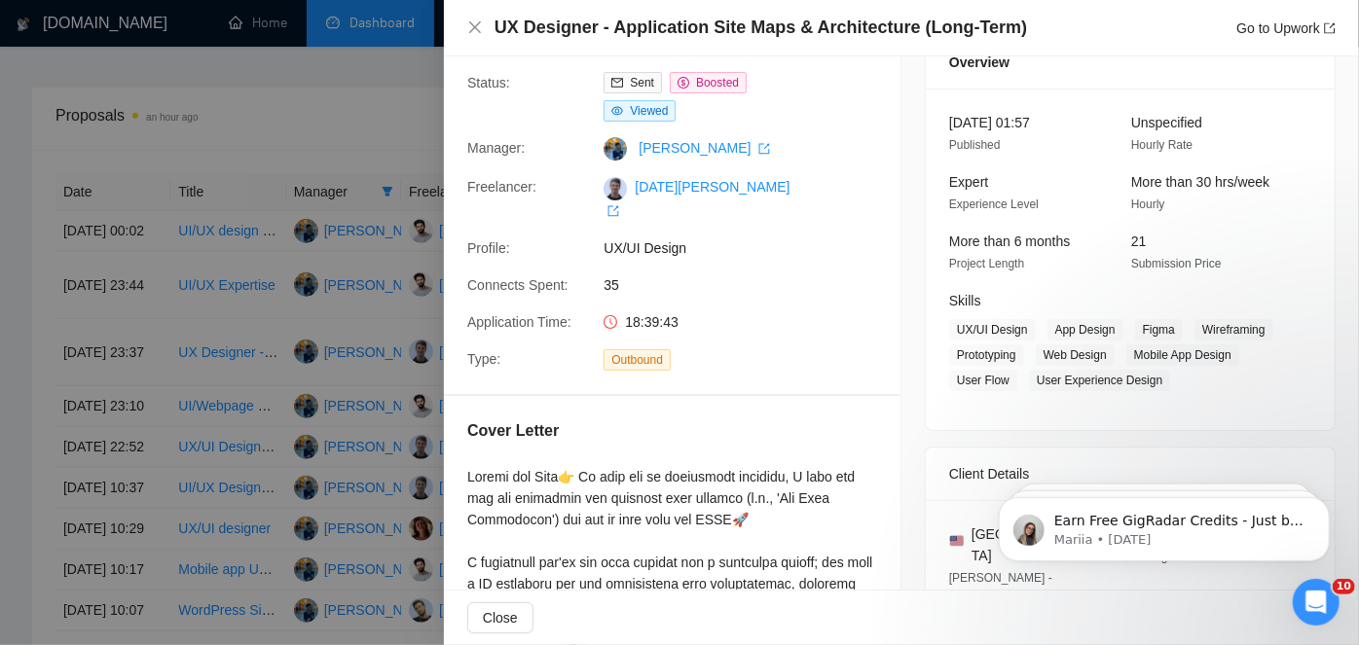
click at [215, 461] on div at bounding box center [679, 322] width 1359 height 645
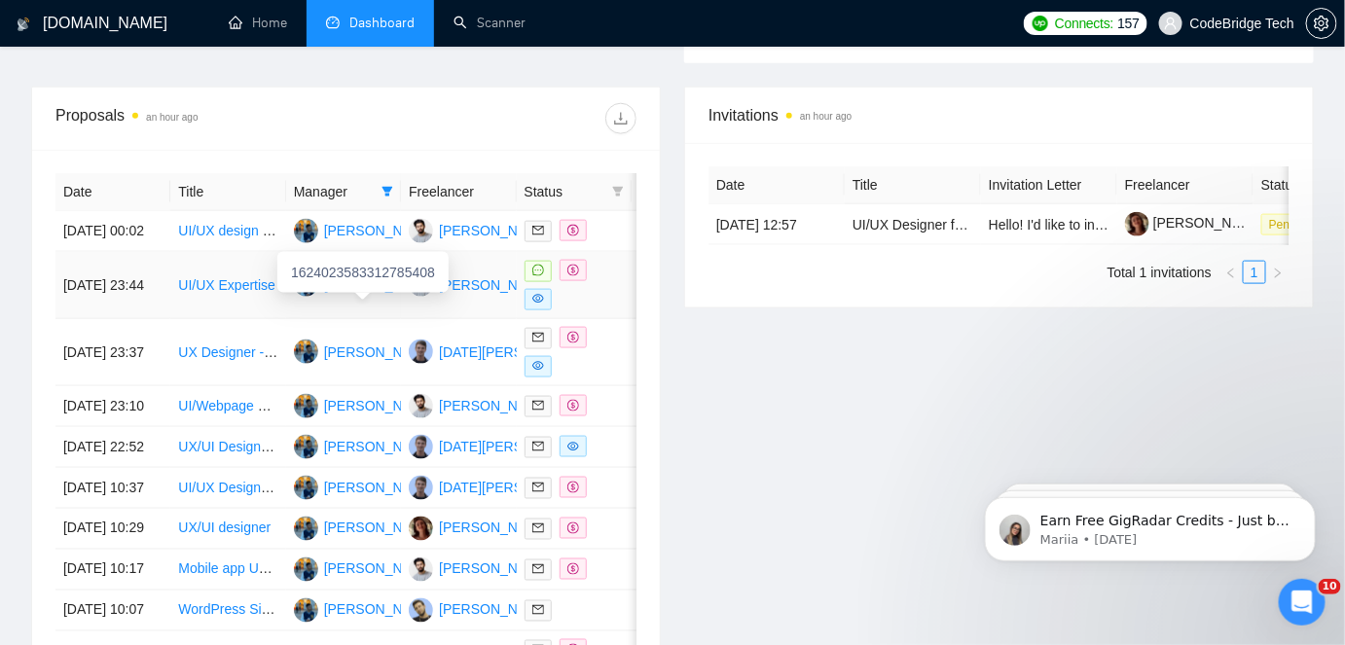
click at [330, 319] on td "[PERSON_NAME]" at bounding box center [343, 285] width 115 height 67
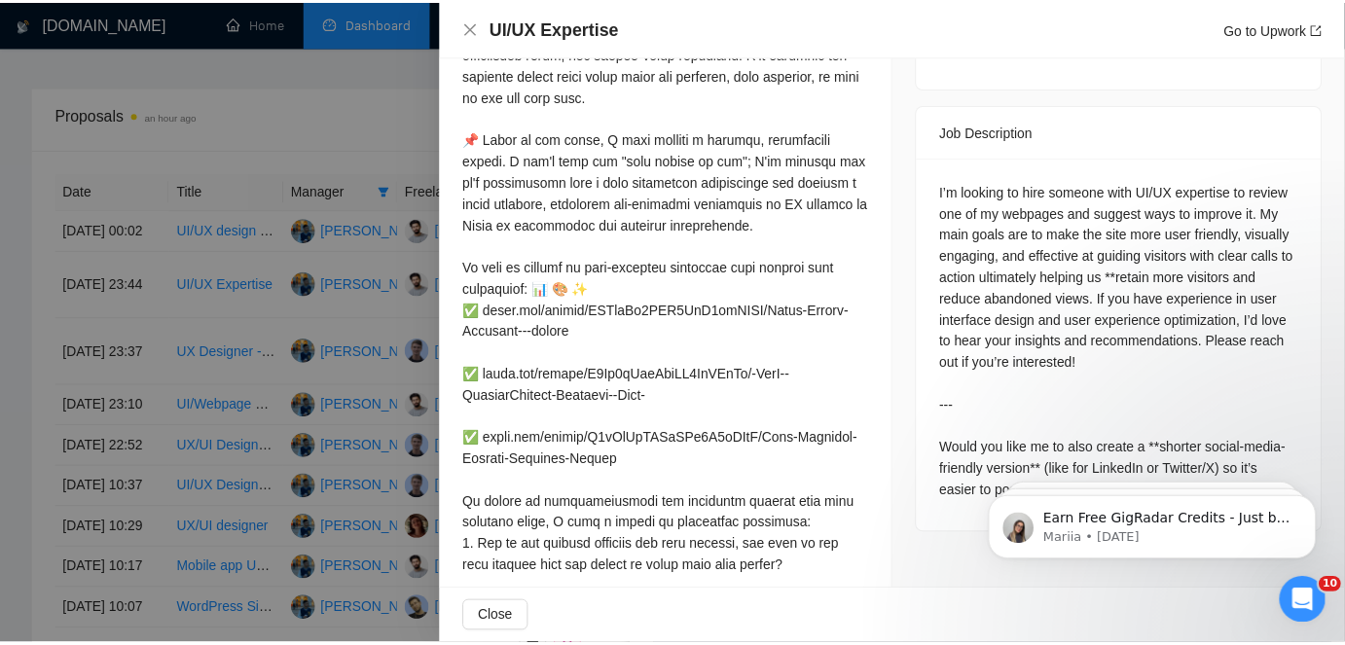
scroll to position [796, 0]
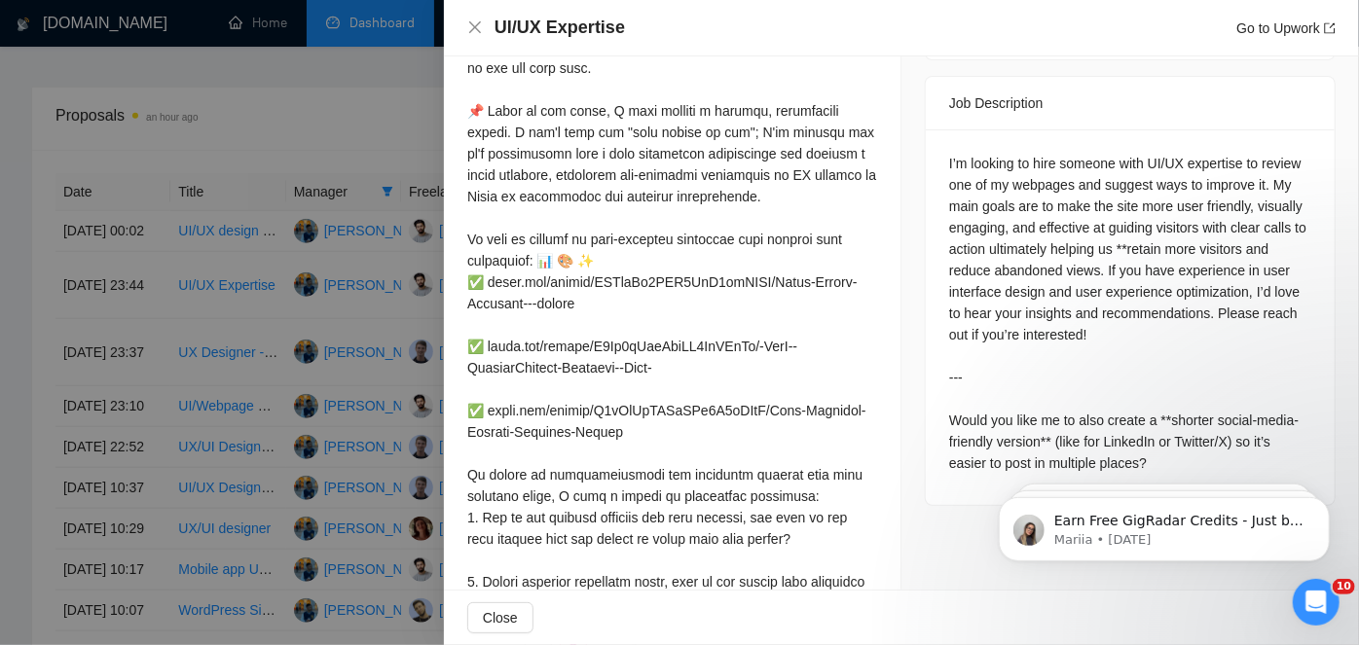
click at [303, 511] on div at bounding box center [679, 322] width 1359 height 645
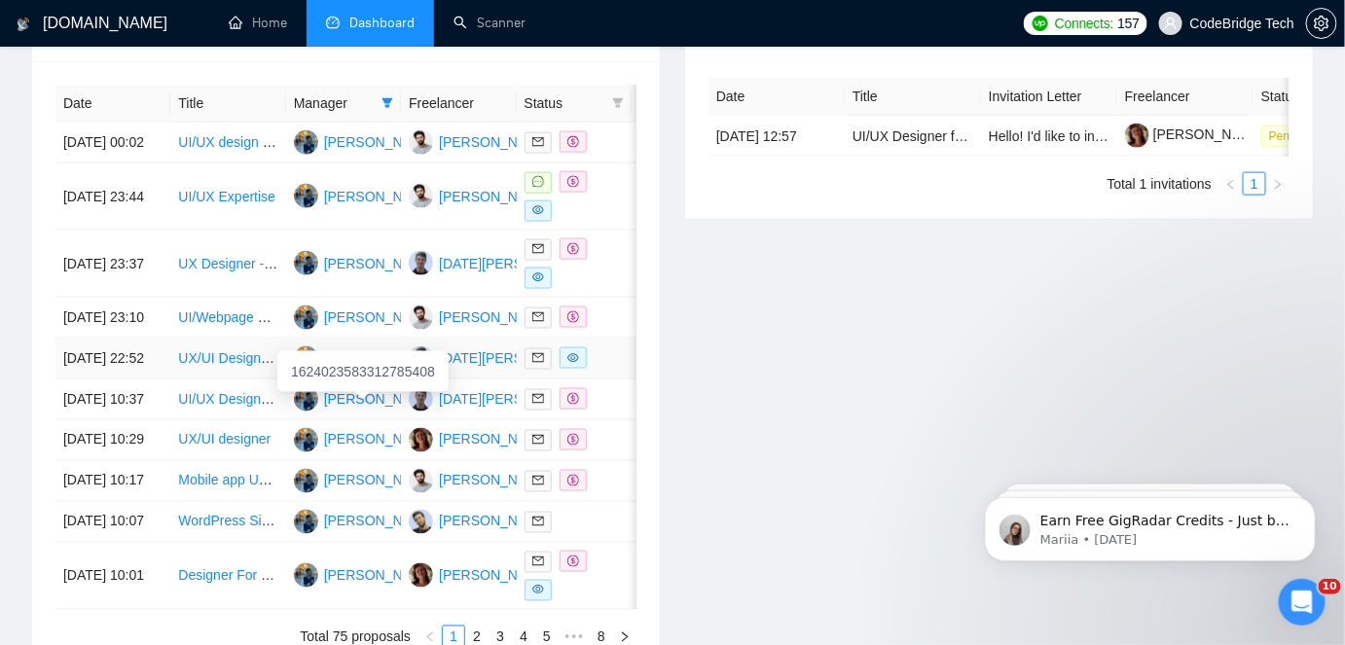
click at [356, 372] on div "1624023583312785408" at bounding box center [362, 371] width 171 height 41
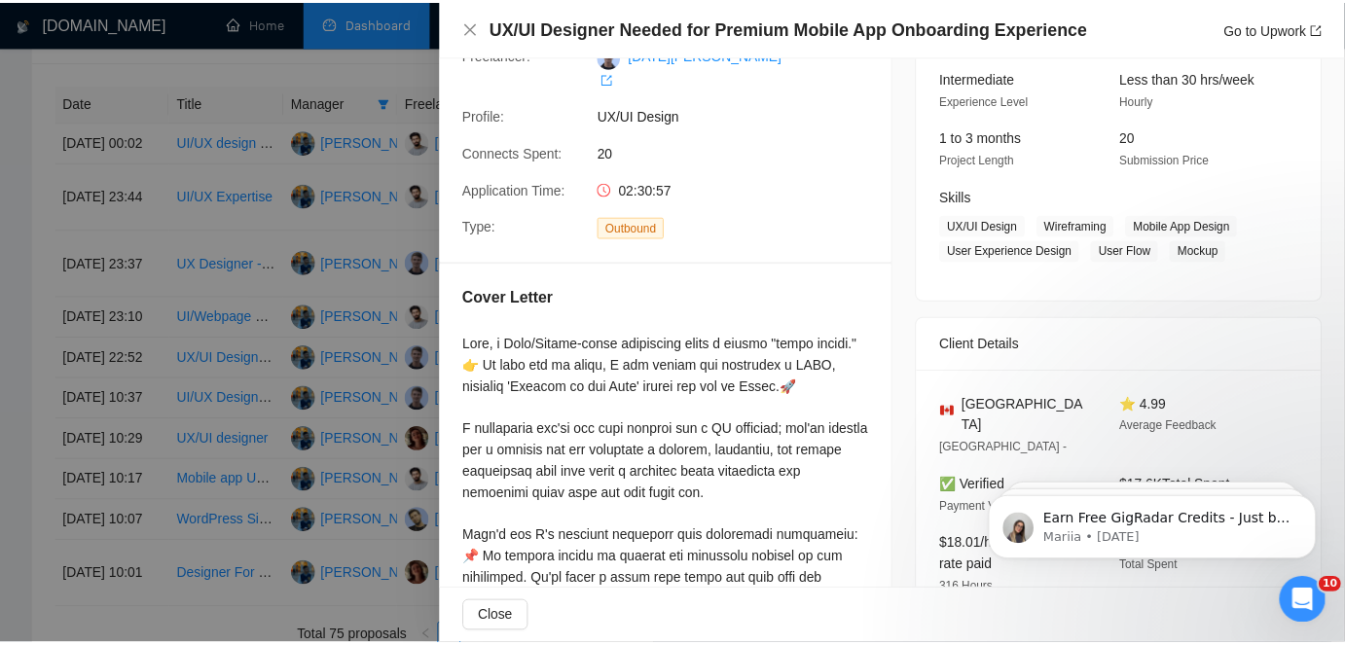
scroll to position [176, 0]
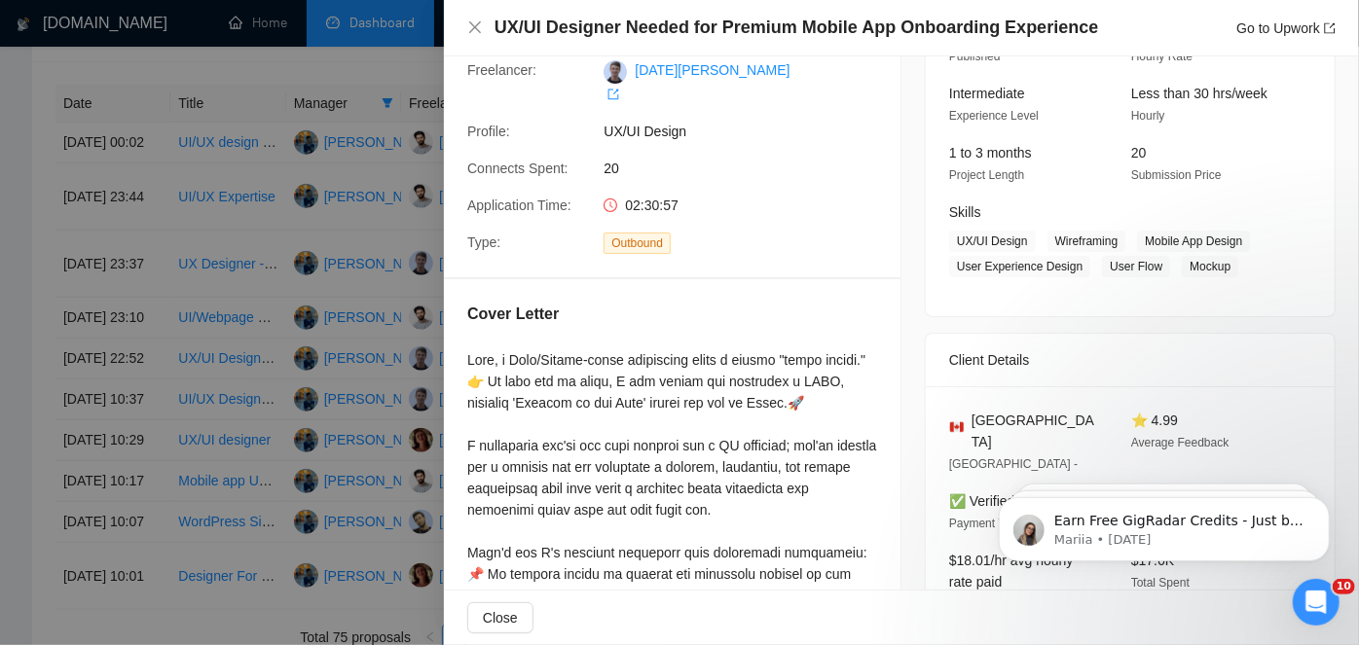
click at [343, 450] on div at bounding box center [679, 322] width 1359 height 645
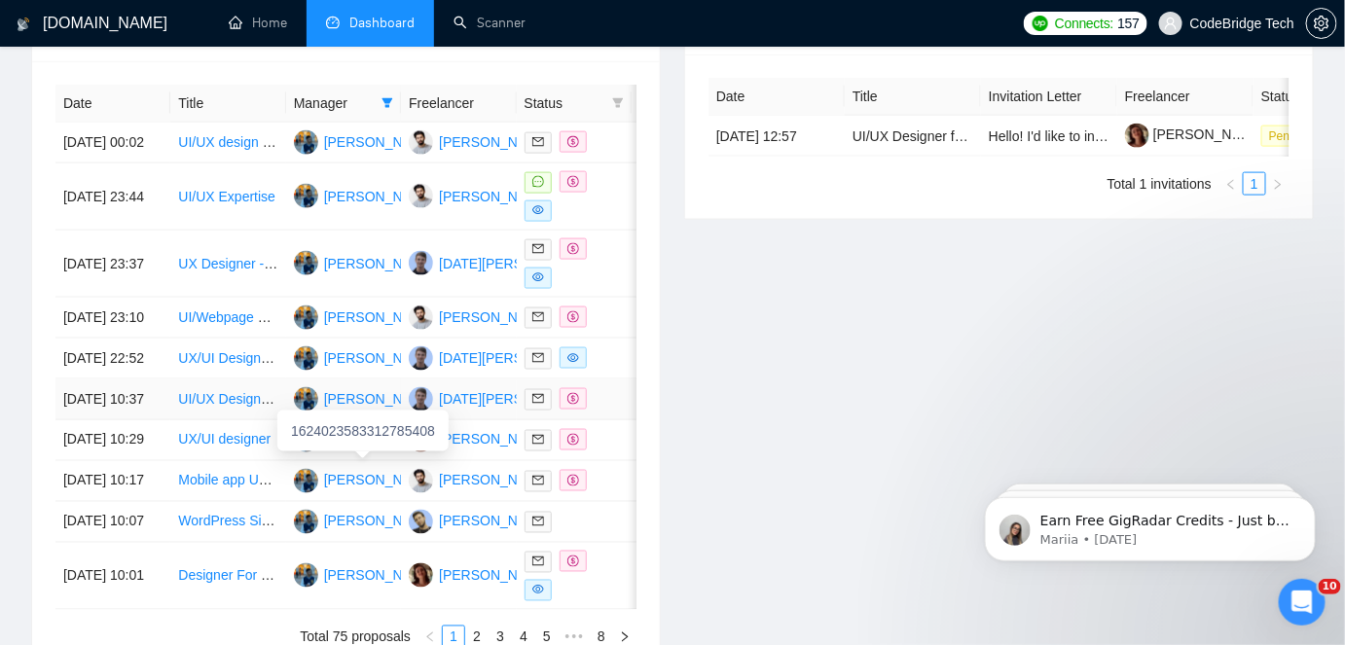
click at [337, 410] on div "[PERSON_NAME]" at bounding box center [380, 398] width 112 height 21
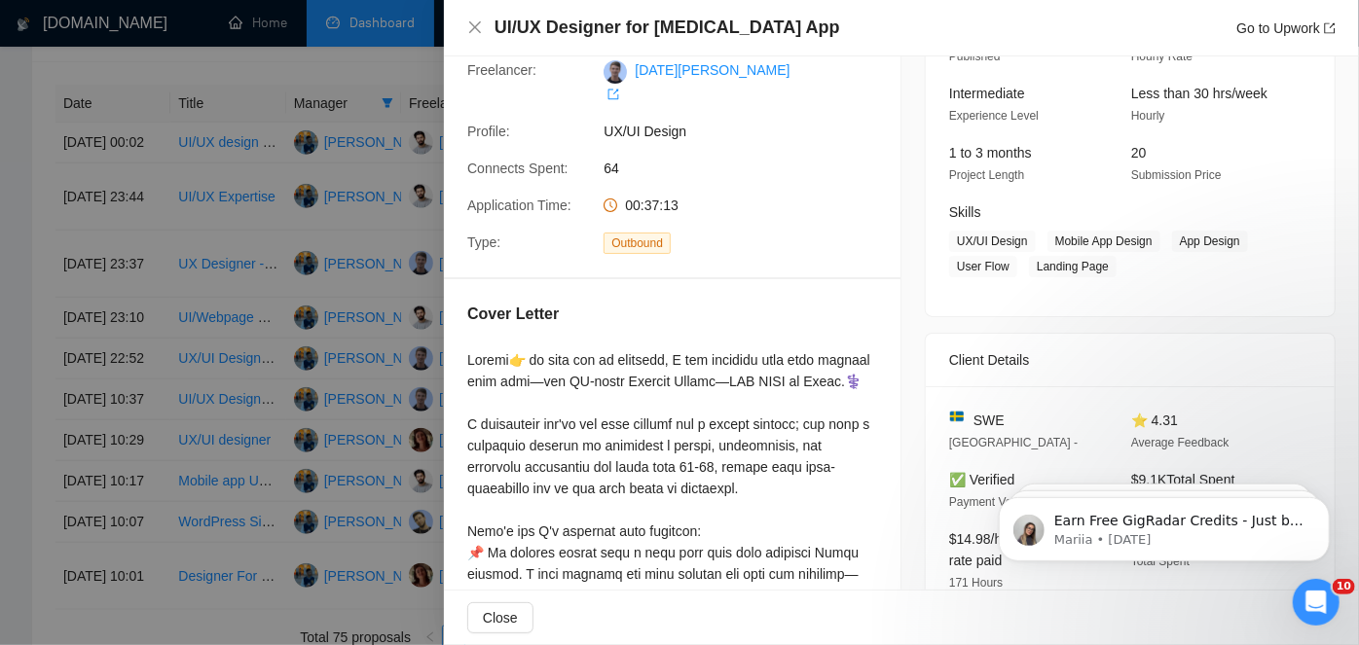
click at [329, 465] on div at bounding box center [679, 322] width 1359 height 645
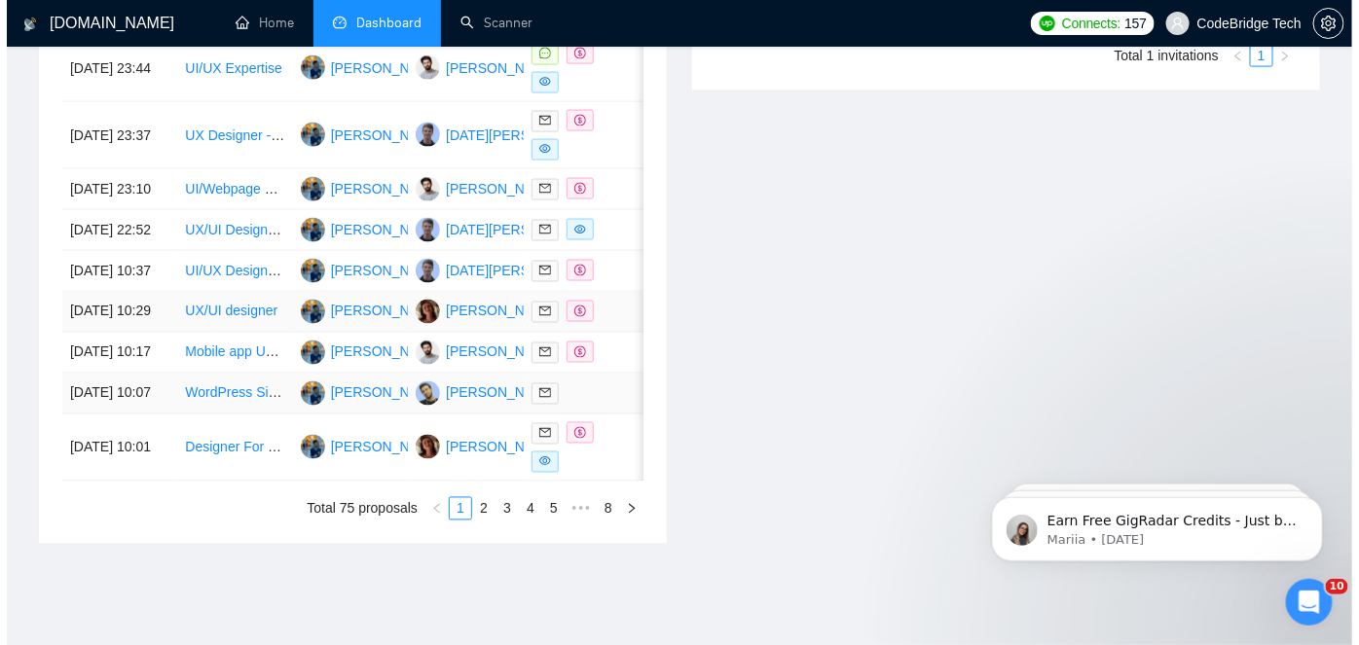
scroll to position [1061, 0]
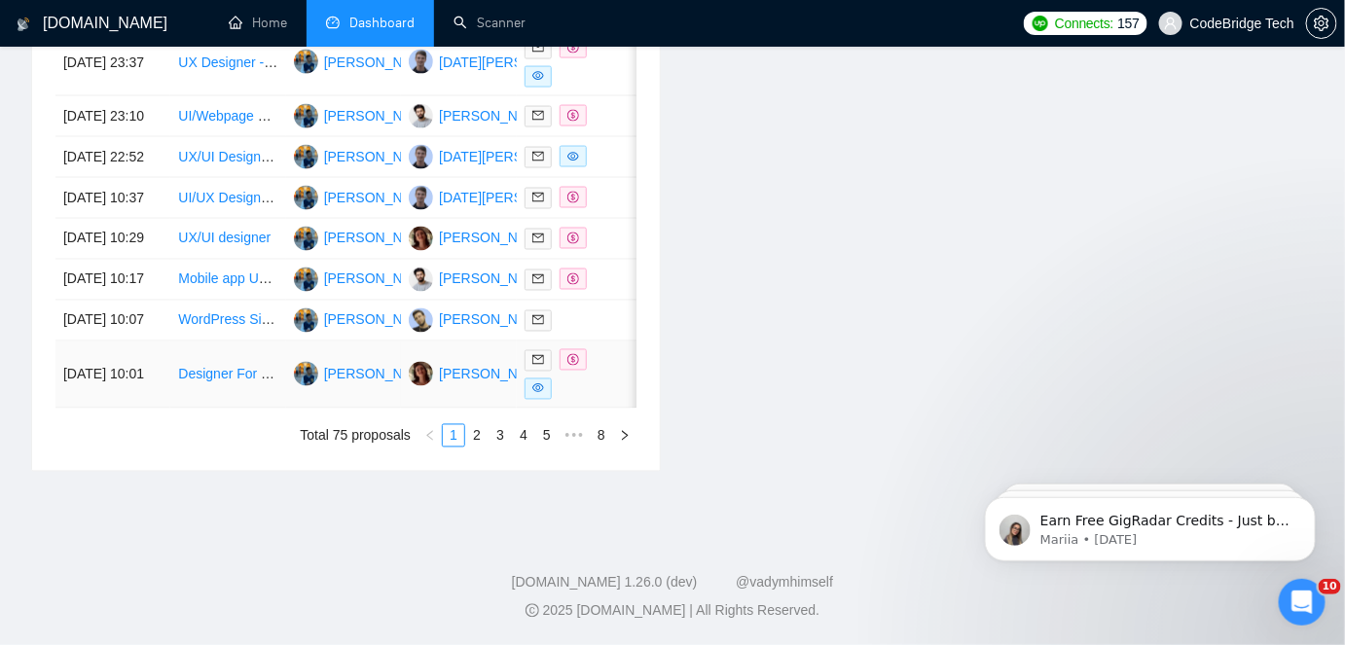
click at [340, 409] on td "[PERSON_NAME]" at bounding box center [343, 375] width 115 height 67
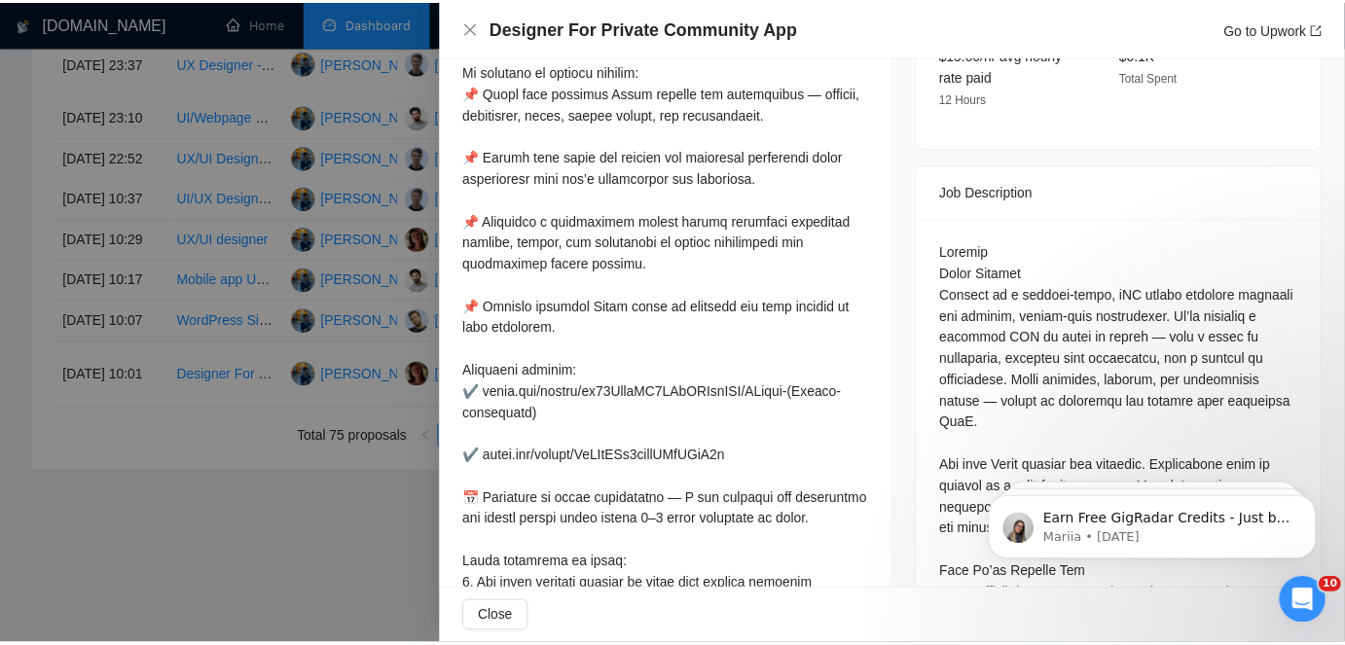
scroll to position [974, 0]
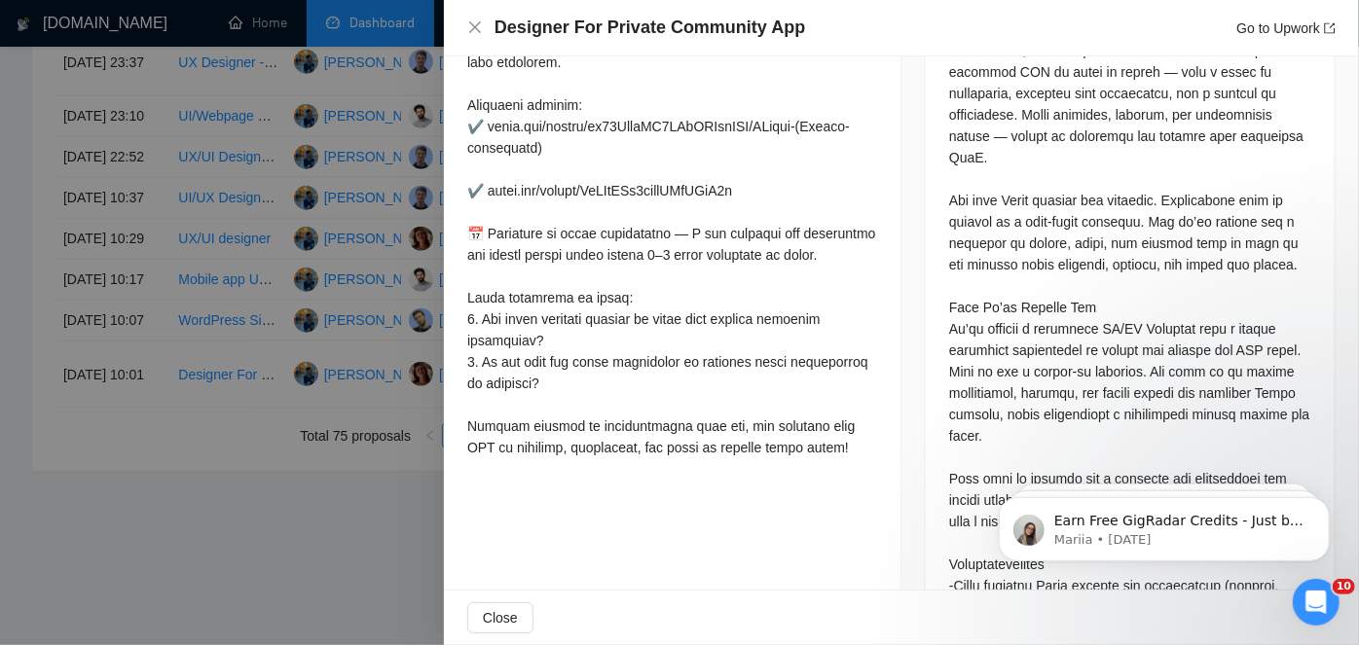
click at [368, 241] on div at bounding box center [679, 322] width 1359 height 645
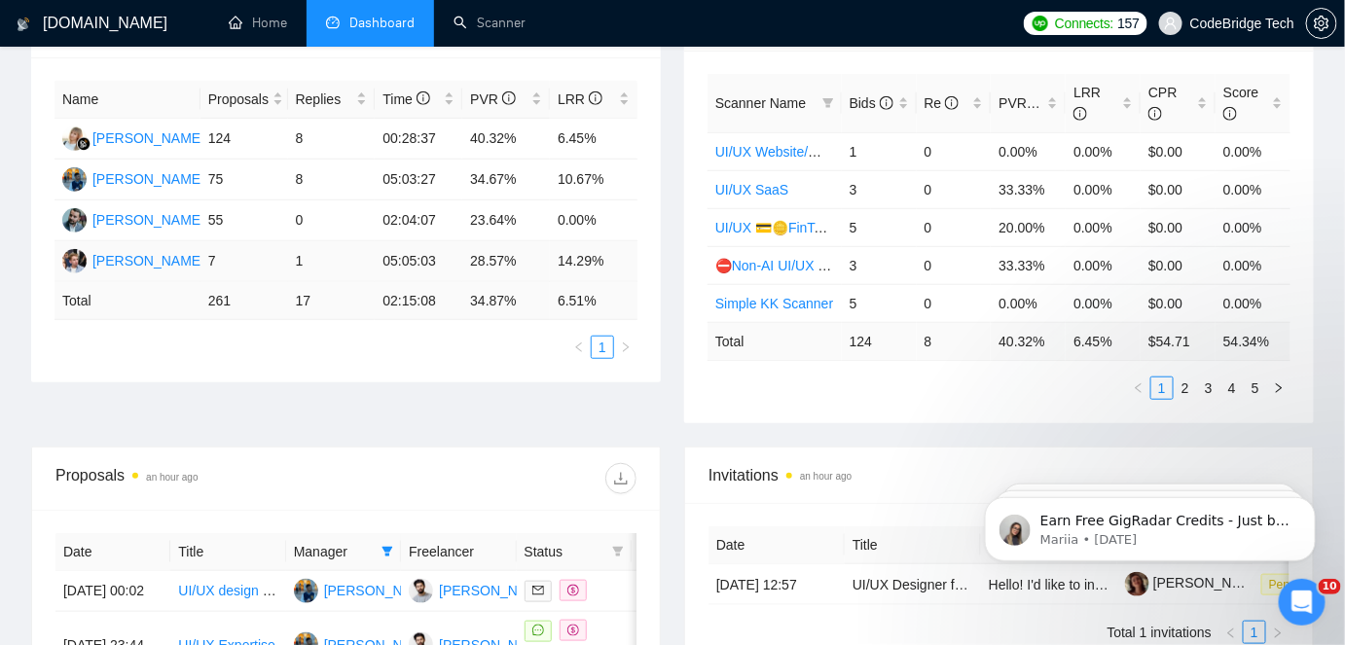
scroll to position [0, 0]
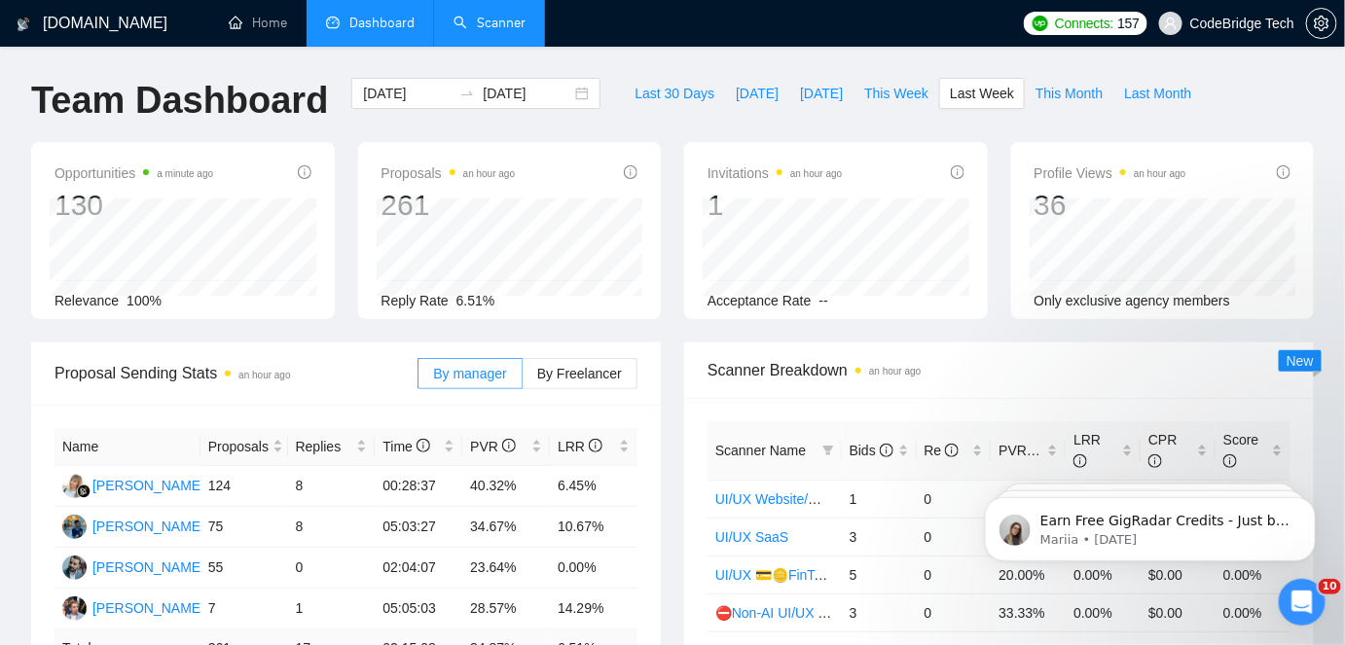
click at [493, 31] on link "Scanner" at bounding box center [490, 23] width 72 height 17
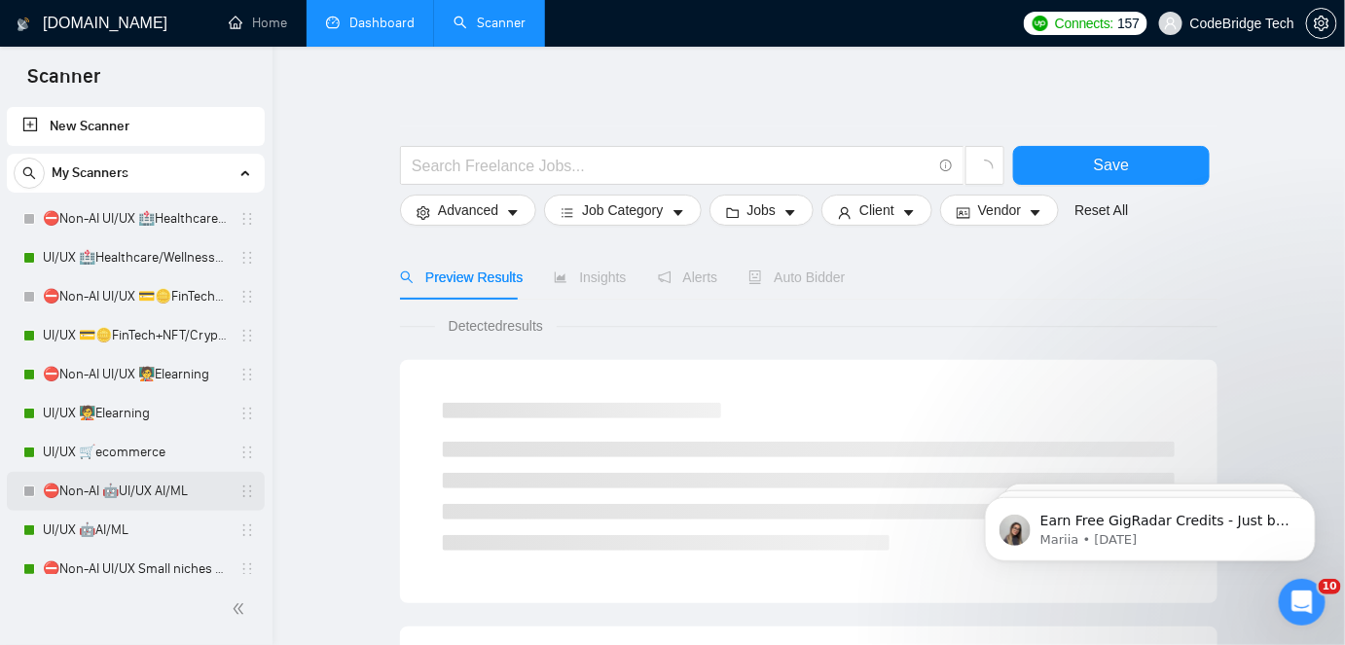
scroll to position [265, 0]
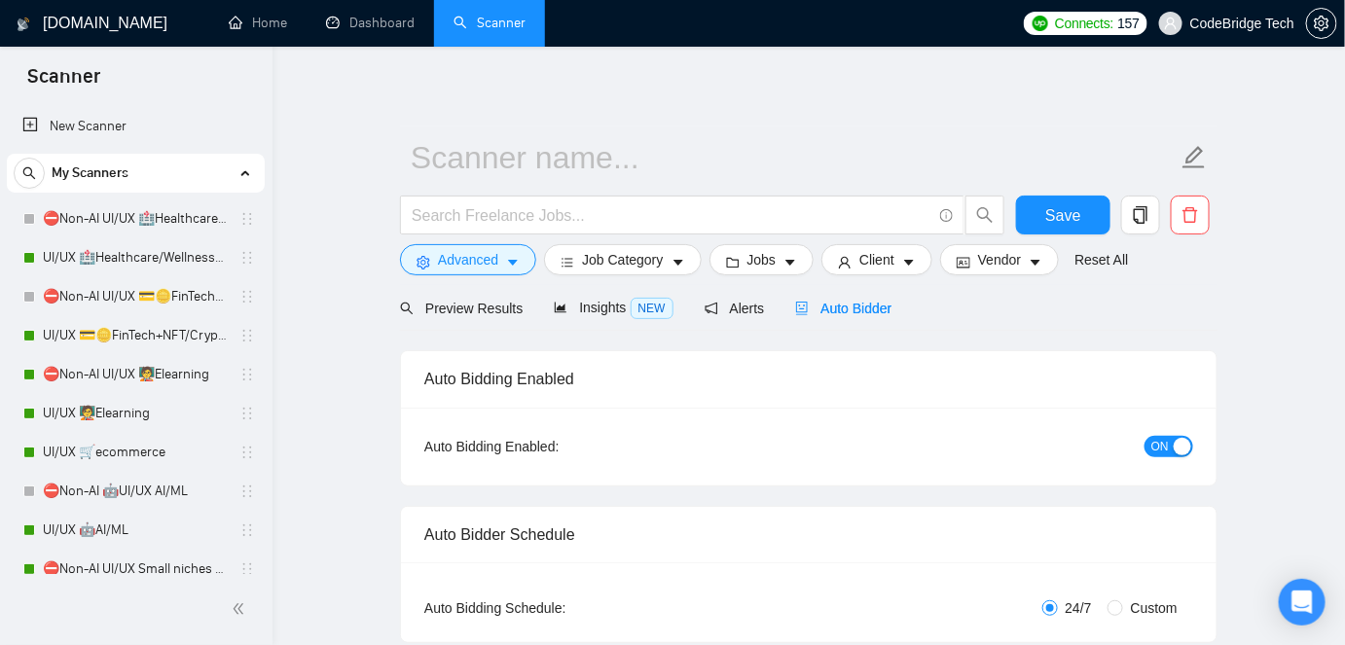
click at [838, 301] on span "Auto Bidder" at bounding box center [843, 309] width 96 height 16
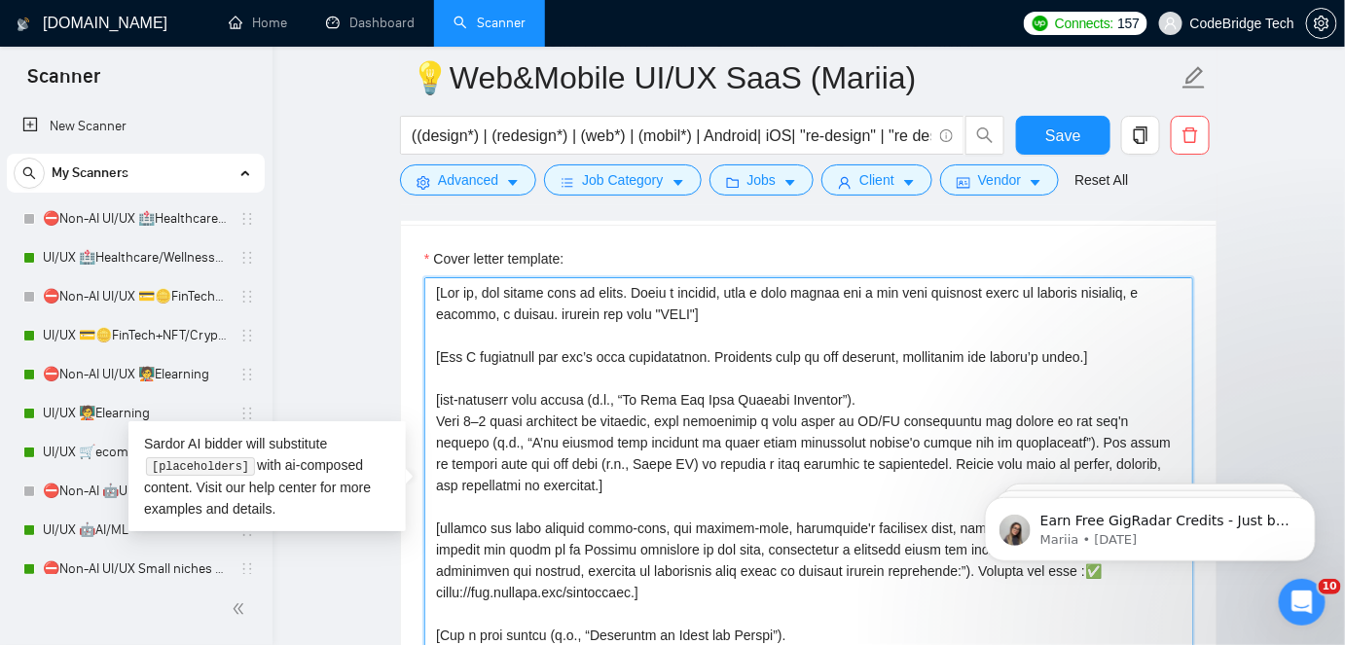
drag, startPoint x: 775, startPoint y: 494, endPoint x: 430, endPoint y: 283, distance: 403.7
click at [430, 283] on textarea "Cover letter template:" at bounding box center [808, 496] width 769 height 438
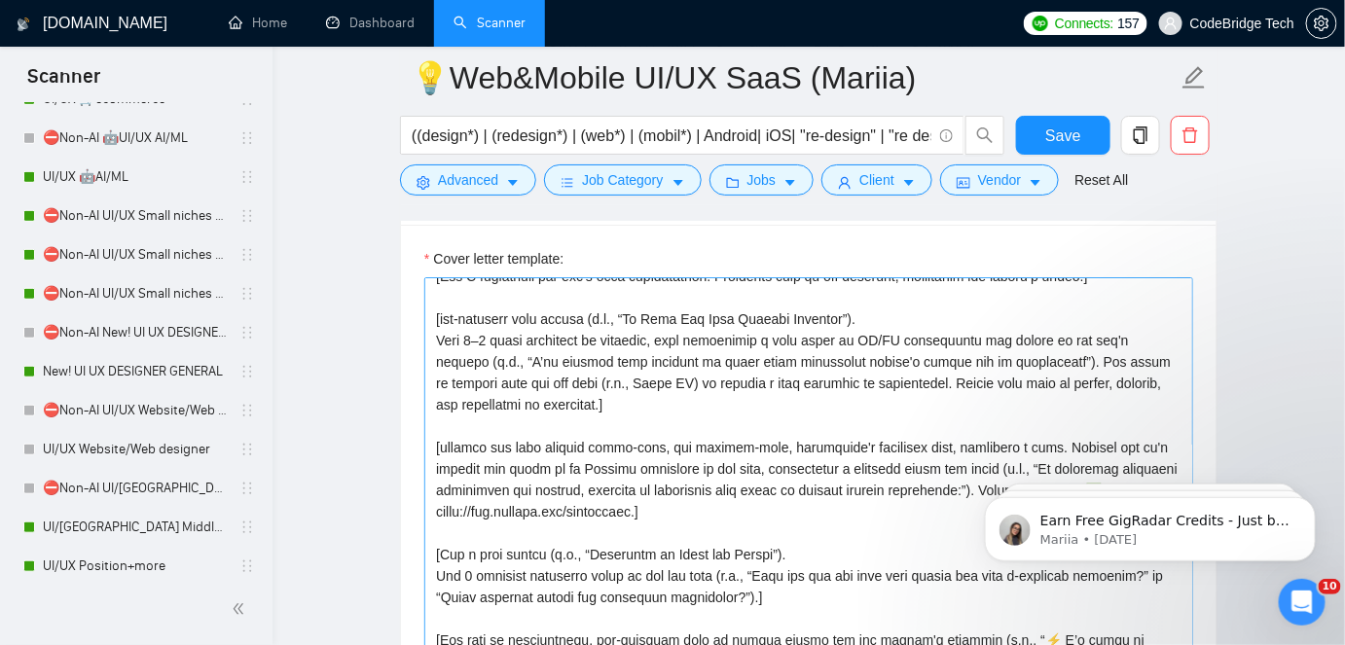
scroll to position [176, 0]
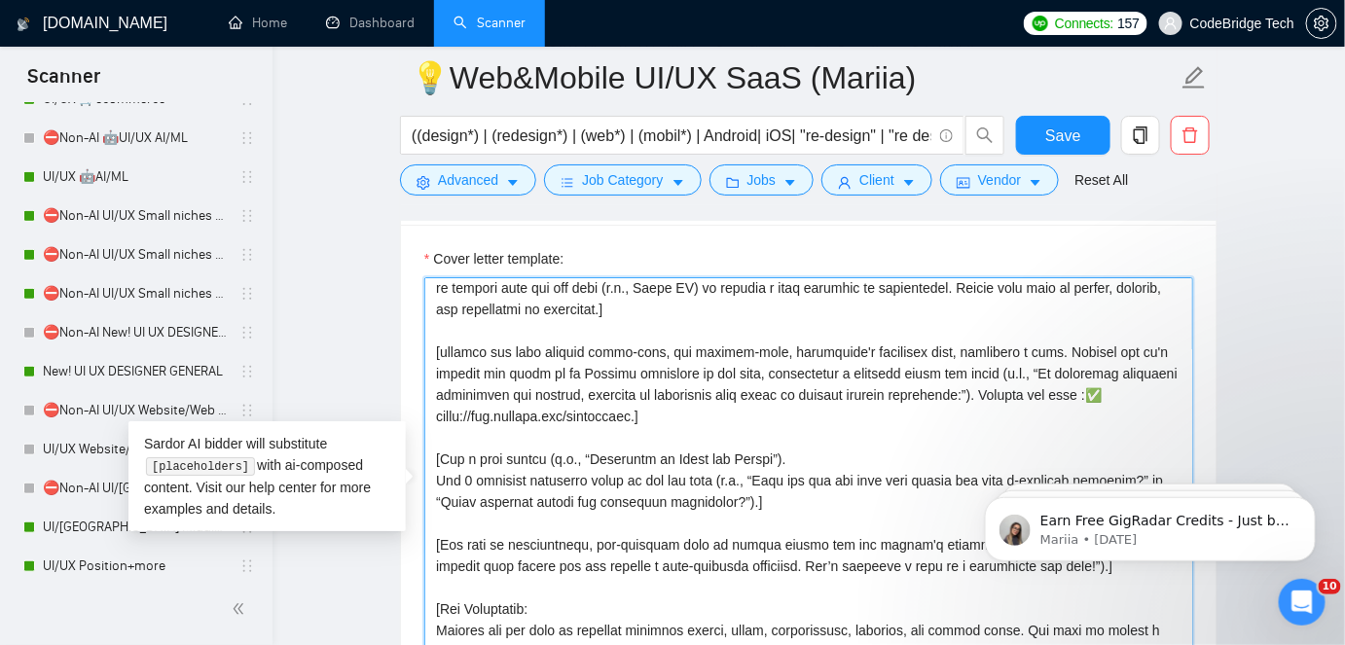
click at [716, 455] on textarea "Cover letter template:" at bounding box center [808, 496] width 769 height 438
drag, startPoint x: 633, startPoint y: 450, endPoint x: 783, endPoint y: 449, distance: 149.9
click at [783, 449] on textarea "Cover letter template:" at bounding box center [808, 496] width 769 height 438
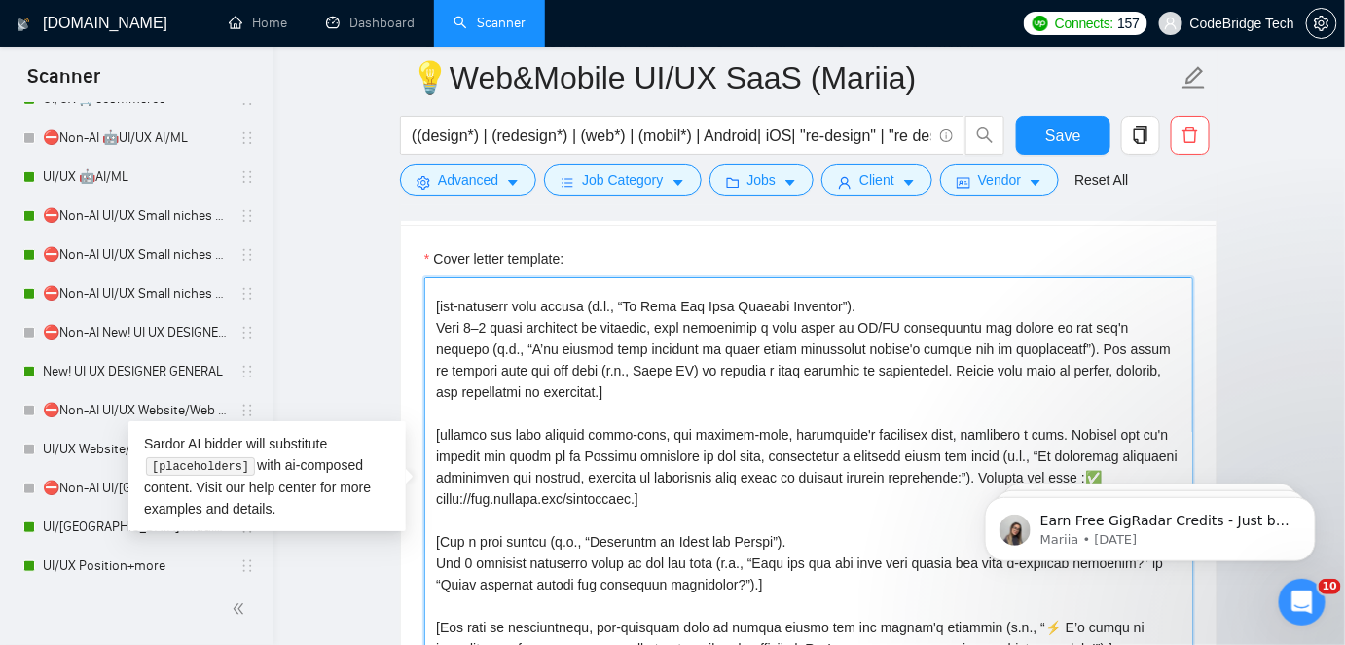
scroll to position [0, 0]
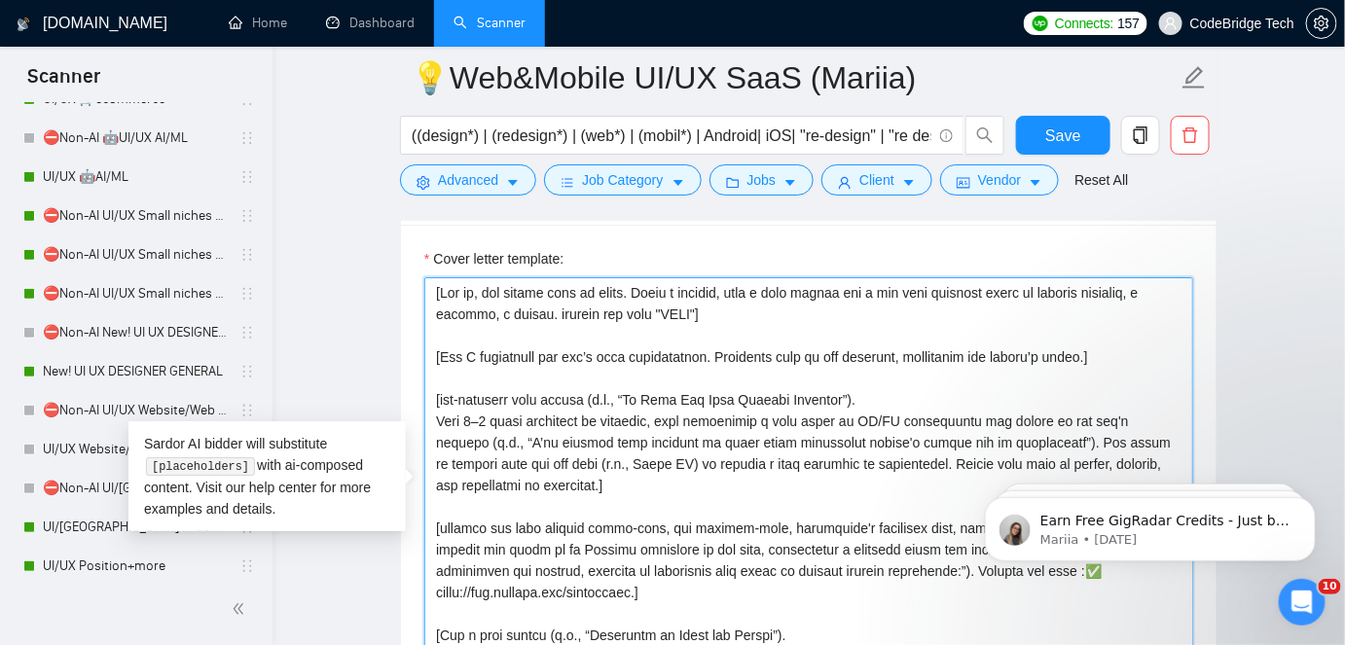
drag, startPoint x: 628, startPoint y: 394, endPoint x: 859, endPoint y: 390, distance: 230.8
click at [859, 390] on textarea "Cover letter template:" at bounding box center [808, 496] width 769 height 438
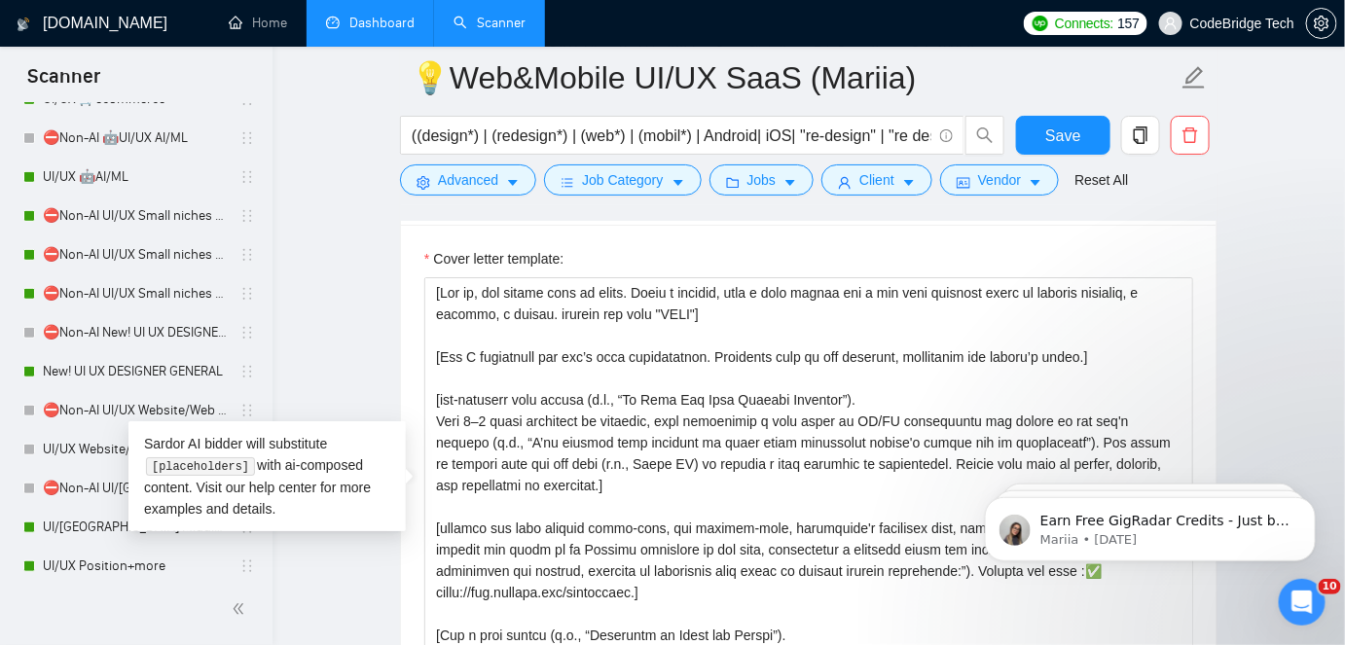
click at [351, 23] on link "Dashboard" at bounding box center [370, 23] width 89 height 17
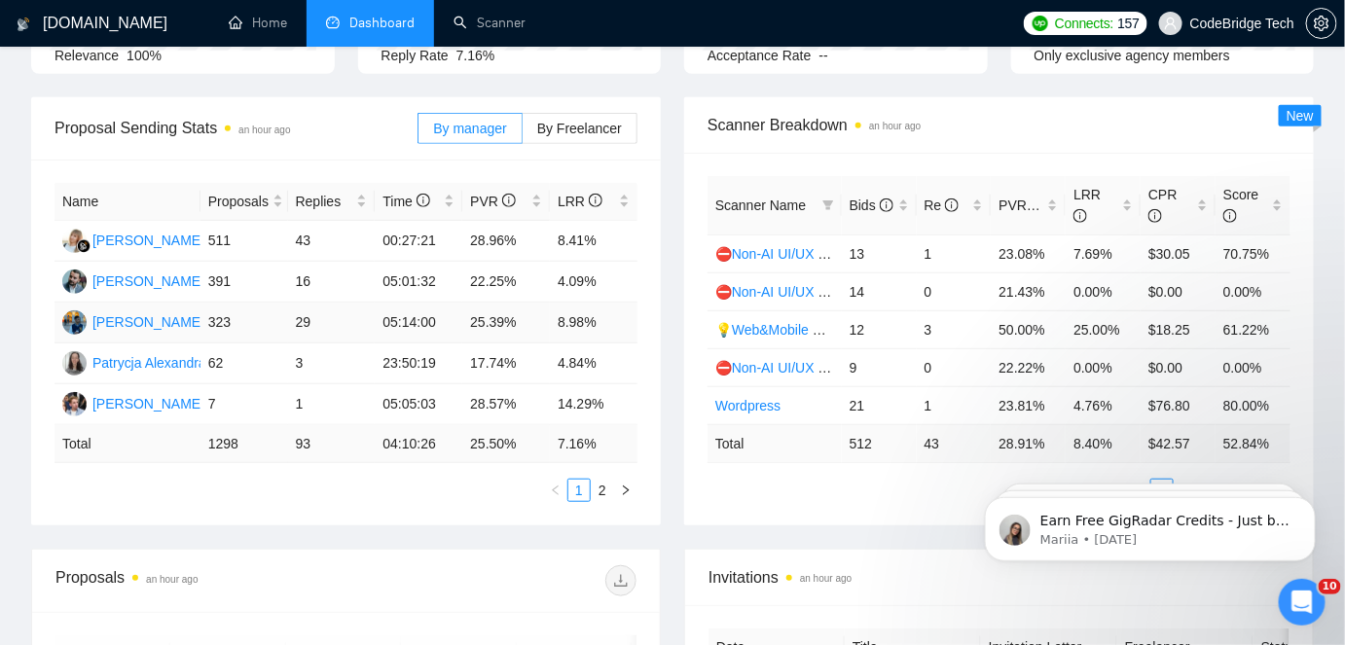
scroll to position [265, 0]
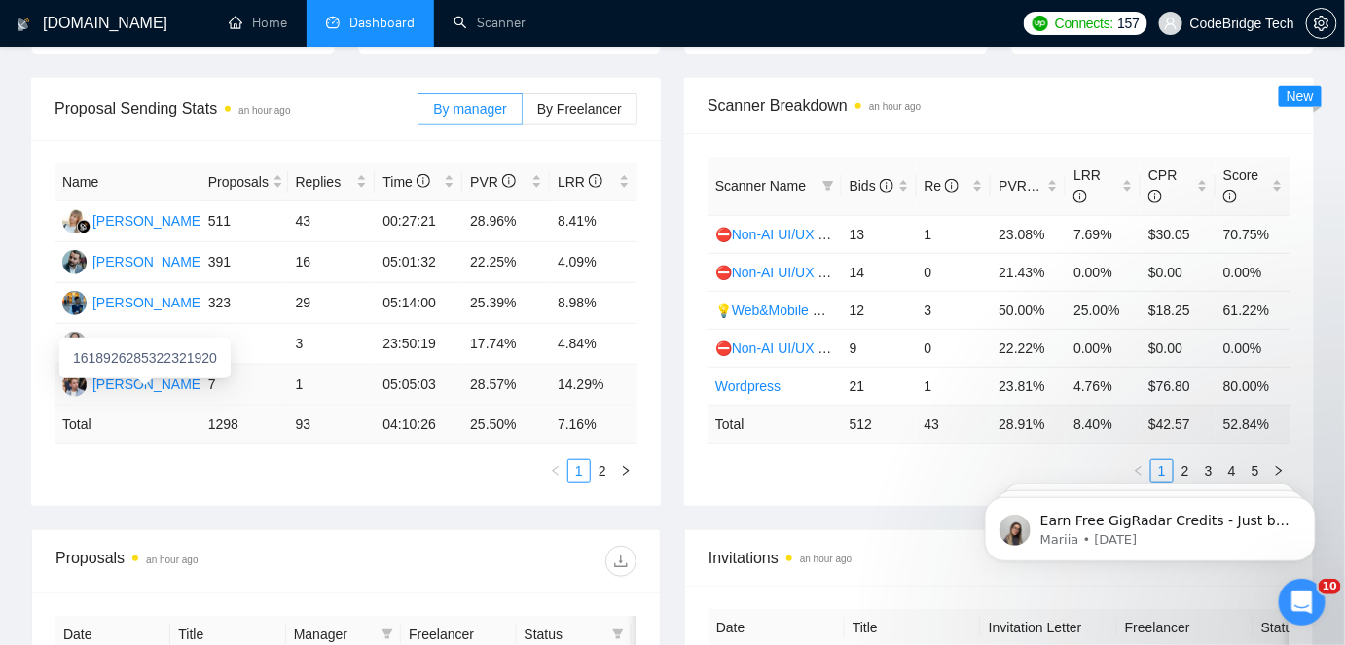
click at [173, 386] on div "[PERSON_NAME] Maloroshvylo" at bounding box center [190, 384] width 197 height 21
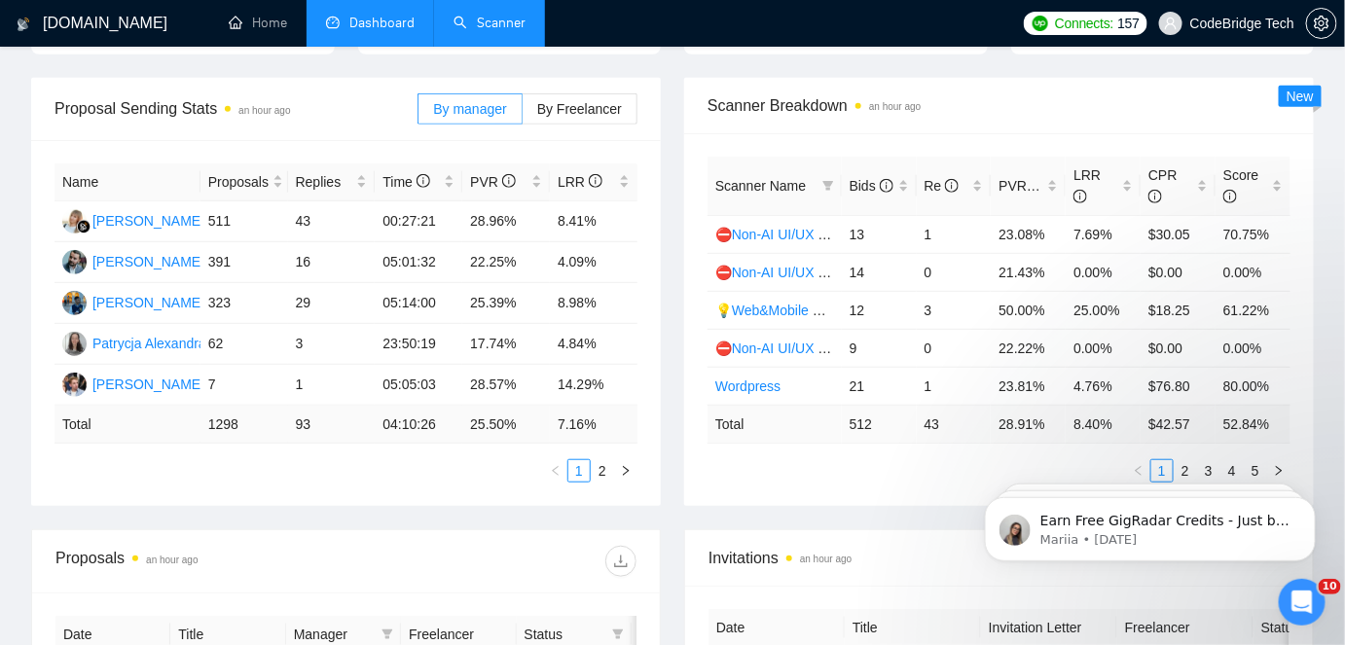
click at [481, 31] on link "Scanner" at bounding box center [490, 23] width 72 height 17
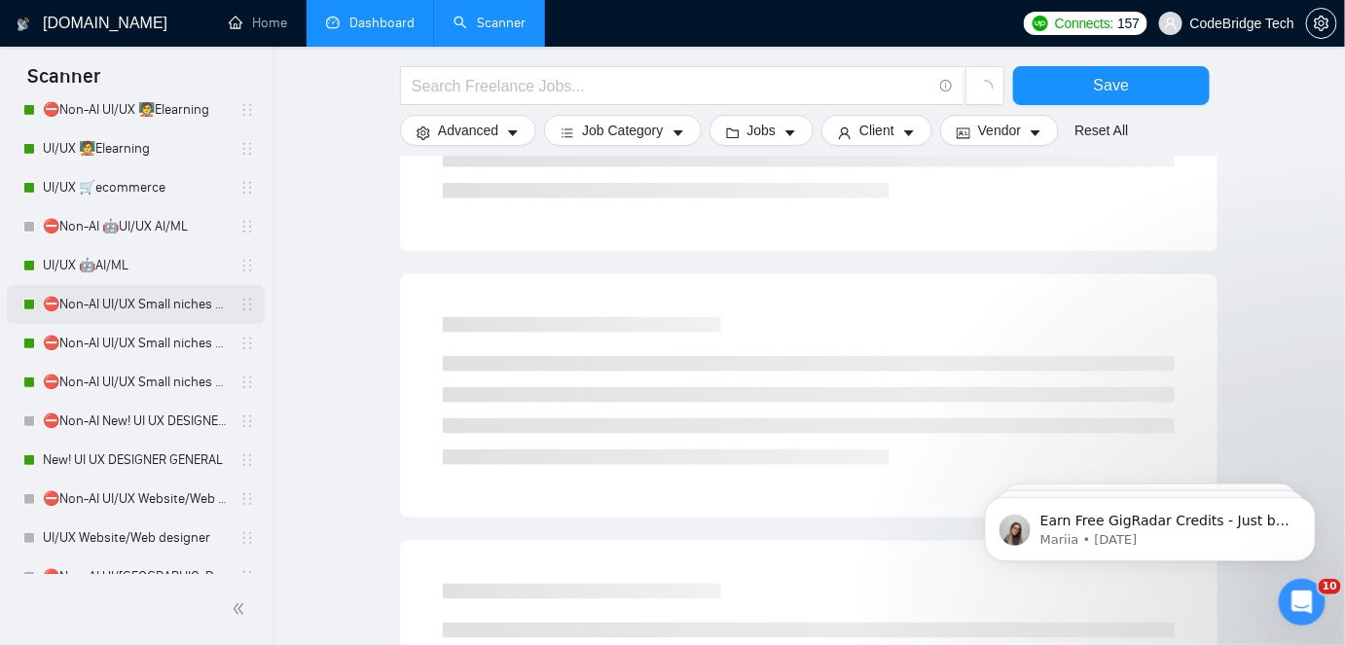
scroll to position [353, 0]
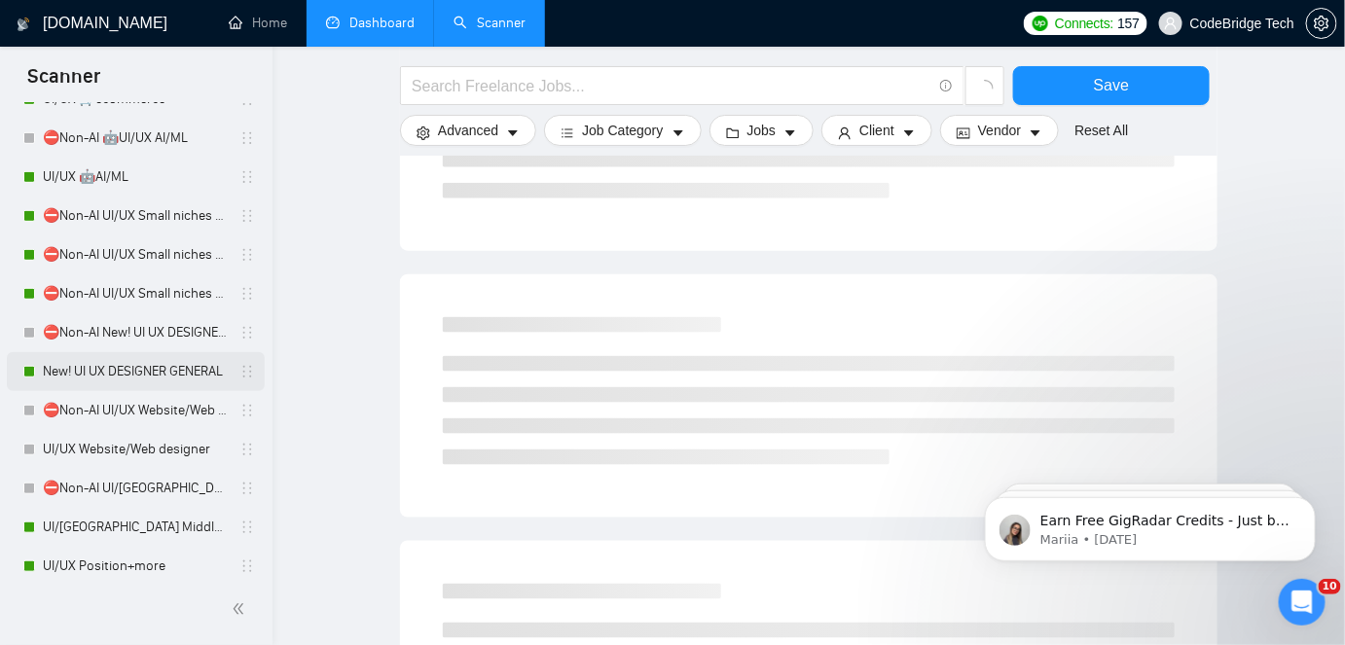
click at [106, 374] on link "New! UI UX DESIGNER GENERAL" at bounding box center [135, 371] width 185 height 39
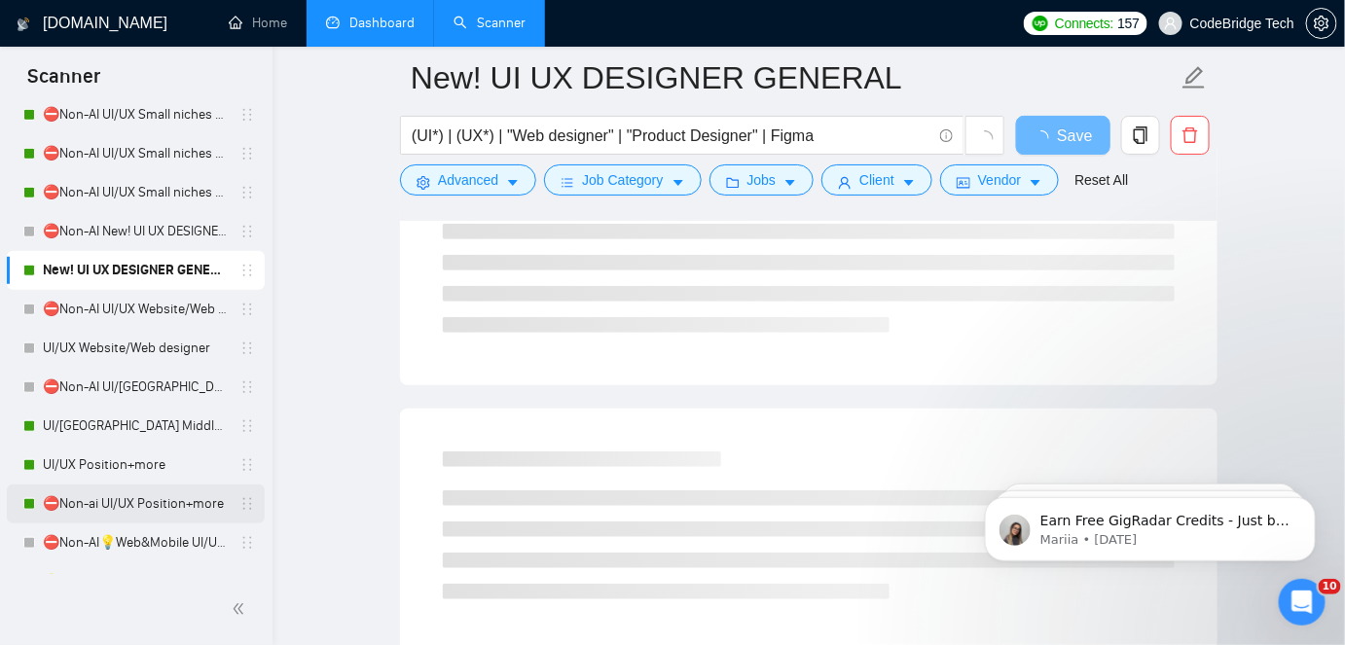
scroll to position [531, 0]
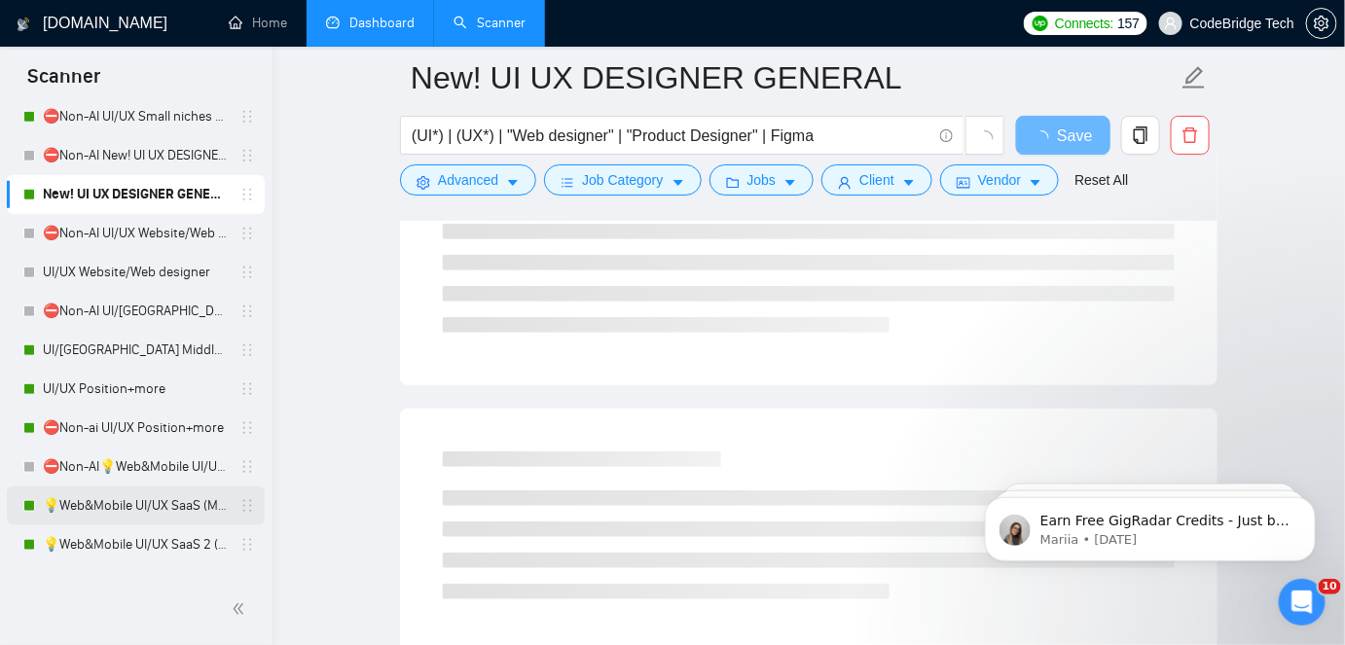
click at [104, 509] on link "💡Web&Mobile UI/UX SaaS (Mariia)" at bounding box center [135, 506] width 185 height 39
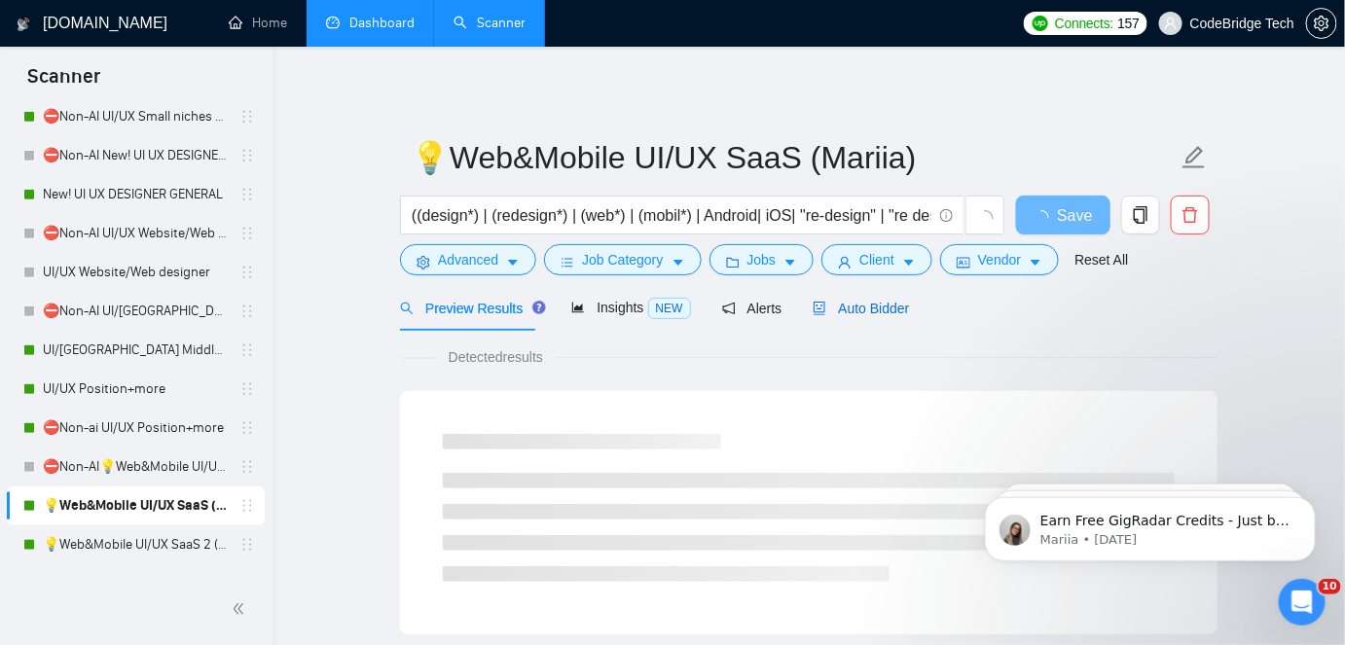
click at [840, 307] on span "Auto Bidder" at bounding box center [861, 309] width 96 height 16
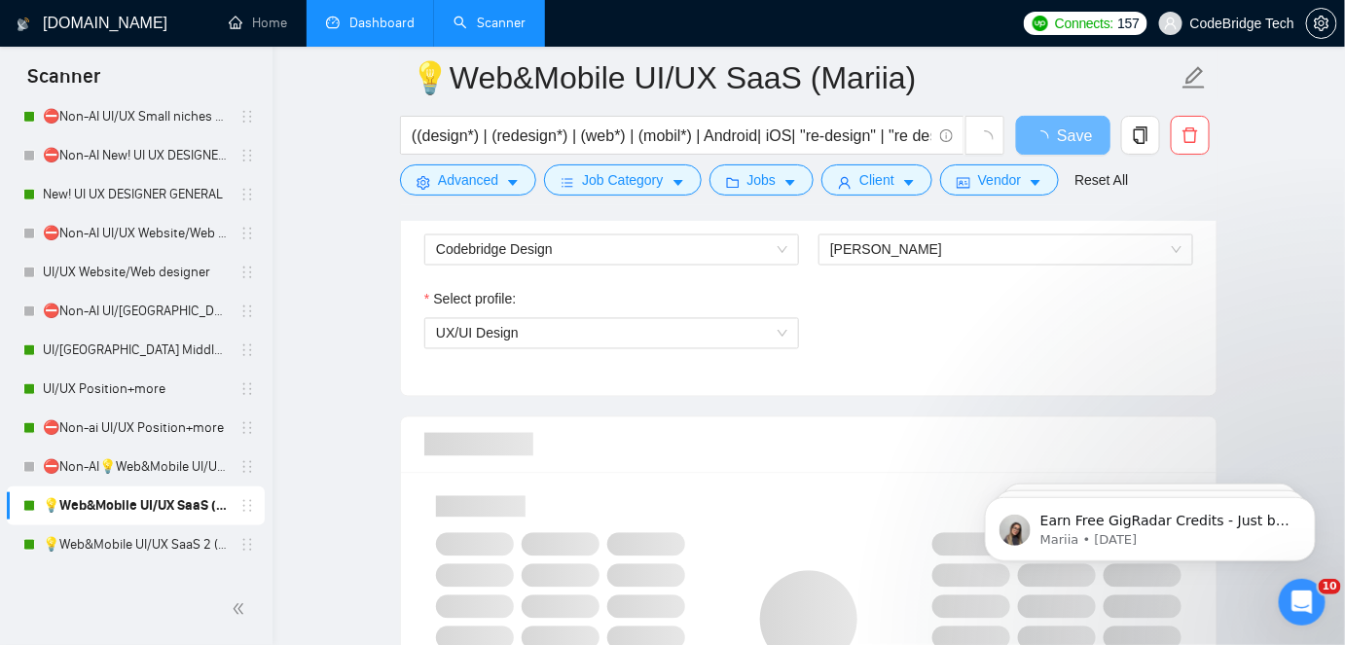
scroll to position [1061, 0]
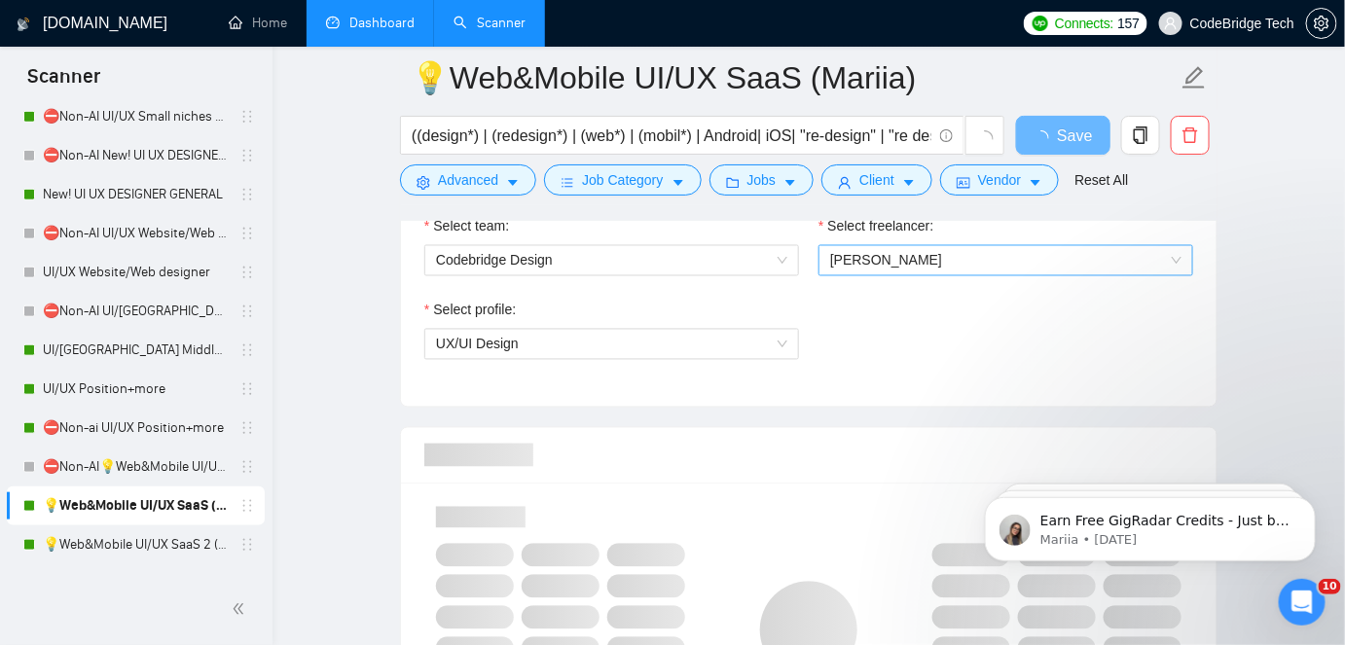
click at [865, 255] on span "[PERSON_NAME]" at bounding box center [886, 261] width 112 height 16
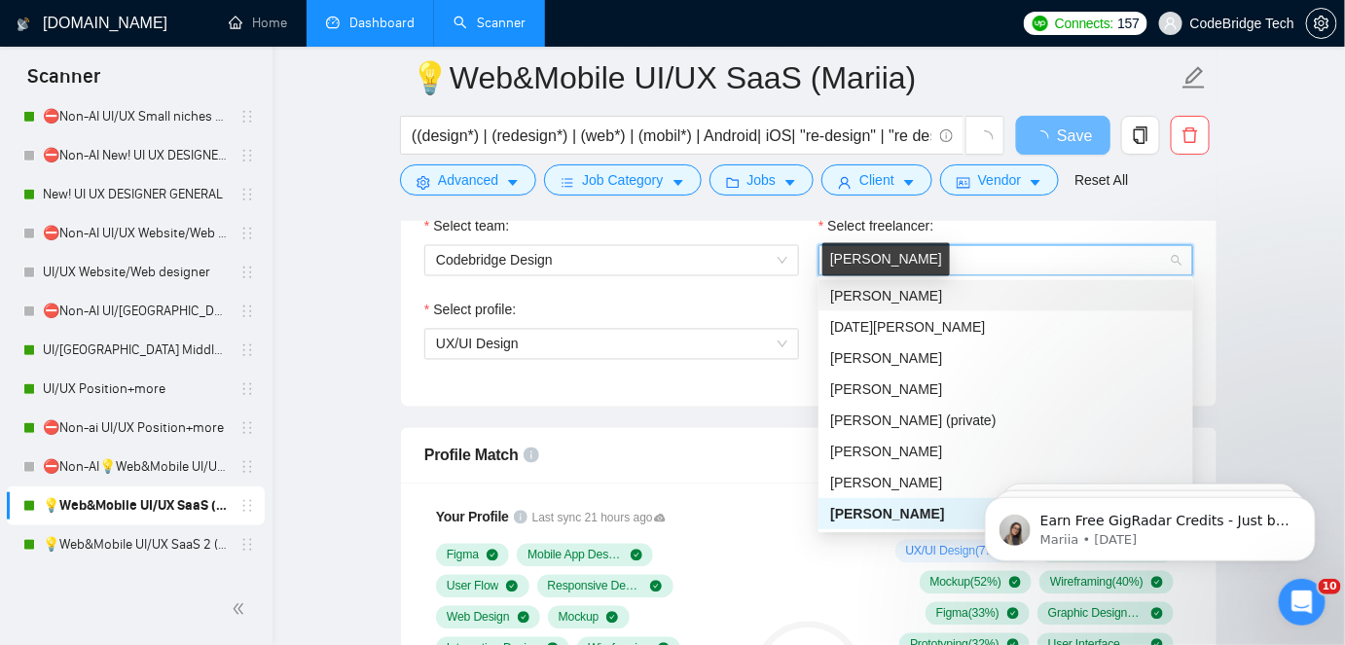
click at [875, 289] on span "[PERSON_NAME]" at bounding box center [886, 296] width 112 height 16
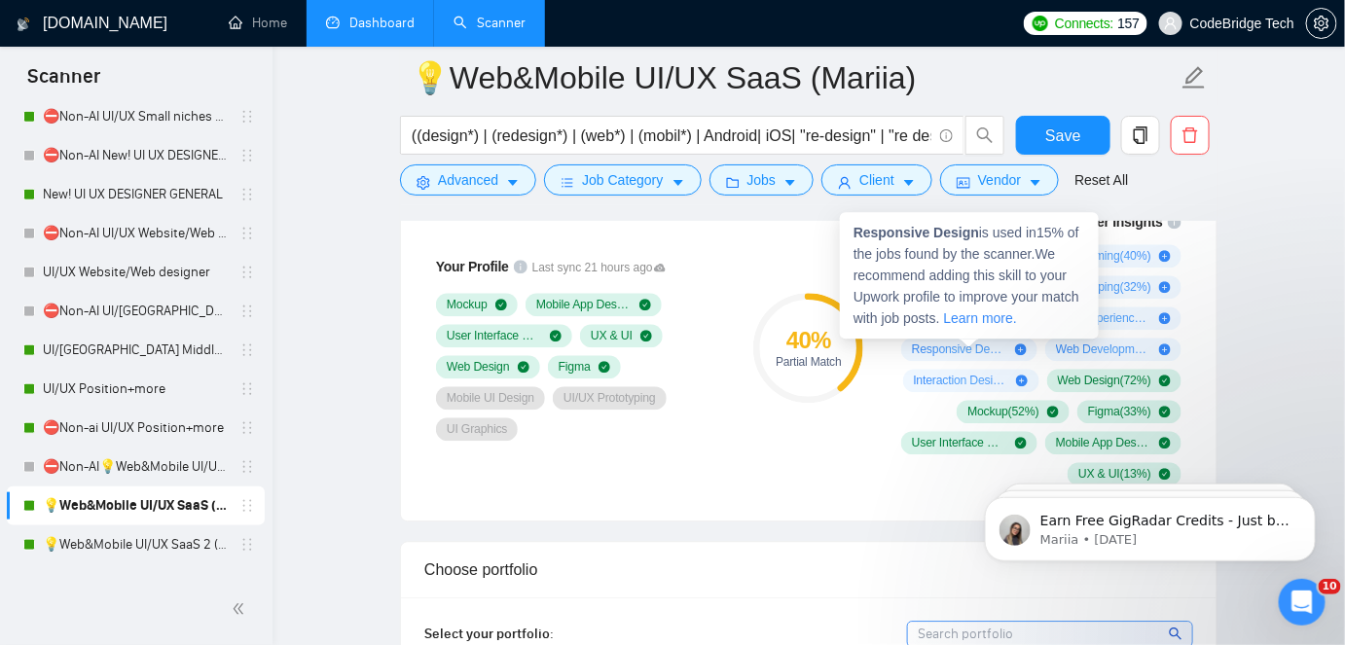
scroll to position [1327, 0]
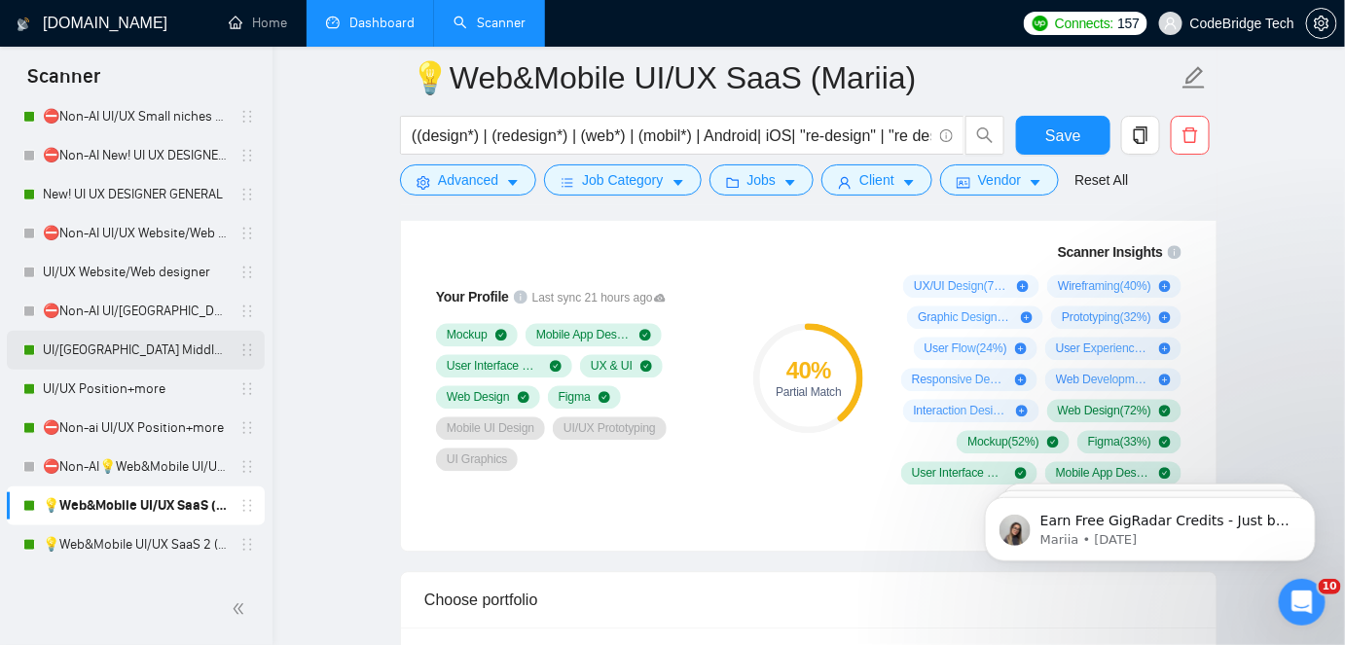
click at [135, 347] on link "UI/[GEOGRAPHIC_DATA] Middle - [GEOGRAPHIC_DATA], [GEOGRAPHIC_DATA], [GEOGRAPHIC…" at bounding box center [135, 350] width 185 height 39
click at [131, 350] on link "UI/[GEOGRAPHIC_DATA] Middle - [GEOGRAPHIC_DATA], [GEOGRAPHIC_DATA], [GEOGRAPHIC…" at bounding box center [135, 350] width 185 height 39
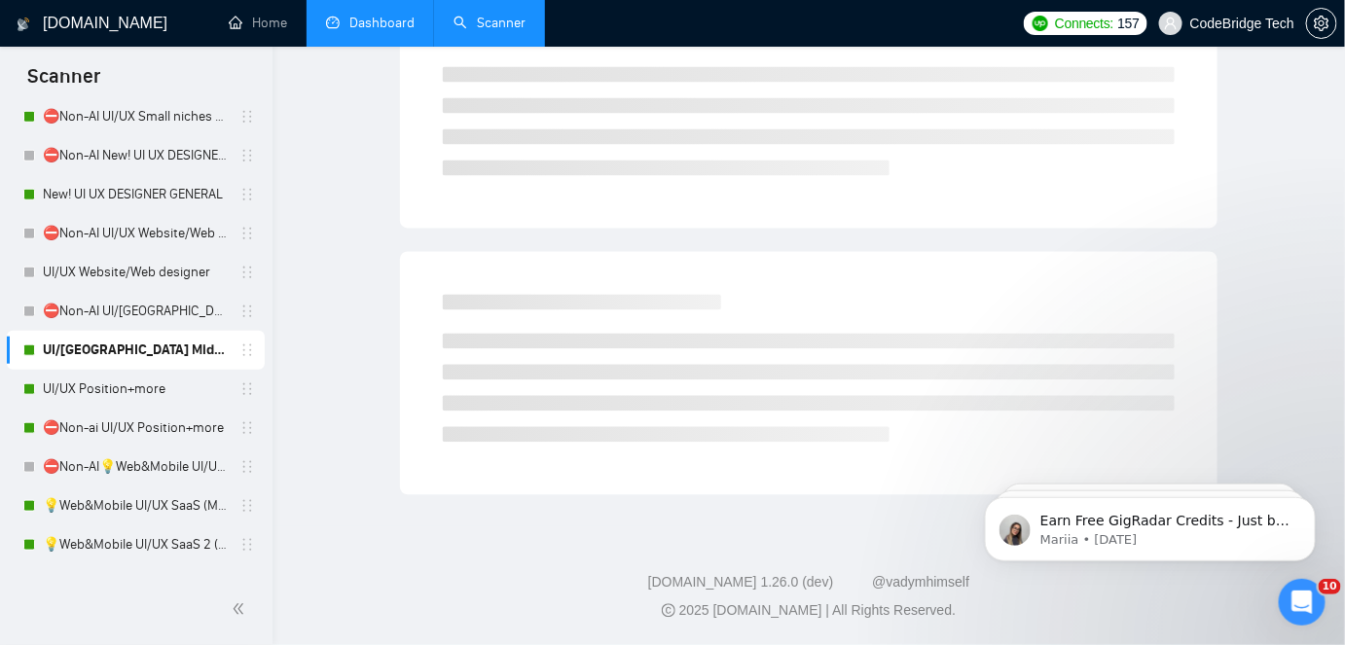
scroll to position [64, 0]
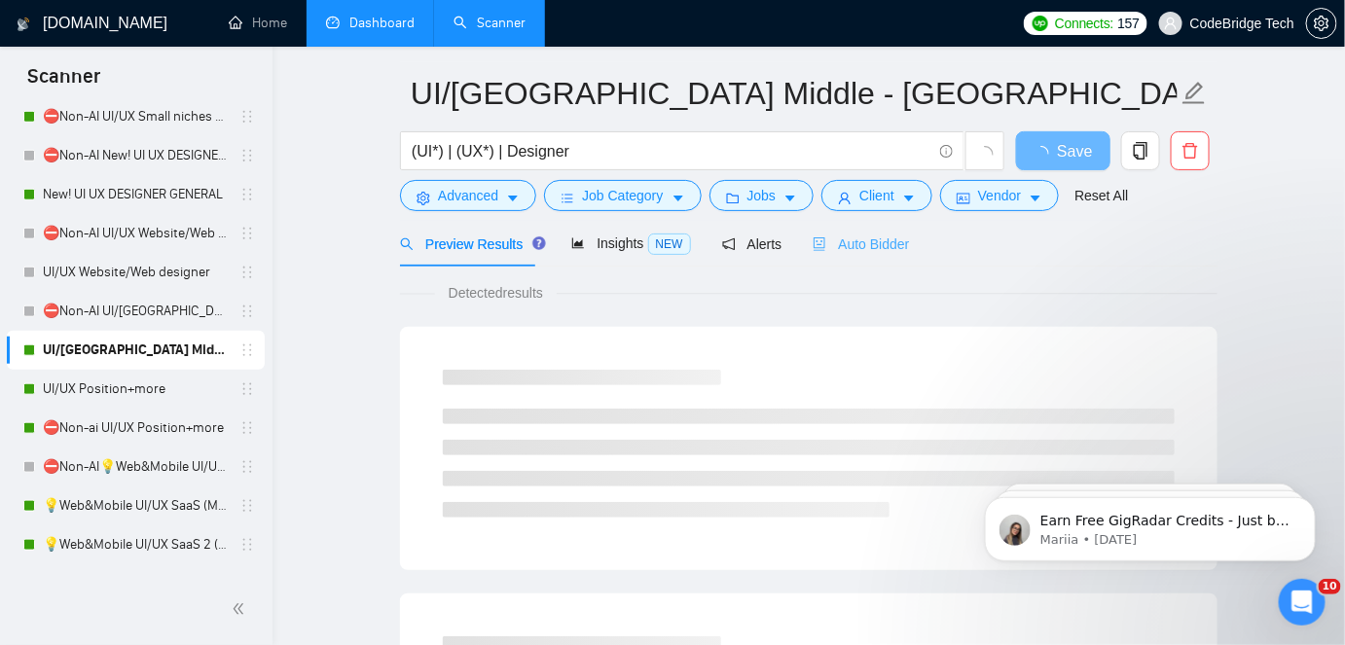
click at [865, 262] on div "Auto Bidder" at bounding box center [861, 244] width 96 height 46
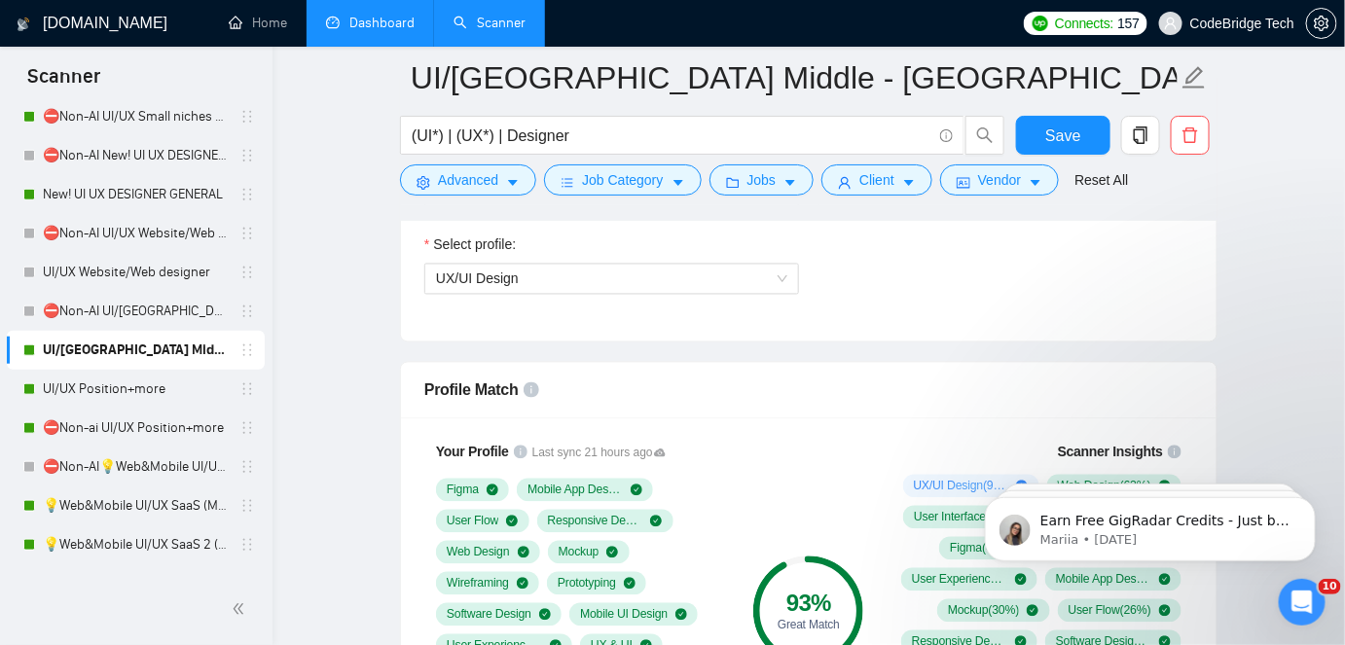
scroll to position [950, 0]
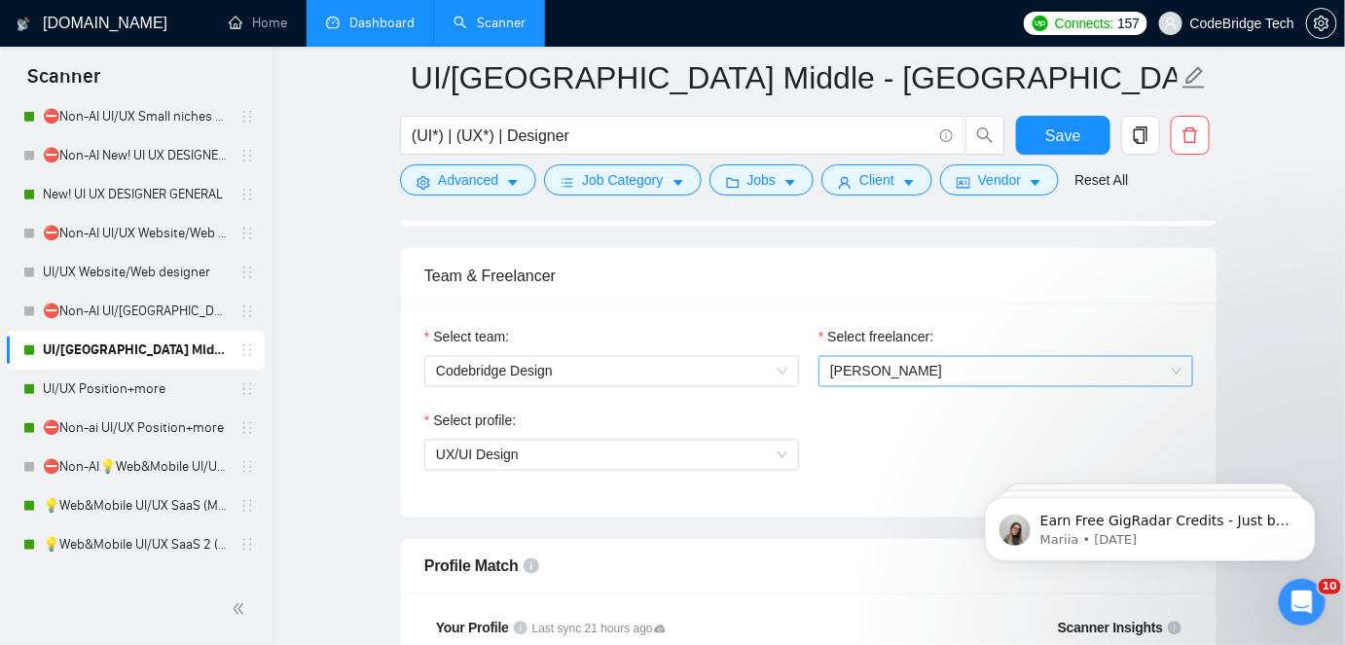
click at [924, 364] on span "[PERSON_NAME]" at bounding box center [1005, 371] width 351 height 29
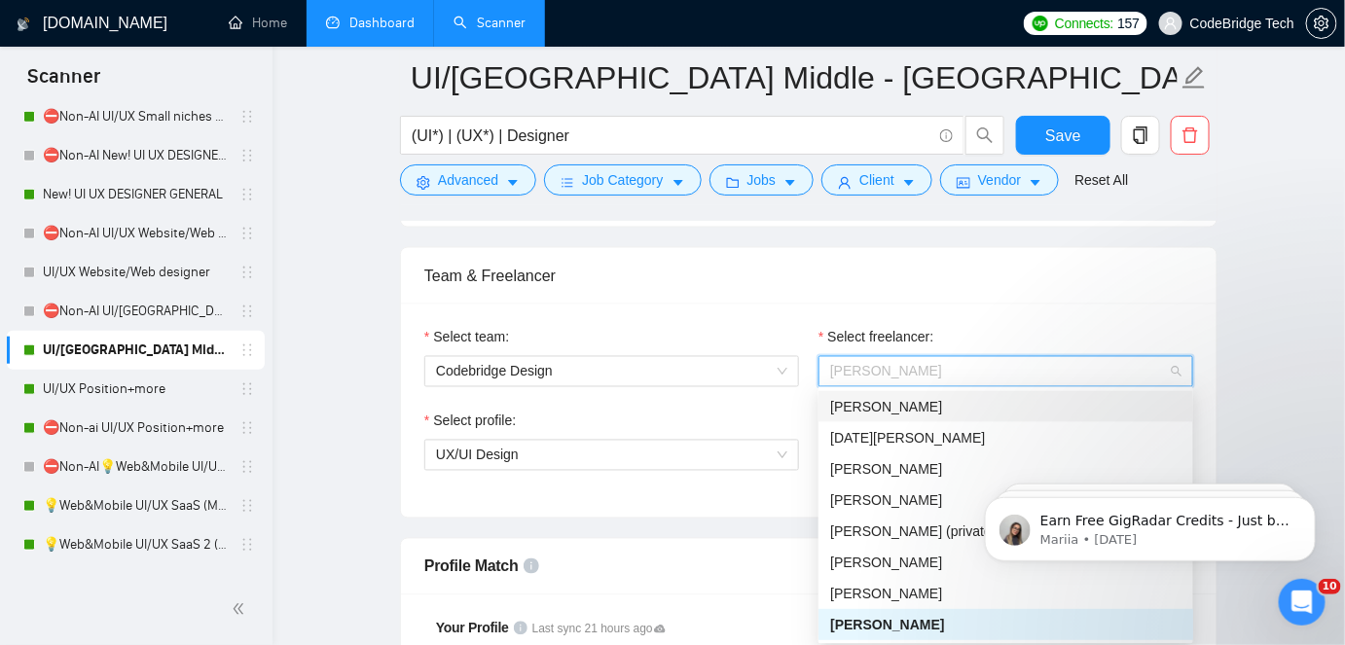
click at [903, 402] on span "[PERSON_NAME]" at bounding box center [886, 407] width 112 height 16
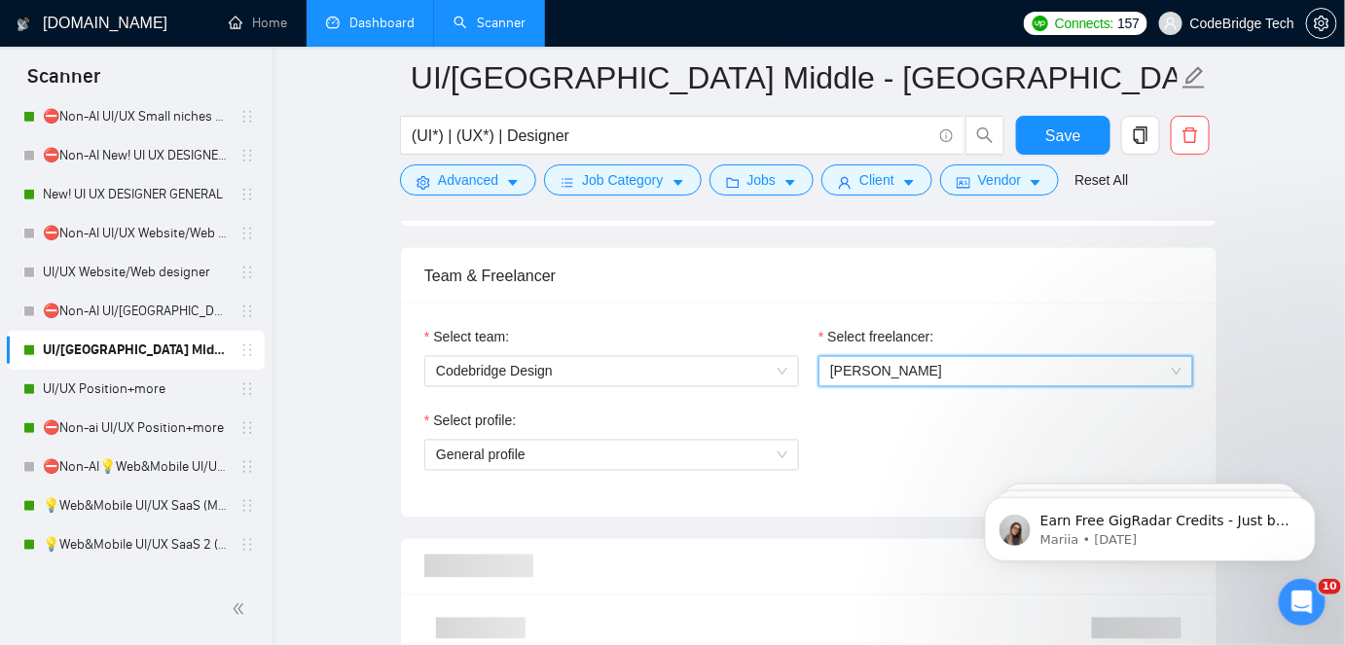
click at [918, 304] on div "Select team: Codebridge Design Select freelancer: 1404458313199628288 Yevhen Ko…" at bounding box center [809, 411] width 816 height 214
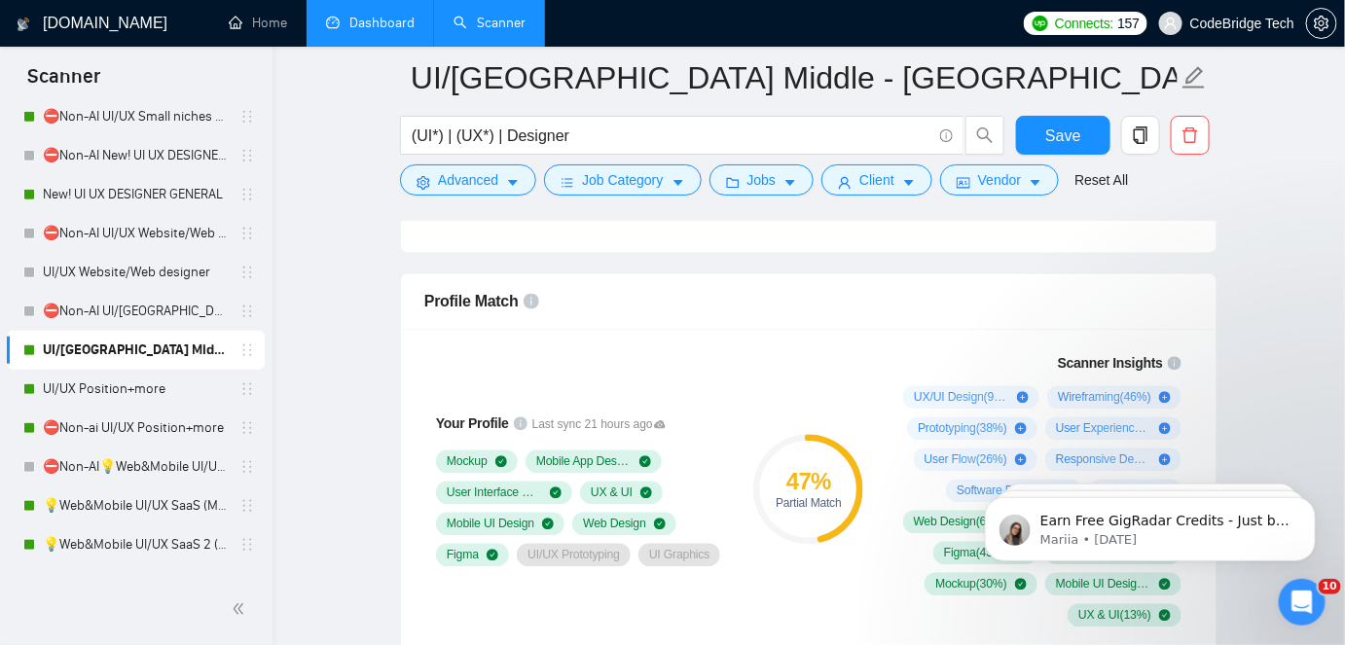
scroll to position [1304, 0]
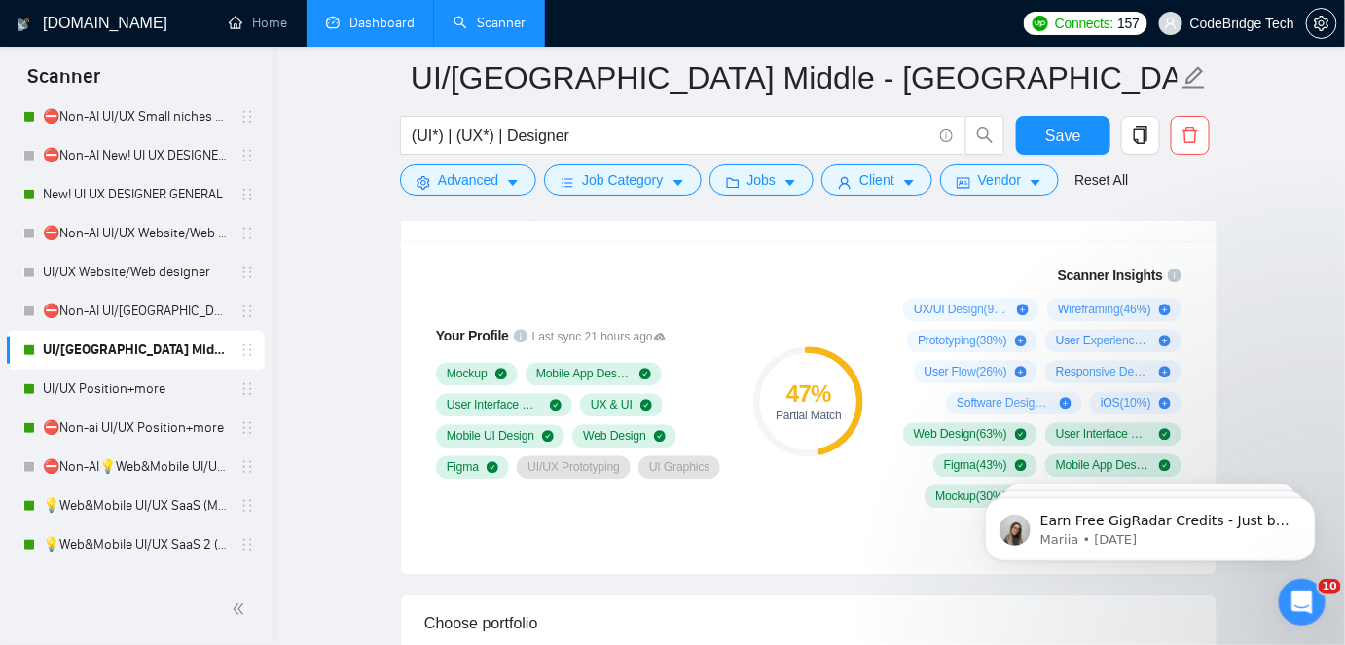
click at [386, 31] on link "Dashboard" at bounding box center [370, 23] width 89 height 17
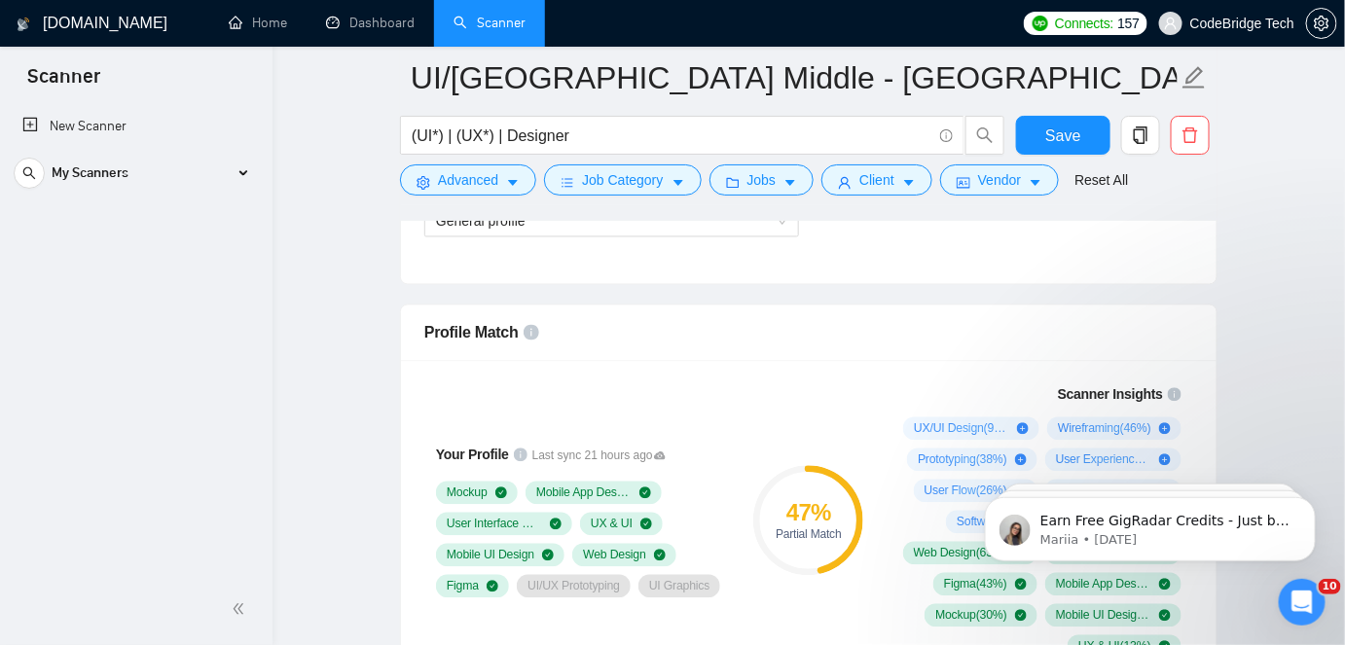
scroll to position [950, 0]
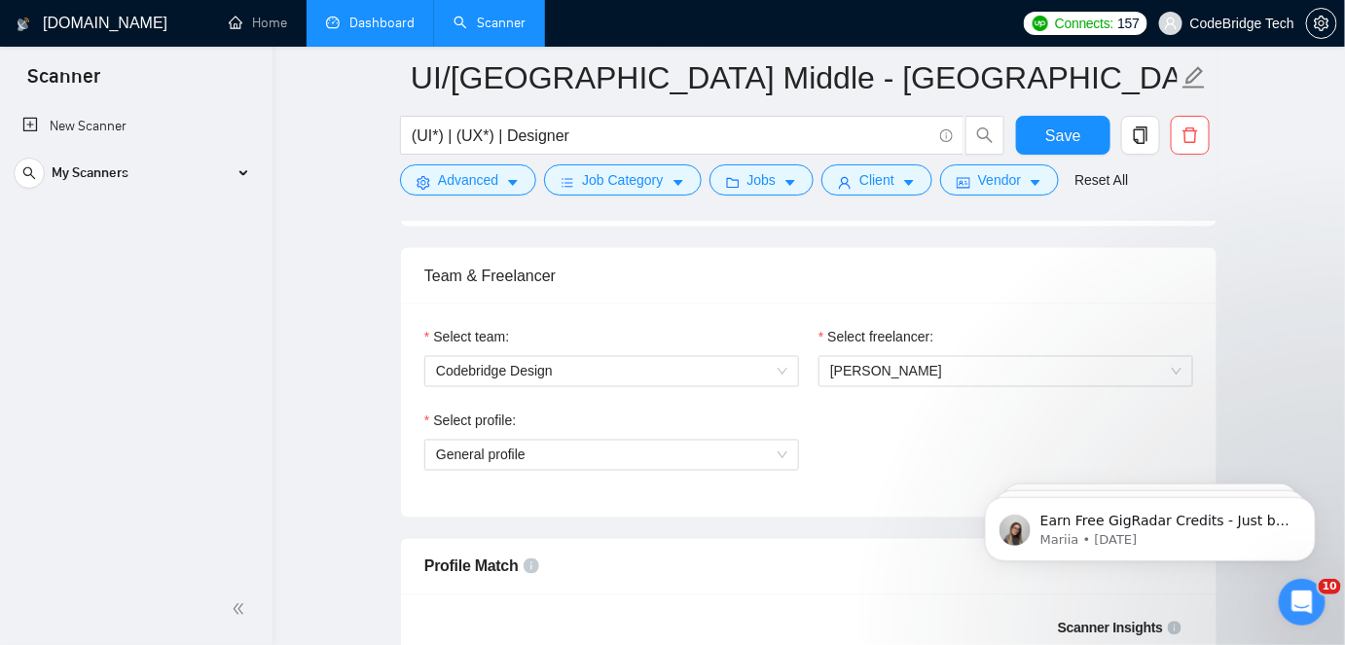
click at [379, 24] on link "Dashboard" at bounding box center [370, 23] width 89 height 17
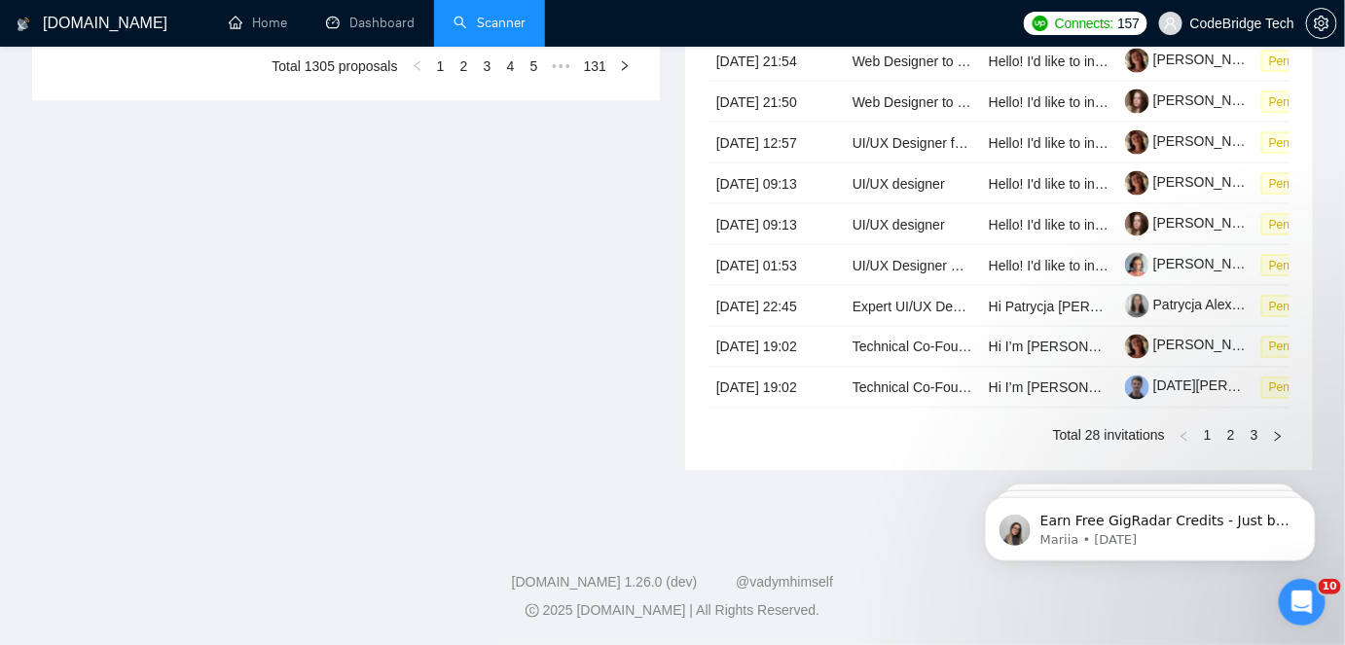
type input "[DATE]"
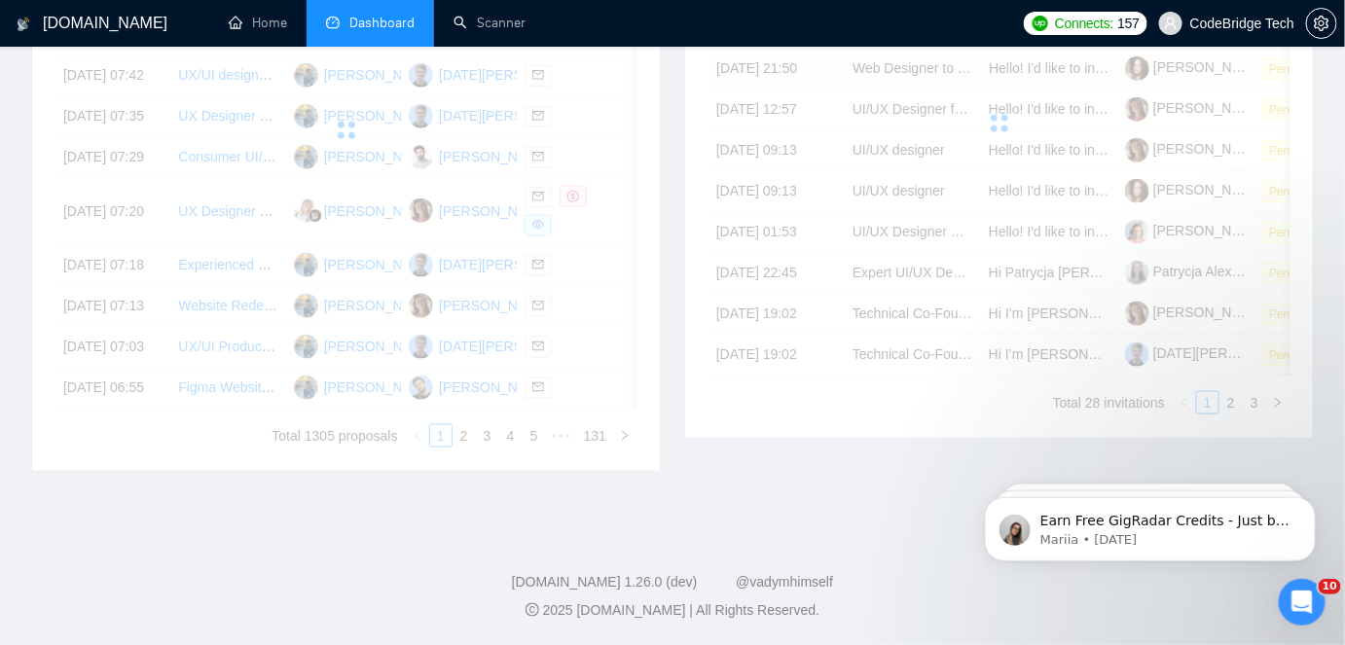
scroll to position [677, 0]
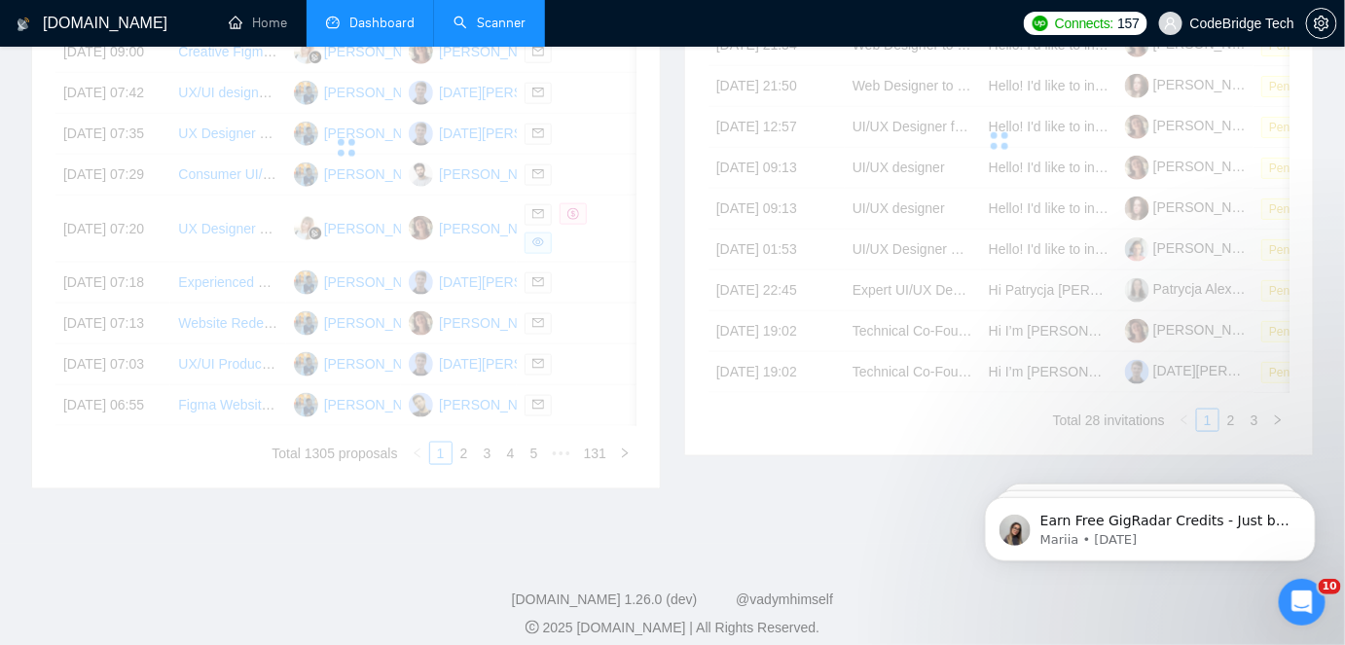
click at [503, 18] on link "Scanner" at bounding box center [490, 23] width 72 height 17
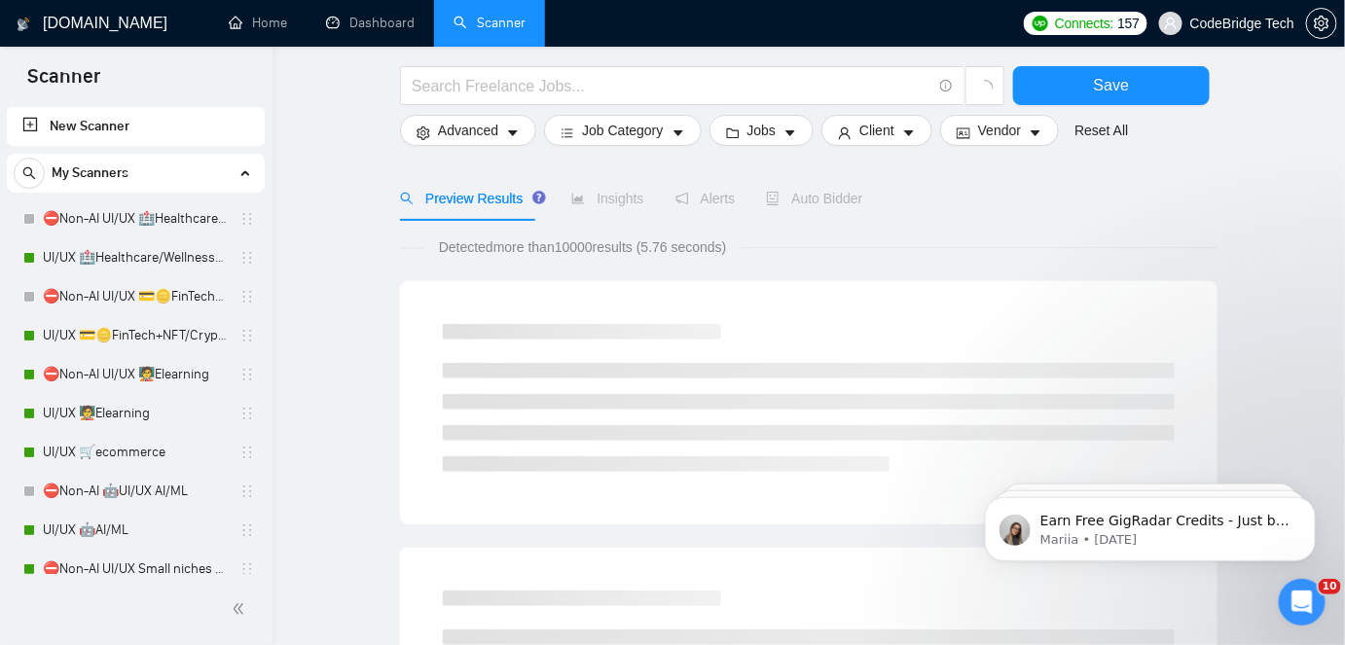
scroll to position [265, 0]
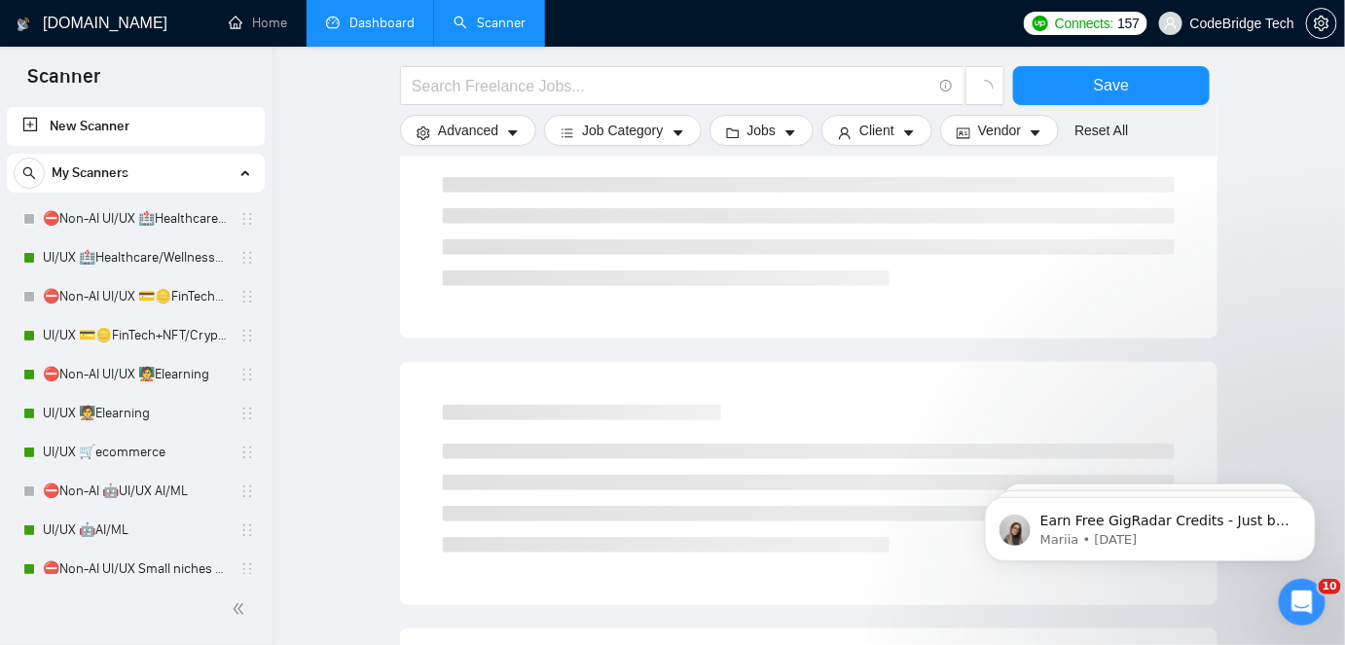
click at [355, 15] on link "Dashboard" at bounding box center [370, 23] width 89 height 17
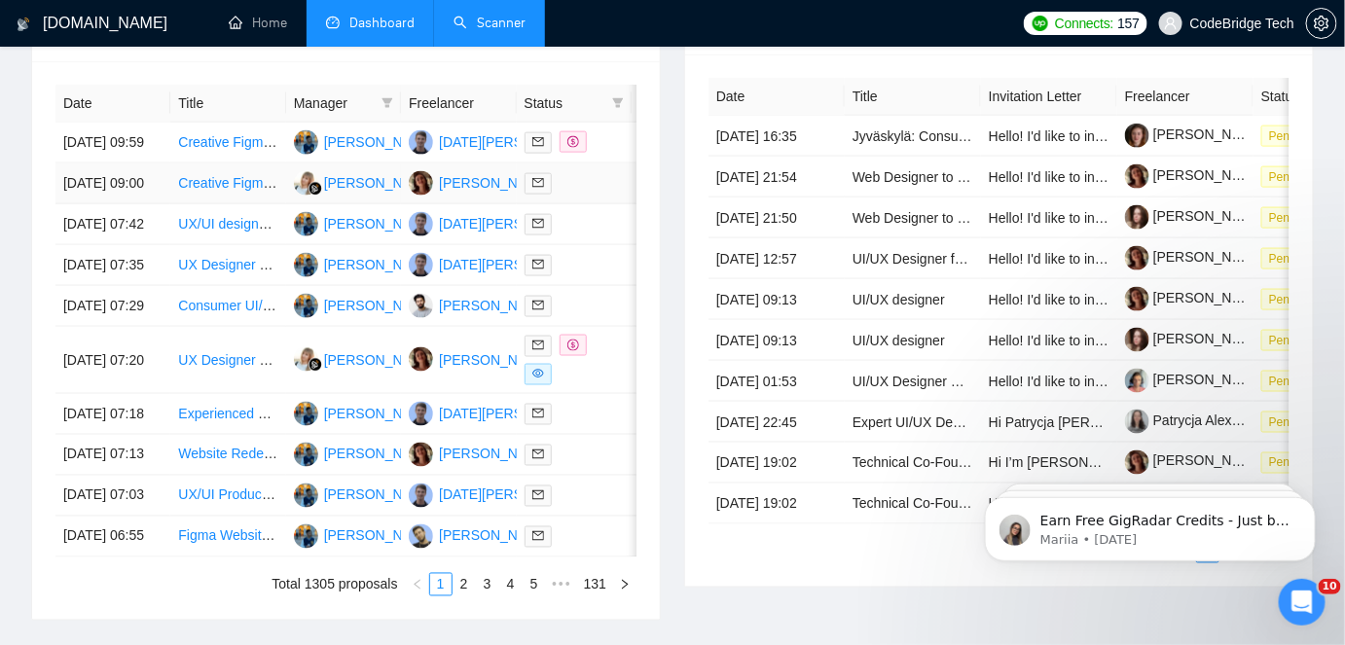
scroll to position [1121, 0]
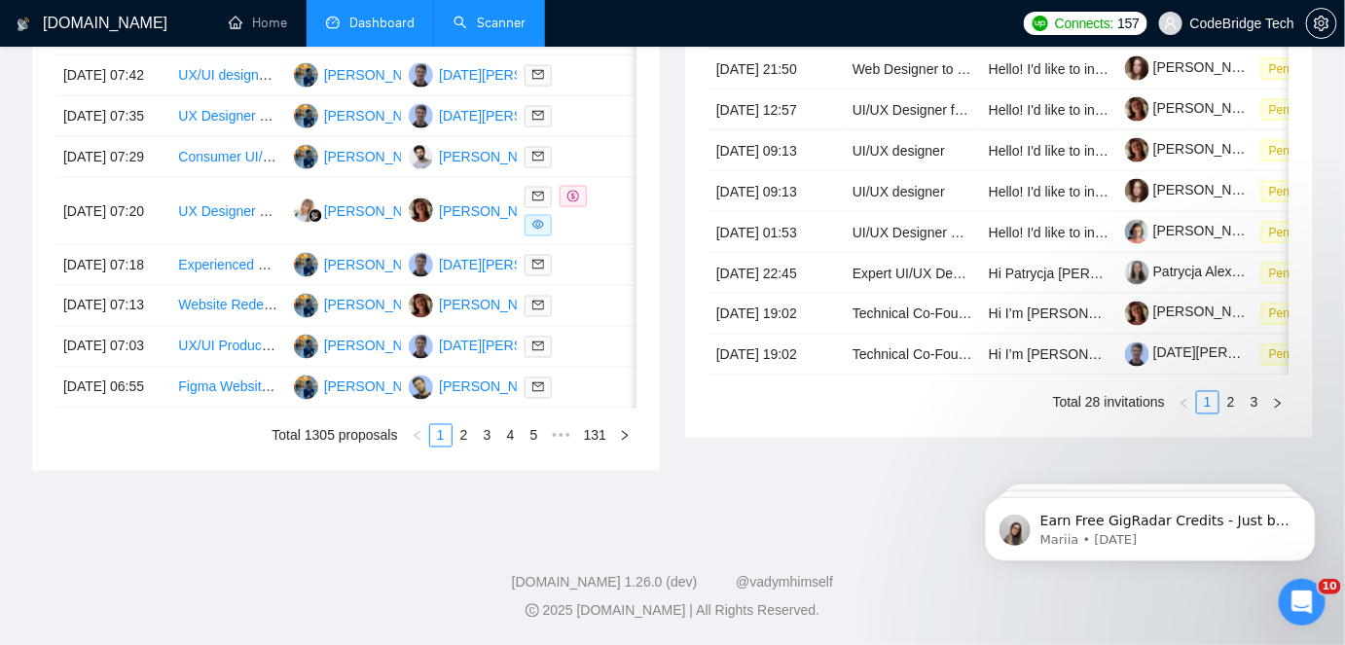
click at [176, 441] on ul "Total 1305 proposals 1 2 3 4 5 ••• 131" at bounding box center [345, 435] width 581 height 23
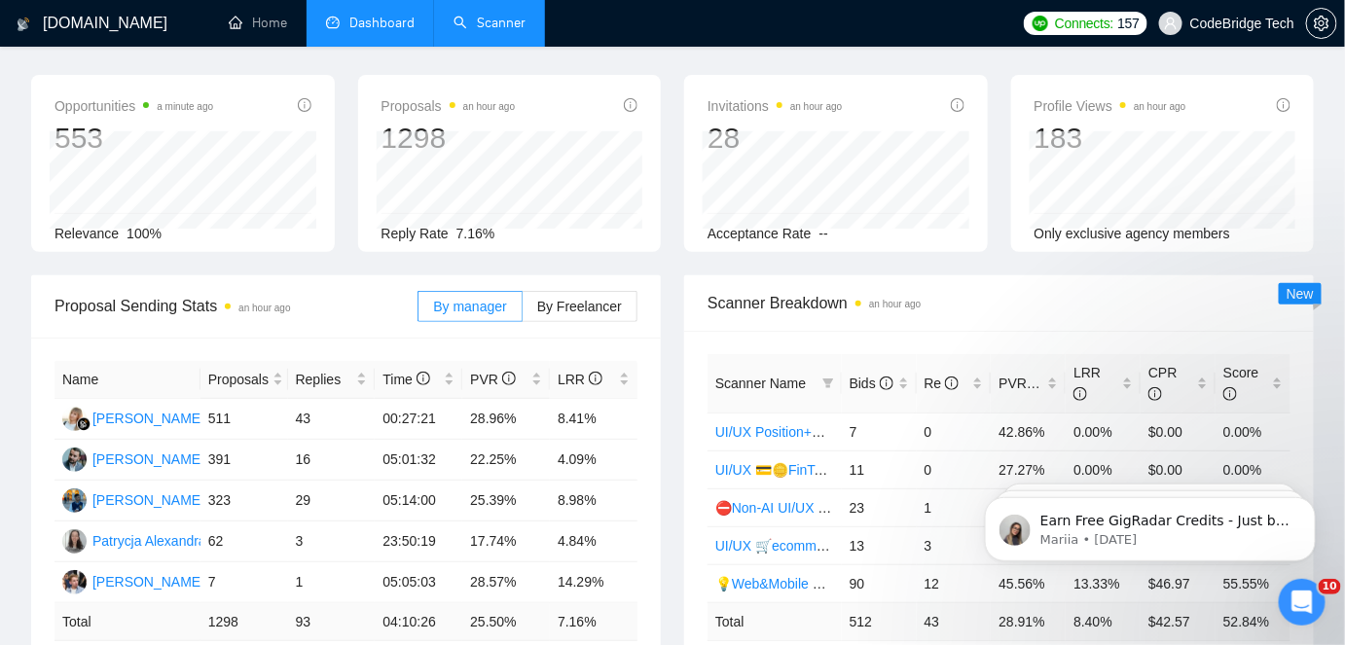
scroll to position [0, 0]
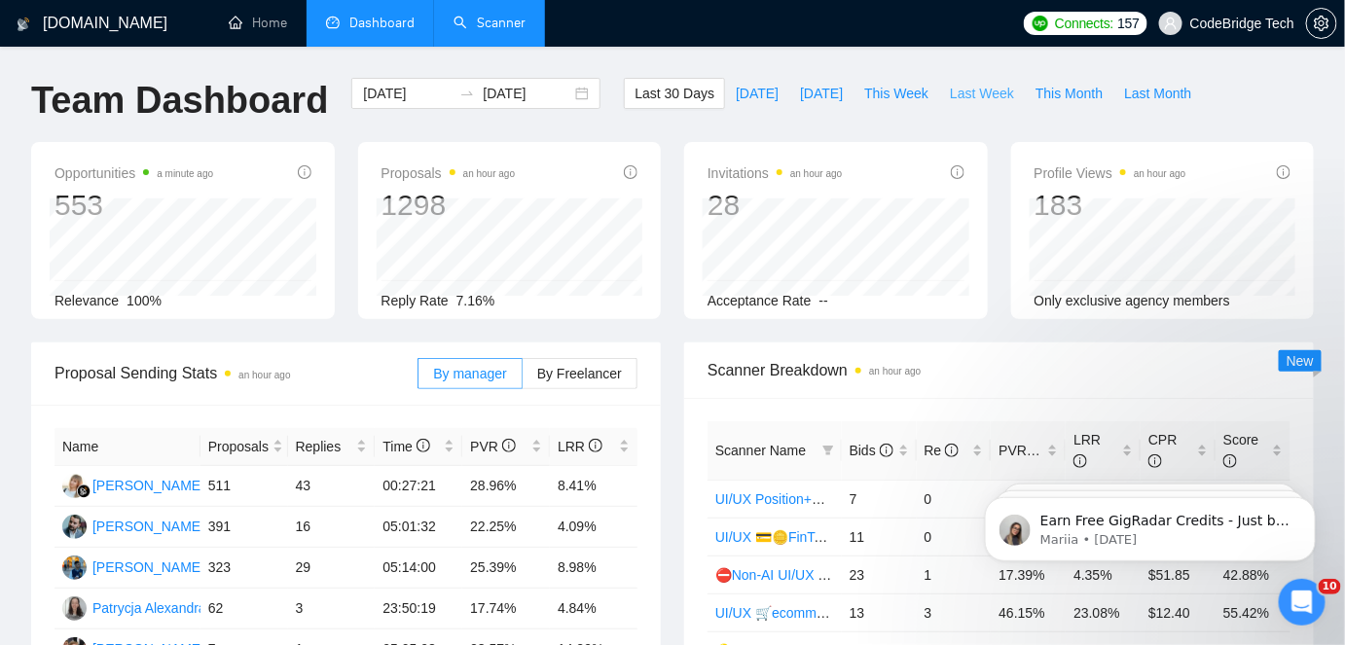
click at [967, 83] on span "Last Week" at bounding box center [982, 93] width 64 height 21
type input "[DATE]"
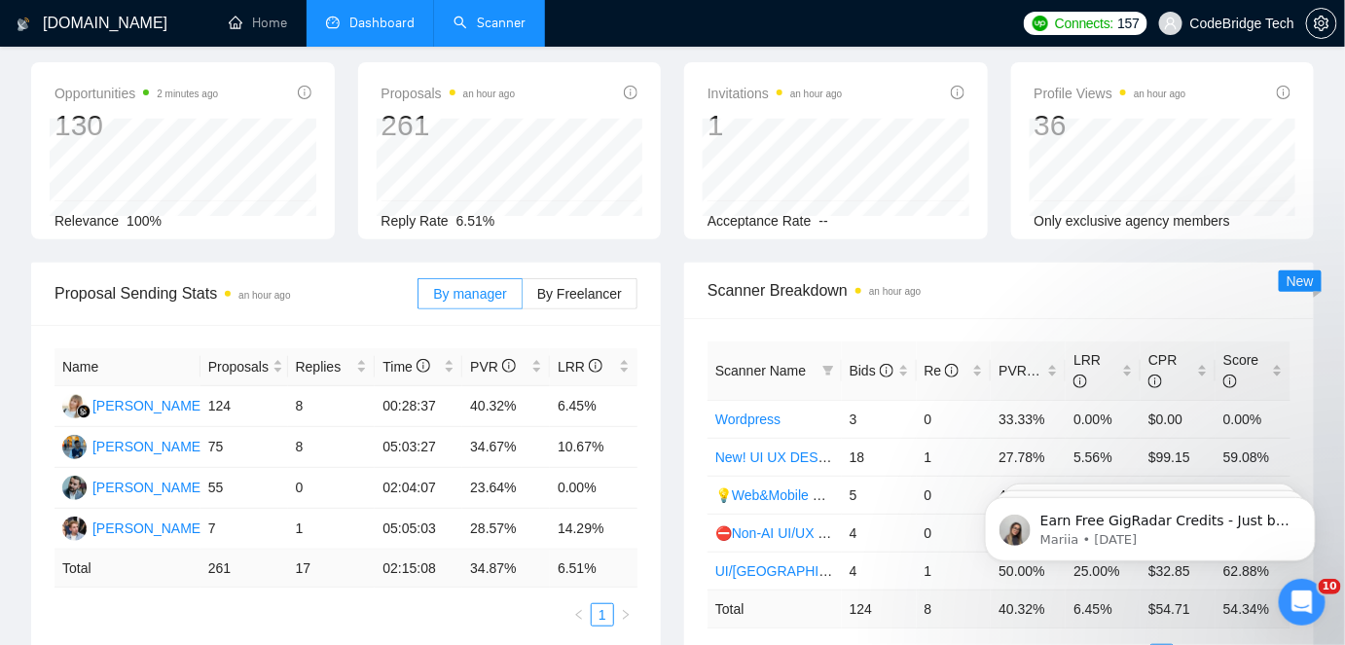
scroll to position [88, 0]
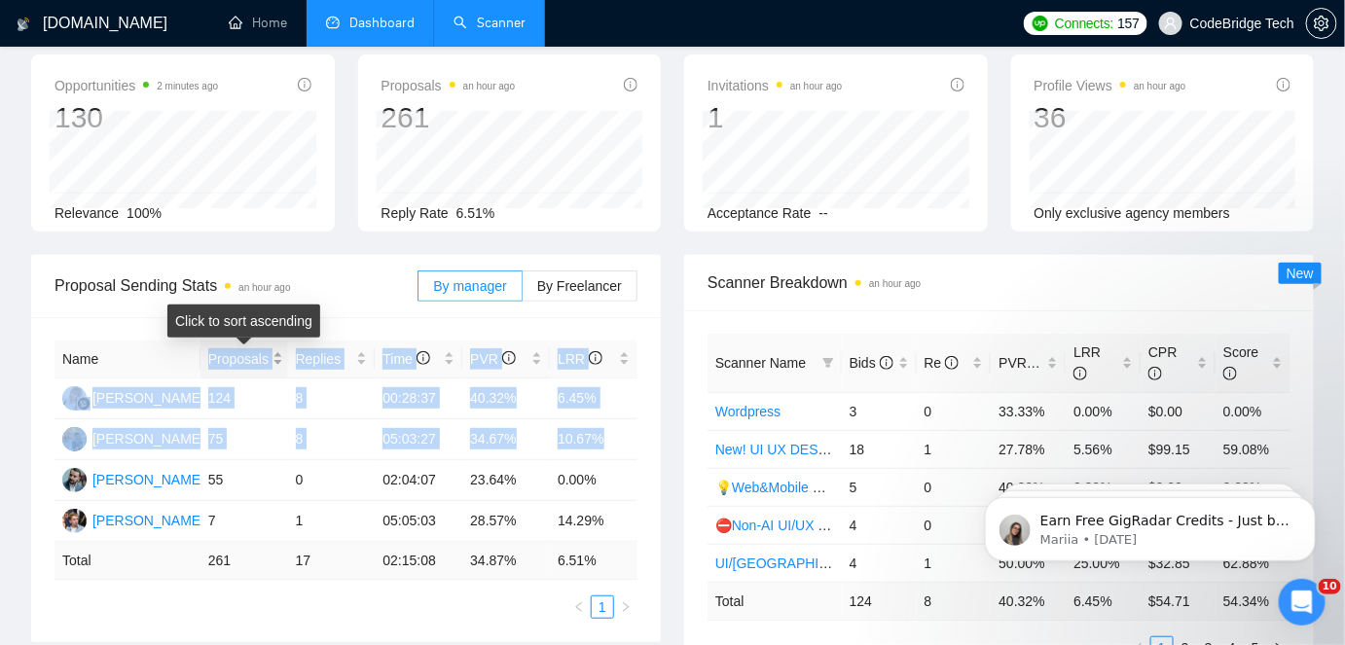
drag, startPoint x: 631, startPoint y: 444, endPoint x: 210, endPoint y: 356, distance: 429.6
click at [210, 356] on table "Name Proposals Replies Time PVR LRR Anna Kowalski 124 8 00:28:37 40.32% 6.45% S…" at bounding box center [346, 460] width 583 height 239
copy table "Proposals Replies Time PVR LRR Anna Kowalski 124 8 00:28:37 40.32% 6.45% Sarvar…"
click at [744, 334] on th "Scanner Name" at bounding box center [775, 363] width 134 height 59
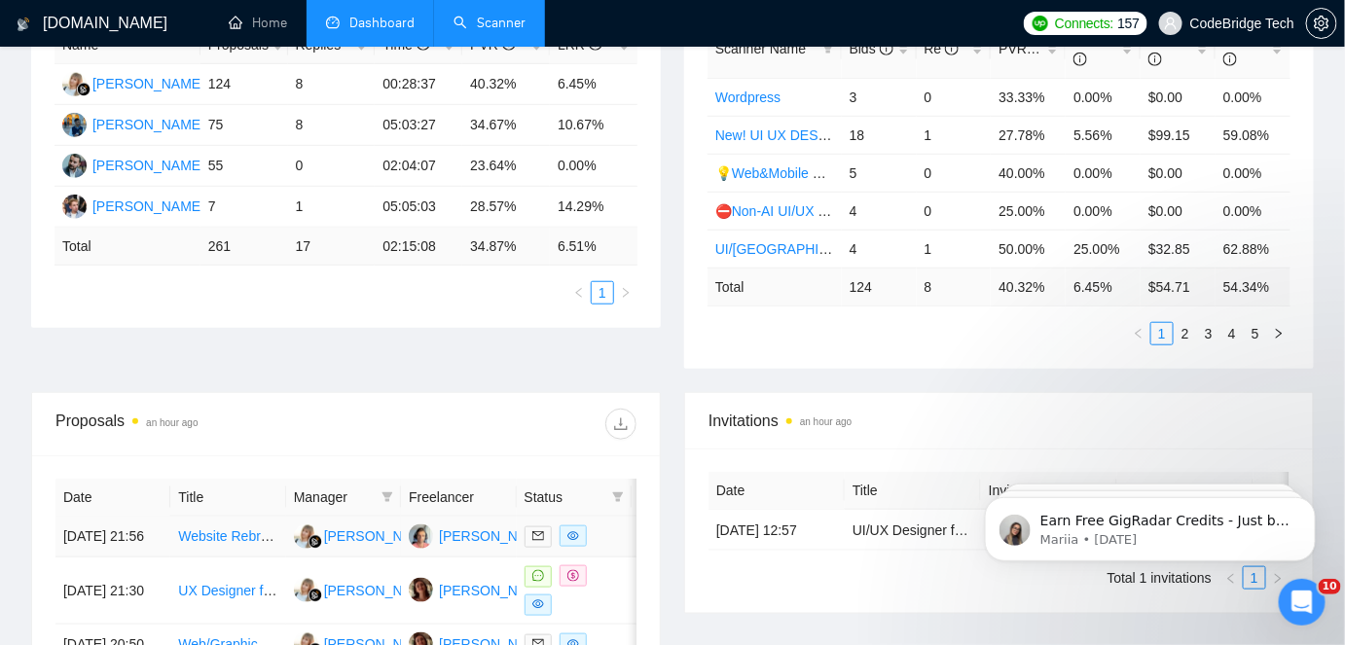
scroll to position [531, 0]
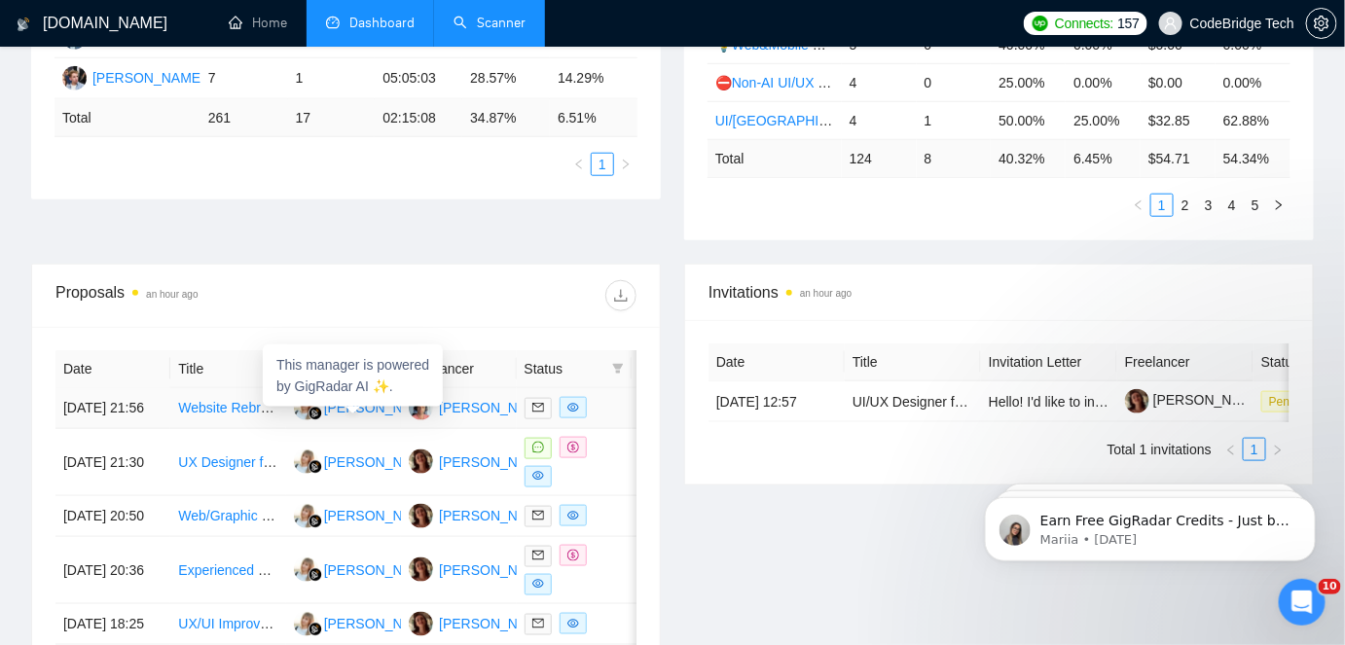
click at [353, 409] on div "[PERSON_NAME]" at bounding box center [380, 407] width 112 height 21
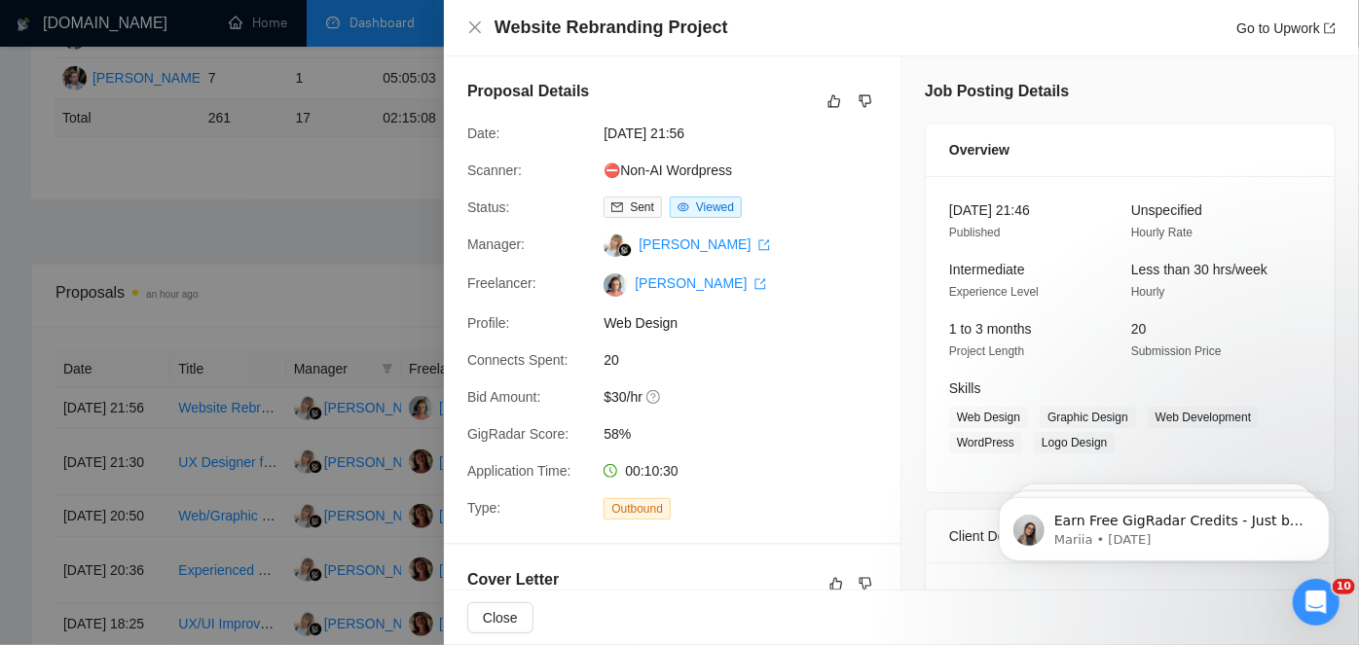
click at [239, 212] on div at bounding box center [679, 322] width 1359 height 645
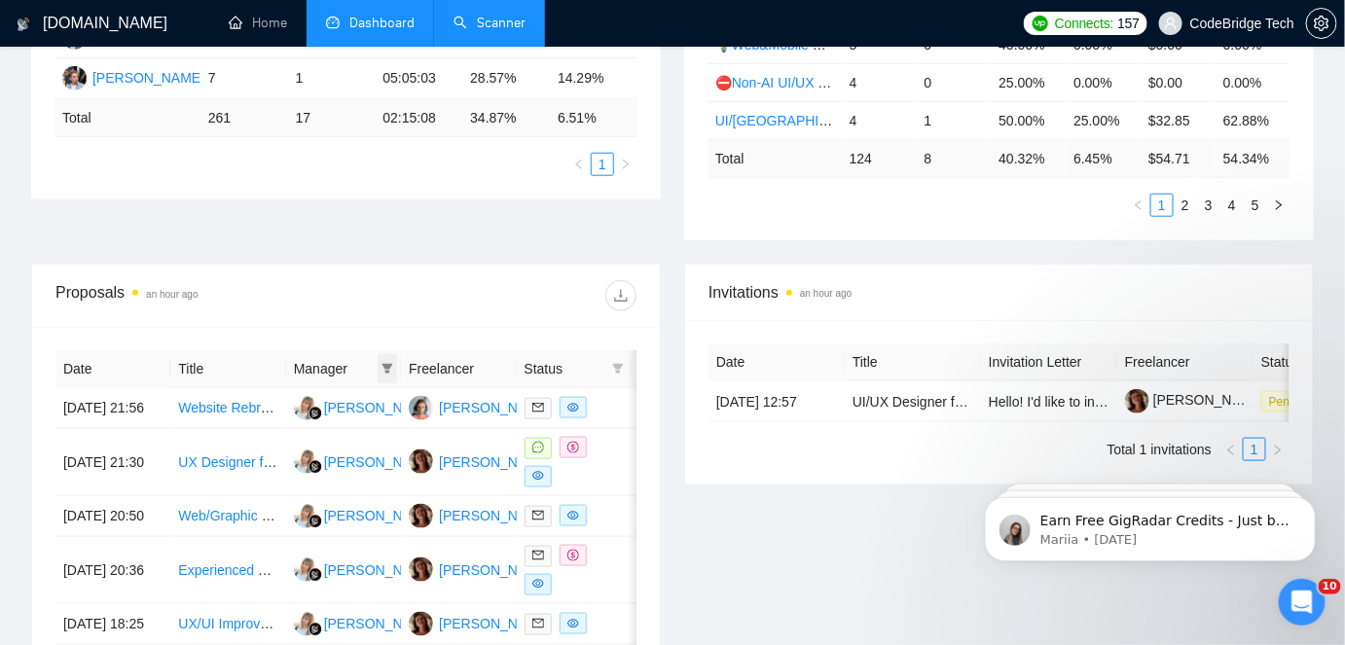
click at [388, 364] on icon "filter" at bounding box center [388, 369] width 11 height 10
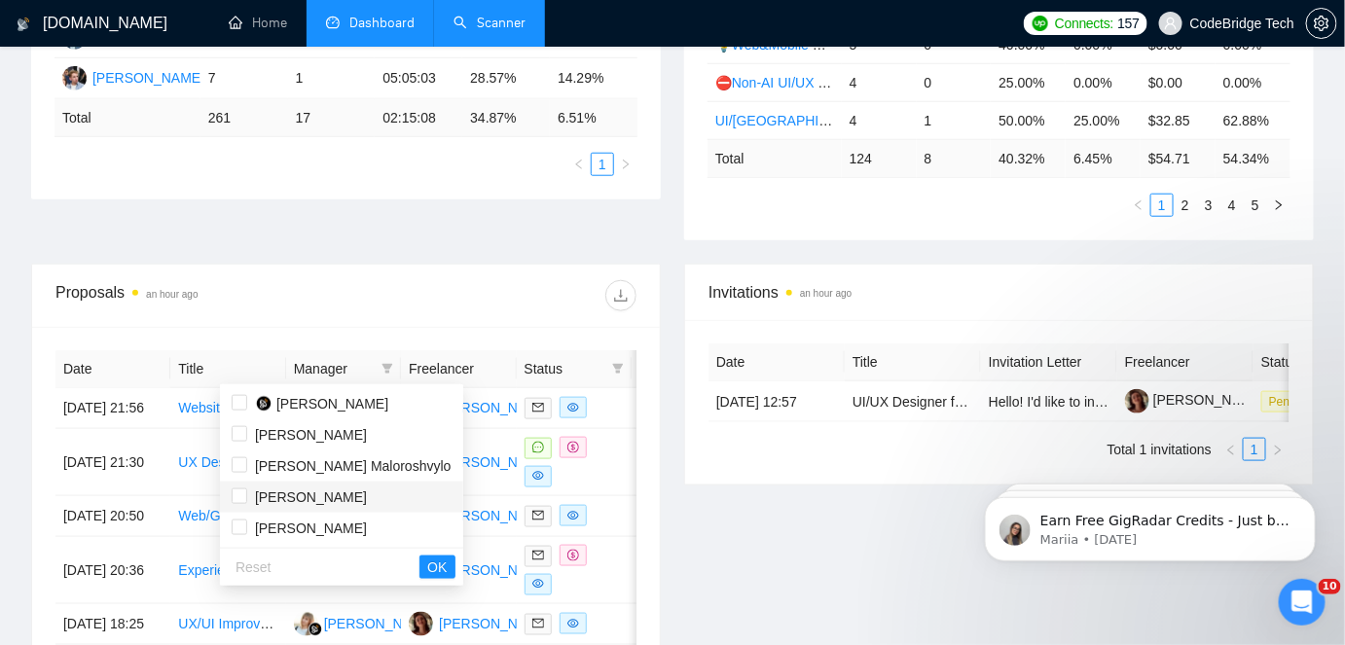
click at [319, 492] on span "[PERSON_NAME]" at bounding box center [311, 498] width 112 height 16
checkbox input "true"
click at [420, 568] on button "OK" at bounding box center [437, 567] width 35 height 23
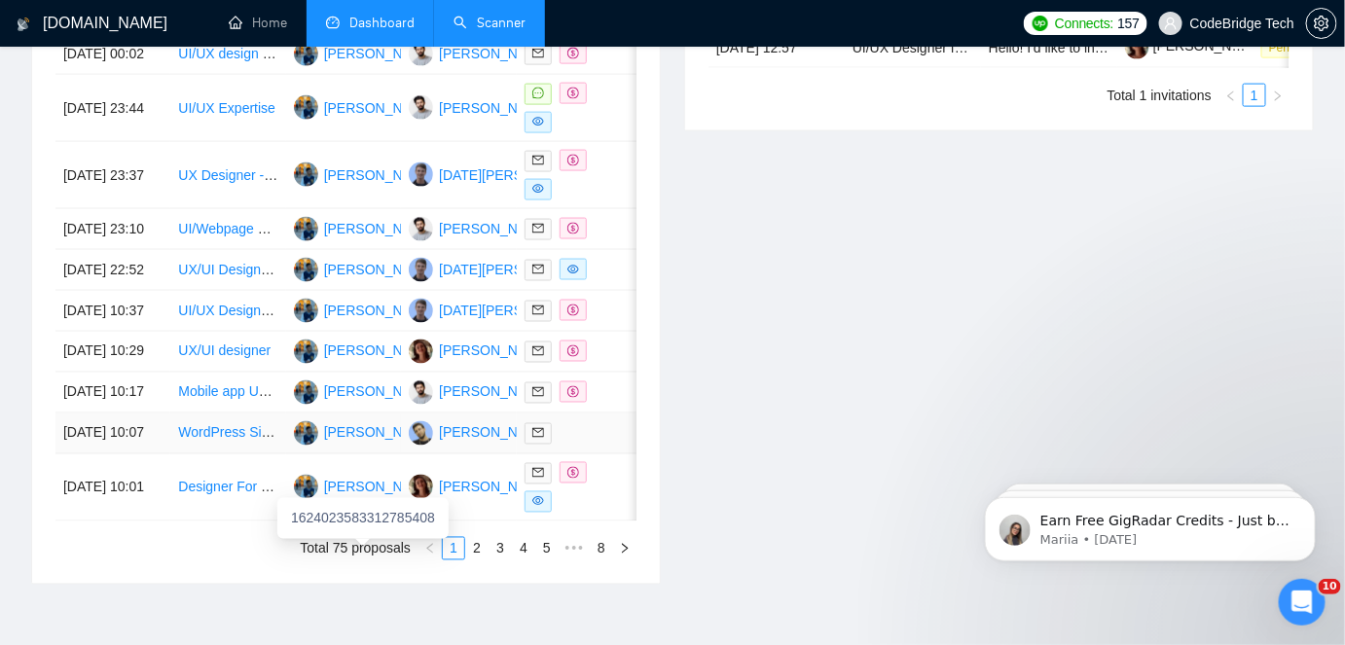
scroll to position [708, 0]
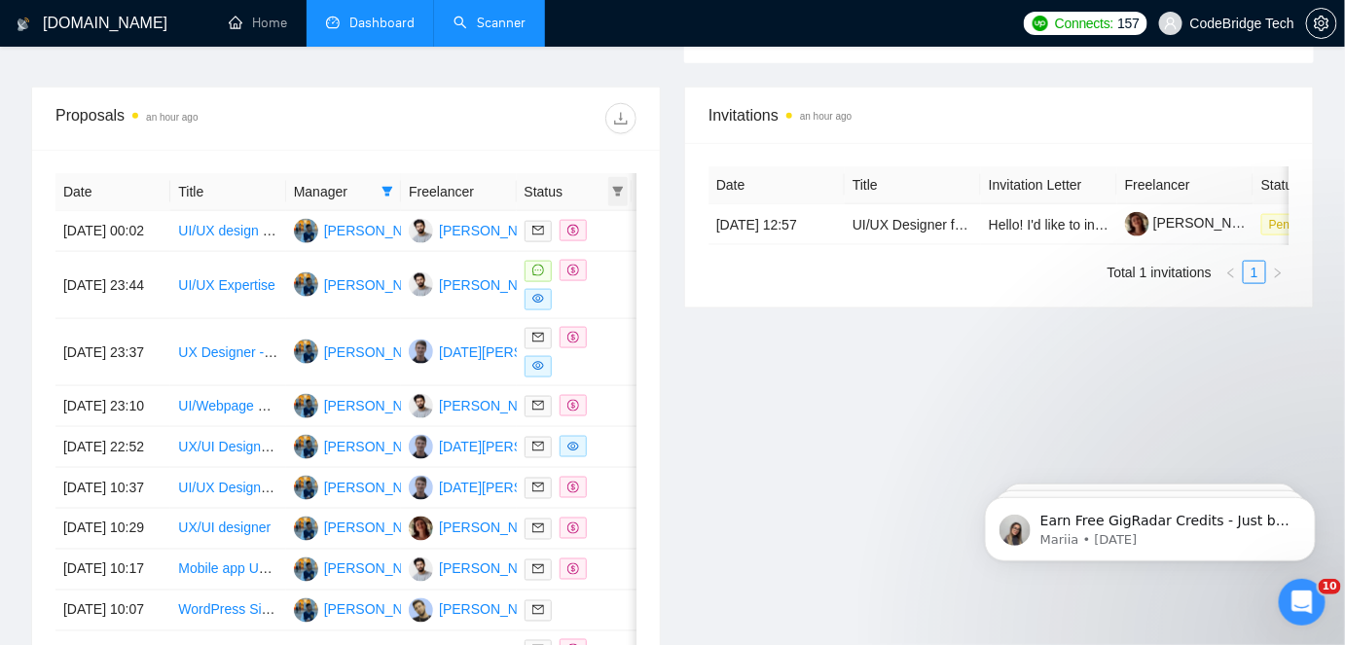
click at [619, 177] on span at bounding box center [617, 191] width 19 height 29
click at [569, 232] on span "Chat" at bounding box center [555, 227] width 37 height 16
checkbox input "true"
click at [598, 289] on span "OK" at bounding box center [601, 296] width 19 height 21
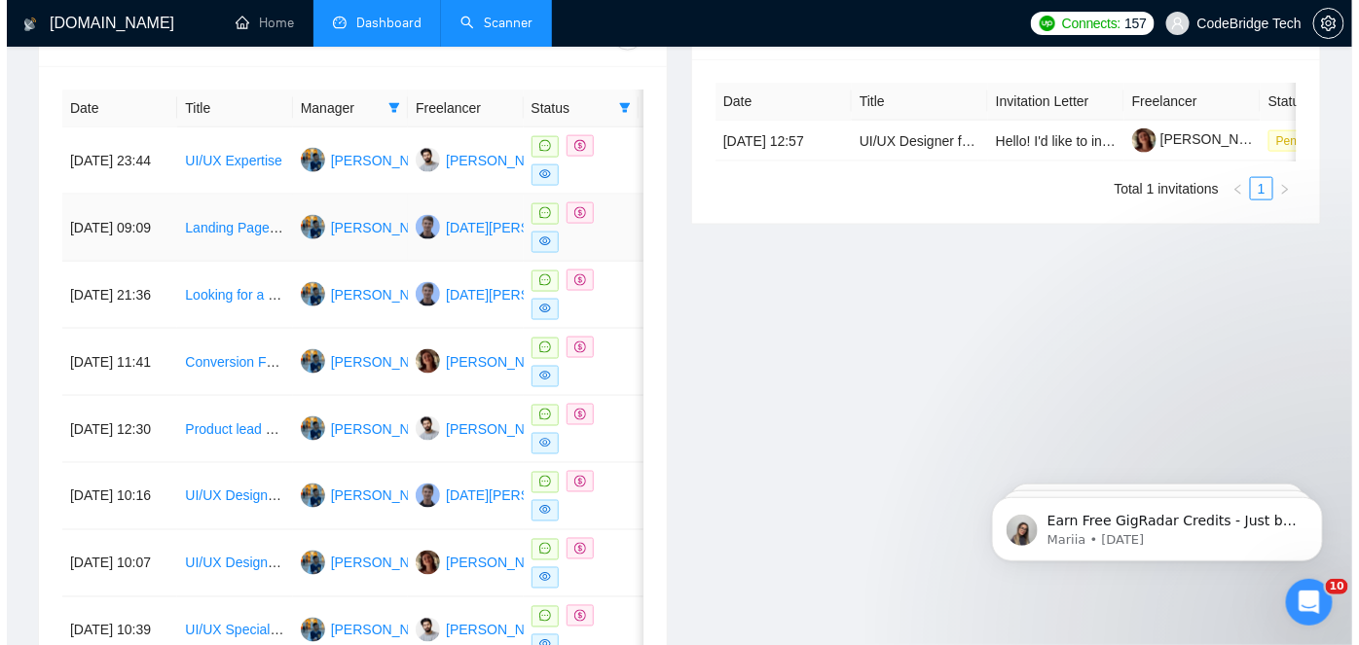
scroll to position [885, 0]
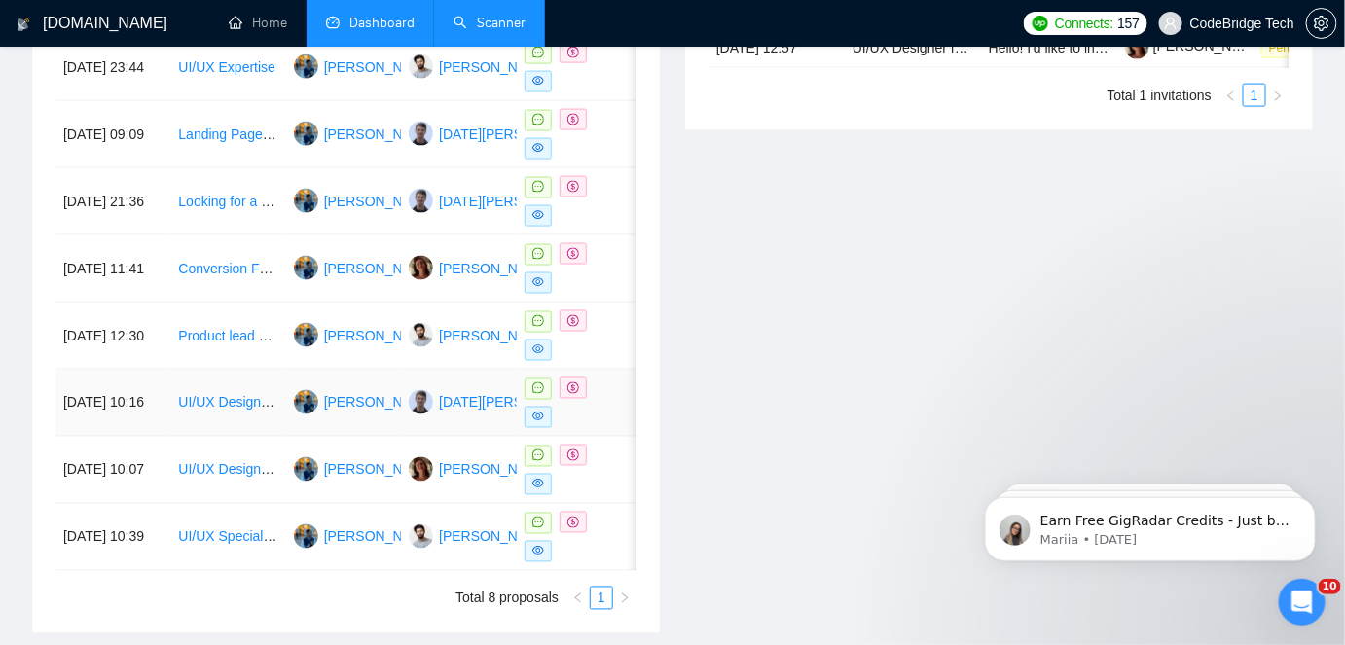
click at [273, 422] on td "UI/UX Designer for WSO2 Conference Micro App (Super App Integration)" at bounding box center [227, 403] width 115 height 67
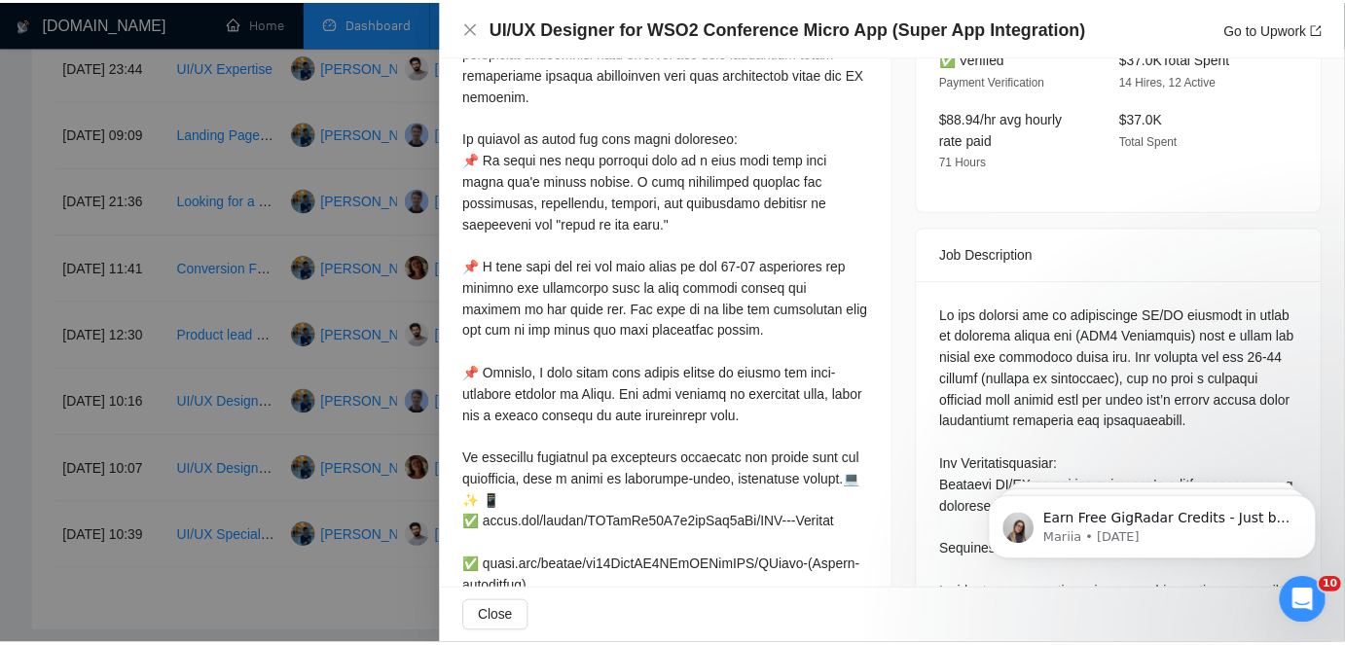
scroll to position [708, 0]
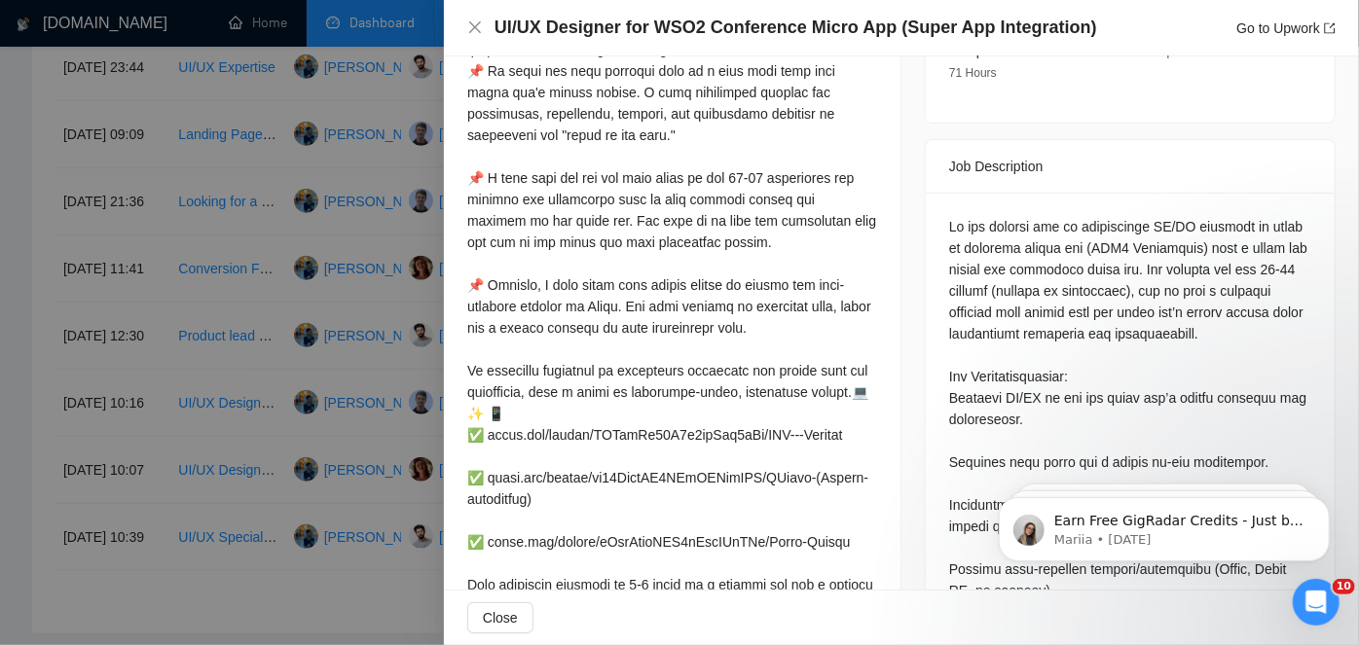
click at [305, 537] on div at bounding box center [679, 322] width 1359 height 645
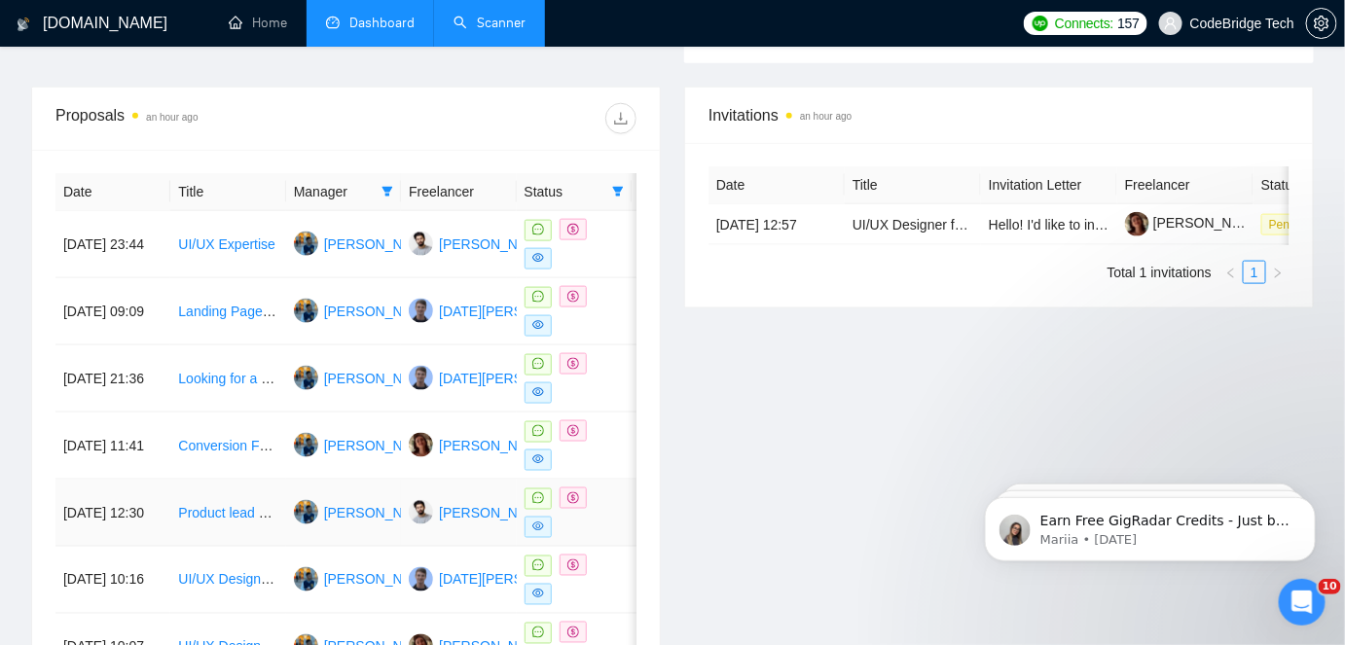
click at [147, 511] on td "19 Aug, 2025 12:30" at bounding box center [112, 513] width 115 height 67
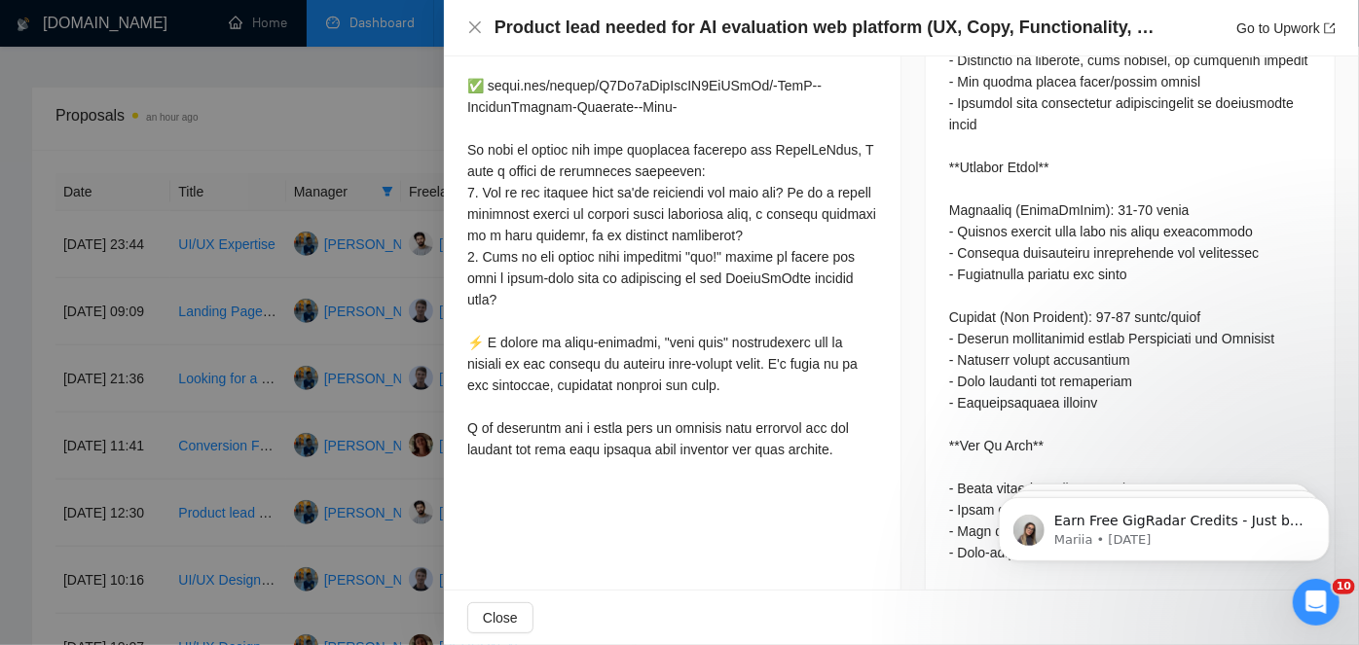
scroll to position [2212, 0]
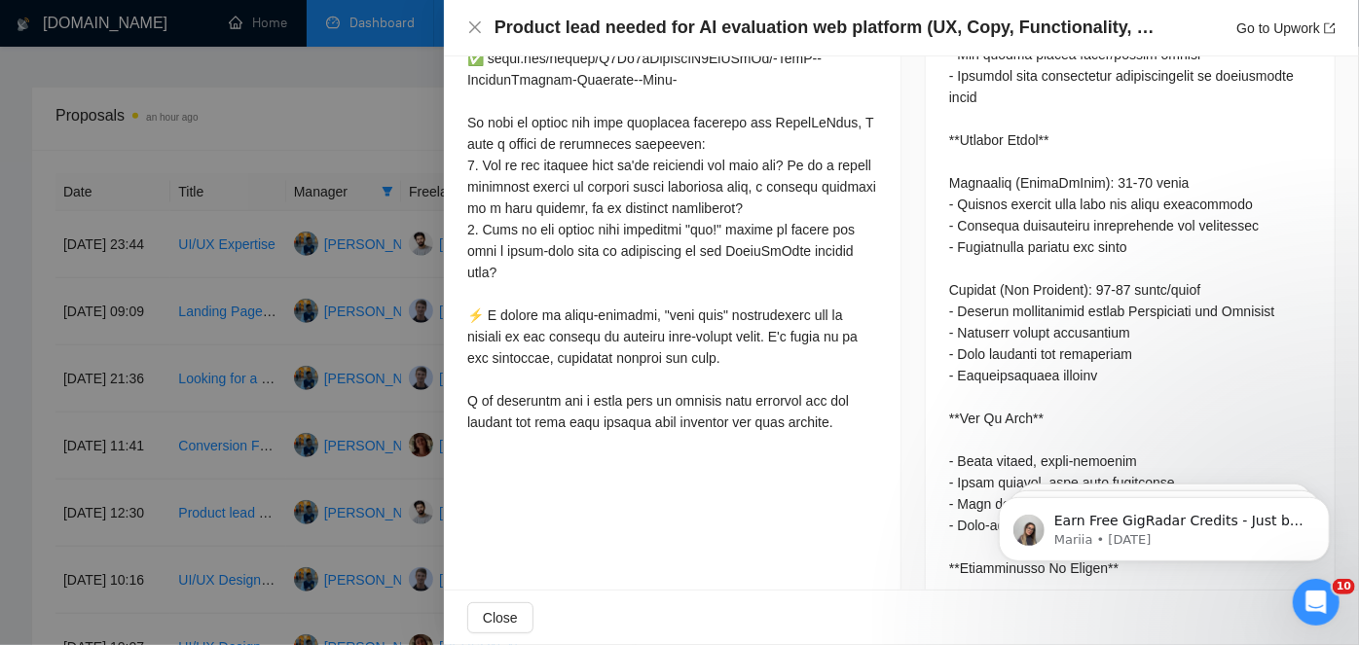
click at [371, 124] on div at bounding box center [679, 322] width 1359 height 645
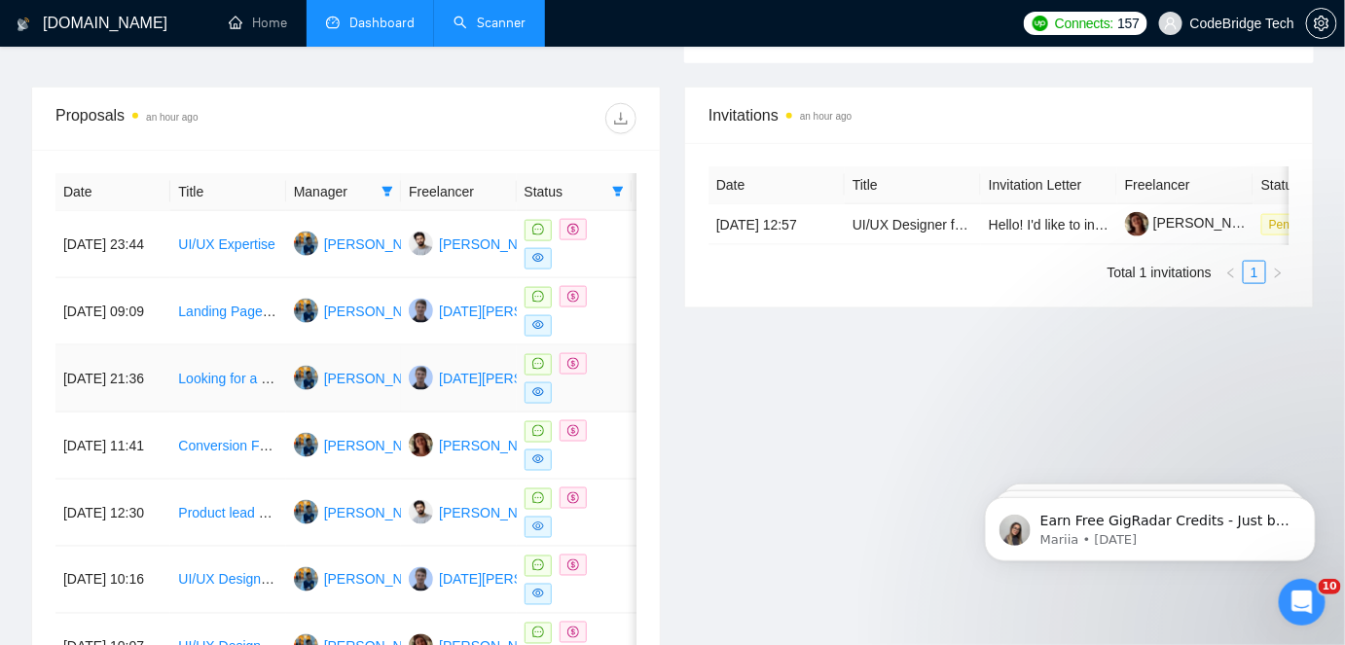
click at [360, 396] on td "[PERSON_NAME]" at bounding box center [343, 379] width 115 height 67
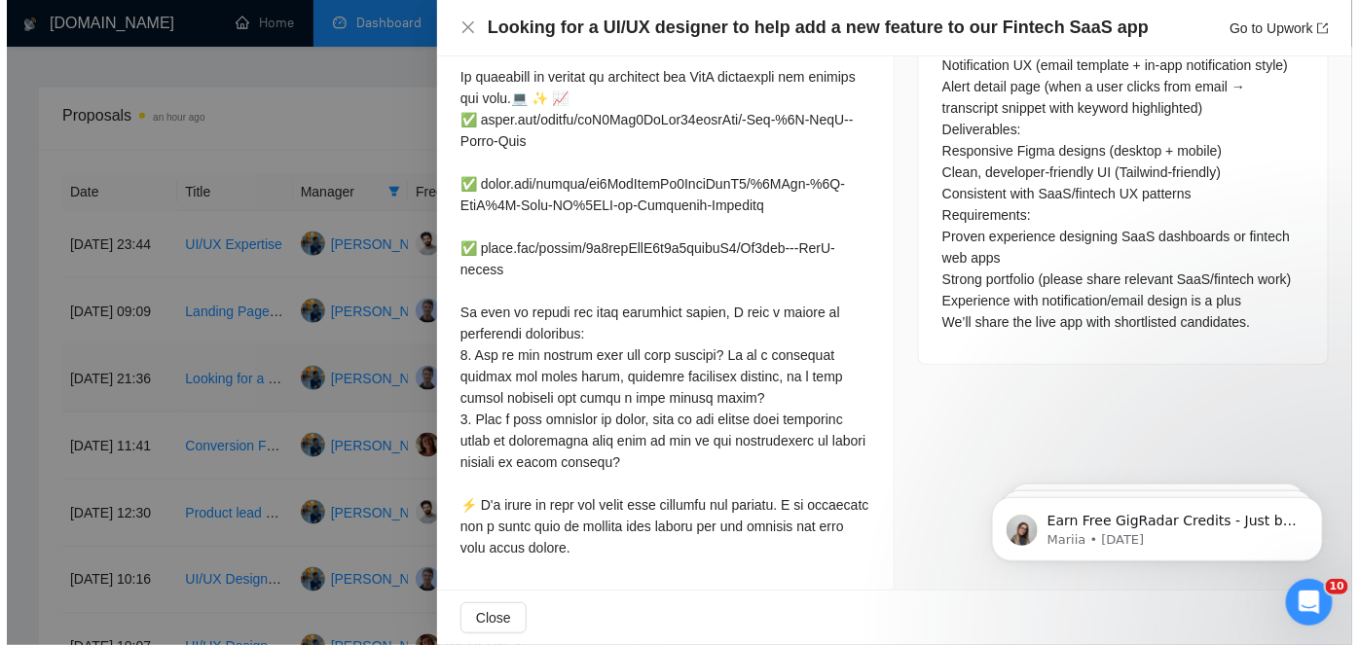
scroll to position [1086, 0]
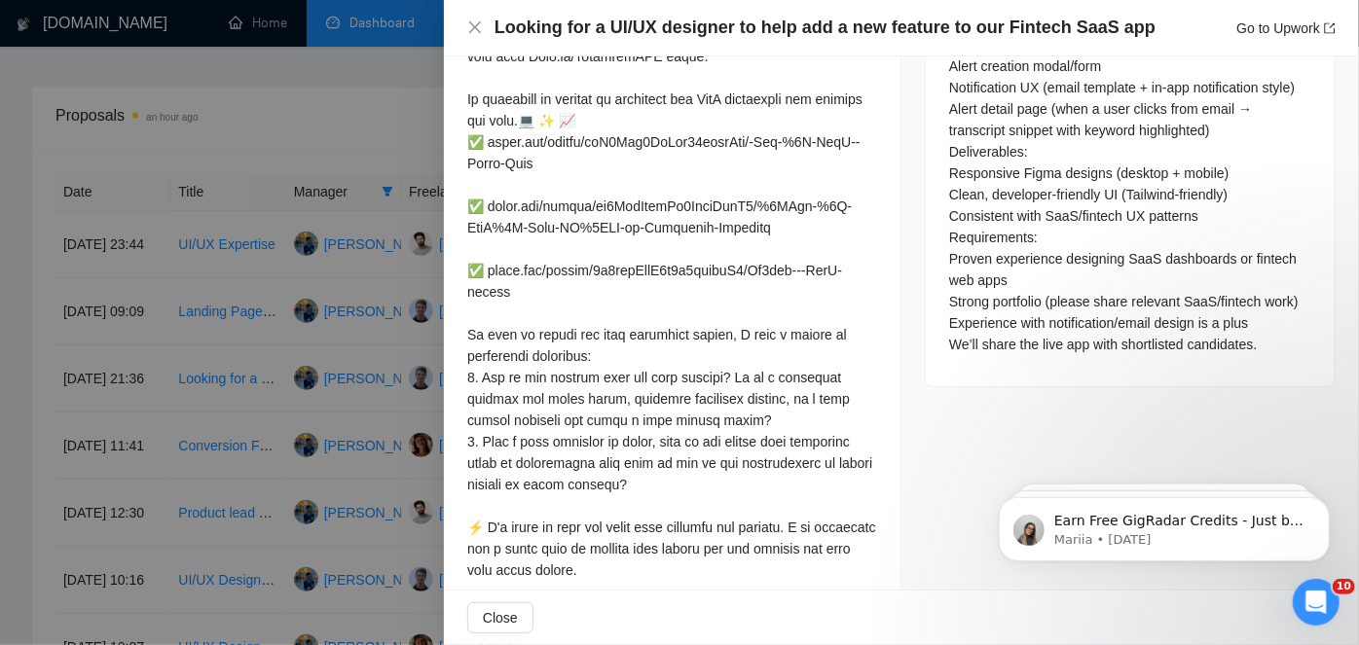
click at [310, 87] on div at bounding box center [679, 322] width 1359 height 645
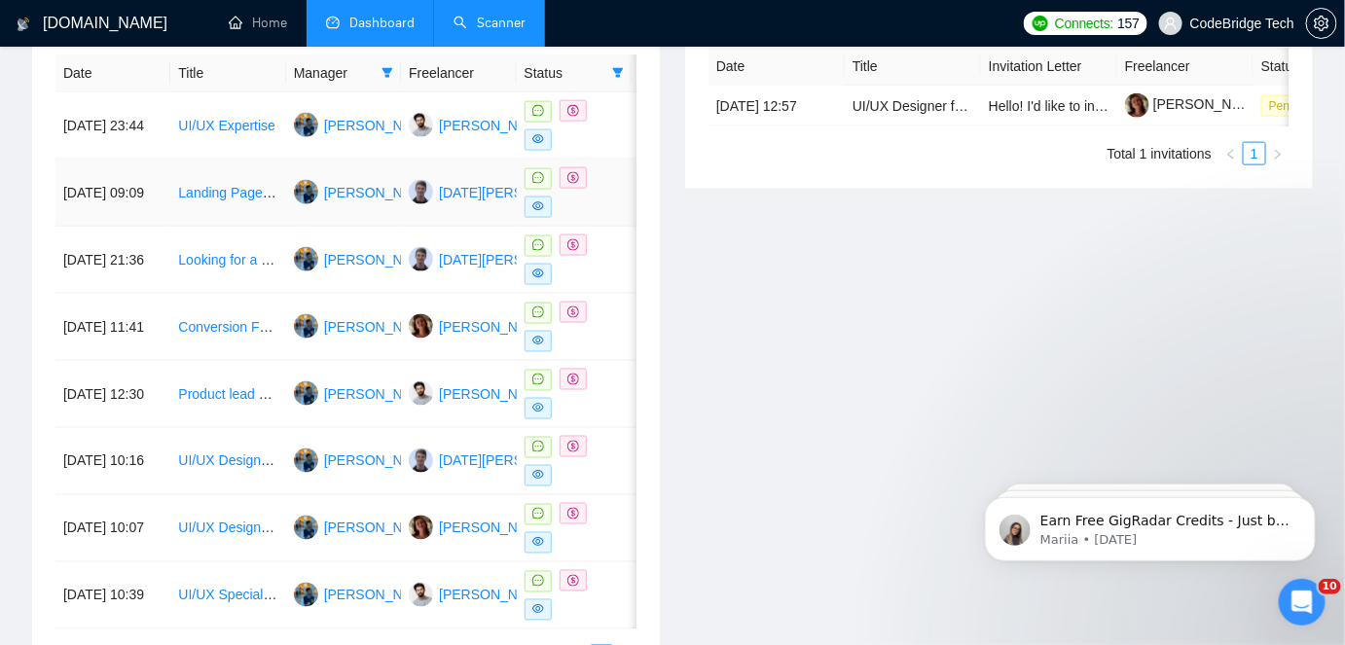
scroll to position [796, 0]
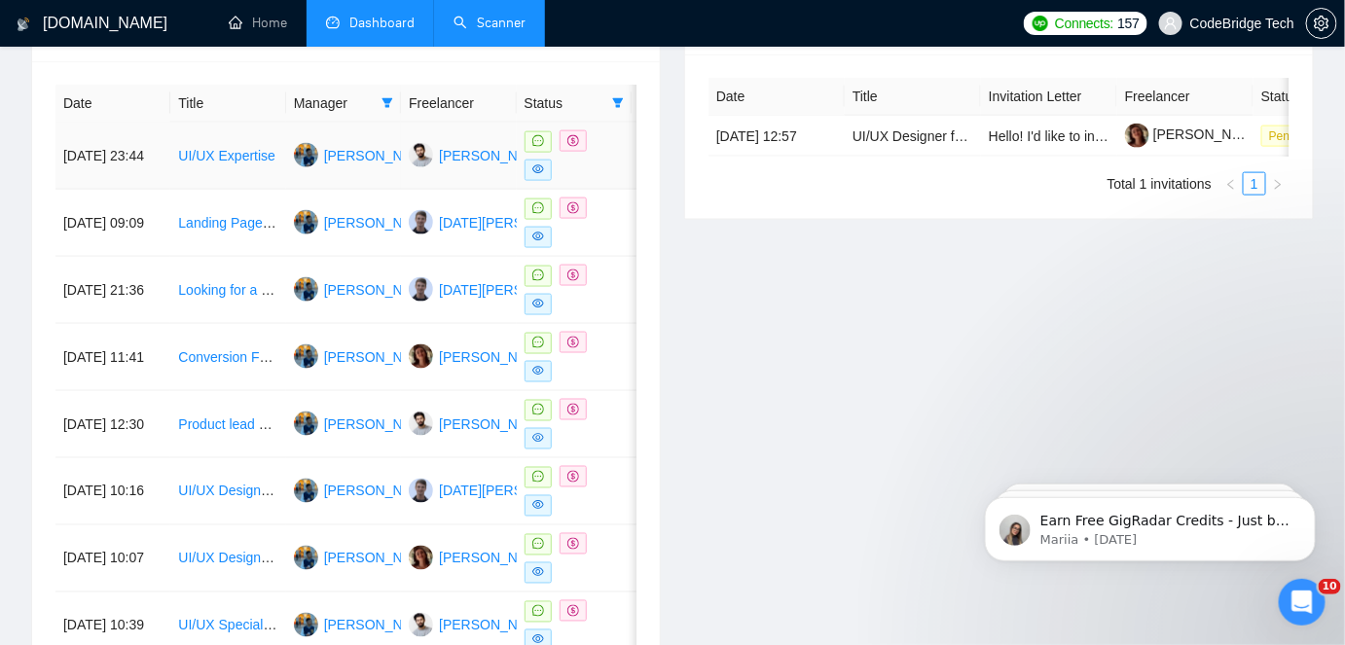
click at [257, 175] on td "UI/UX Expertise" at bounding box center [227, 156] width 115 height 67
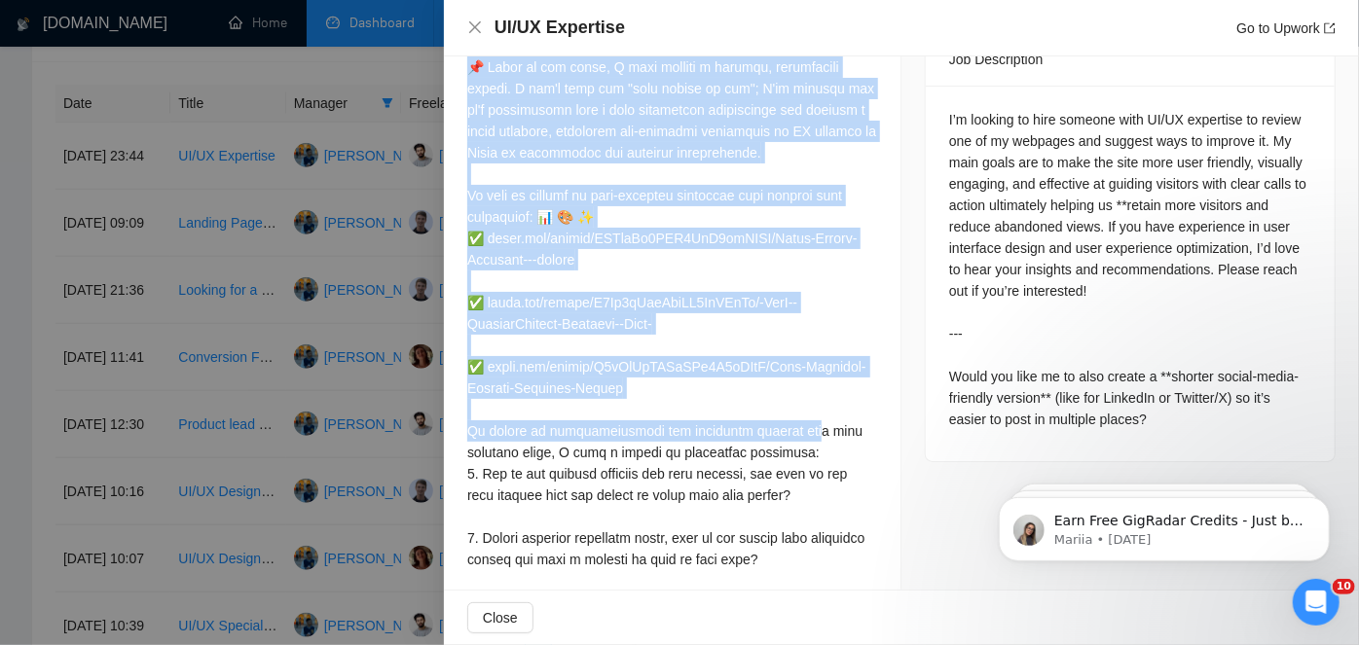
scroll to position [937, 0]
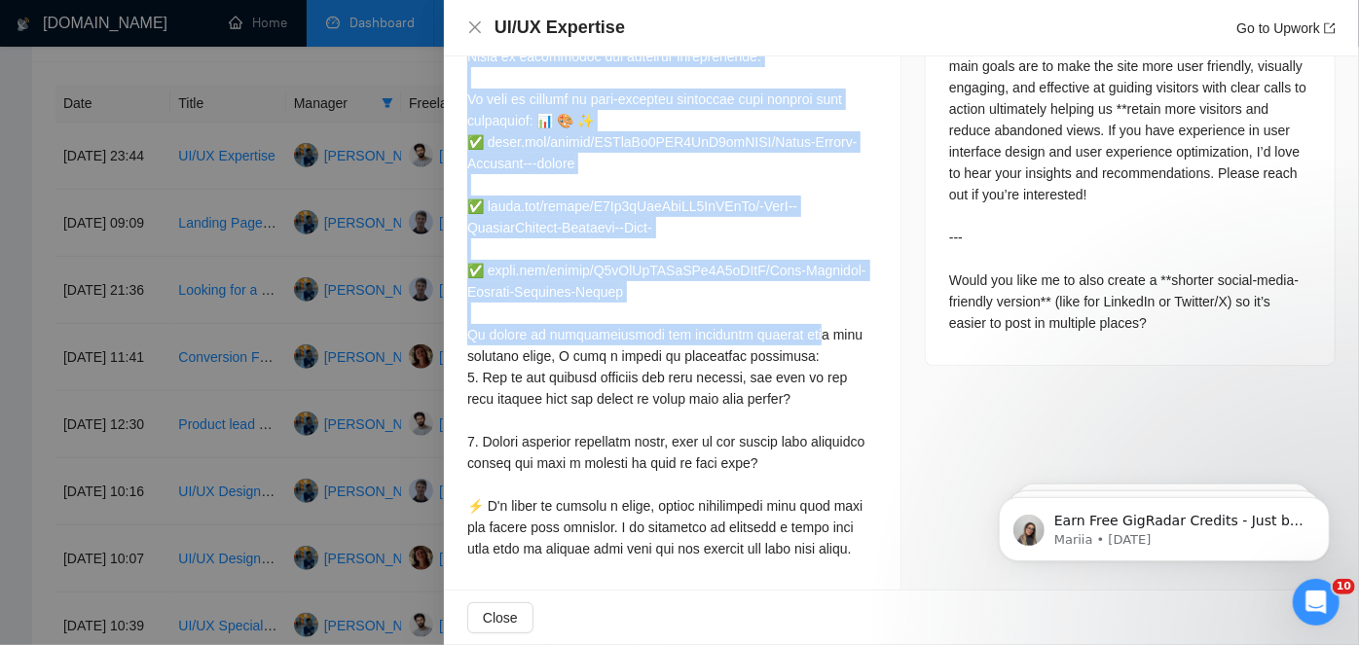
drag, startPoint x: 469, startPoint y: 225, endPoint x: 859, endPoint y: 550, distance: 507.3
click at [859, 550] on div at bounding box center [672, 78] width 410 height 964
copy div "Rene, retaining visitors starts with fixing the friction points. 👉 To show you …"
click at [224, 120] on div at bounding box center [679, 322] width 1359 height 645
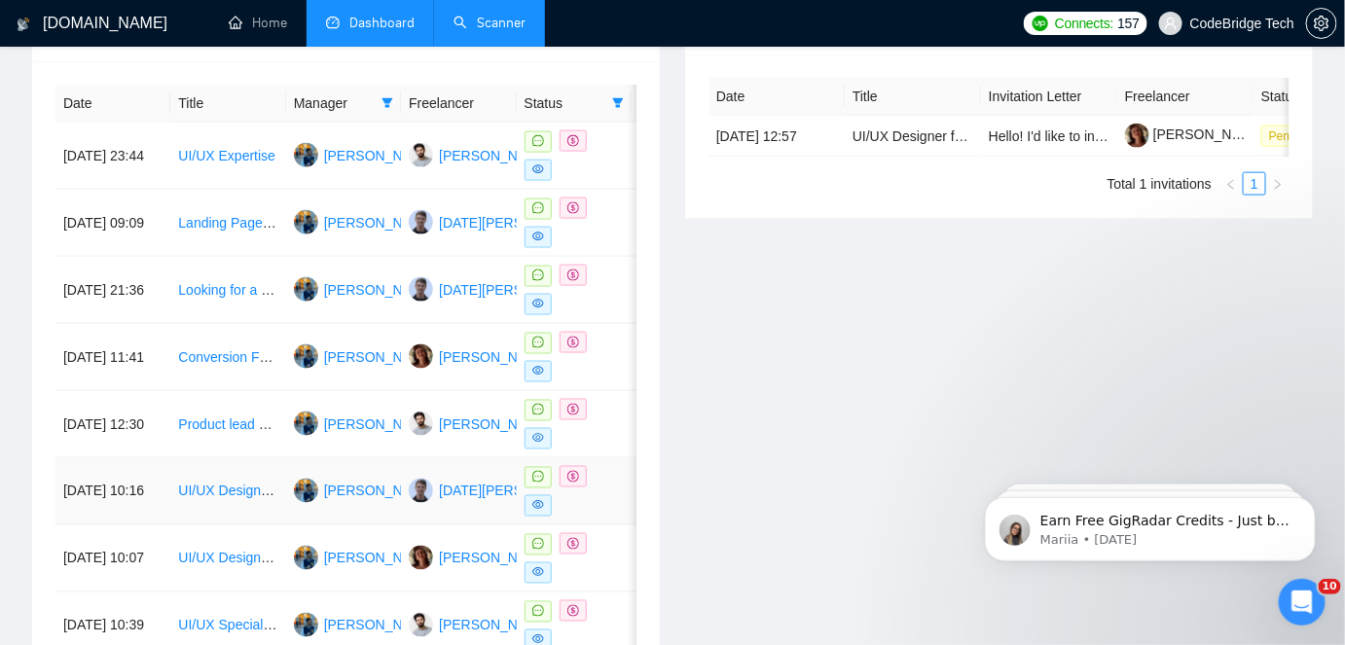
click at [273, 502] on td "UI/UX Designer for WSO2 Conference Micro App (Super App Integration)" at bounding box center [227, 492] width 115 height 67
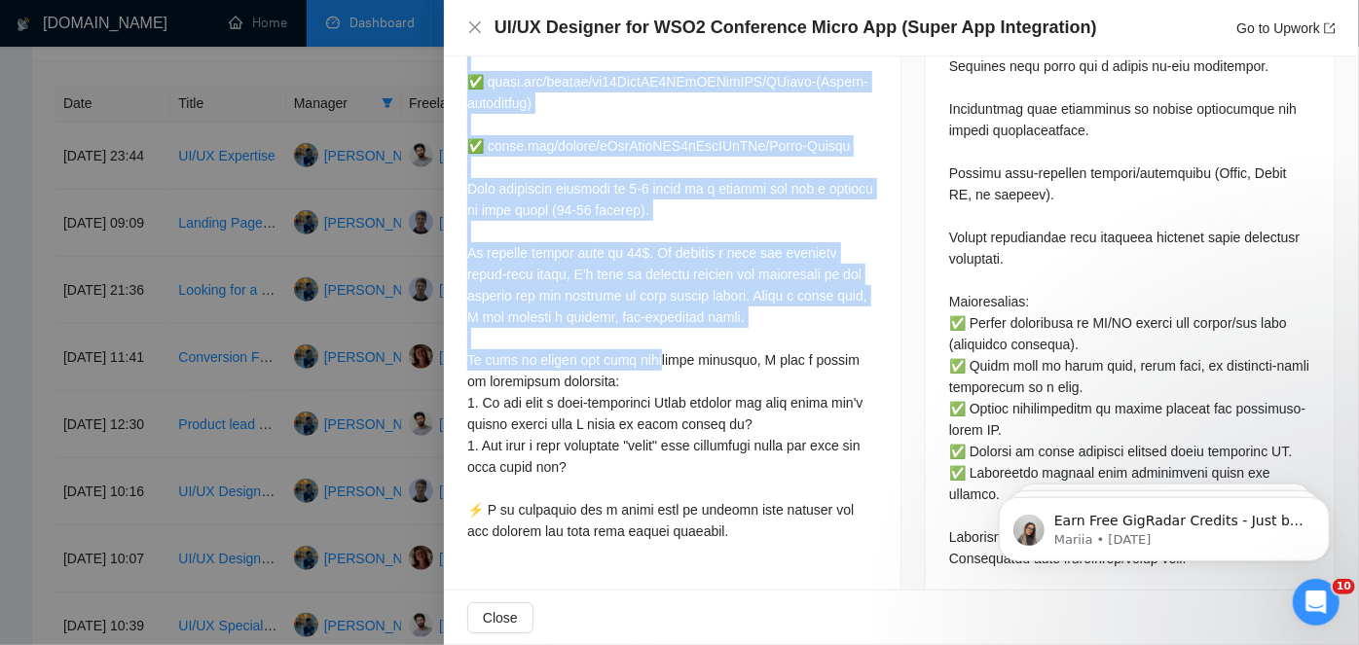
scroll to position [1114, 0]
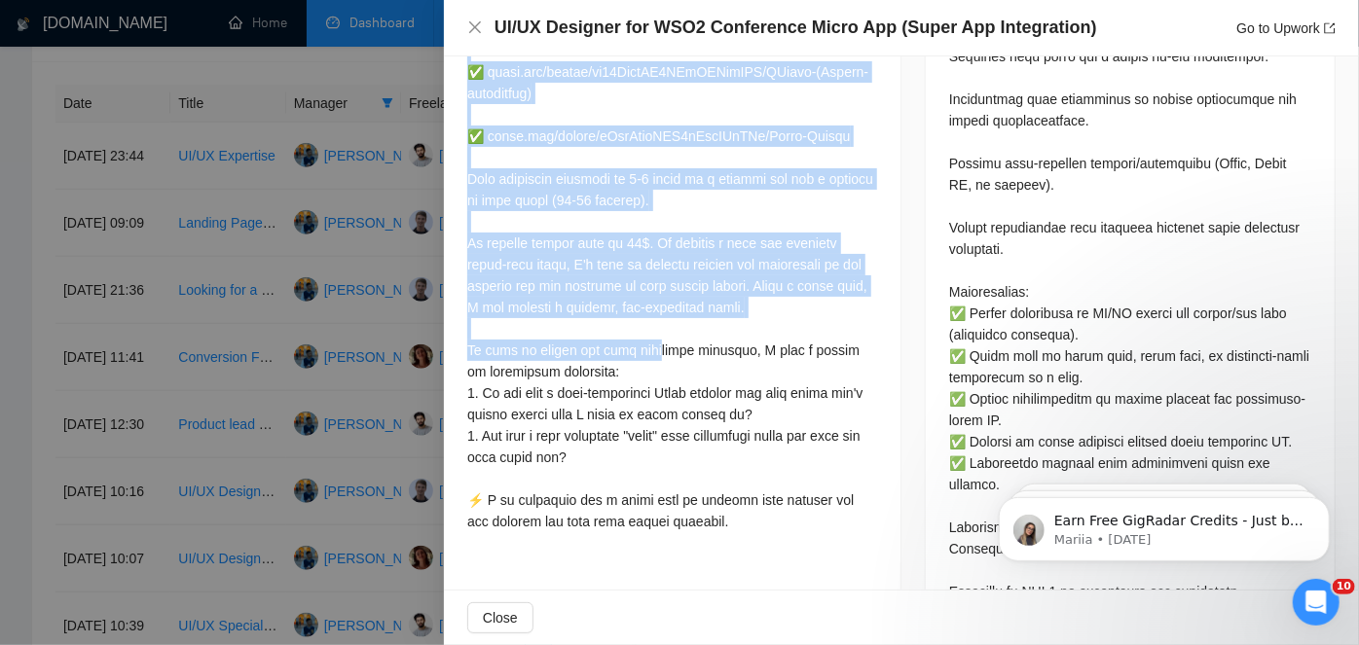
drag, startPoint x: 459, startPoint y: 226, endPoint x: 708, endPoint y: 548, distance: 406.8
copy div "Sanjiva🔥👉 To show you my approach, 𝗜 𝗰𝗮𝗻 𝘁𝗮𝗸𝗲 𝗮 𝗸𝗲𝘆 𝘀𝗰𝗿𝗲𝗲𝗻 𝗳𝗿𝗼𝗺 𝘁𝗵𝗲 𝗲𝘅𝗶𝘀𝘁𝗶𝗻𝗴 𝗪𝗦…"
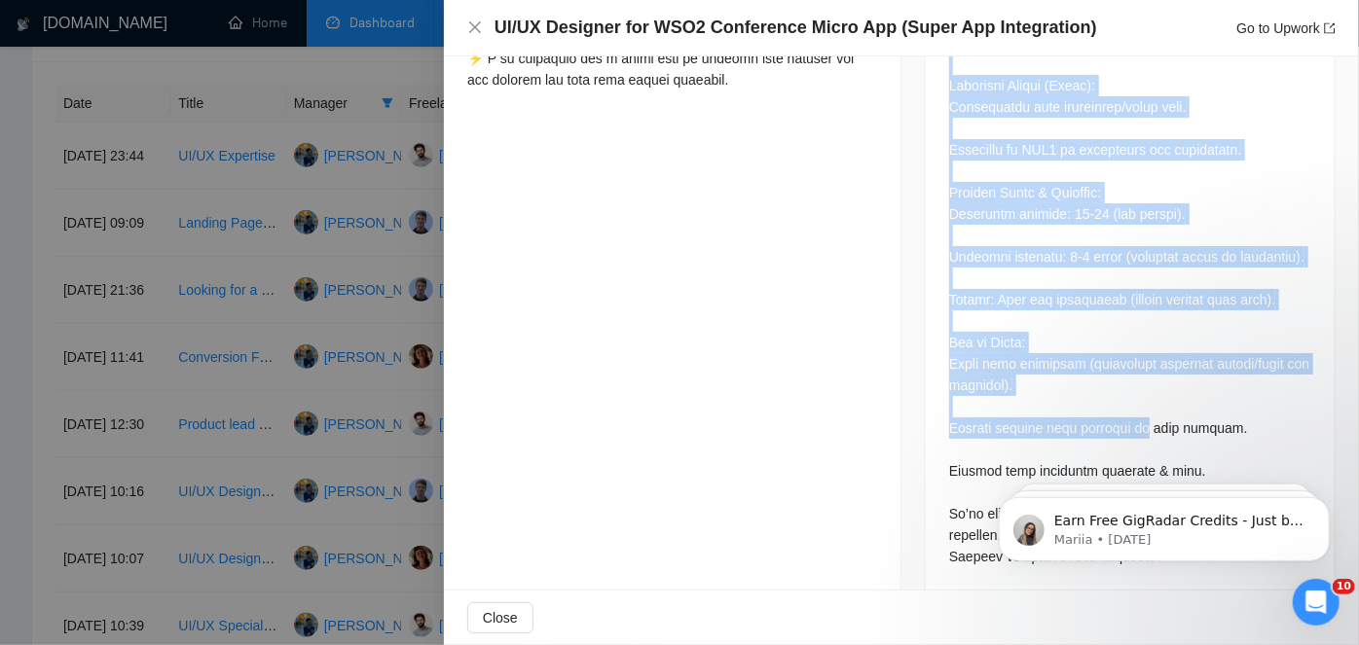
scroll to position [1562, 0]
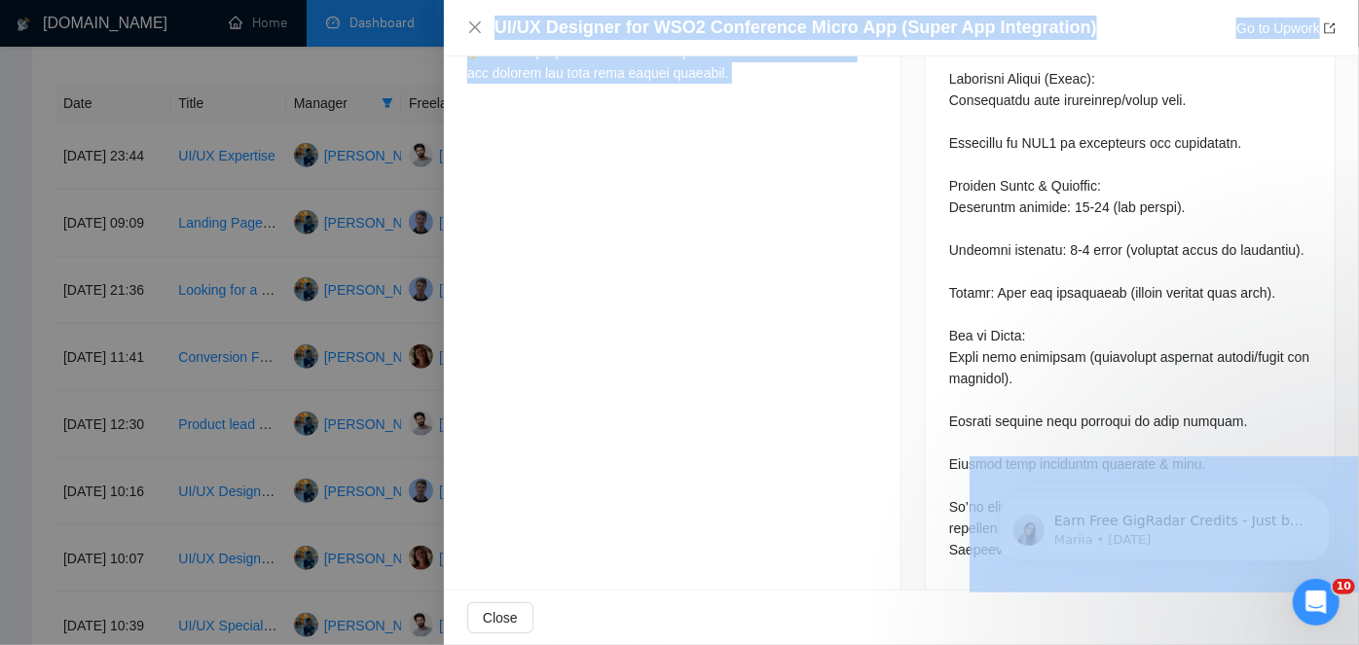
drag, startPoint x: 1913, startPoint y: 785, endPoint x: 1175, endPoint y: 495, distance: 792.9
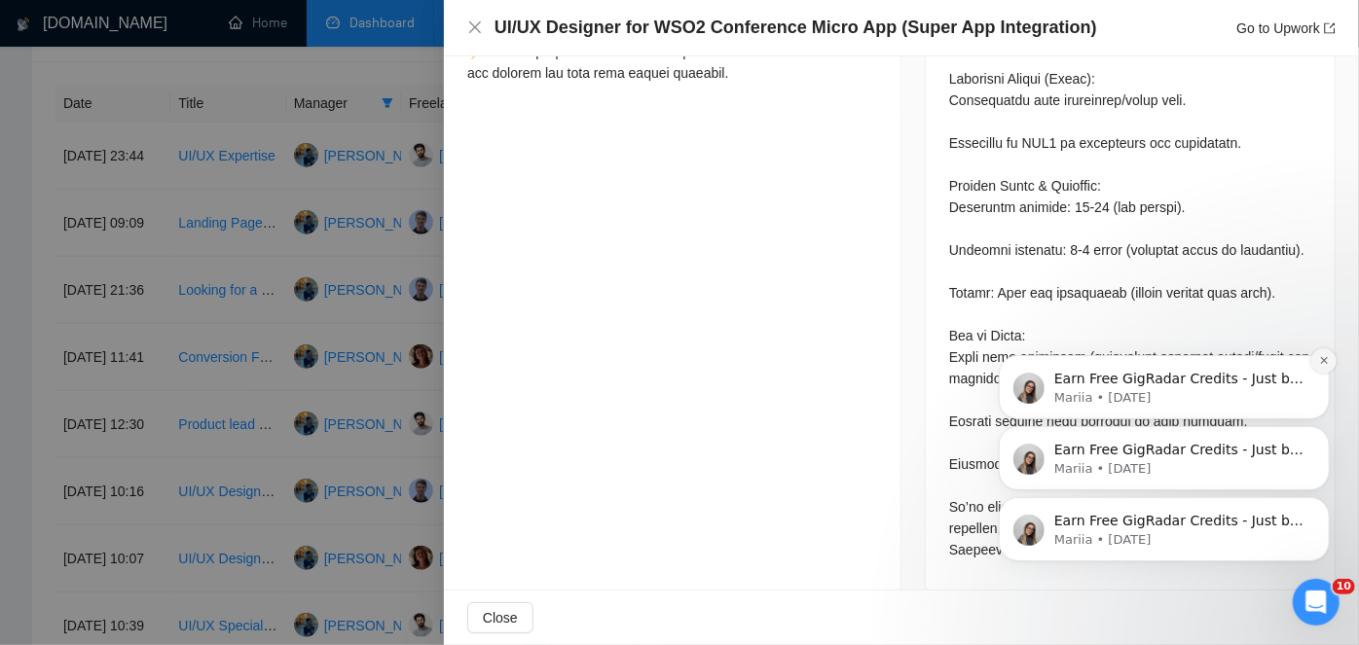
click at [1321, 364] on icon "Dismiss notification" at bounding box center [1323, 359] width 11 height 11
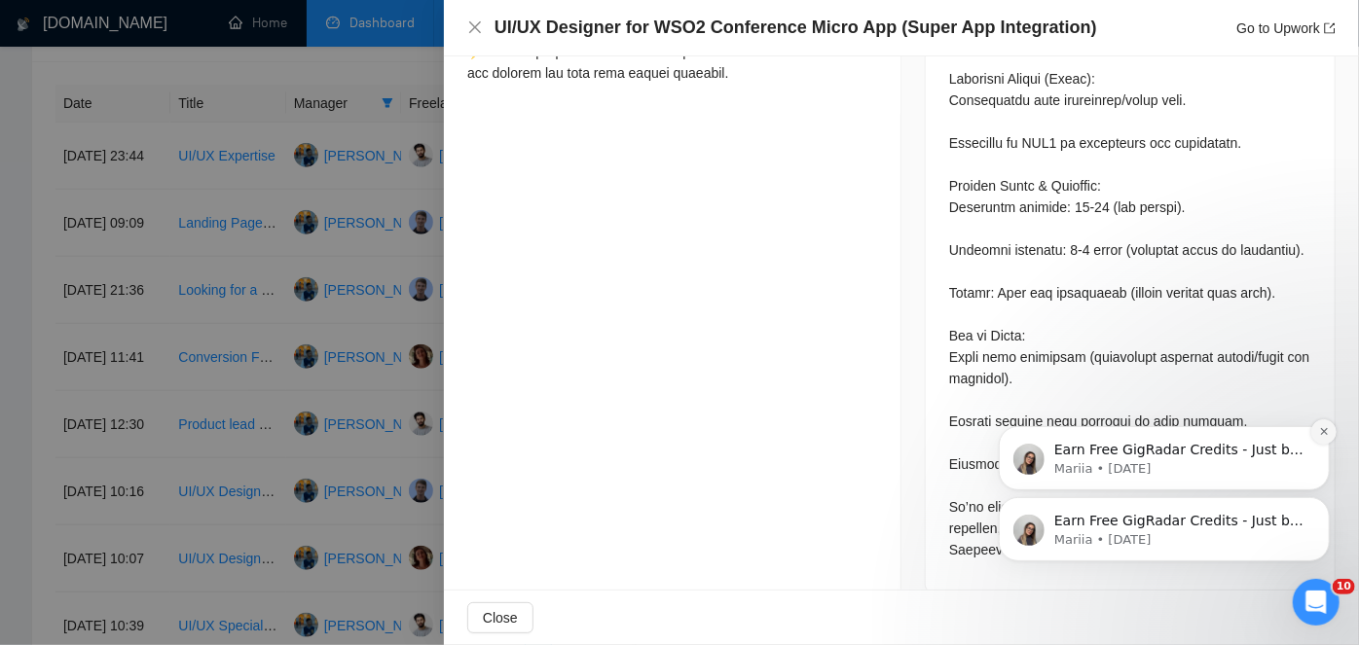
click at [1319, 427] on icon "Dismiss notification" at bounding box center [1323, 430] width 11 height 11
click at [1318, 503] on icon "Dismiss notification" at bounding box center [1323, 501] width 11 height 11
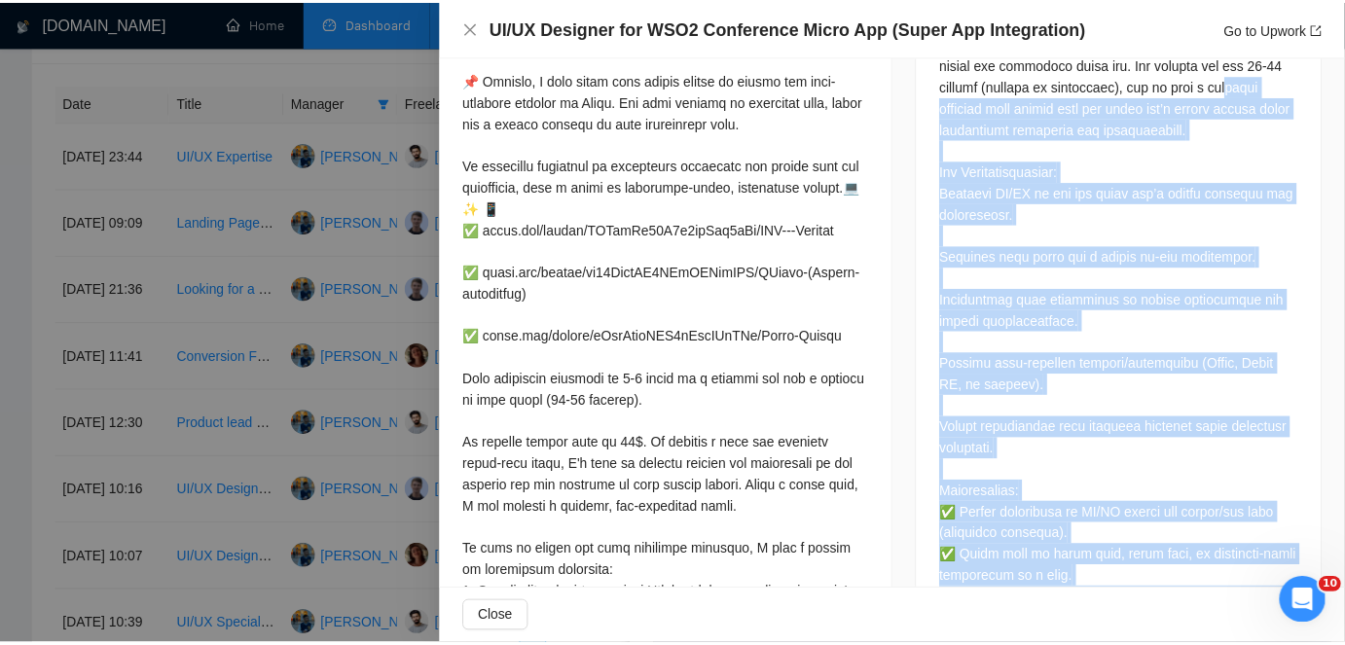
scroll to position [678, 0]
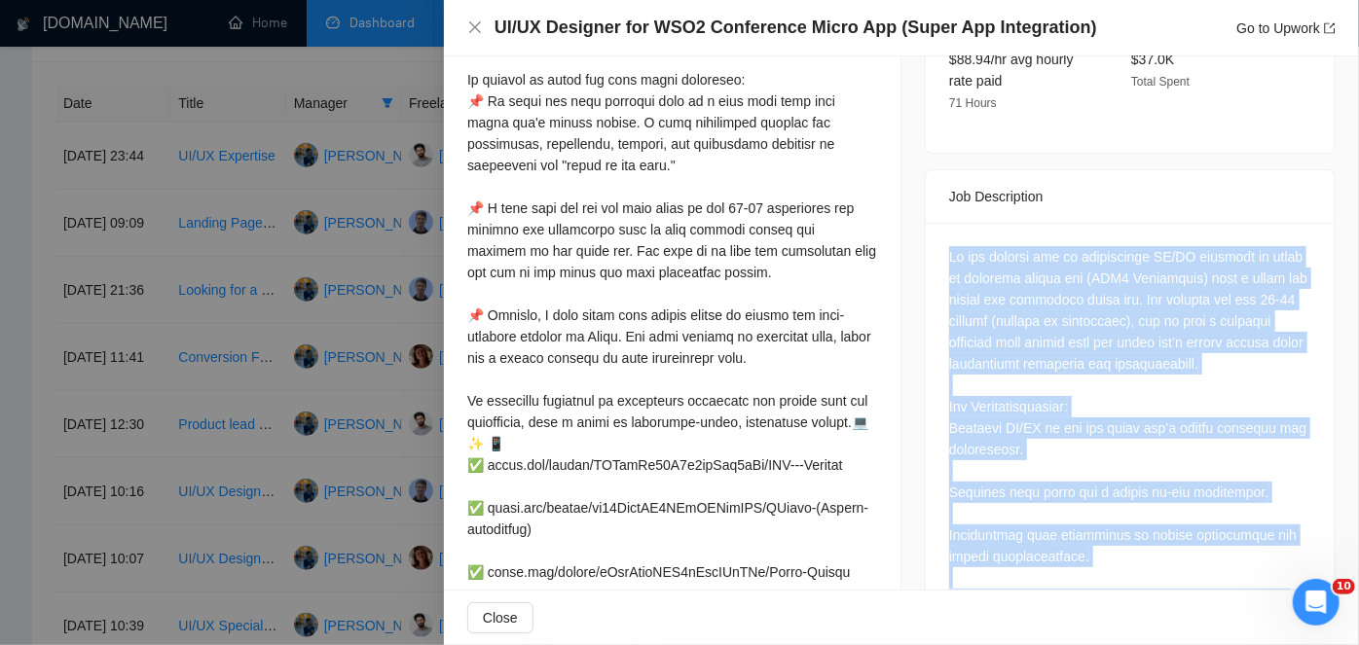
drag, startPoint x: 1230, startPoint y: 522, endPoint x: 941, endPoint y: 239, distance: 404.1
copy div "We are looking for an experienced UI/UX designer to adapt an existing mobile ap…"
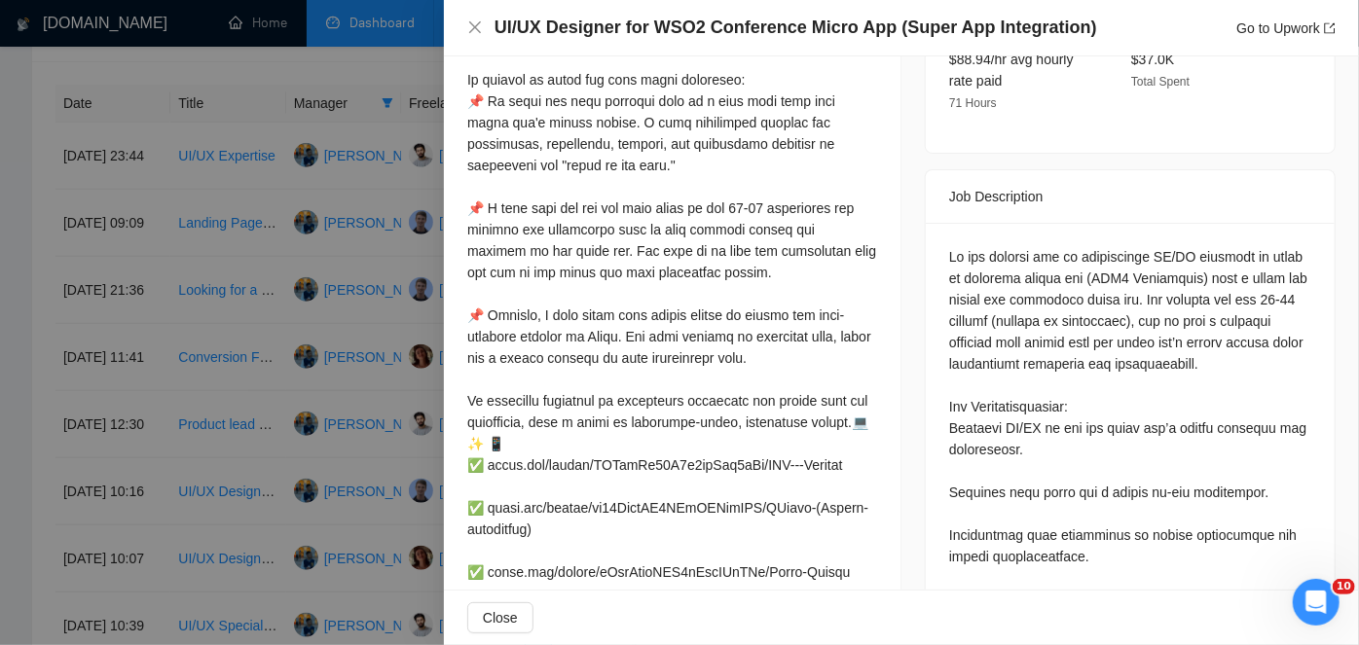
click at [391, 206] on div at bounding box center [679, 322] width 1359 height 645
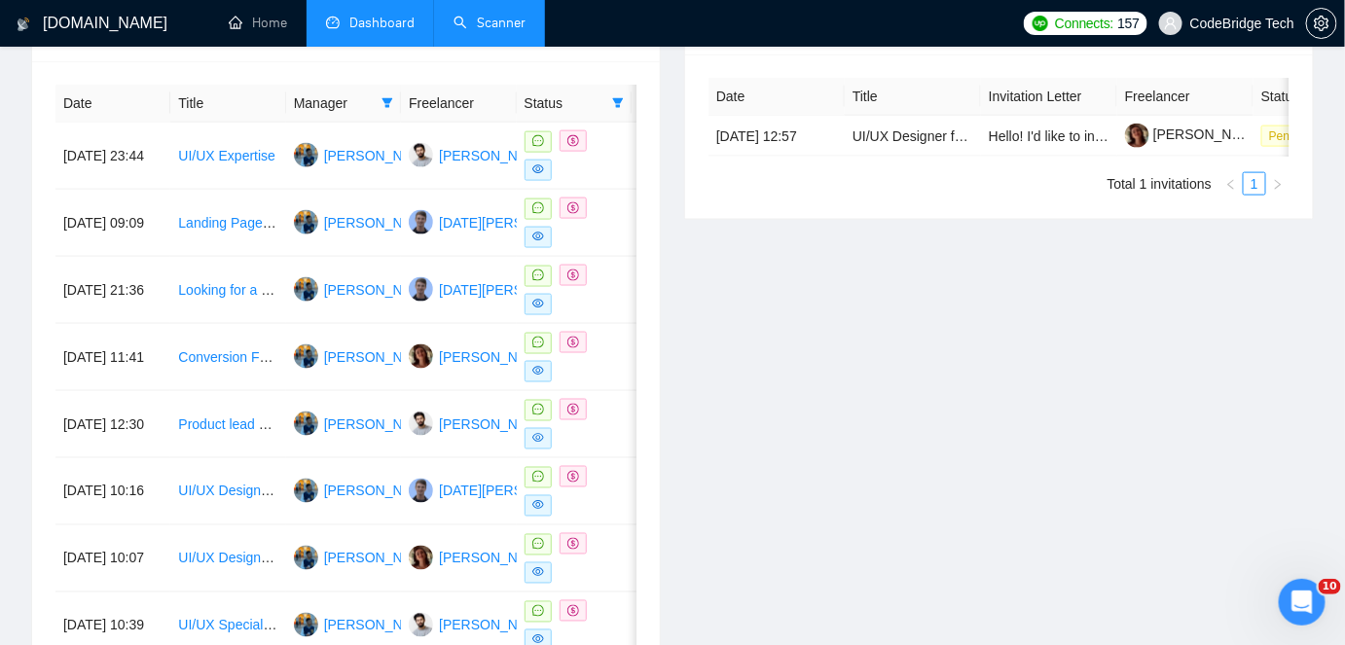
click at [485, 31] on link "Scanner" at bounding box center [490, 23] width 72 height 17
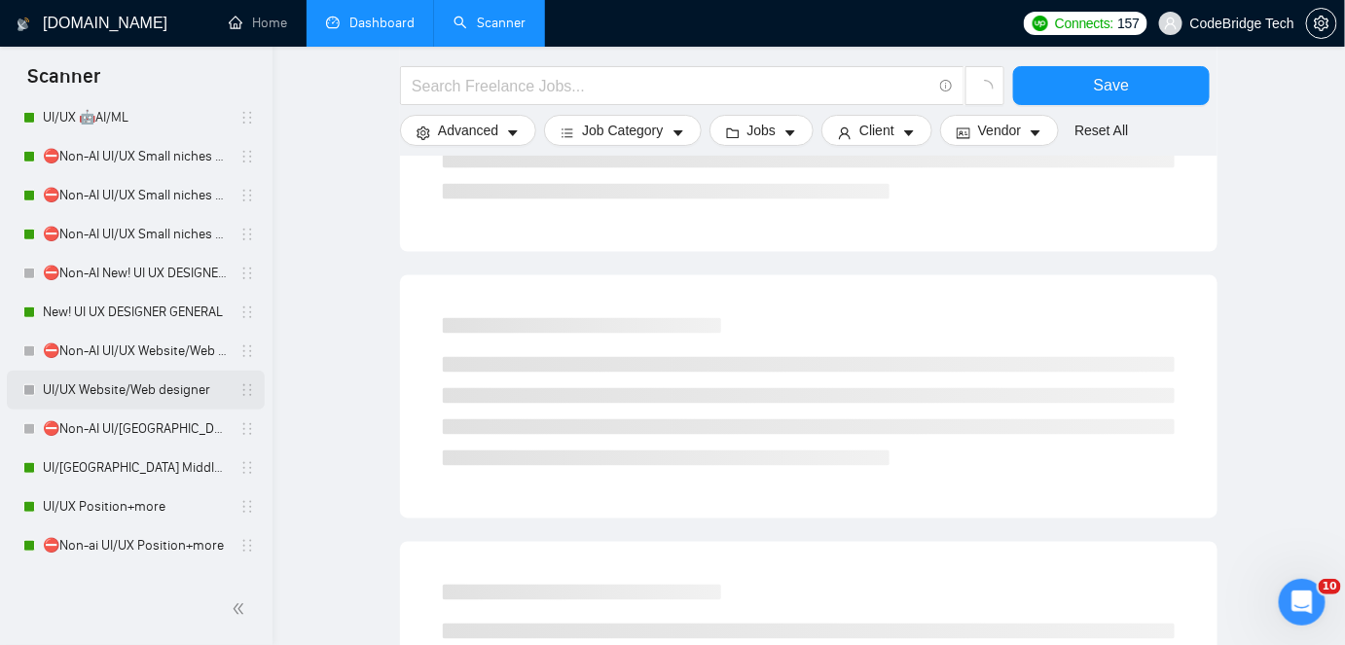
scroll to position [442, 0]
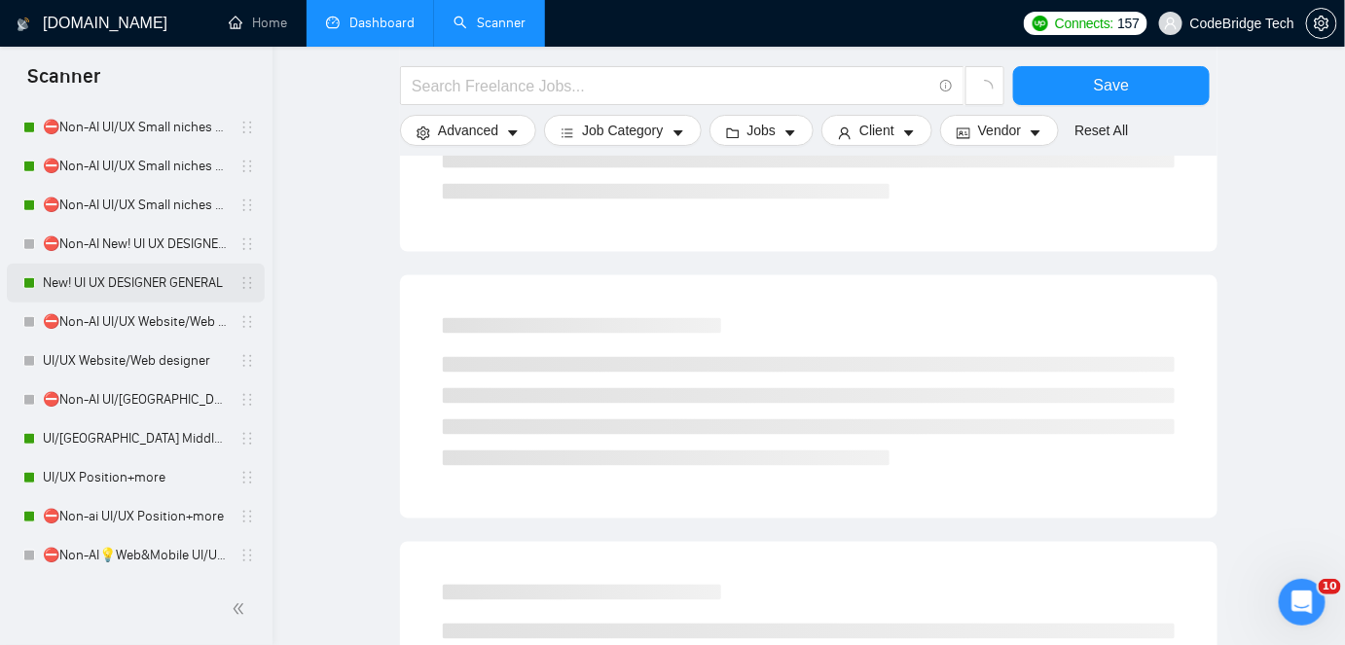
click at [137, 280] on link "New! UI UX DESIGNER GENERAL" at bounding box center [135, 283] width 185 height 39
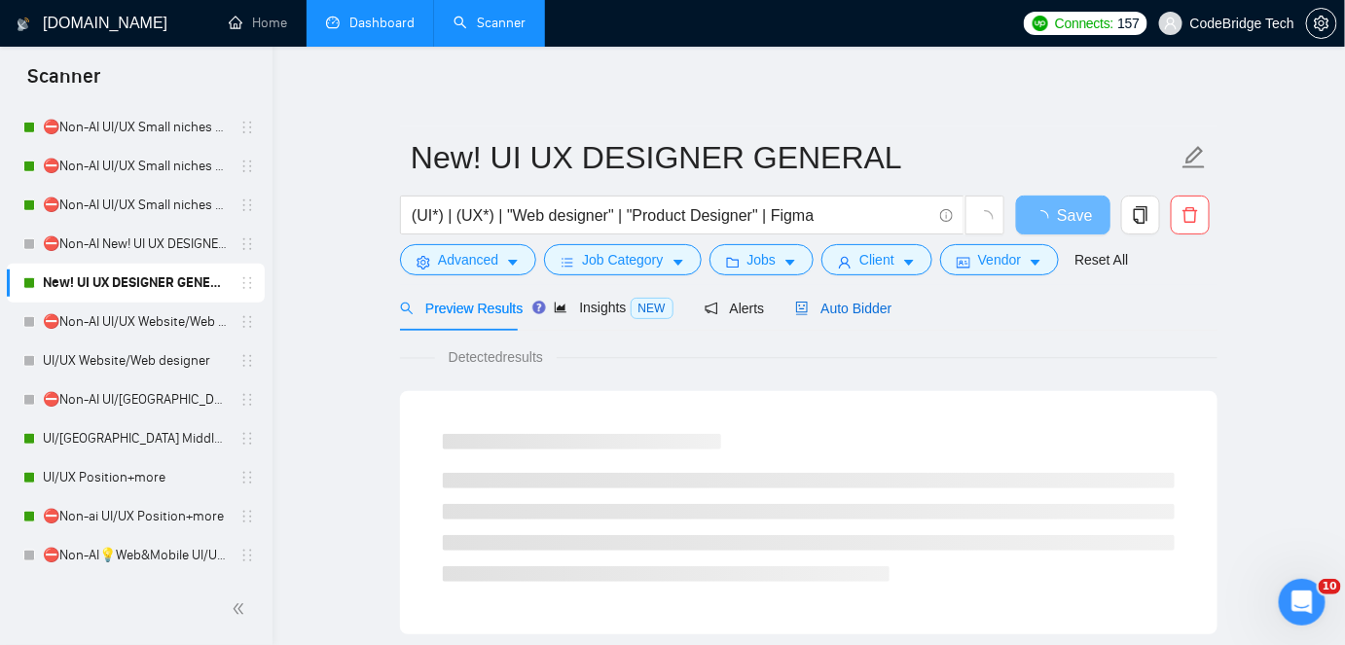
click at [869, 311] on span "Auto Bidder" at bounding box center [843, 309] width 96 height 16
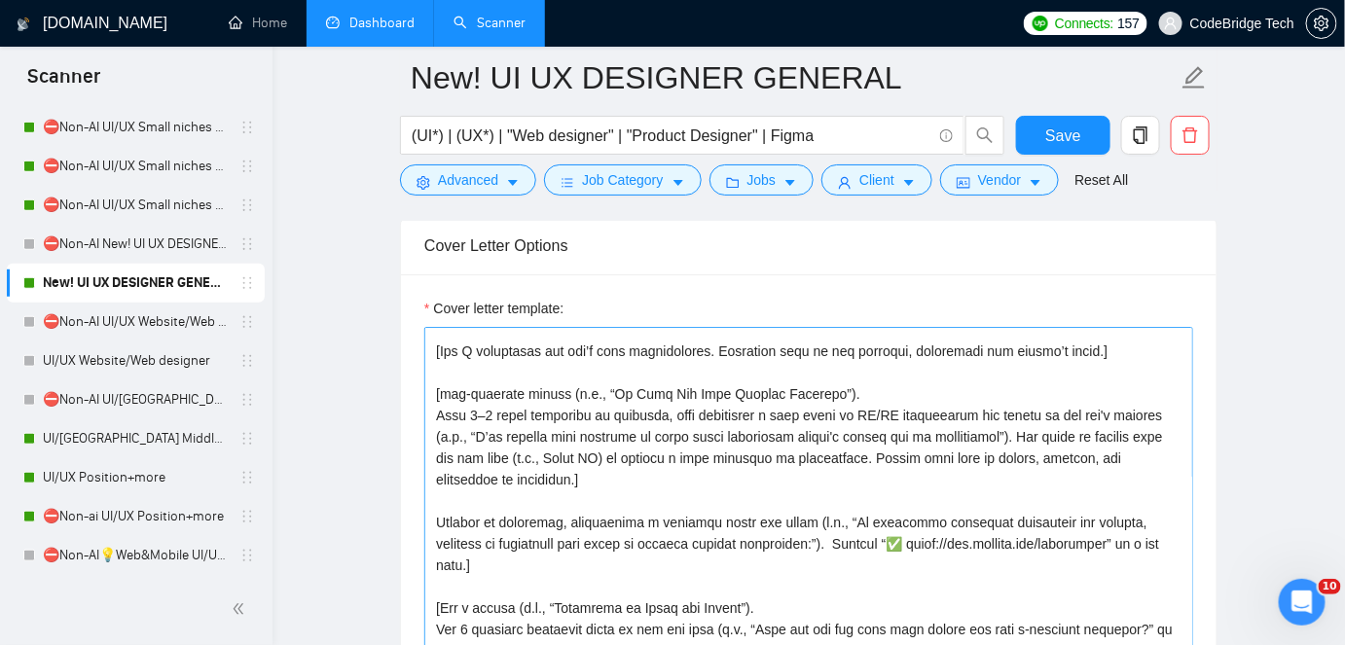
scroll to position [88, 0]
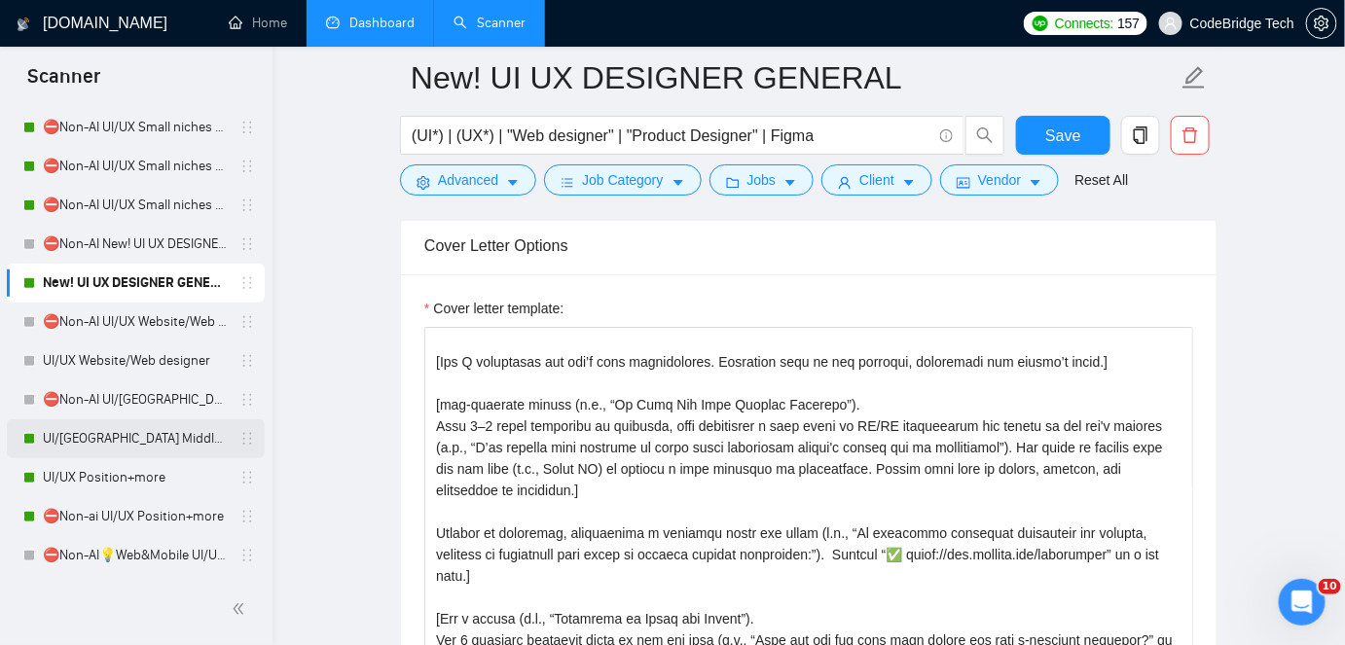
click at [107, 440] on link "UI/[GEOGRAPHIC_DATA] Middle - [GEOGRAPHIC_DATA], [GEOGRAPHIC_DATA], [GEOGRAPHIC…" at bounding box center [135, 439] width 185 height 39
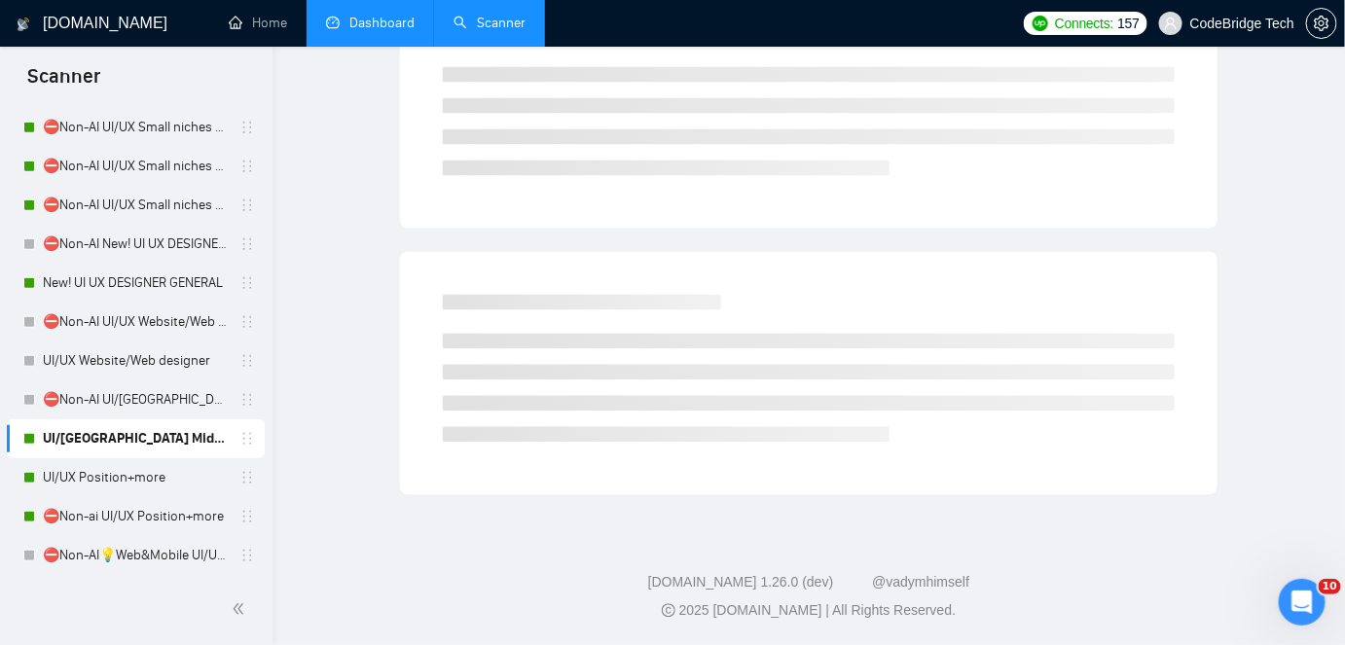
scroll to position [64, 0]
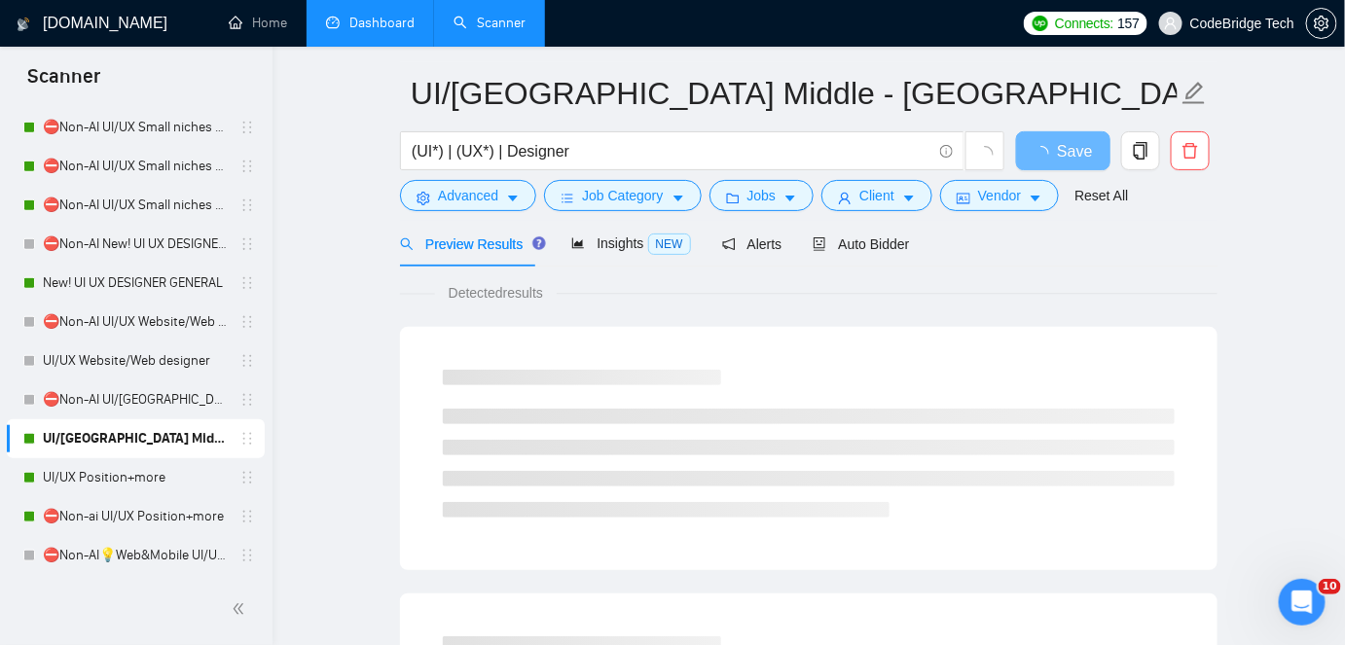
click at [794, 244] on div "Preview Results Insights NEW Alerts Auto Bidder" at bounding box center [655, 244] width 510 height 46
click at [827, 241] on span "Auto Bidder" at bounding box center [861, 245] width 96 height 16
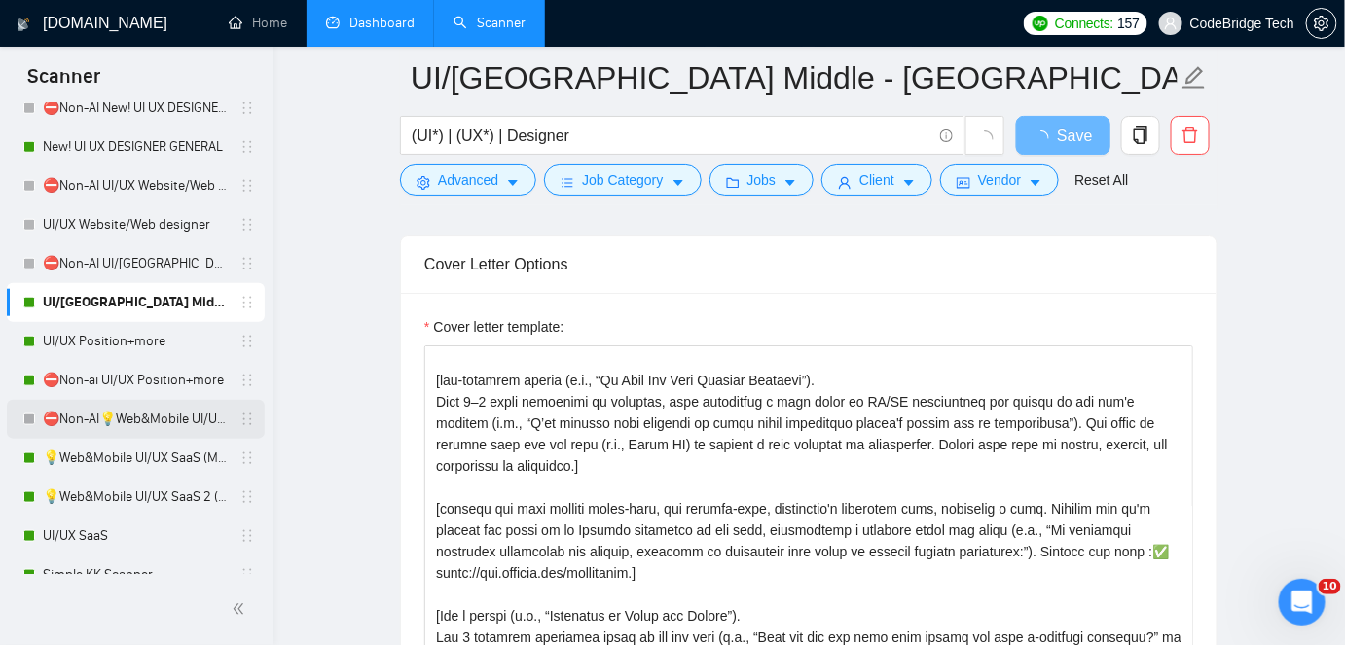
scroll to position [619, 0]
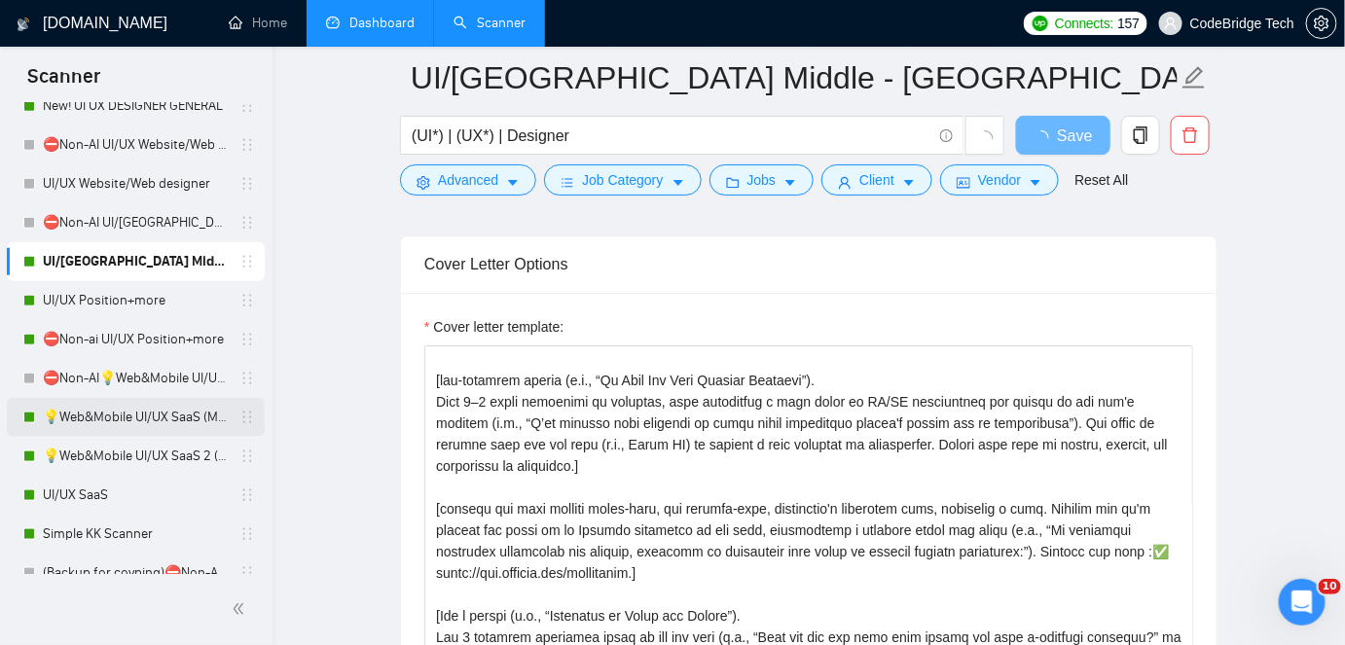
click at [155, 419] on link "💡Web&Mobile UI/UX SaaS (Mariia)" at bounding box center [135, 417] width 185 height 39
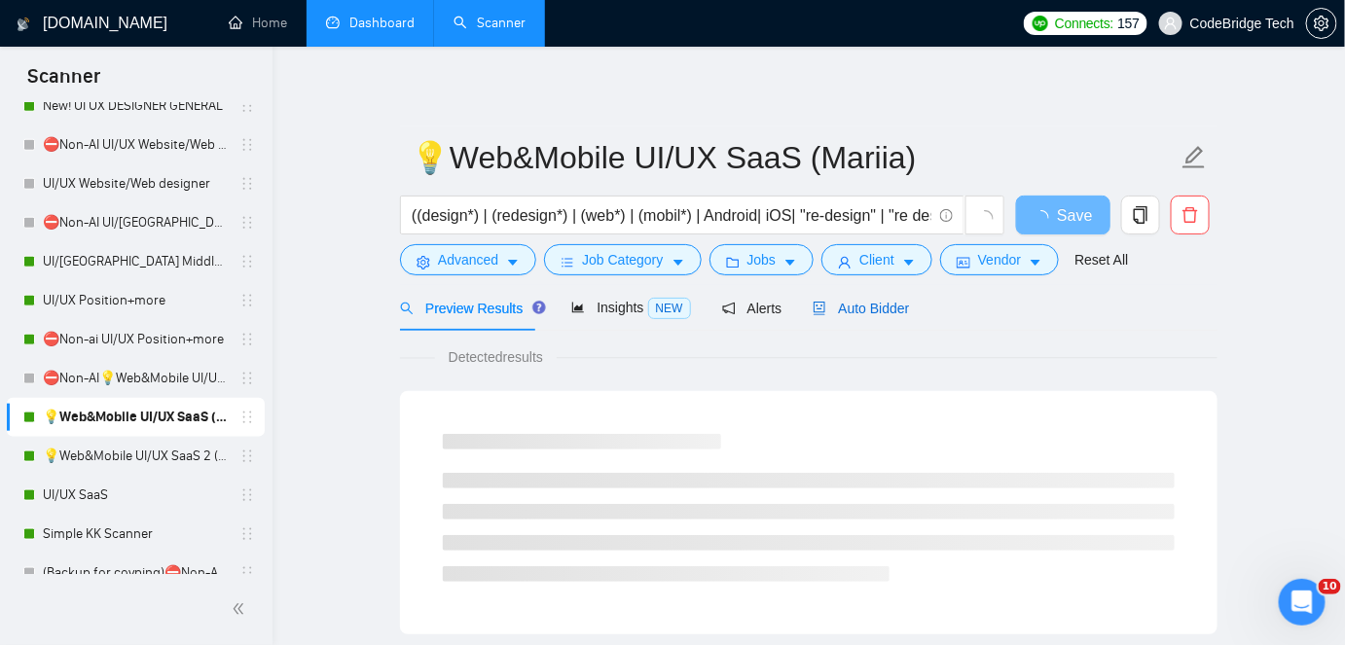
click at [836, 307] on span "Auto Bidder" at bounding box center [861, 309] width 96 height 16
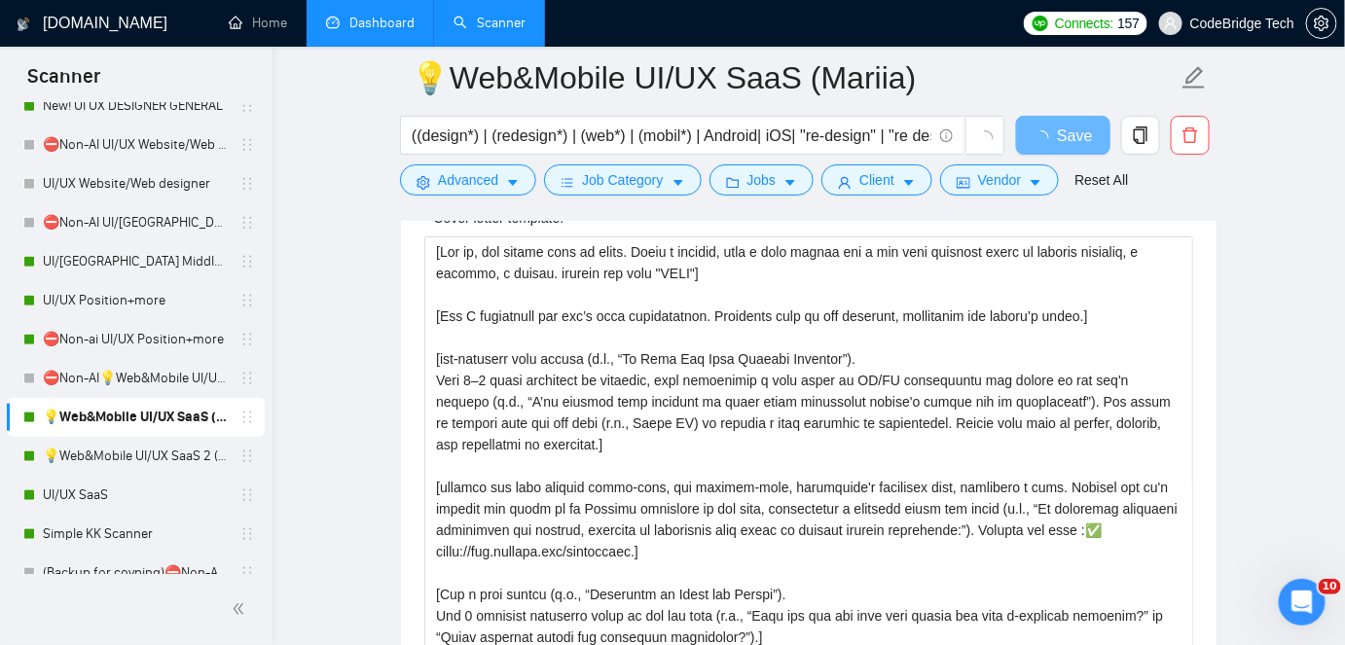
scroll to position [2212, 0]
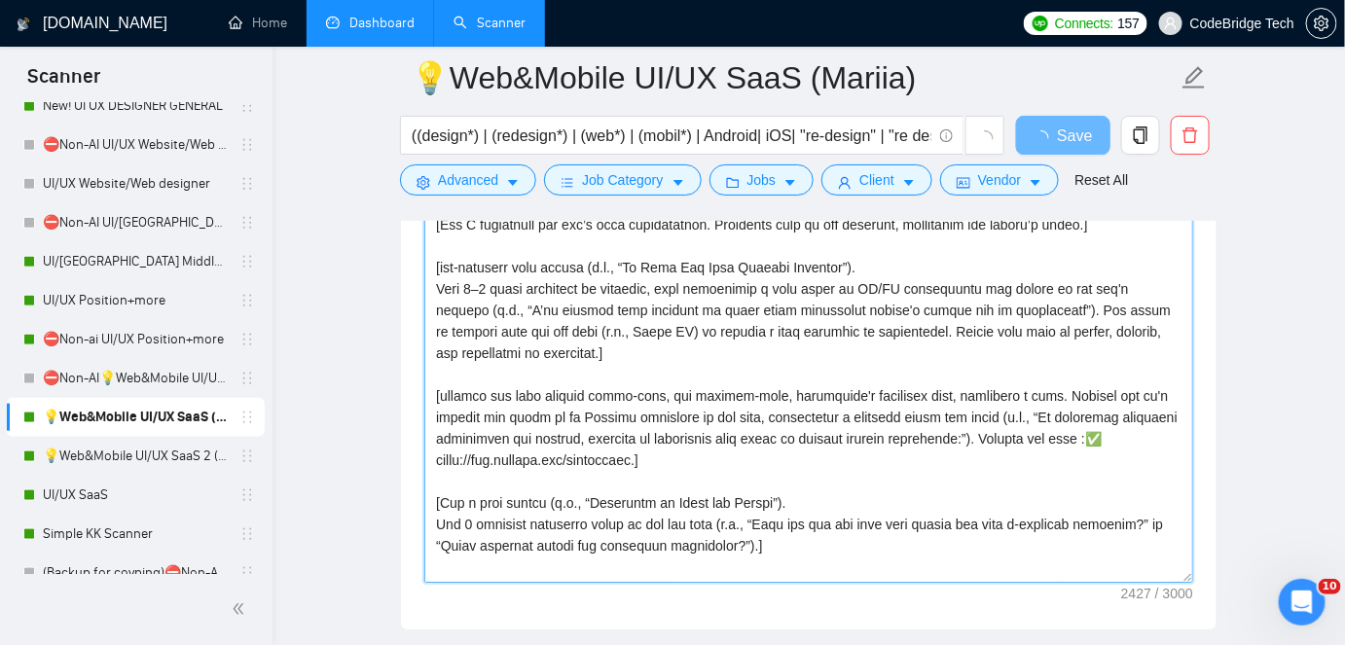
click at [719, 337] on textarea "Cover letter template:" at bounding box center [808, 364] width 769 height 438
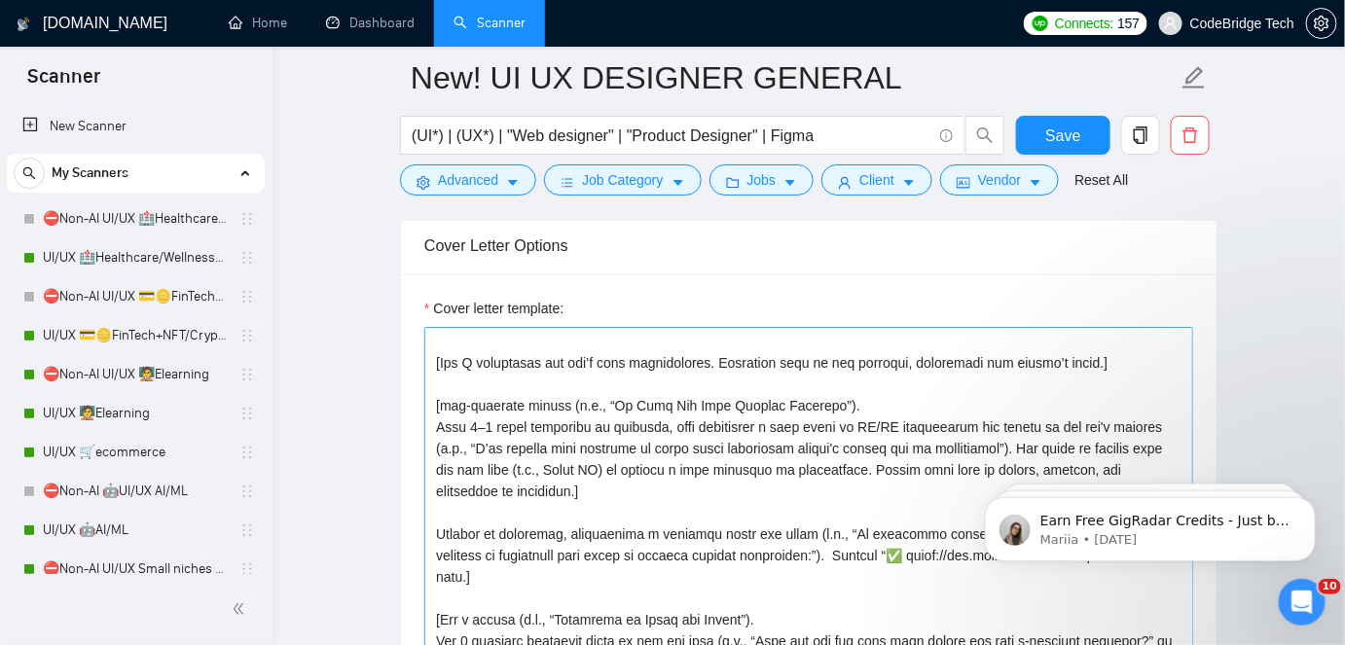
scroll to position [176, 0]
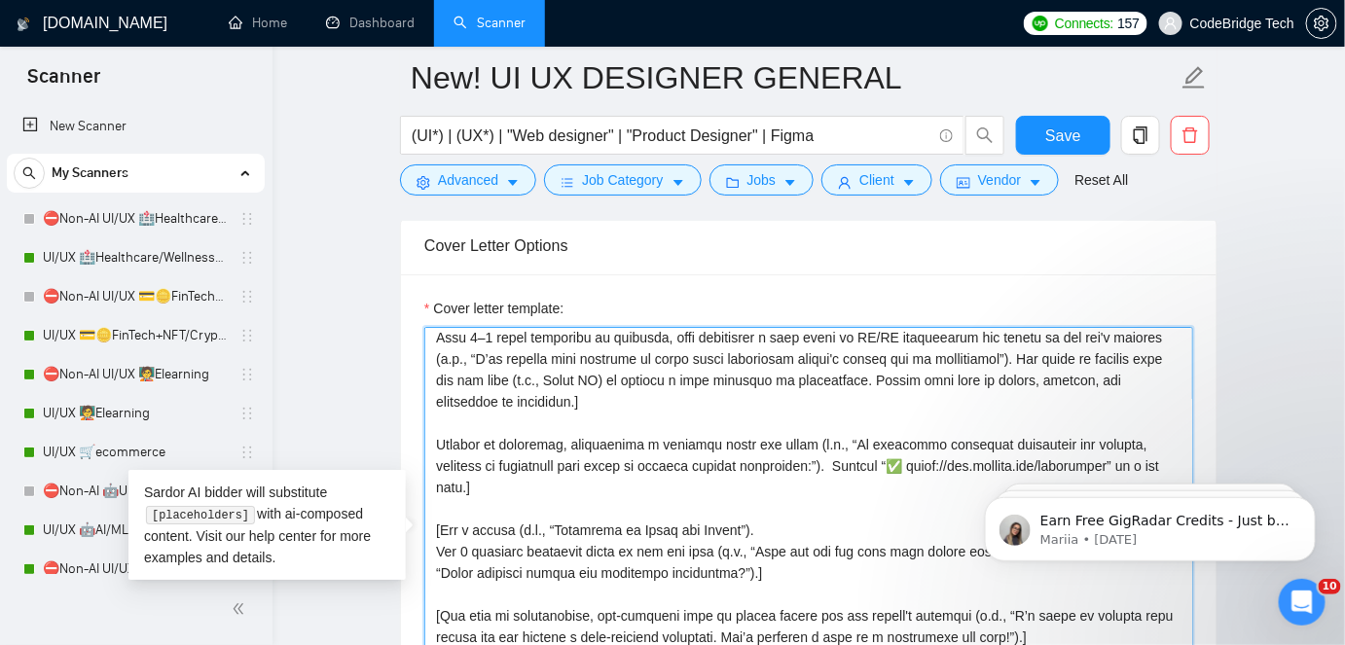
drag, startPoint x: 564, startPoint y: 522, endPoint x: 736, endPoint y: 528, distance: 172.4
click at [736, 528] on textarea "Cover letter template:" at bounding box center [808, 546] width 769 height 438
drag, startPoint x: 561, startPoint y: 521, endPoint x: 726, endPoint y: 518, distance: 165.5
click at [715, 522] on textarea "Cover letter template:" at bounding box center [808, 546] width 769 height 438
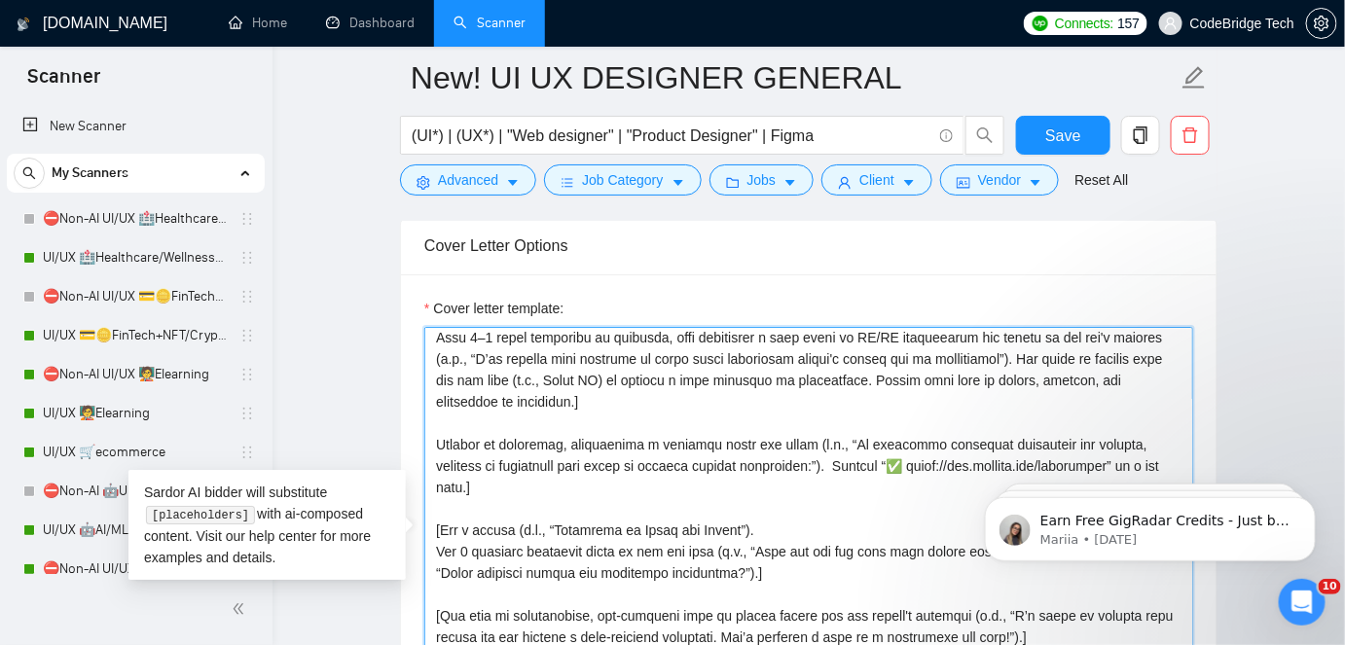
click at [732, 517] on textarea "Cover letter template:" at bounding box center [808, 546] width 769 height 438
click at [729, 524] on textarea "Cover letter template:" at bounding box center [808, 546] width 769 height 438
drag, startPoint x: 732, startPoint y: 524, endPoint x: 563, endPoint y: 525, distance: 169.4
click at [563, 525] on textarea "Cover letter template:" at bounding box center [808, 546] width 769 height 438
paste textarea "𝐐𝐮𝐞𝐬𝐭𝐢𝐨𝐧𝐬 𝐭𝐨 𝐀𝐥𝐢𝐠𝐧 𝐨𝐮𝐫 𝐕𝐢𝐬𝐢𝐨𝐧”"
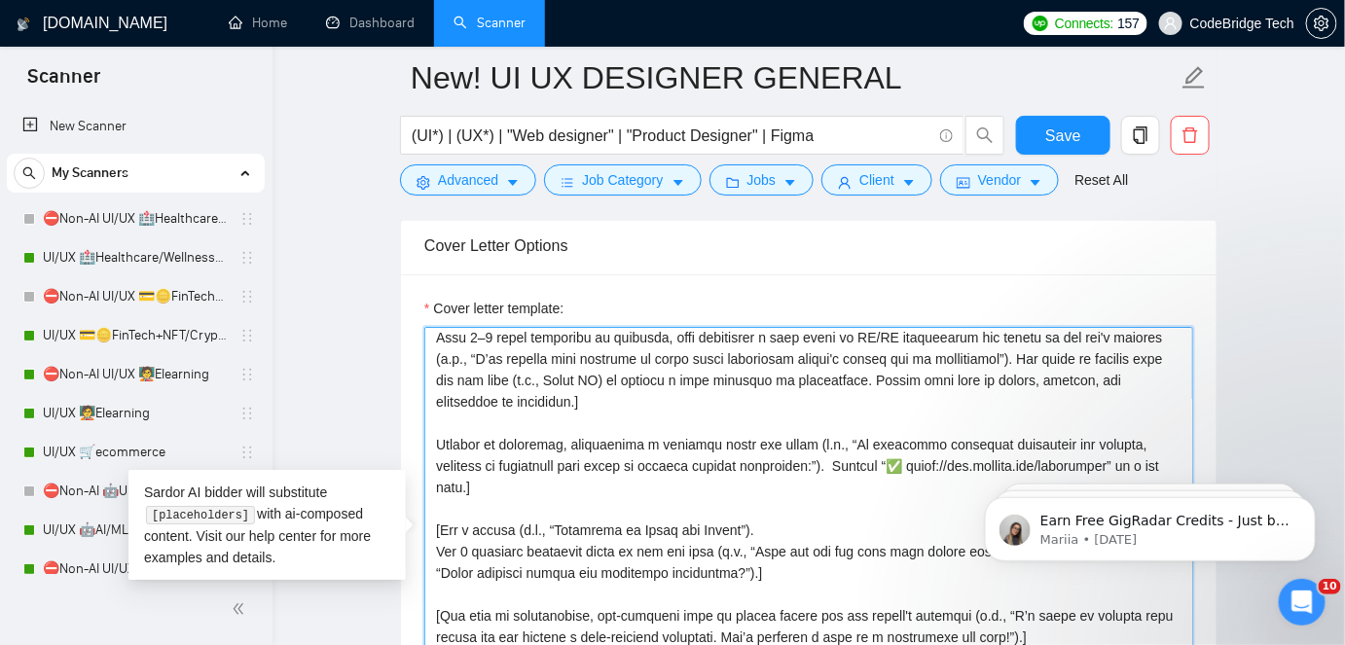
scroll to position [88, 0]
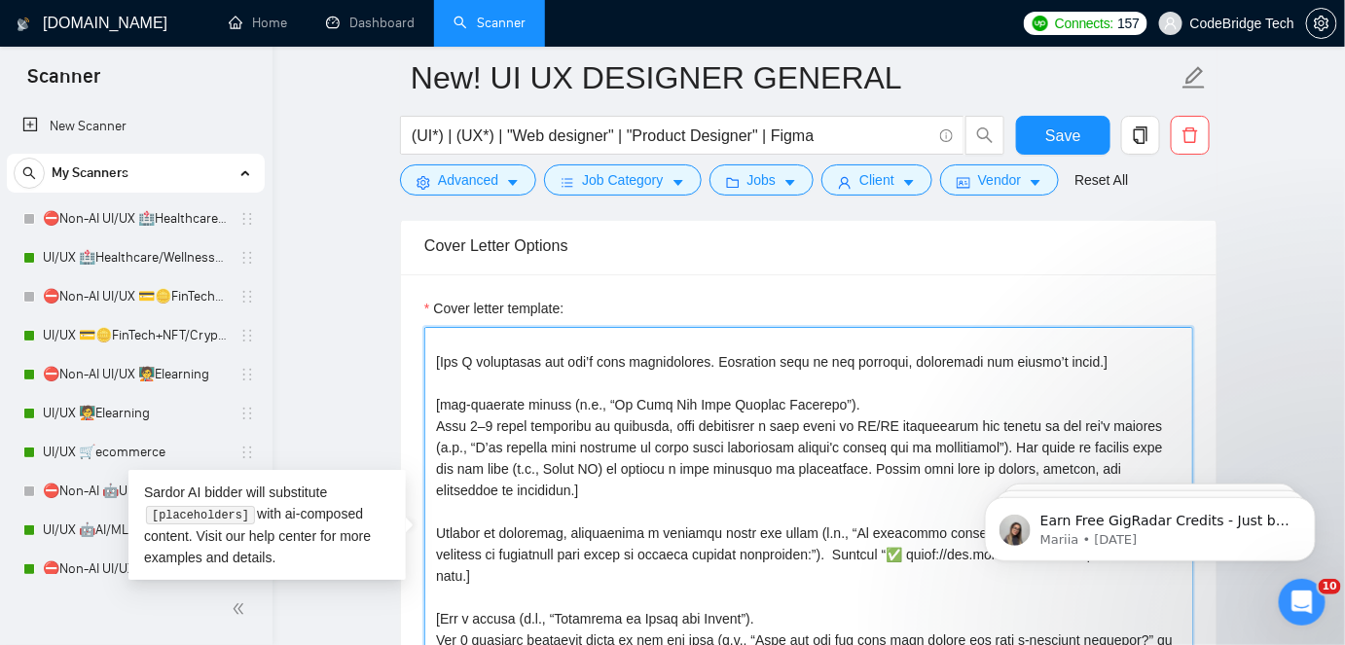
drag, startPoint x: 599, startPoint y: 401, endPoint x: 805, endPoint y: 403, distance: 206.4
click at [805, 403] on textarea "Cover letter template:" at bounding box center [808, 546] width 769 height 438
paste textarea "𝐌𝐲 𝐏𝐥𝐚𝐧 𝐅𝐨𝐫 𝐘𝐨𝐮𝐫 𝐖𝐞𝐛𝐬𝐢𝐭𝐞 𝐑𝐞𝐝𝐞𝐬𝐢𝐠𝐧"
click at [514, 402] on textarea "Cover letter template:" at bounding box center [808, 546] width 769 height 438
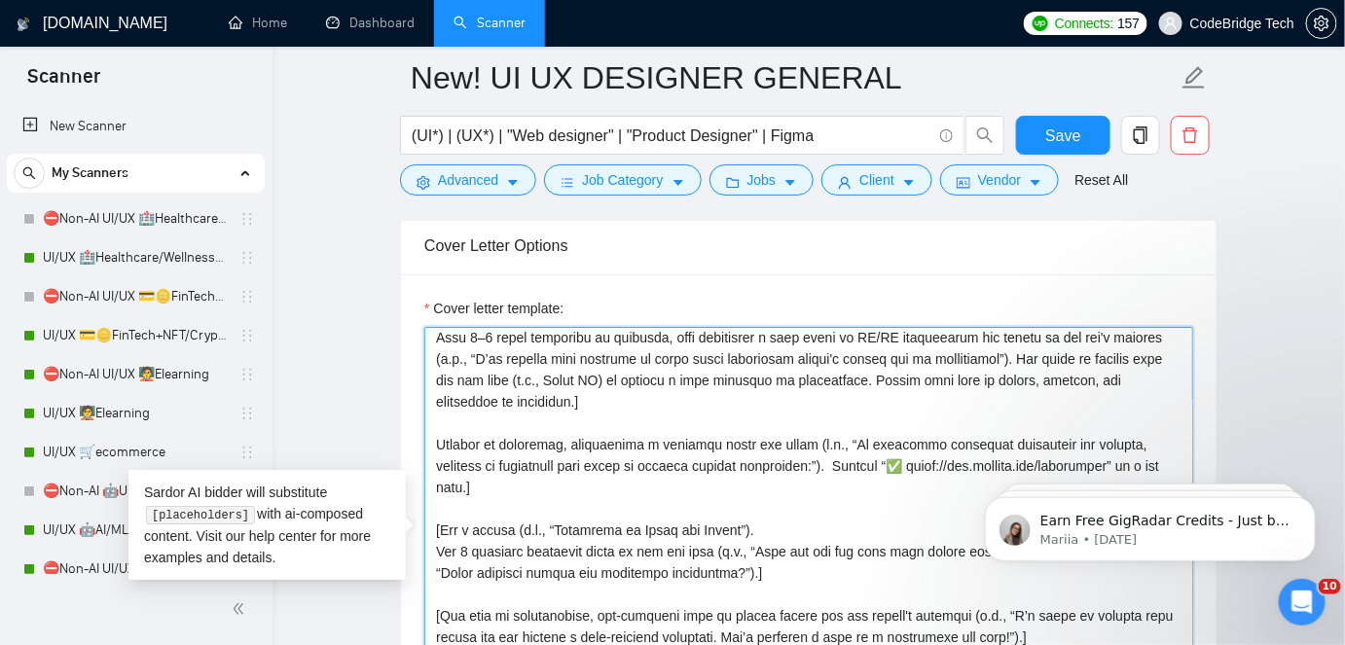
click at [471, 520] on textarea "Cover letter template:" at bounding box center [808, 546] width 769 height 438
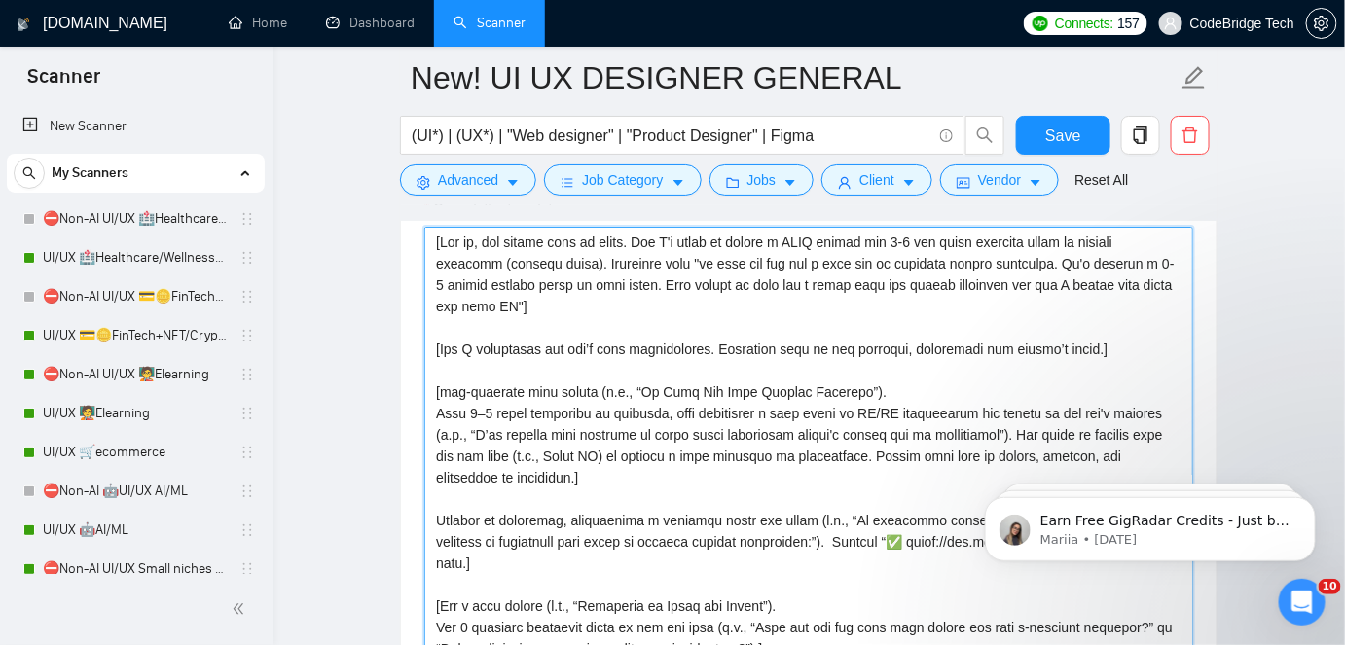
scroll to position [2123, 0]
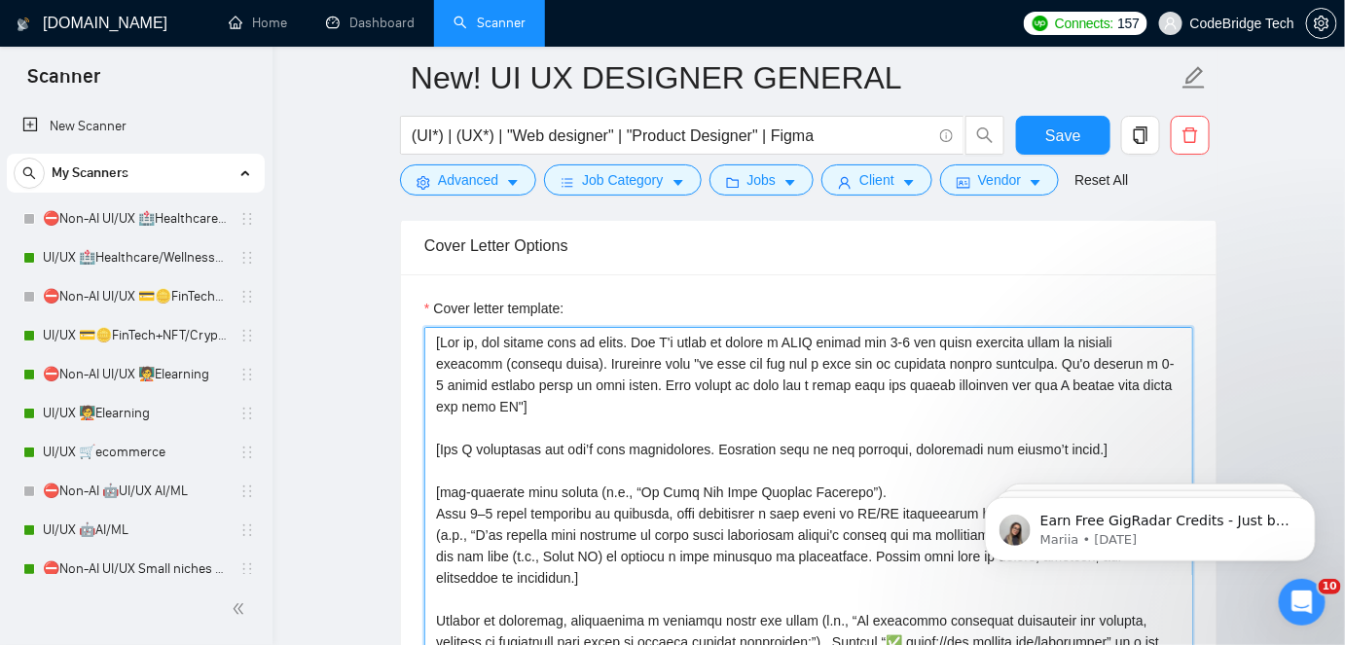
click at [533, 489] on textarea "Cover letter template:" at bounding box center [808, 546] width 769 height 438
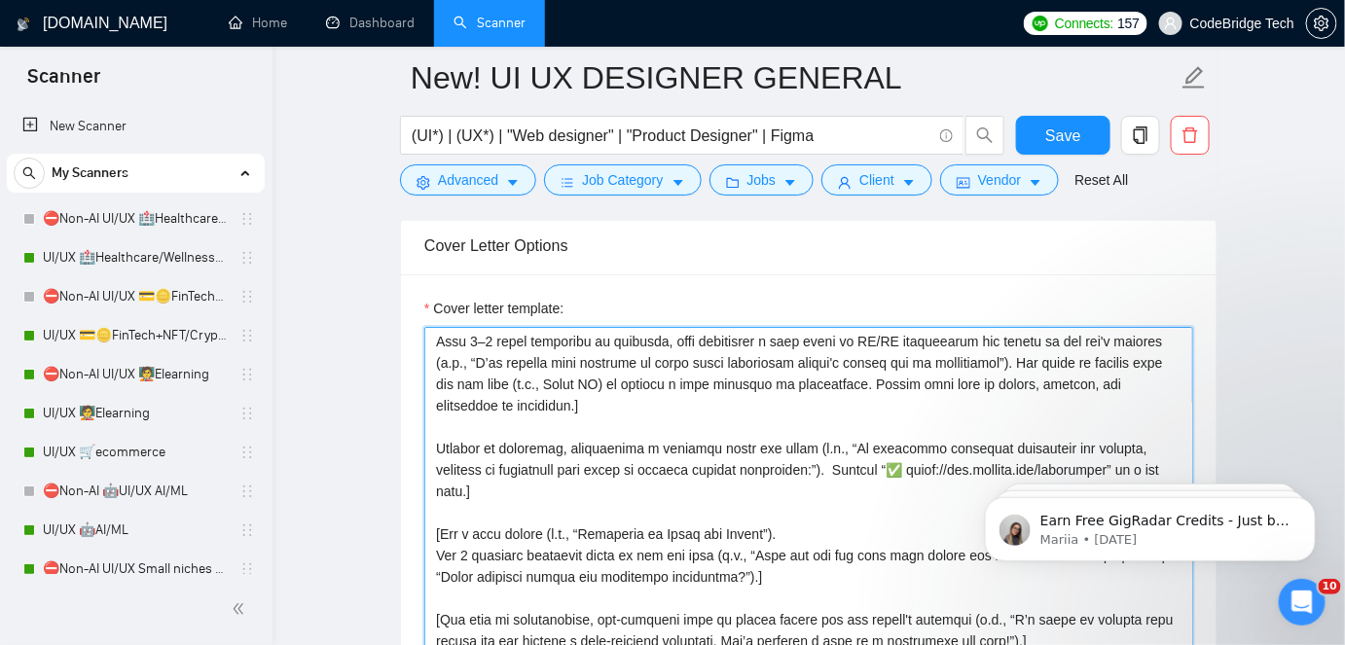
scroll to position [265, 0]
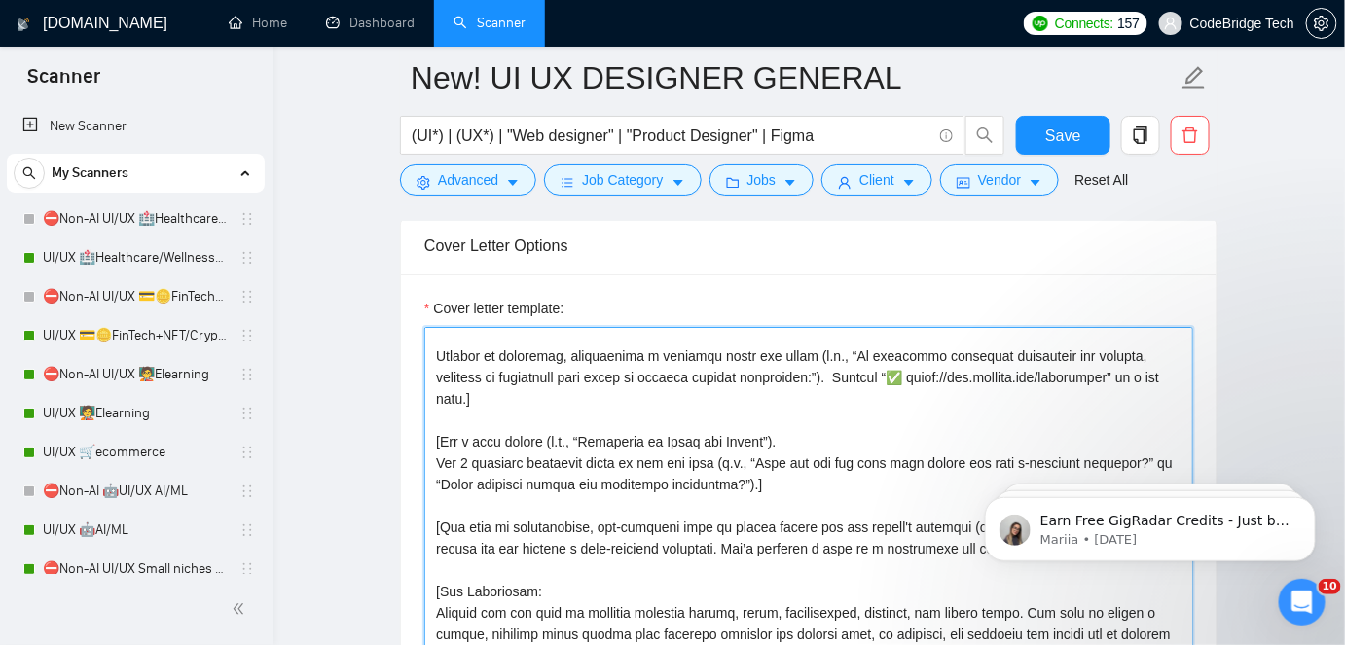
click at [506, 439] on textarea "Cover letter template:" at bounding box center [808, 546] width 769 height 438
click at [498, 431] on textarea "Cover letter template:" at bounding box center [808, 546] width 769 height 438
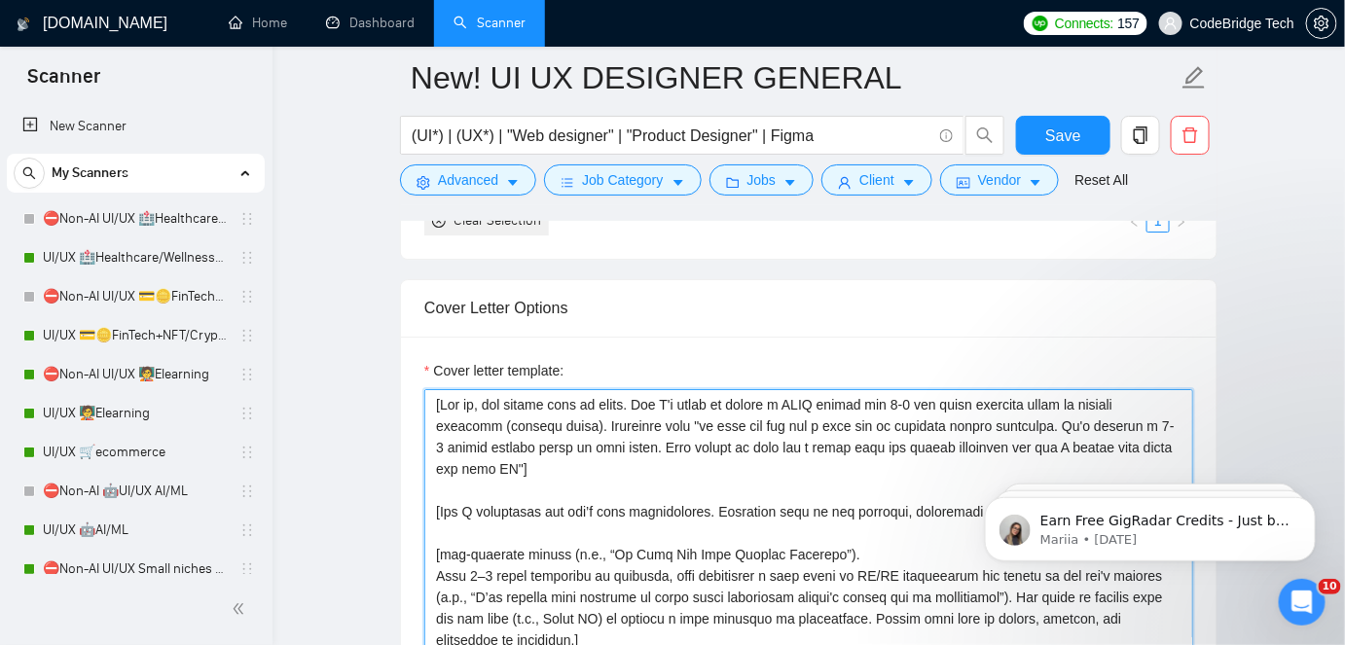
scroll to position [1947, 0]
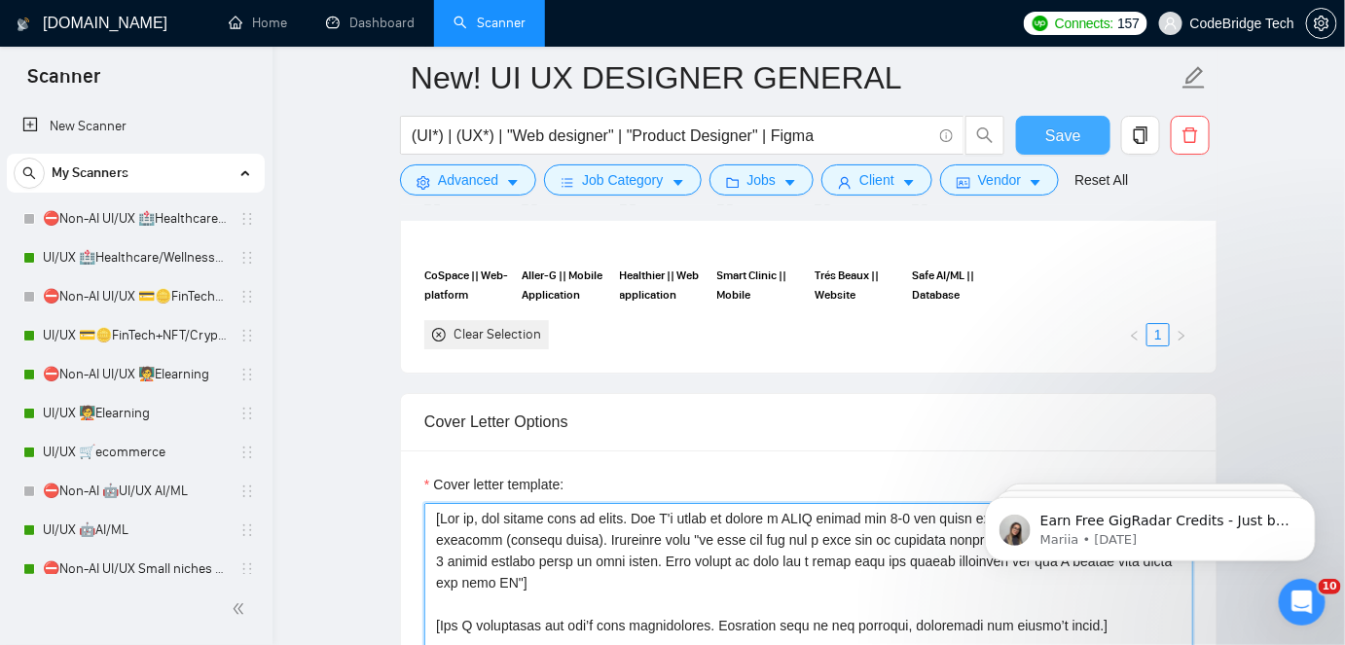
type textarea "[Say hi, add client name if known. Say I'm ready to create a 𝐅𝐑𝐄𝐄 mockup for 1-…"
click at [1069, 130] on span "Save" at bounding box center [1063, 136] width 35 height 24
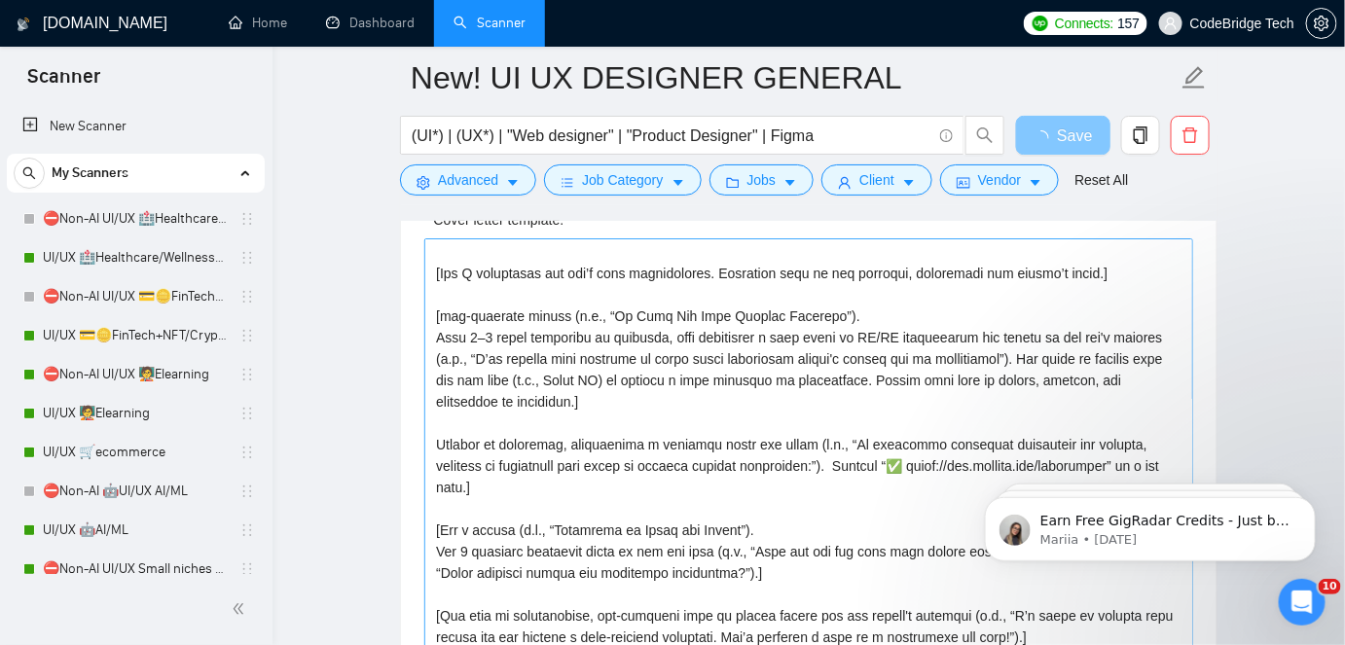
scroll to position [0, 0]
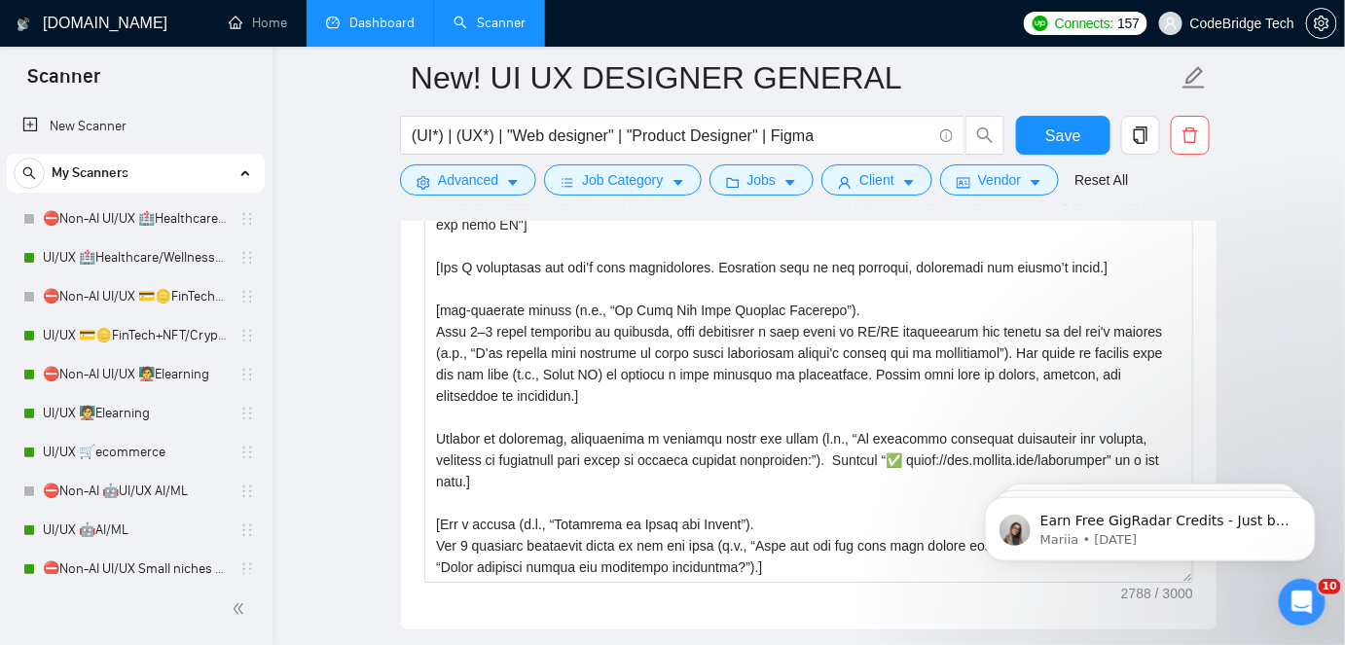
click at [407, 16] on link "Dashboard" at bounding box center [370, 23] width 89 height 17
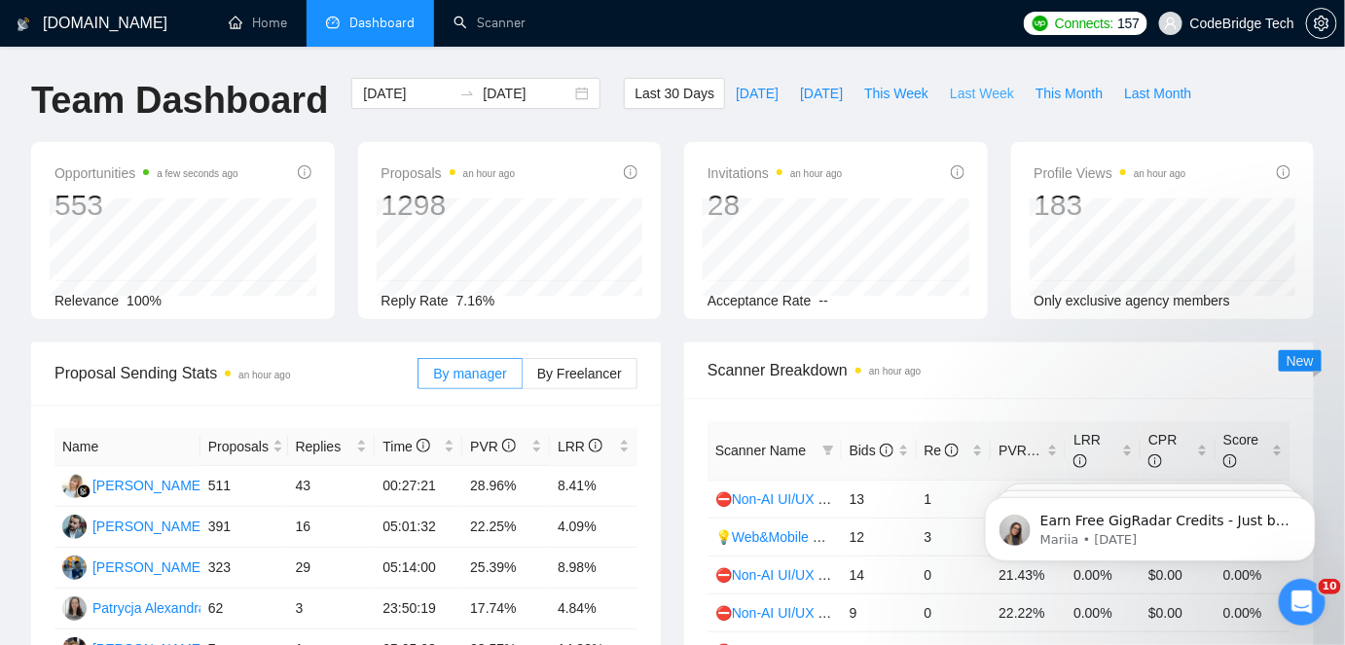
click at [992, 100] on button "Last Week" at bounding box center [982, 93] width 86 height 31
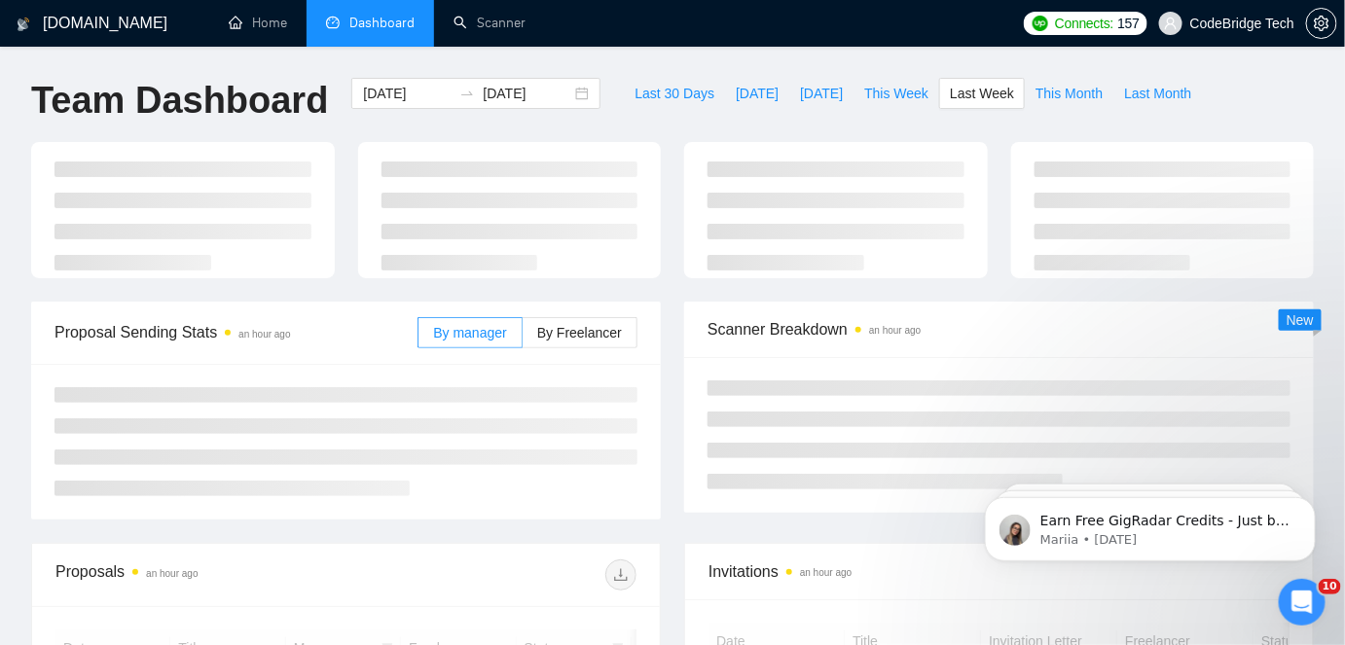
type input "[DATE]"
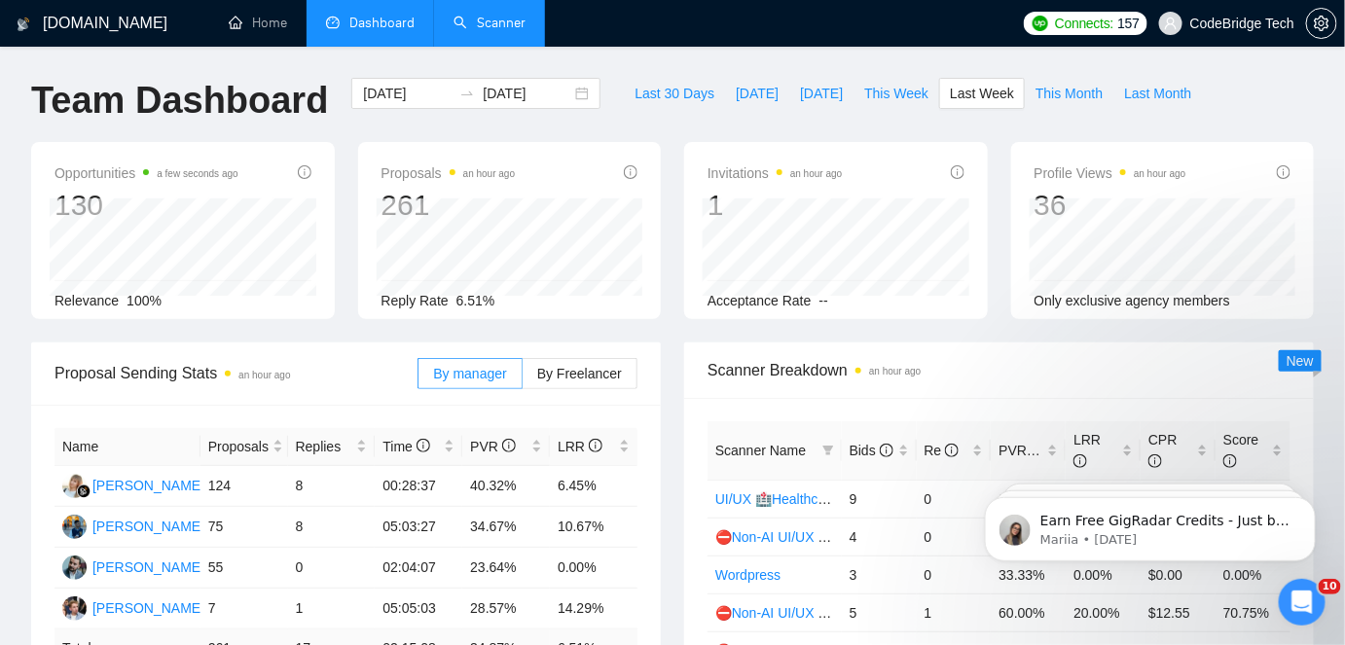
click at [523, 31] on link "Scanner" at bounding box center [490, 23] width 72 height 17
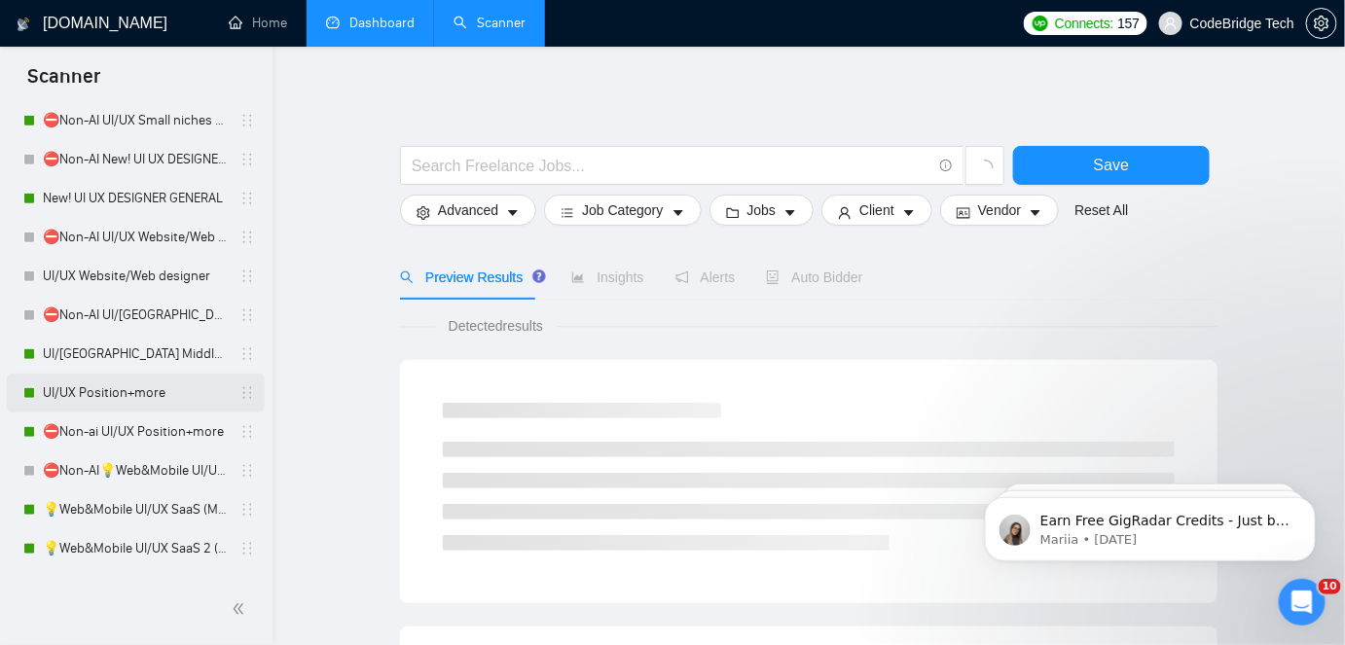
scroll to position [531, 0]
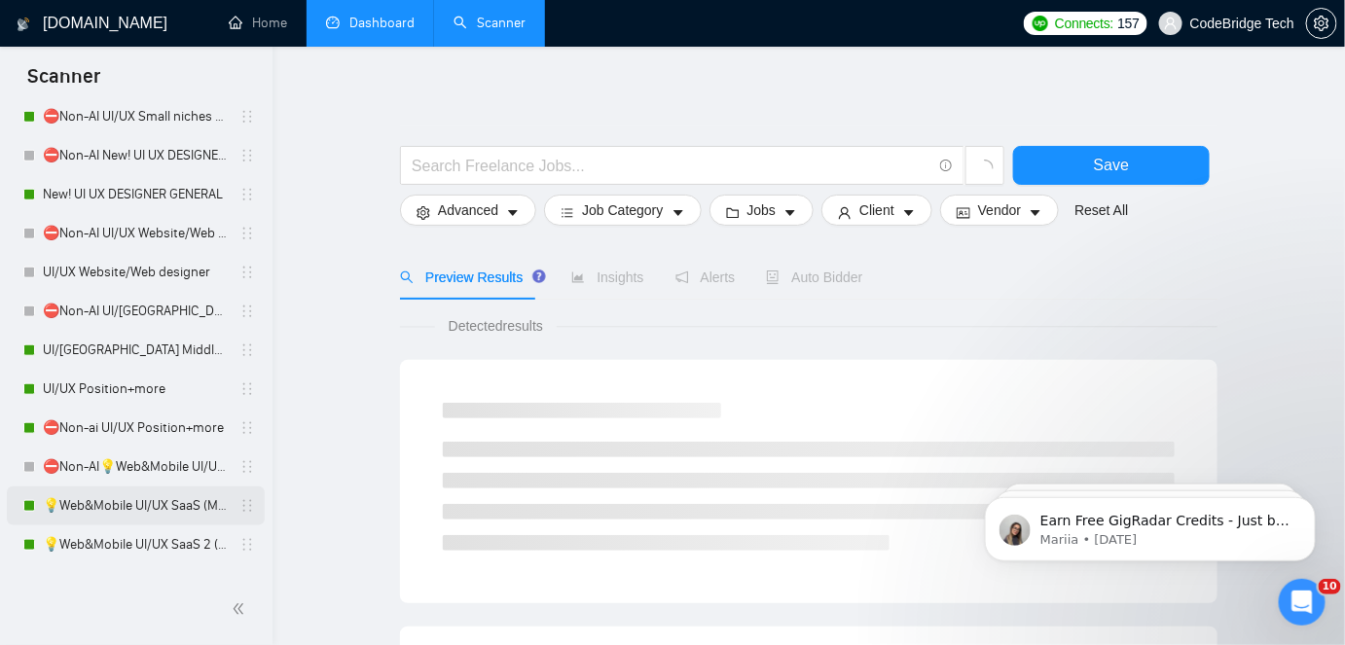
click at [83, 514] on link "💡Web&Mobile UI/UX SaaS (Mariia)" at bounding box center [135, 506] width 185 height 39
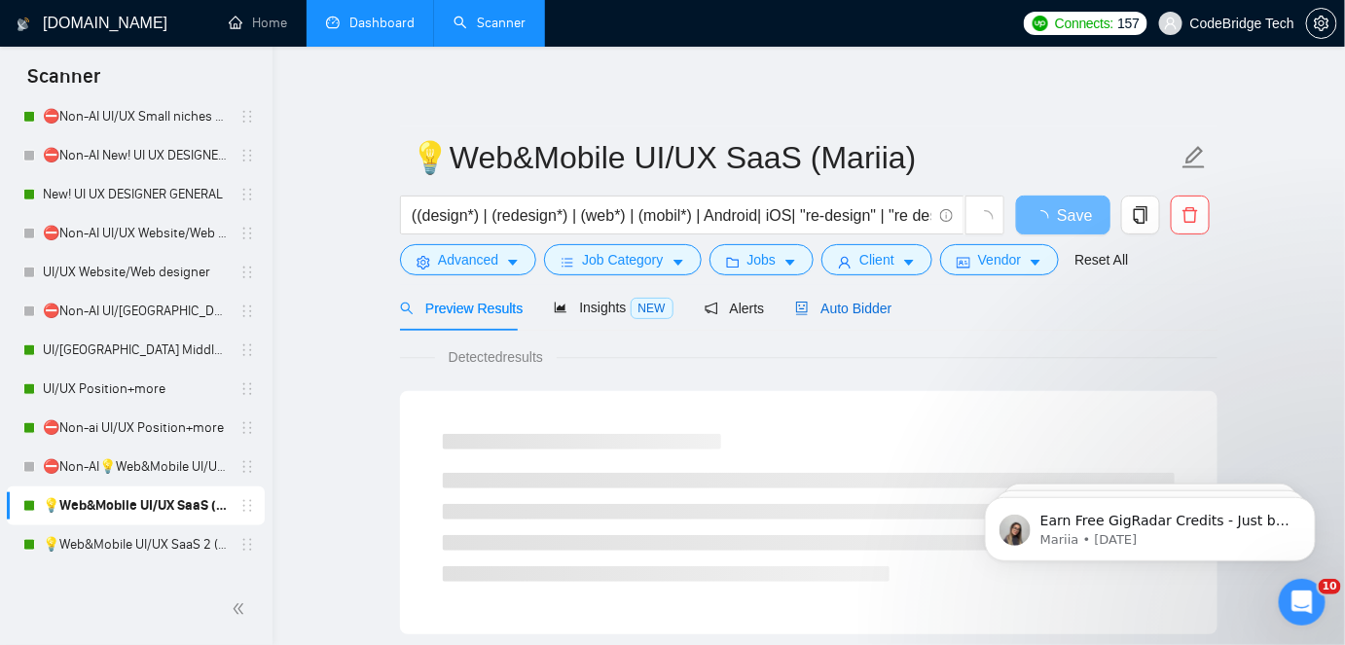
click at [809, 301] on span "Auto Bidder" at bounding box center [843, 309] width 96 height 16
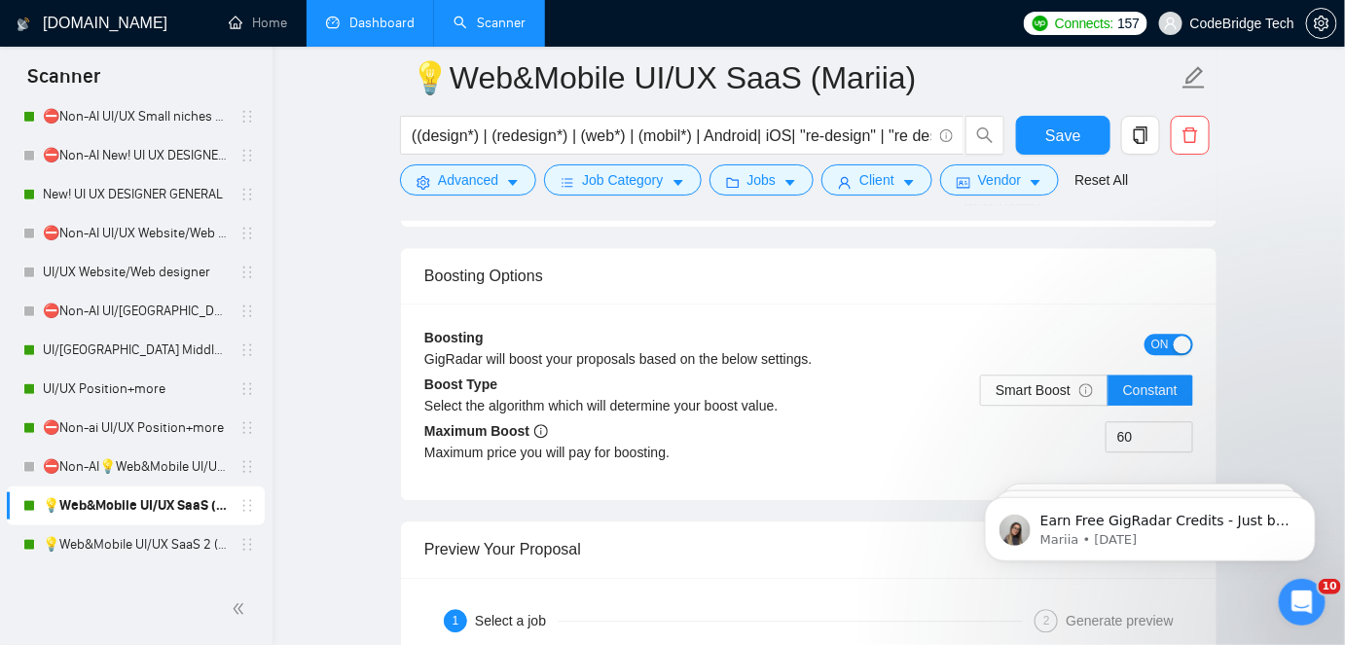
scroll to position [3894, 0]
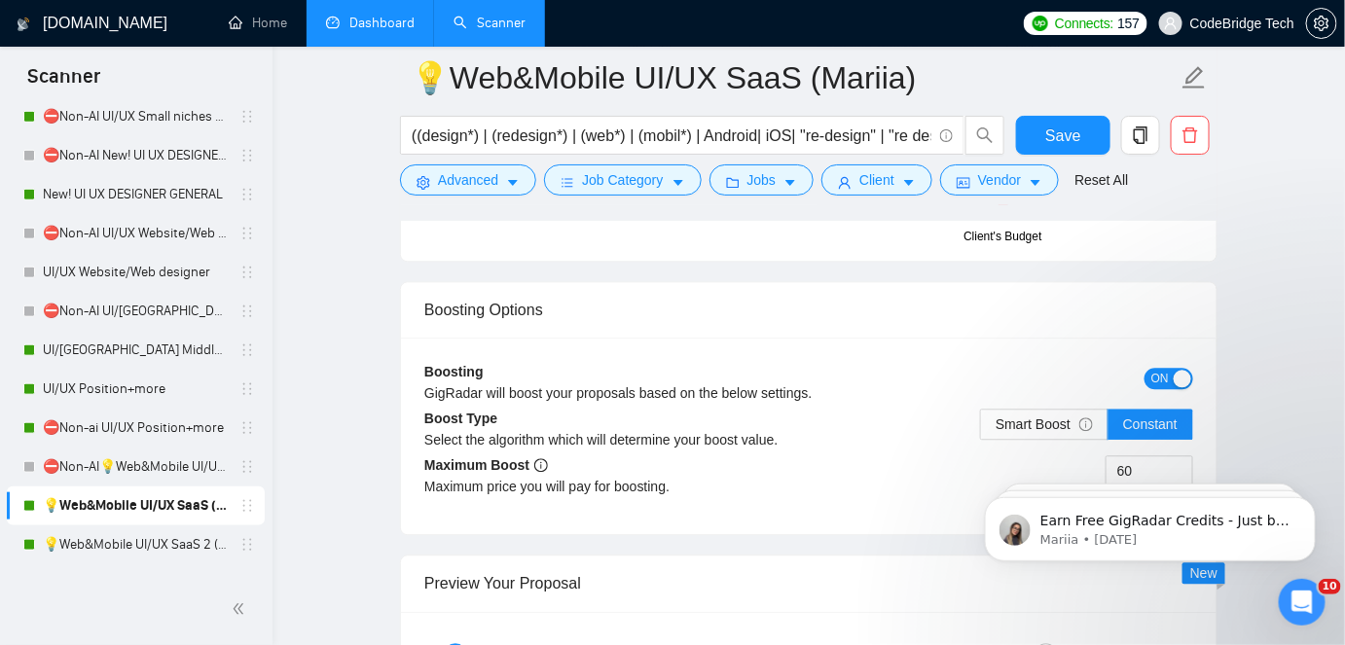
click at [1178, 373] on div "button" at bounding box center [1183, 379] width 18 height 18
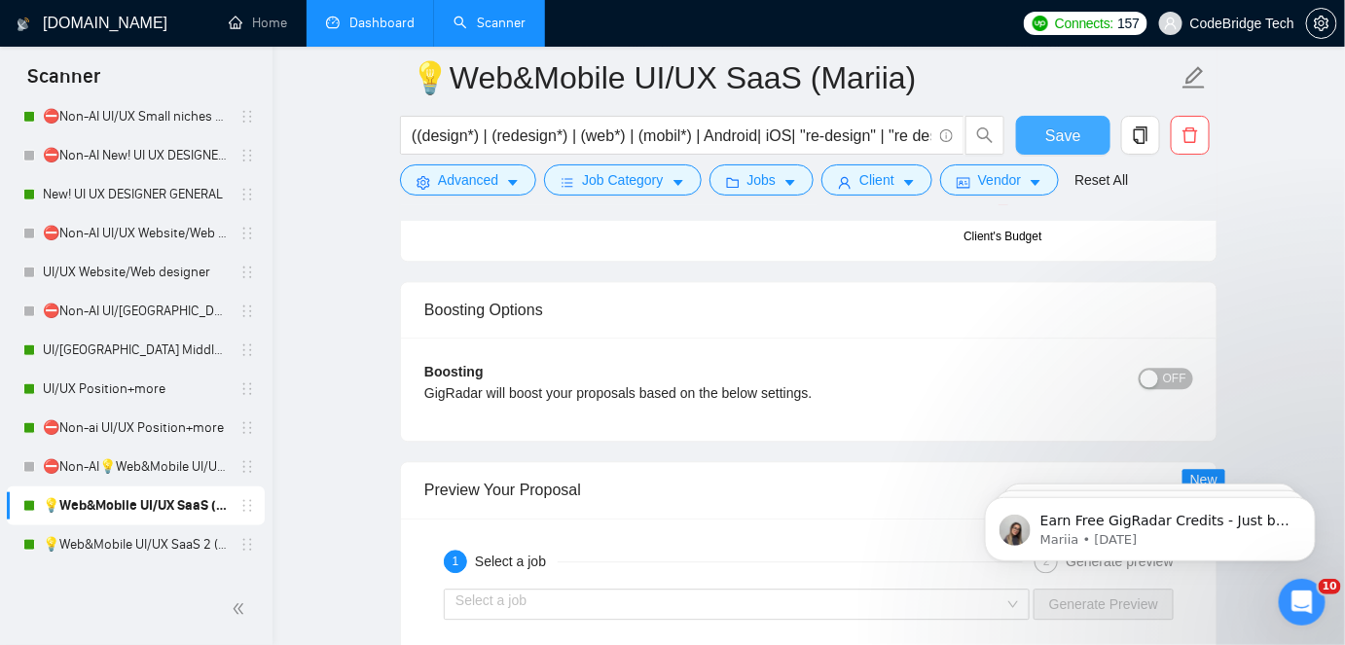
click at [1021, 119] on button "Save" at bounding box center [1063, 135] width 94 height 39
